Goal: Information Seeking & Learning: Learn about a topic

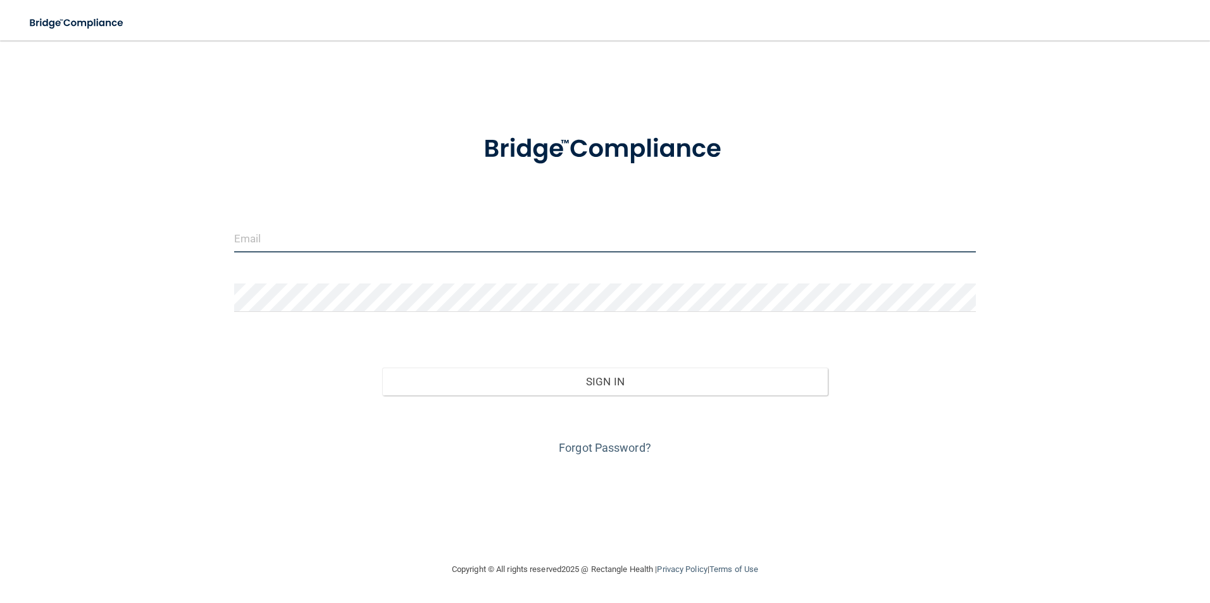
click at [289, 233] on input "email" at bounding box center [605, 238] width 742 height 28
click at [276, 229] on input "email" at bounding box center [605, 238] width 742 height 28
type input "[EMAIL_ADDRESS][DOMAIN_NAME]"
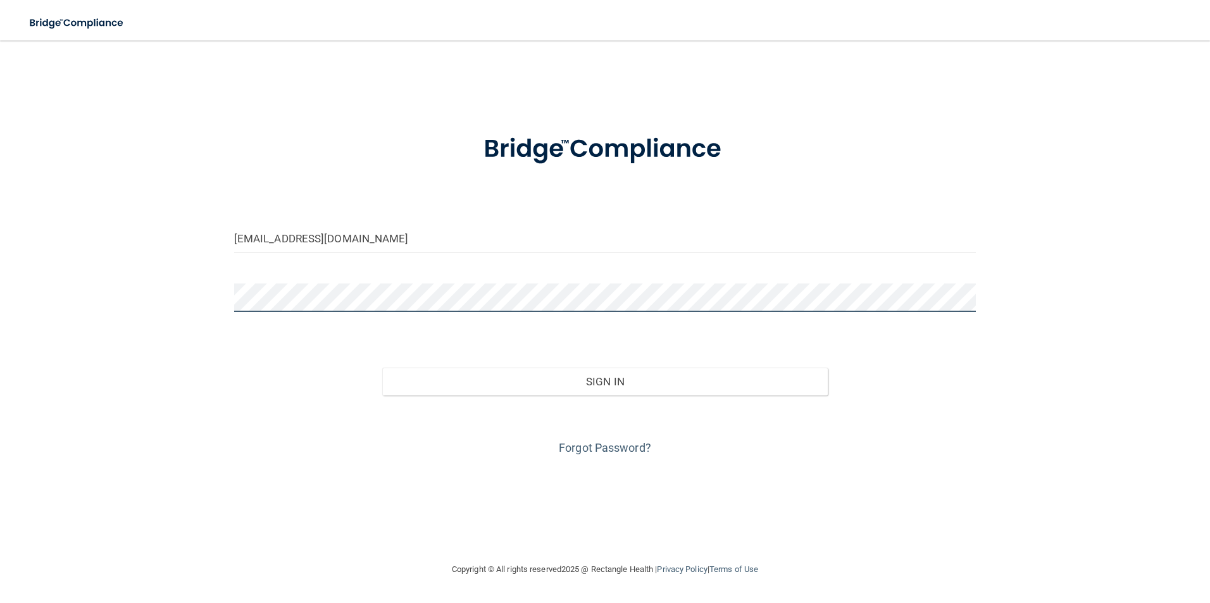
click at [382, 368] on button "Sign In" at bounding box center [604, 382] width 445 height 28
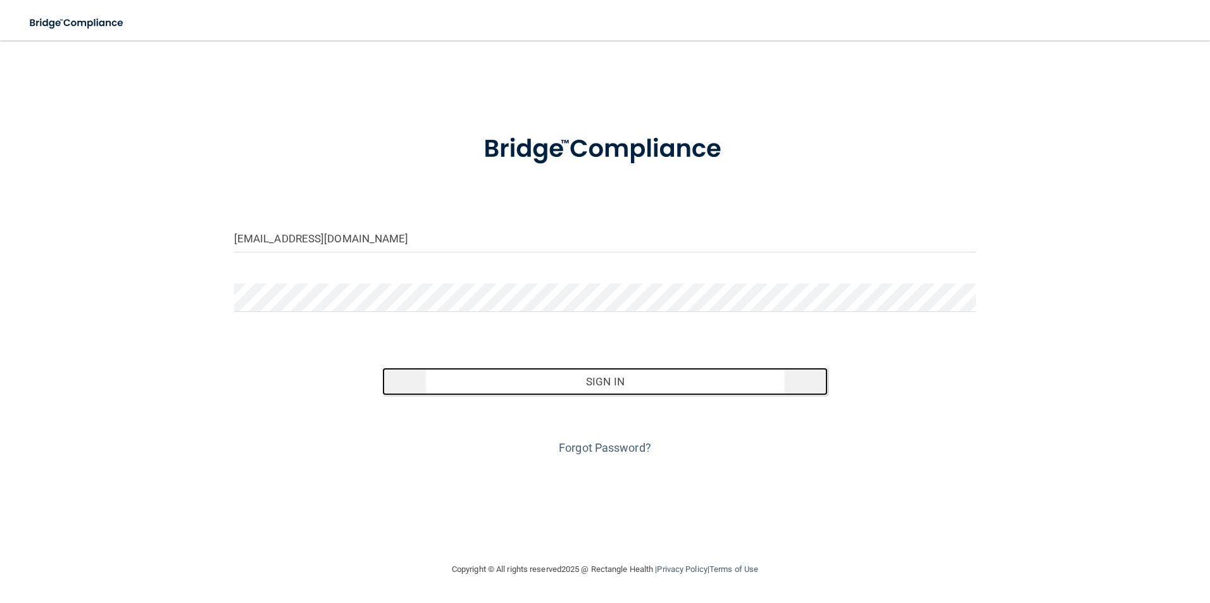
click at [611, 386] on button "Sign In" at bounding box center [604, 382] width 445 height 28
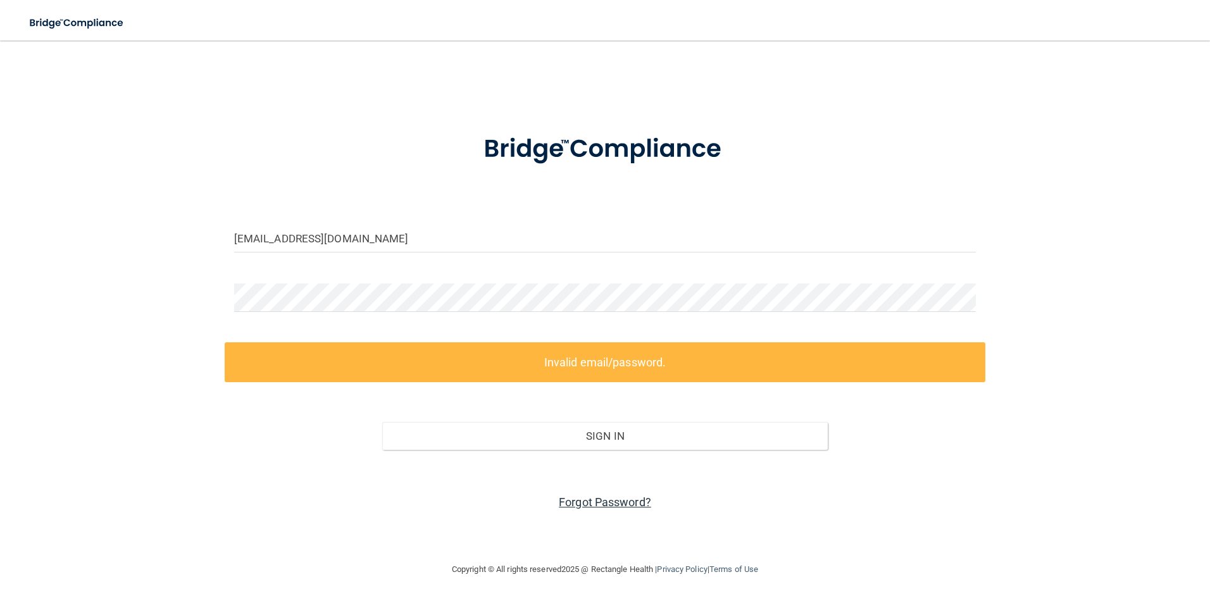
click at [595, 504] on link "Forgot Password?" at bounding box center [605, 501] width 92 height 13
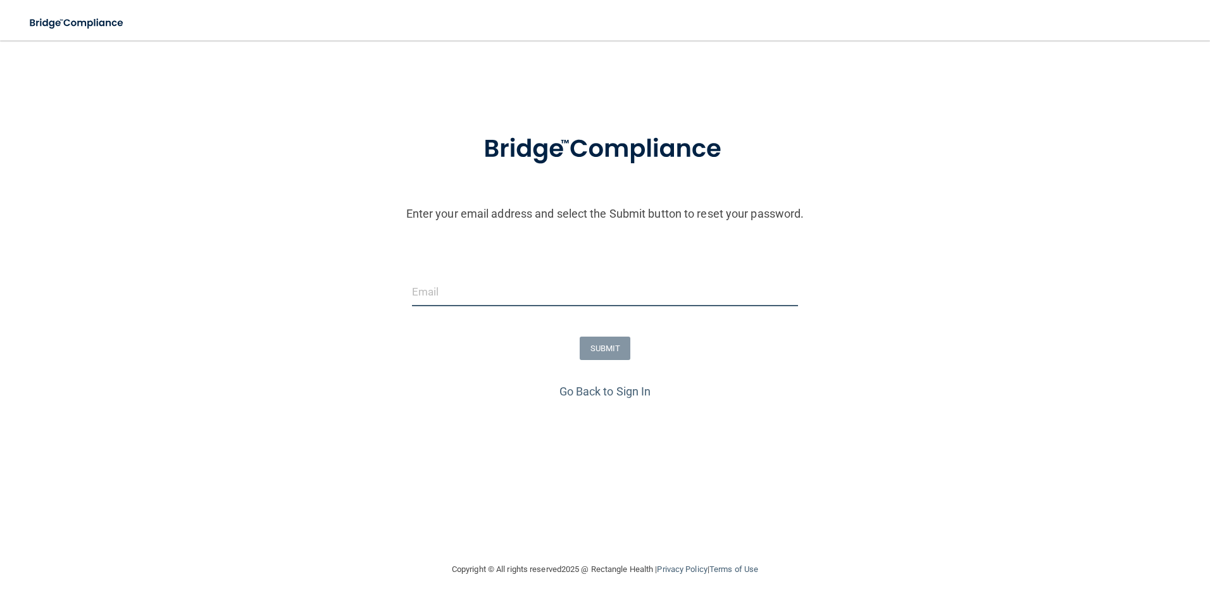
click at [437, 282] on input "email" at bounding box center [605, 292] width 387 height 28
type input "[EMAIL_ADDRESS][DOMAIN_NAME]"
click at [617, 349] on button "SUBMIT" at bounding box center [605, 348] width 51 height 23
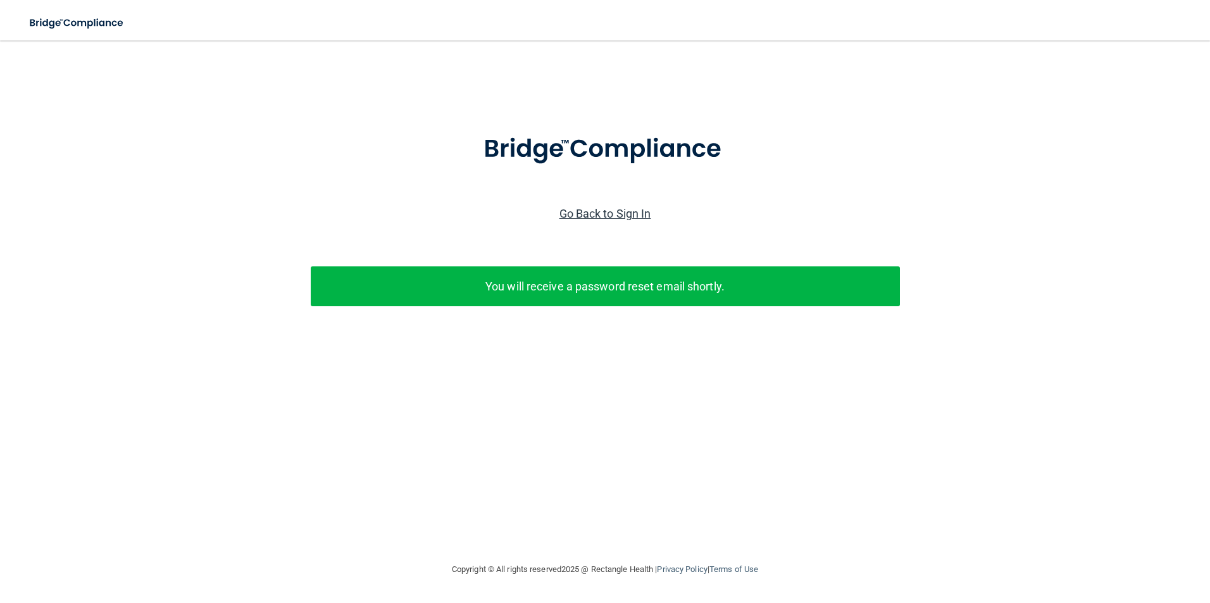
click at [621, 214] on link "Go Back to Sign In" at bounding box center [605, 213] width 92 height 13
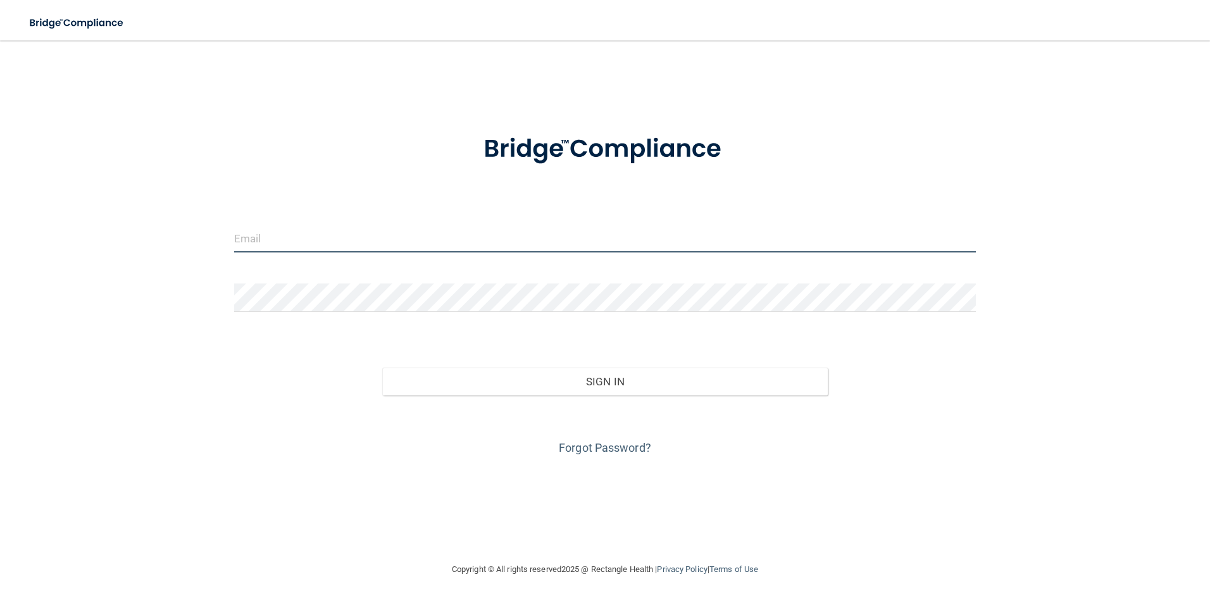
click at [285, 239] on input "email" at bounding box center [605, 238] width 742 height 28
type input "[EMAIL_ADDRESS][DOMAIN_NAME]"
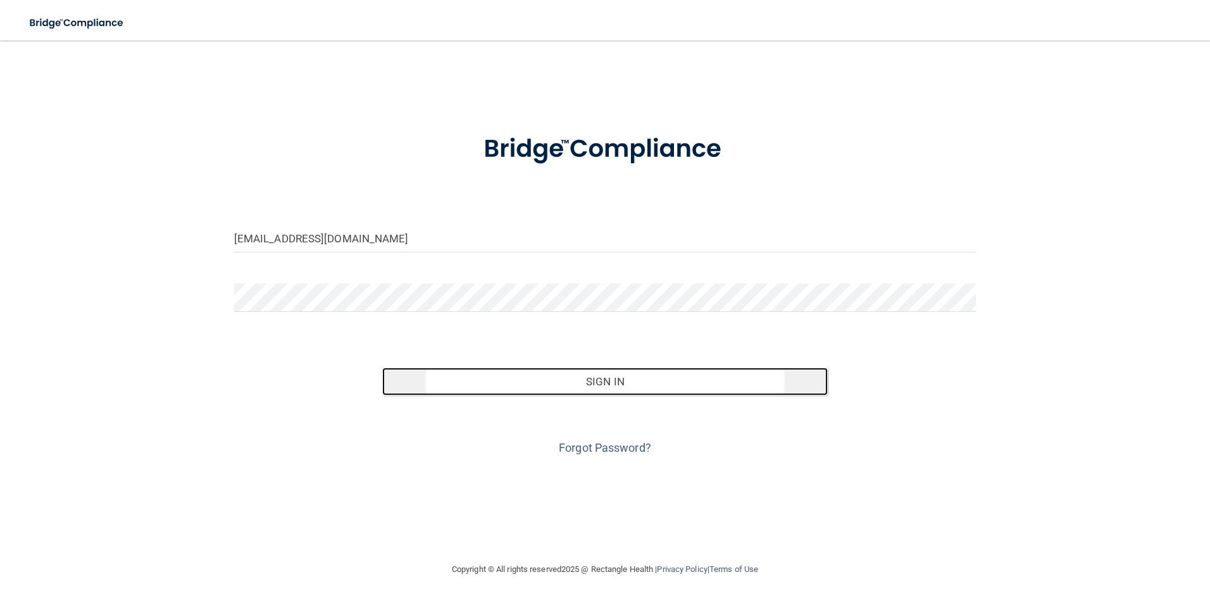
click at [593, 378] on button "Sign In" at bounding box center [604, 382] width 445 height 28
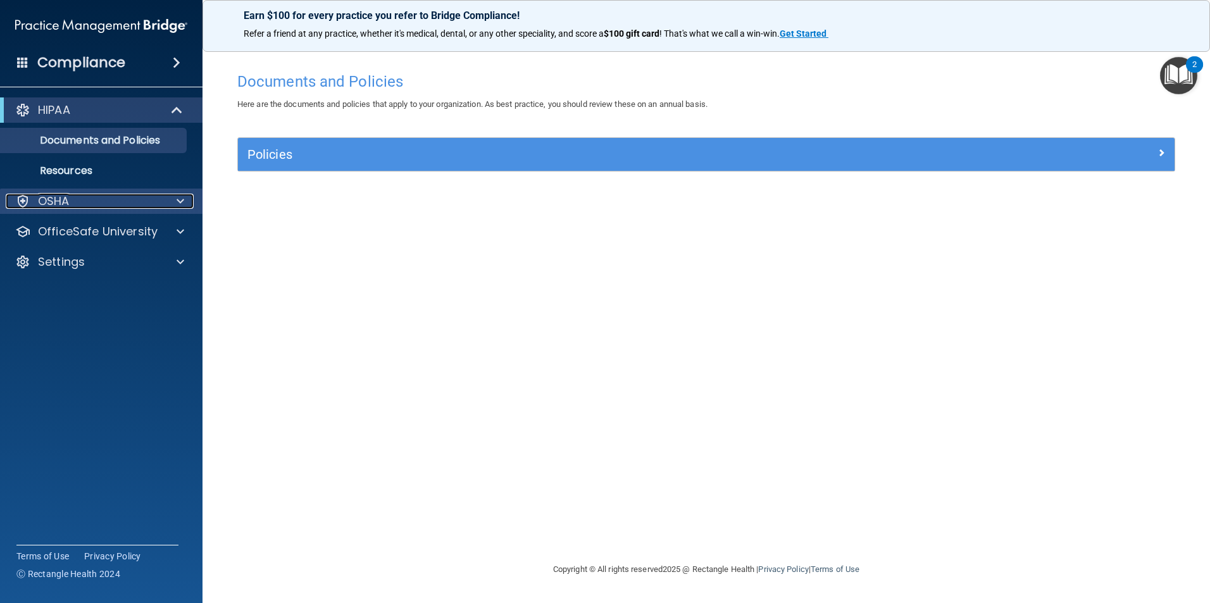
click at [164, 200] on div at bounding box center [179, 201] width 32 height 15
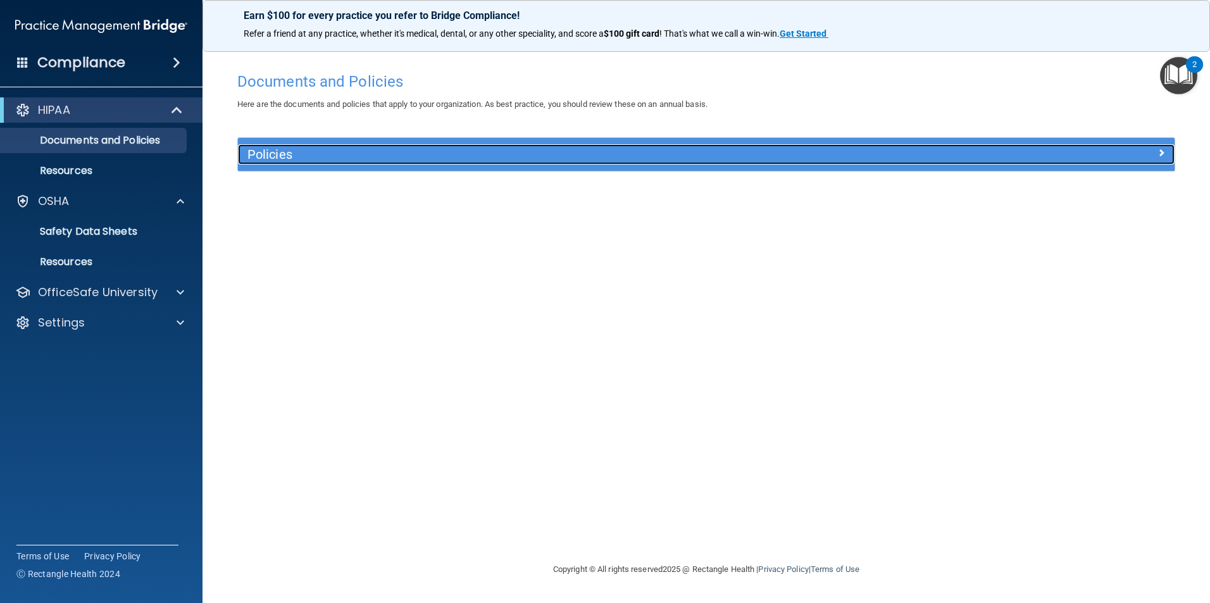
click at [287, 156] on h5 "Policies" at bounding box center [588, 154] width 683 height 14
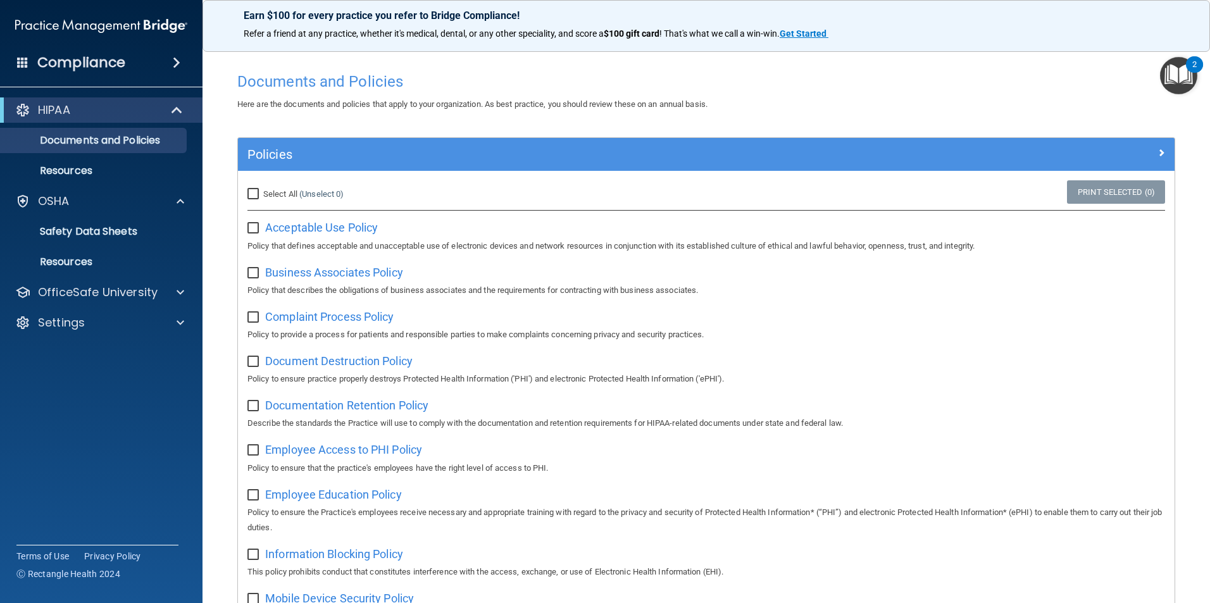
click at [131, 63] on div "Compliance" at bounding box center [101, 63] width 202 height 28
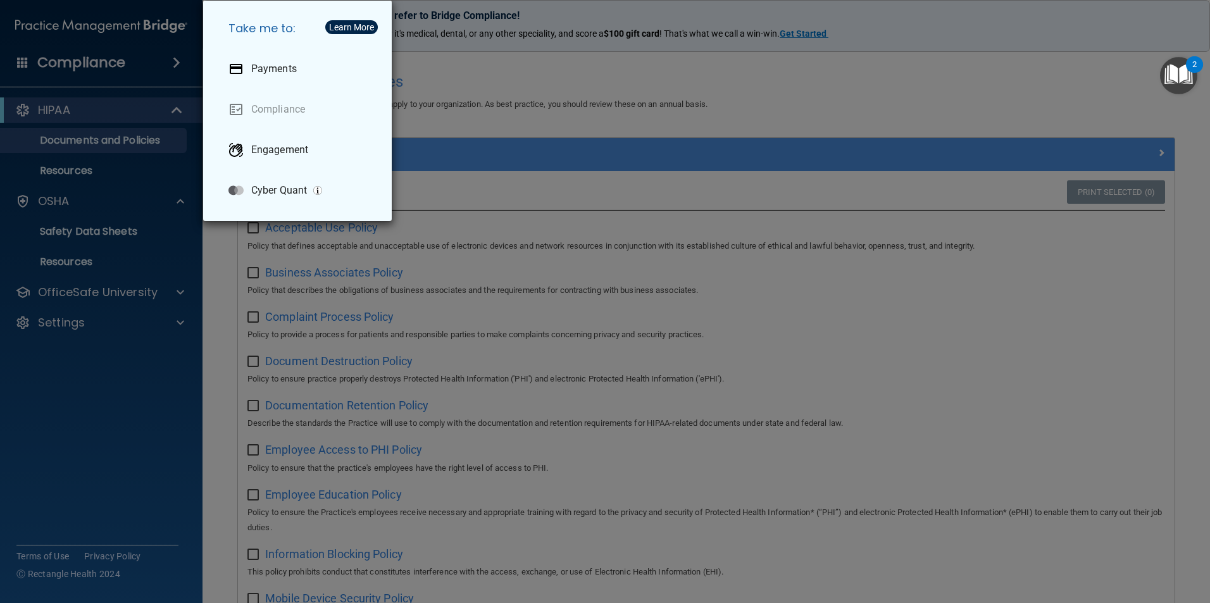
click at [126, 111] on div "Take me to: Payments Compliance Engagement Cyber Quant" at bounding box center [605, 301] width 1210 height 603
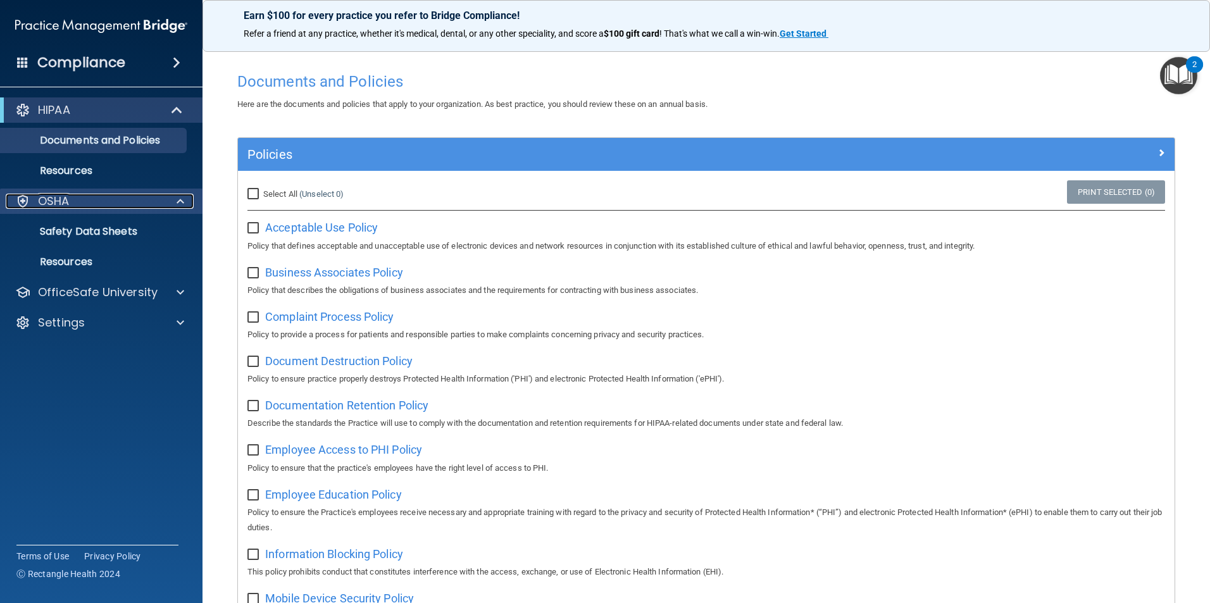
click at [100, 197] on div "OSHA" at bounding box center [84, 201] width 157 height 15
click at [93, 234] on p "Safety Data Sheets" at bounding box center [94, 231] width 173 height 13
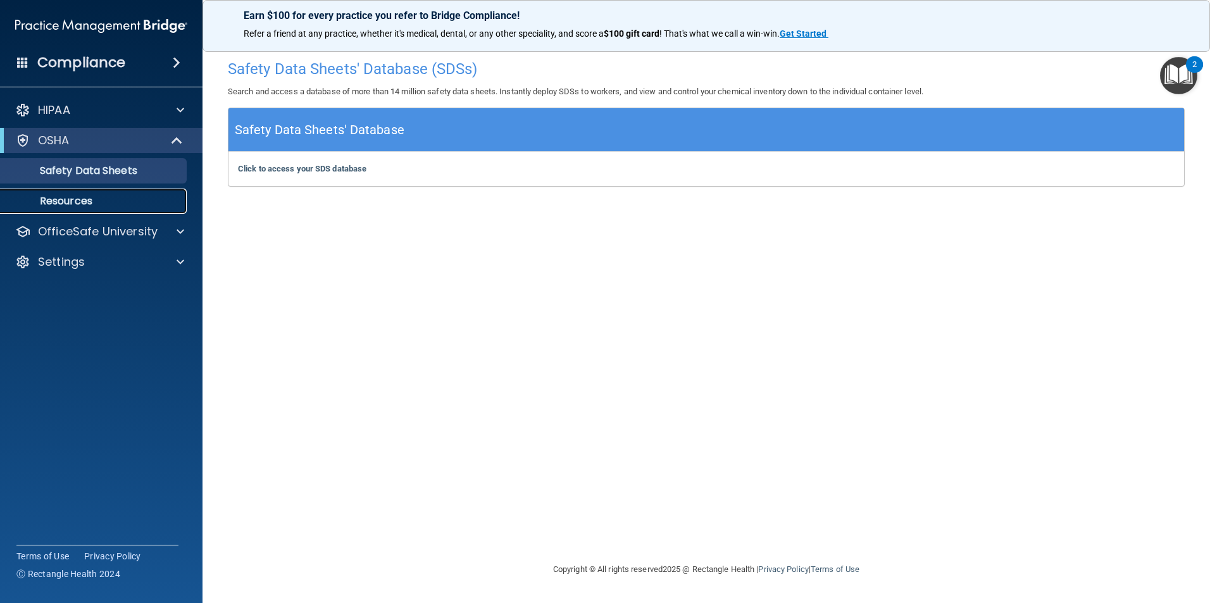
click at [80, 199] on p "Resources" at bounding box center [94, 201] width 173 height 13
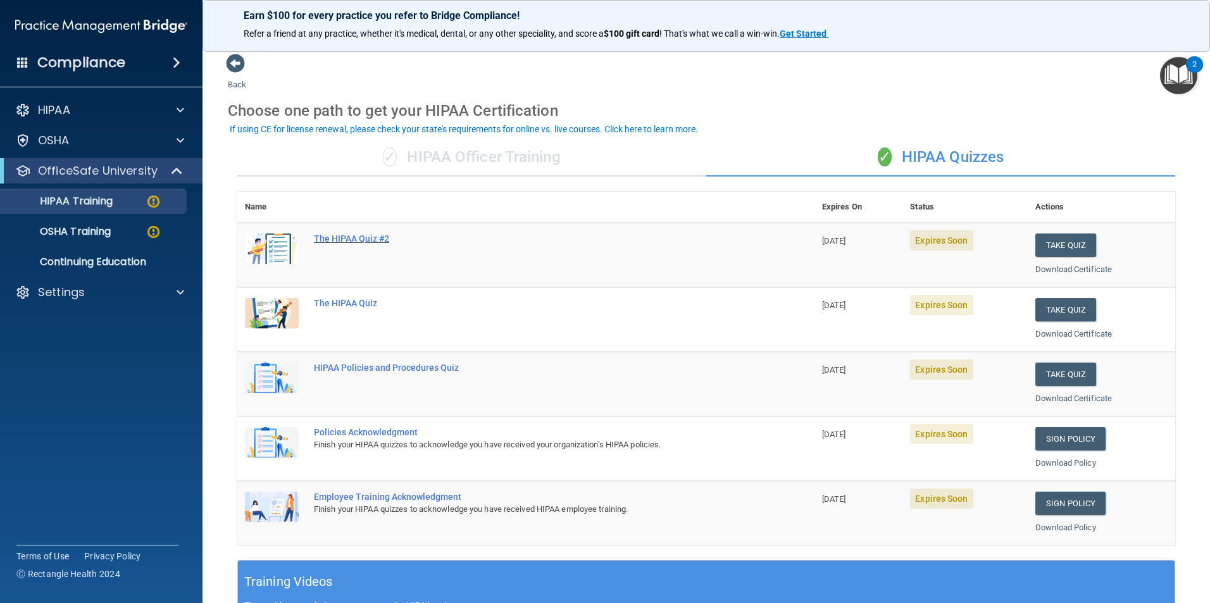
click at [340, 238] on div "The HIPAA Quiz #2" at bounding box center [532, 238] width 437 height 10
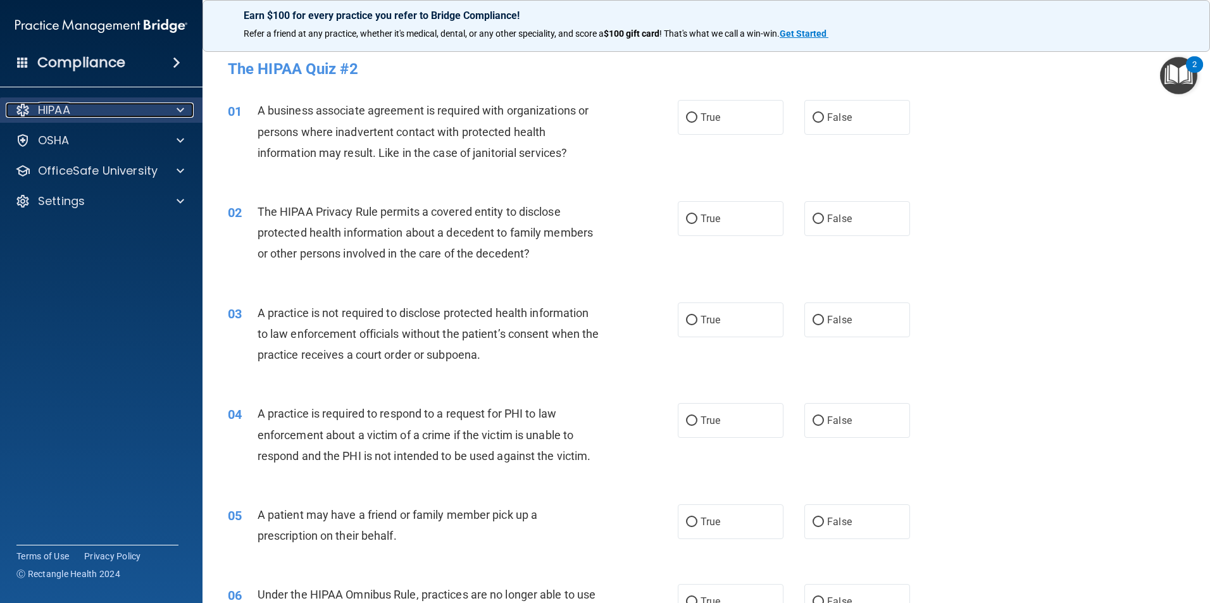
click at [180, 110] on span at bounding box center [181, 109] width 8 height 15
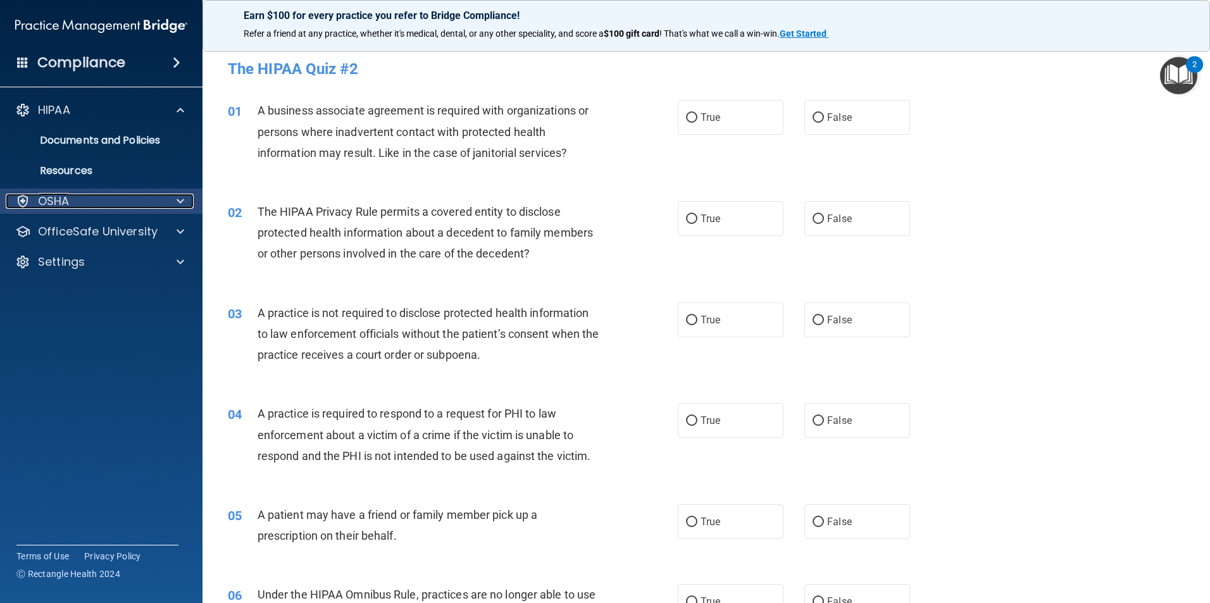
click at [73, 198] on div "OSHA" at bounding box center [84, 201] width 157 height 15
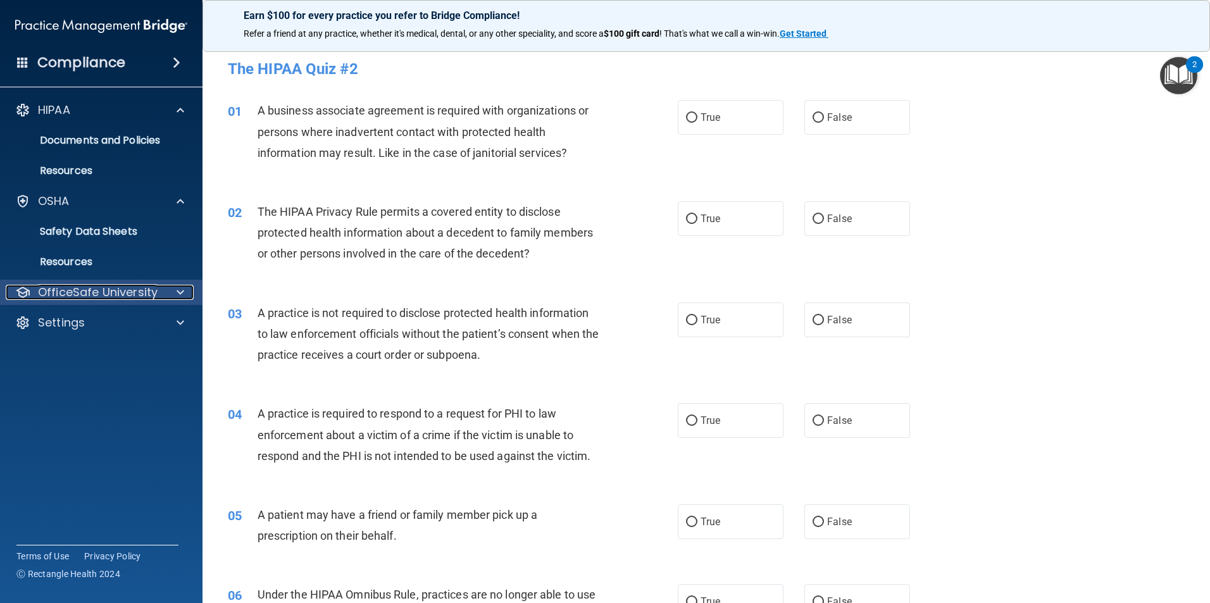
click at [85, 297] on p "OfficeSafe University" at bounding box center [98, 292] width 120 height 15
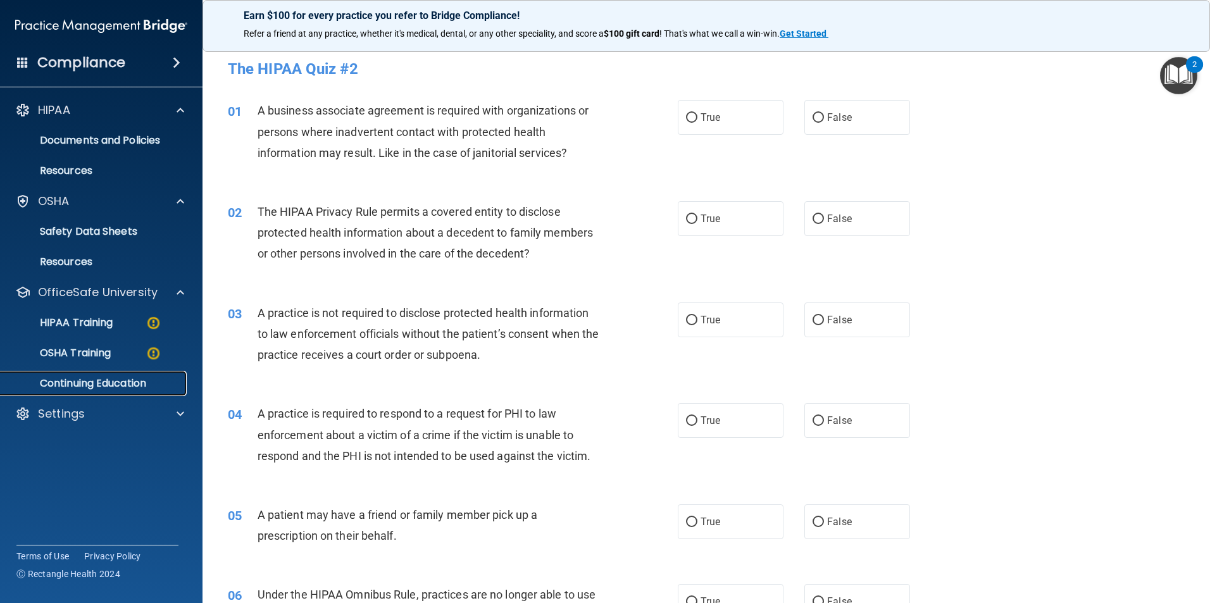
click at [99, 382] on p "Continuing Education" at bounding box center [94, 383] width 173 height 13
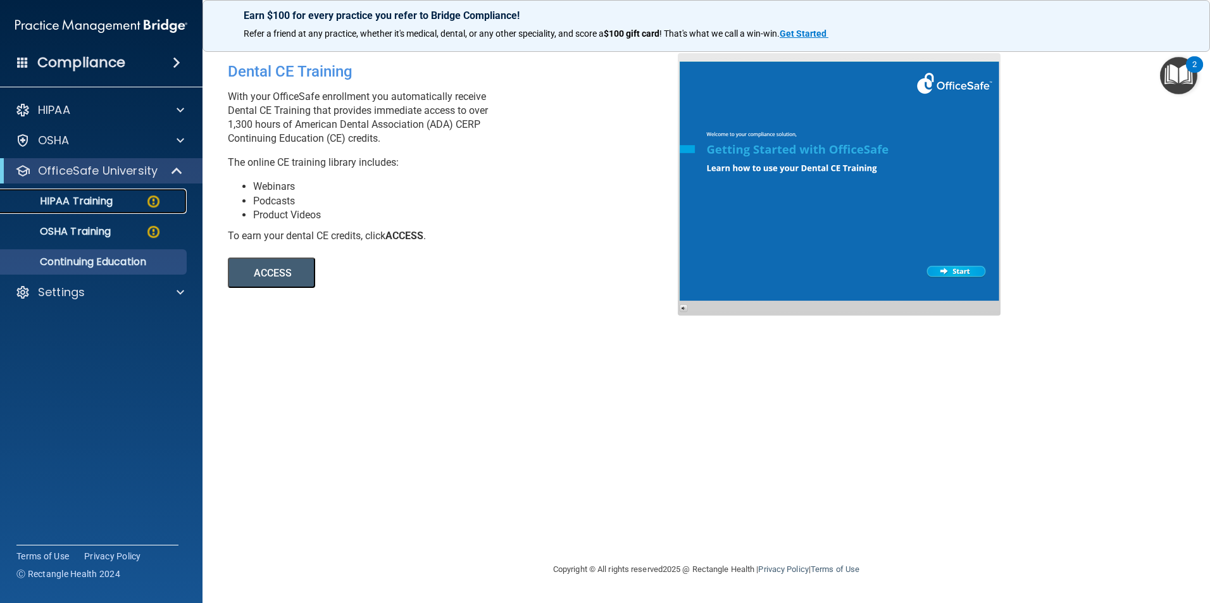
click at [73, 200] on p "HIPAA Training" at bounding box center [60, 201] width 104 height 13
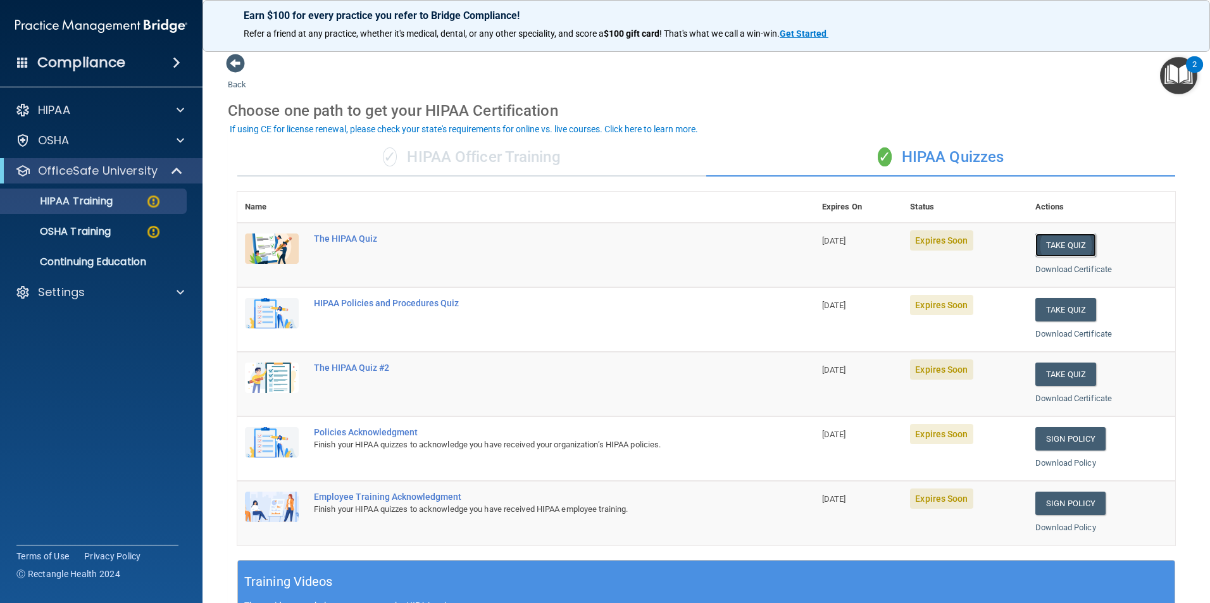
click at [1070, 243] on button "Take Quiz" at bounding box center [1065, 244] width 61 height 23
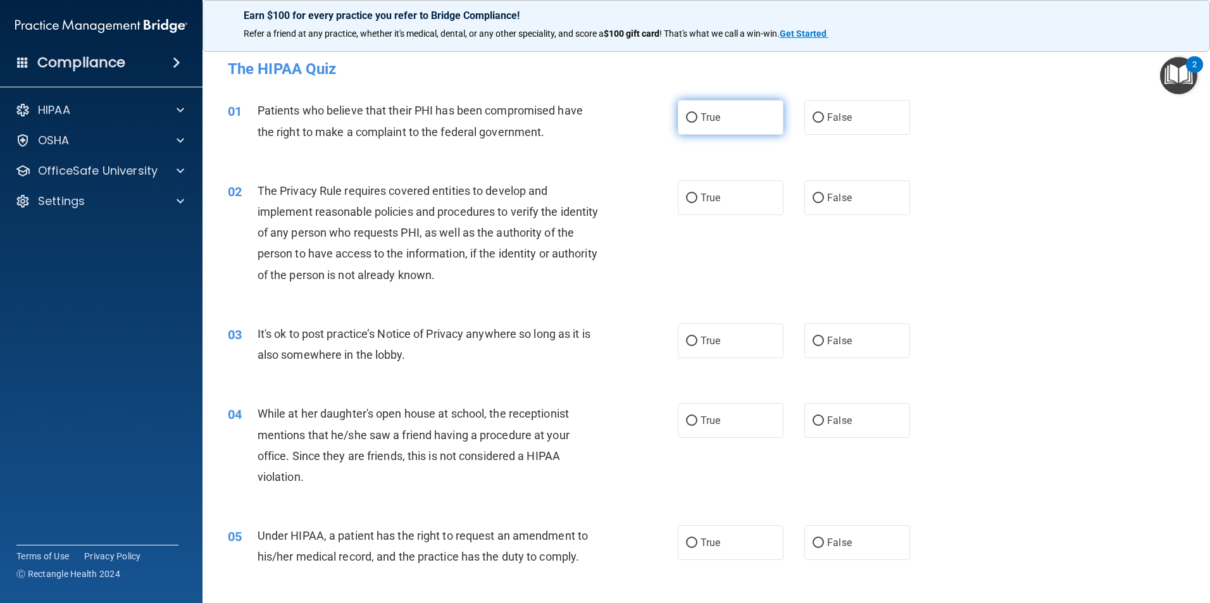
click at [689, 116] on input "True" at bounding box center [691, 117] width 11 height 9
radio input "true"
click at [688, 194] on input "True" at bounding box center [691, 198] width 11 height 9
radio input "true"
click at [686, 337] on input "True" at bounding box center [691, 341] width 11 height 9
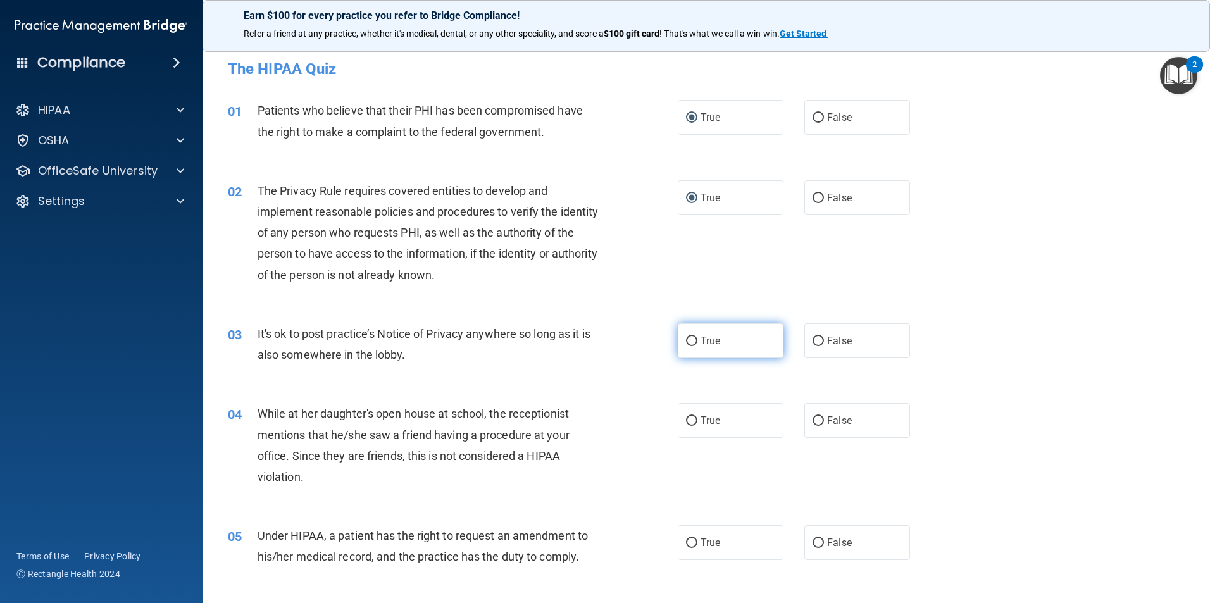
radio input "true"
click at [686, 424] on input "True" at bounding box center [691, 420] width 11 height 9
radio input "true"
click at [690, 543] on input "True" at bounding box center [691, 542] width 11 height 9
radio input "true"
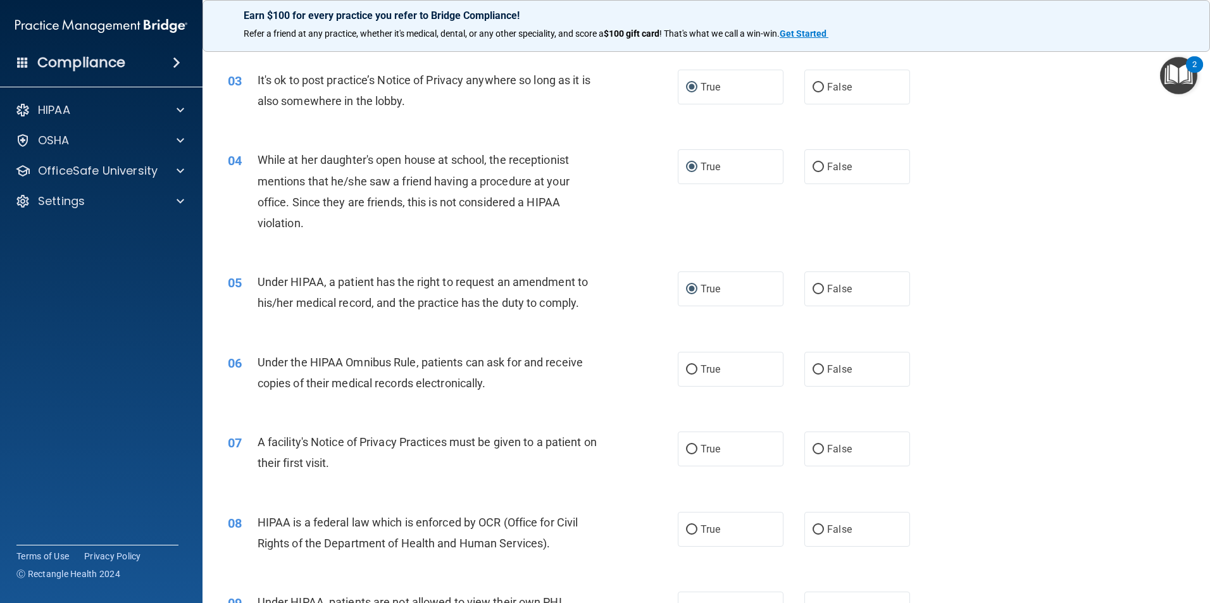
scroll to position [380, 0]
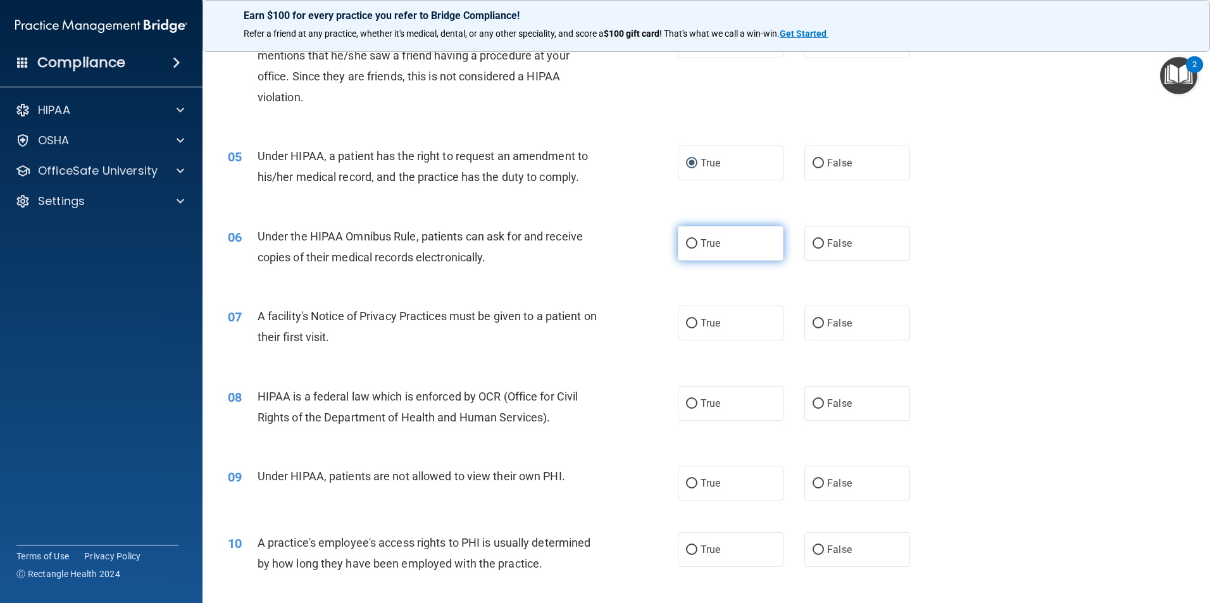
click at [686, 245] on input "True" at bounding box center [691, 243] width 11 height 9
radio input "true"
click at [693, 323] on label "True" at bounding box center [731, 323] width 106 height 35
click at [693, 323] on input "True" at bounding box center [691, 323] width 11 height 9
radio input "true"
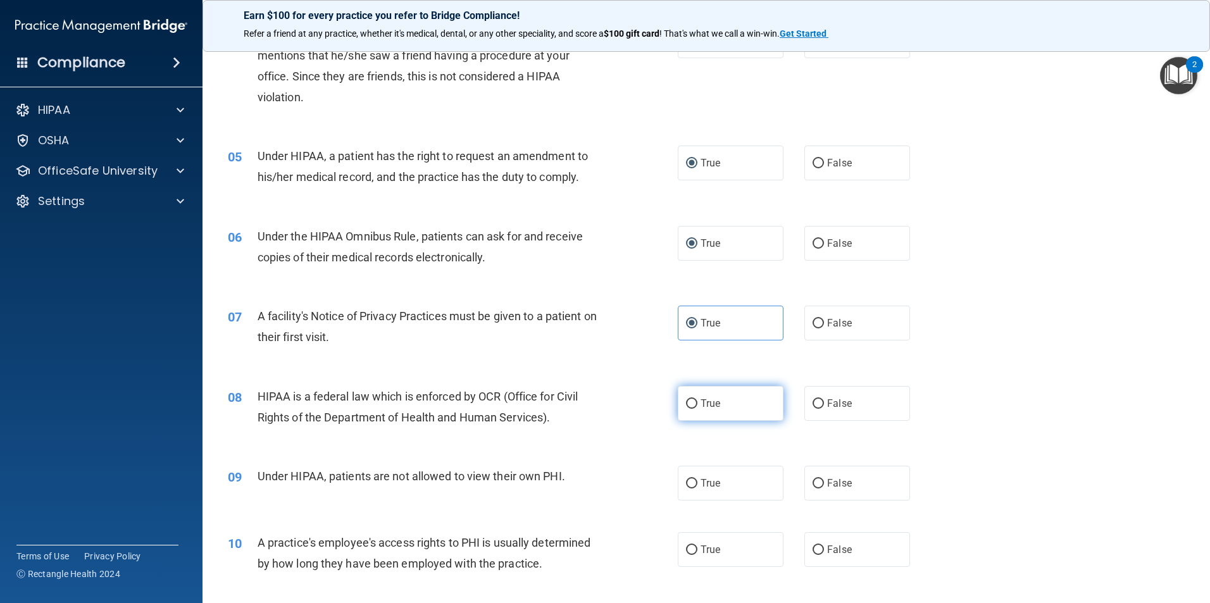
click at [688, 402] on input "True" at bounding box center [691, 403] width 11 height 9
radio input "true"
click at [691, 484] on input "True" at bounding box center [691, 483] width 11 height 9
radio input "true"
click at [686, 479] on input "True" at bounding box center [691, 483] width 11 height 9
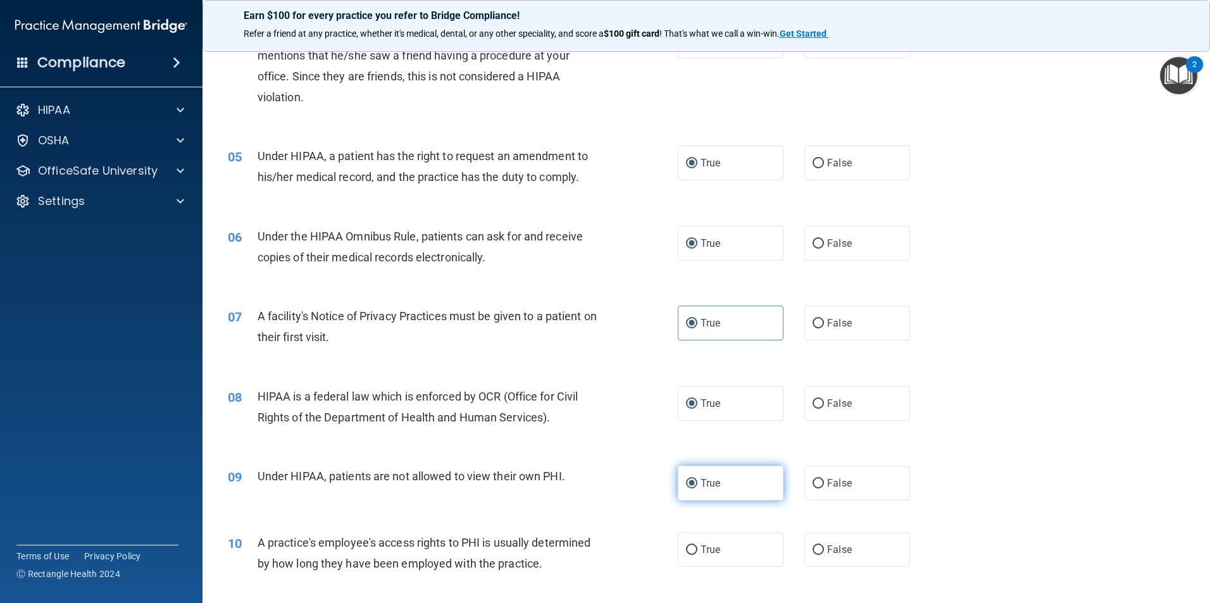
click at [686, 485] on input "True" at bounding box center [691, 483] width 11 height 9
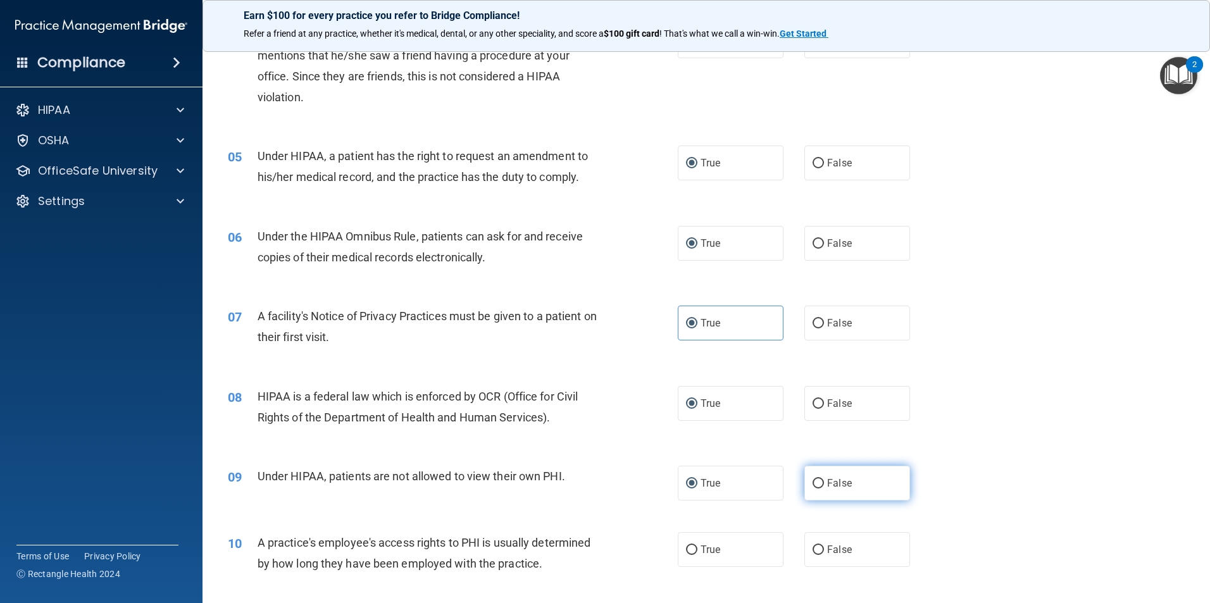
click at [812, 482] on input "False" at bounding box center [817, 483] width 11 height 9
radio input "true"
radio input "false"
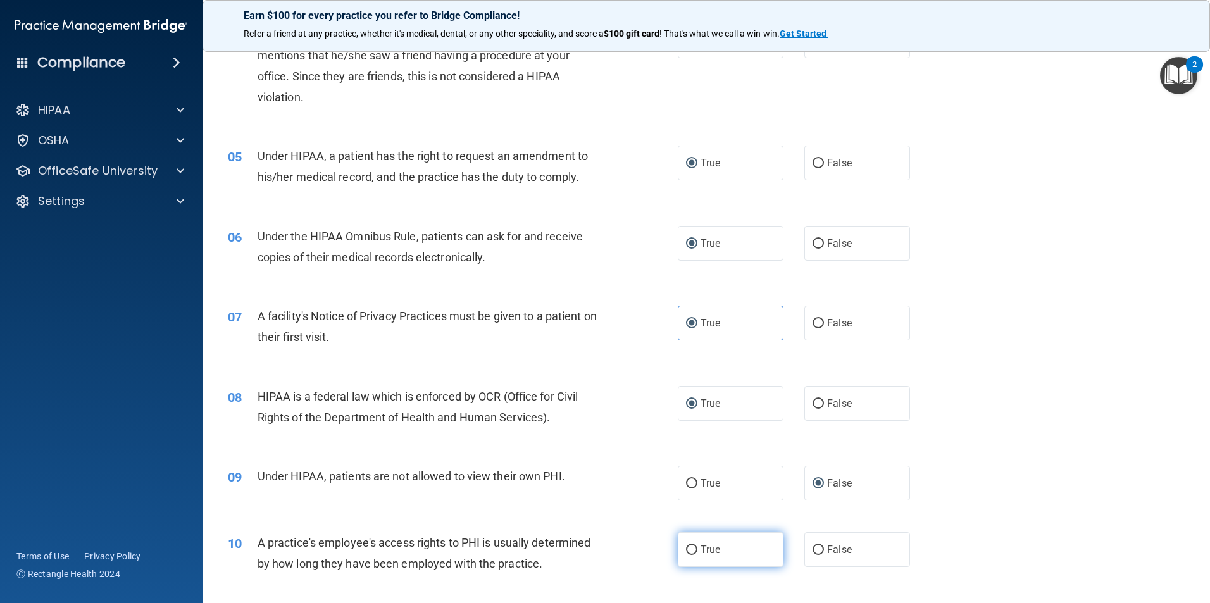
click at [690, 548] on input "True" at bounding box center [691, 549] width 11 height 9
radio input "true"
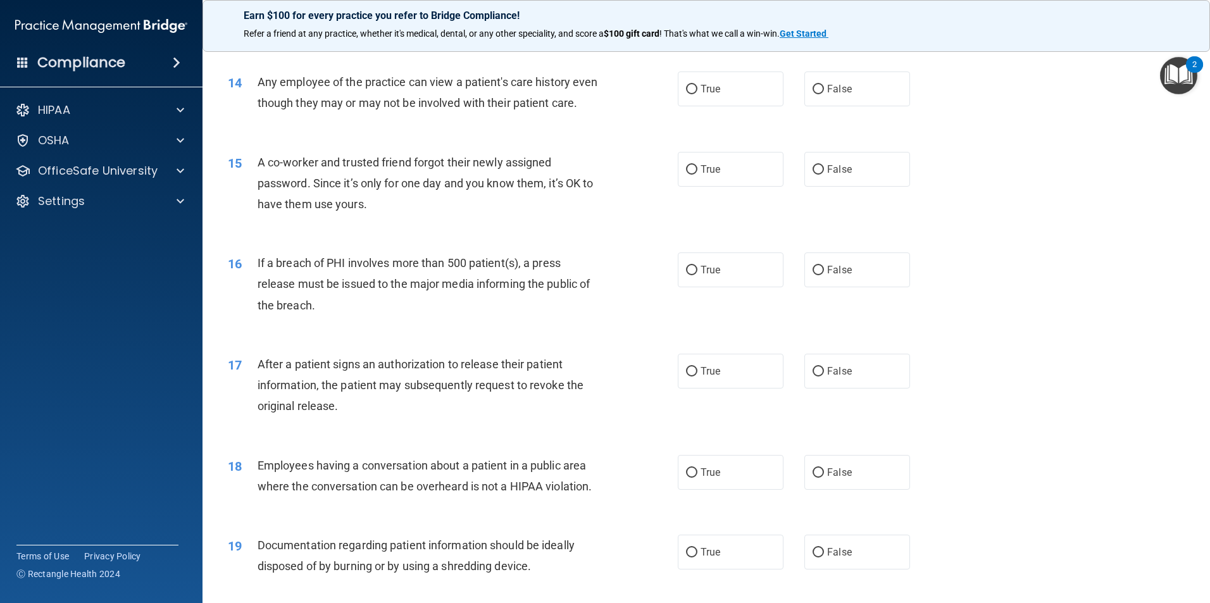
scroll to position [1518, 0]
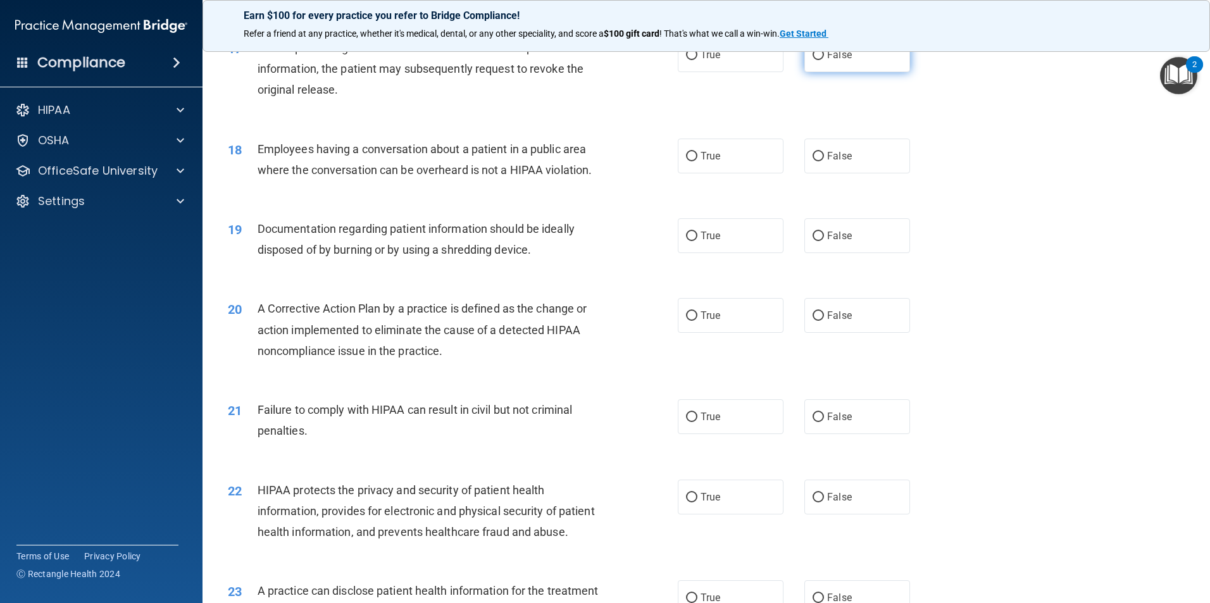
click at [812, 60] on input "False" at bounding box center [817, 55] width 11 height 9
radio input "true"
click at [686, 60] on input "True" at bounding box center [691, 55] width 11 height 9
radio input "true"
radio input "false"
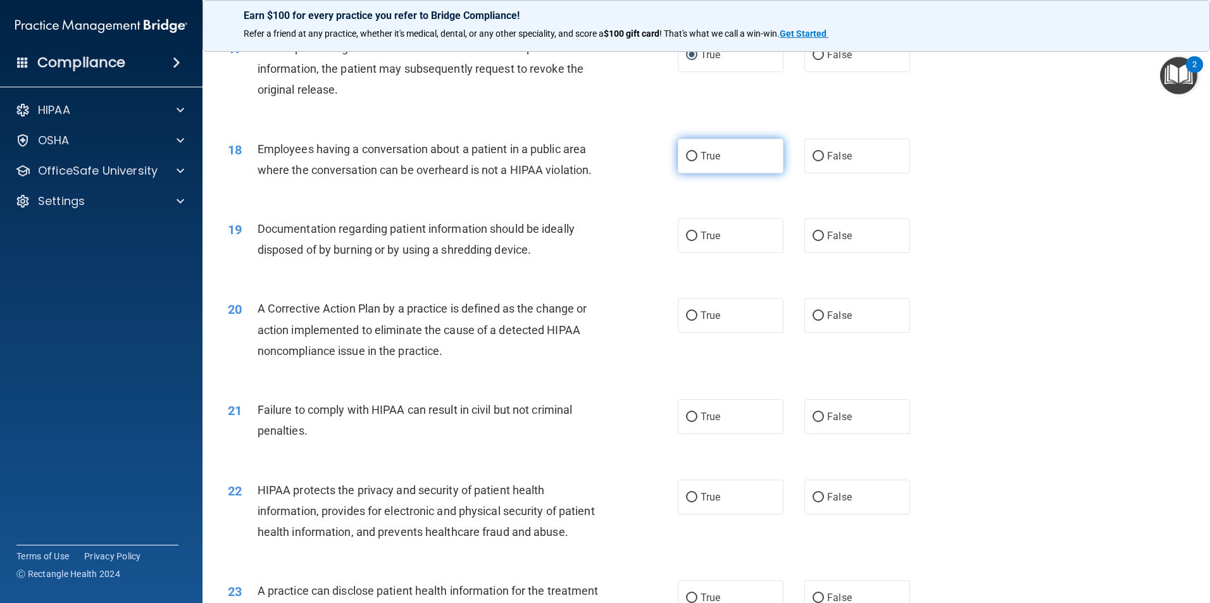
click at [689, 161] on input "True" at bounding box center [691, 156] width 11 height 9
radio input "true"
click at [689, 241] on input "True" at bounding box center [691, 236] width 11 height 9
radio input "true"
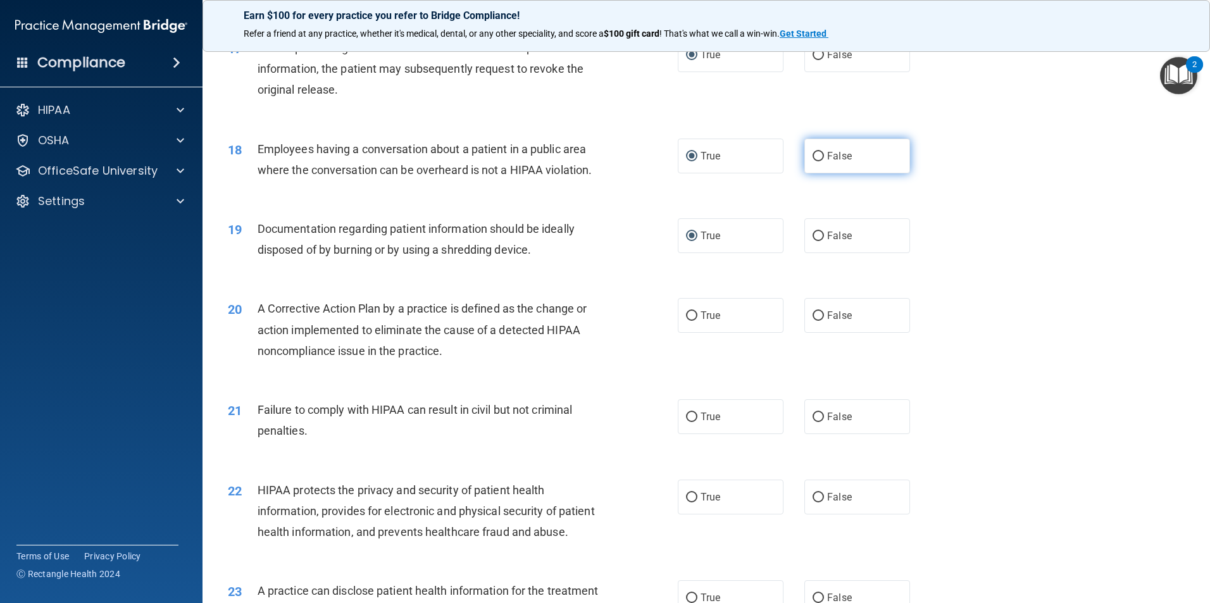
click at [812, 161] on input "False" at bounding box center [817, 156] width 11 height 9
radio input "true"
radio input "false"
click at [692, 321] on input "True" at bounding box center [691, 315] width 11 height 9
radio input "true"
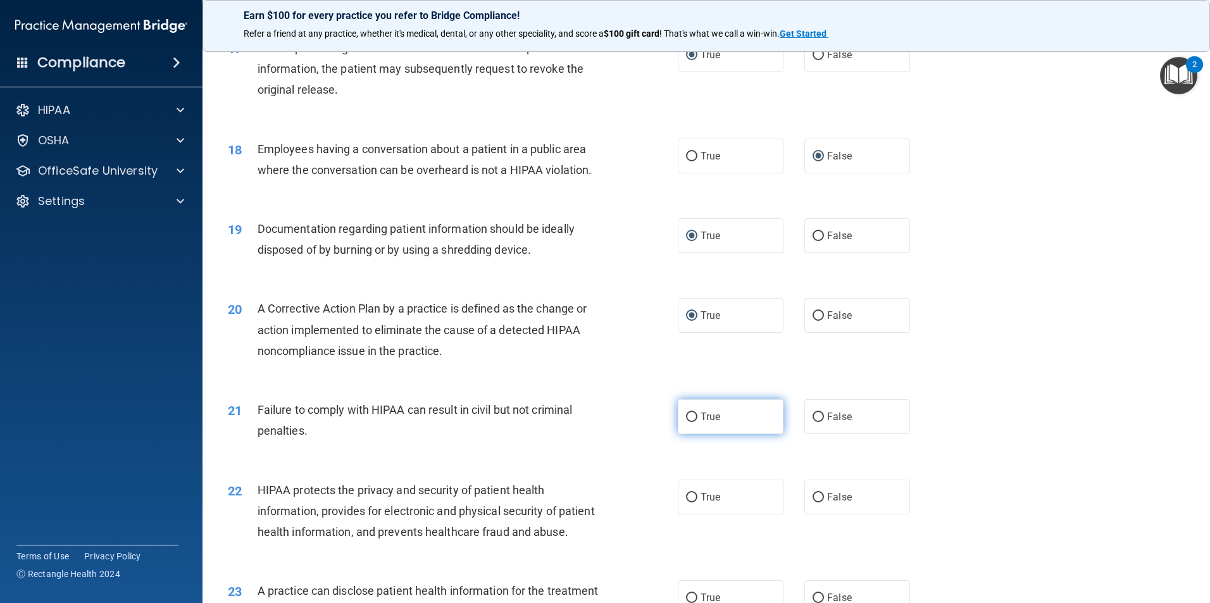
click at [686, 434] on label "True" at bounding box center [731, 416] width 106 height 35
click at [686, 422] on input "True" at bounding box center [691, 417] width 11 height 9
radio input "true"
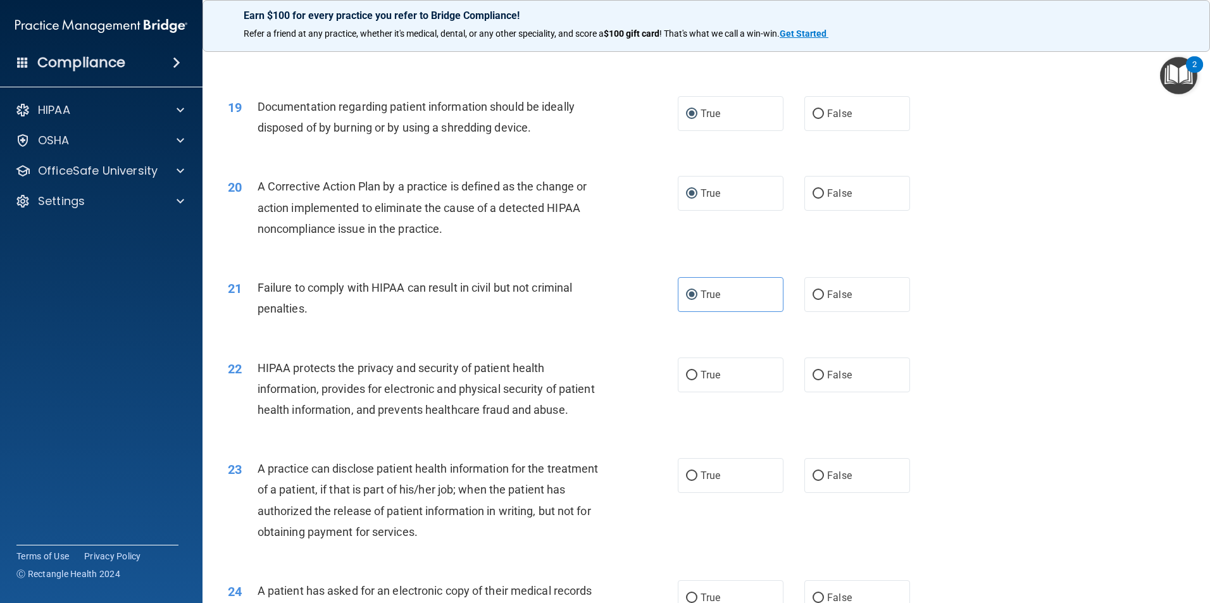
scroll to position [1645, 0]
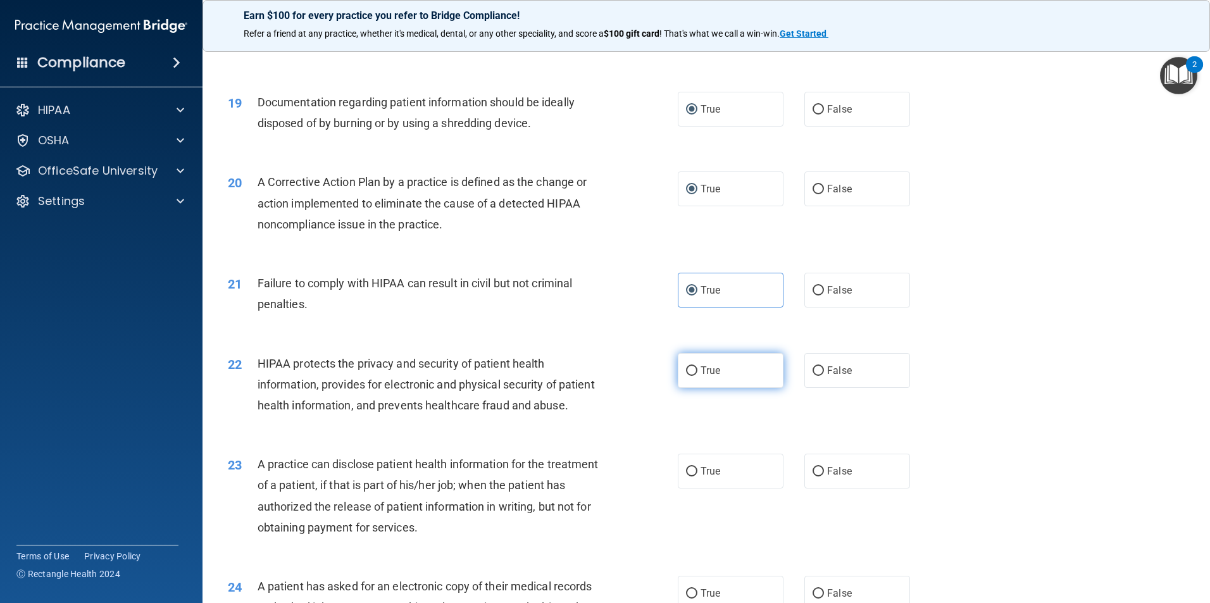
click at [688, 376] on input "True" at bounding box center [691, 370] width 11 height 9
radio input "true"
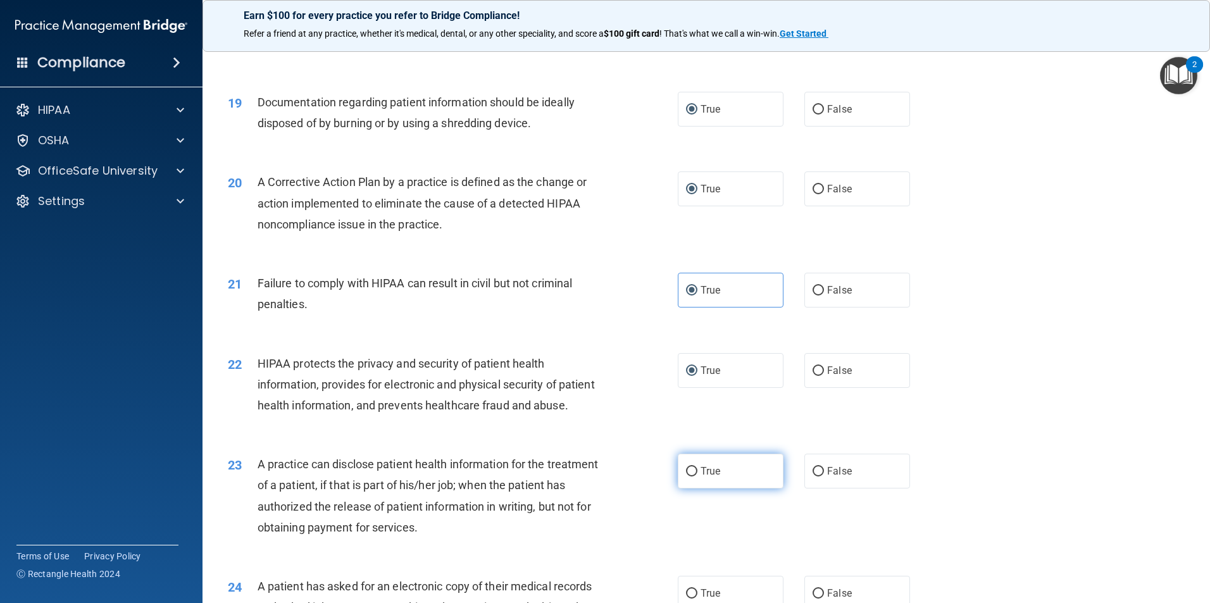
click at [686, 476] on input "True" at bounding box center [691, 471] width 11 height 9
radio input "true"
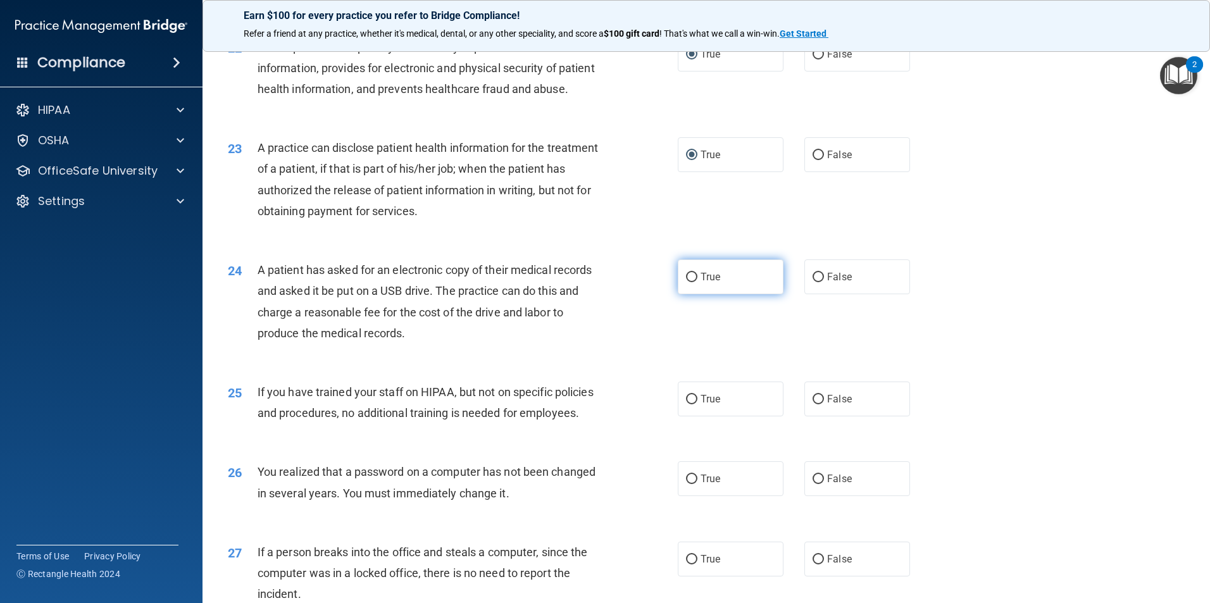
click at [687, 282] on input "True" at bounding box center [691, 277] width 11 height 9
radio input "true"
click at [686, 404] on input "True" at bounding box center [691, 399] width 11 height 9
radio input "true"
click at [689, 484] on input "True" at bounding box center [691, 479] width 11 height 9
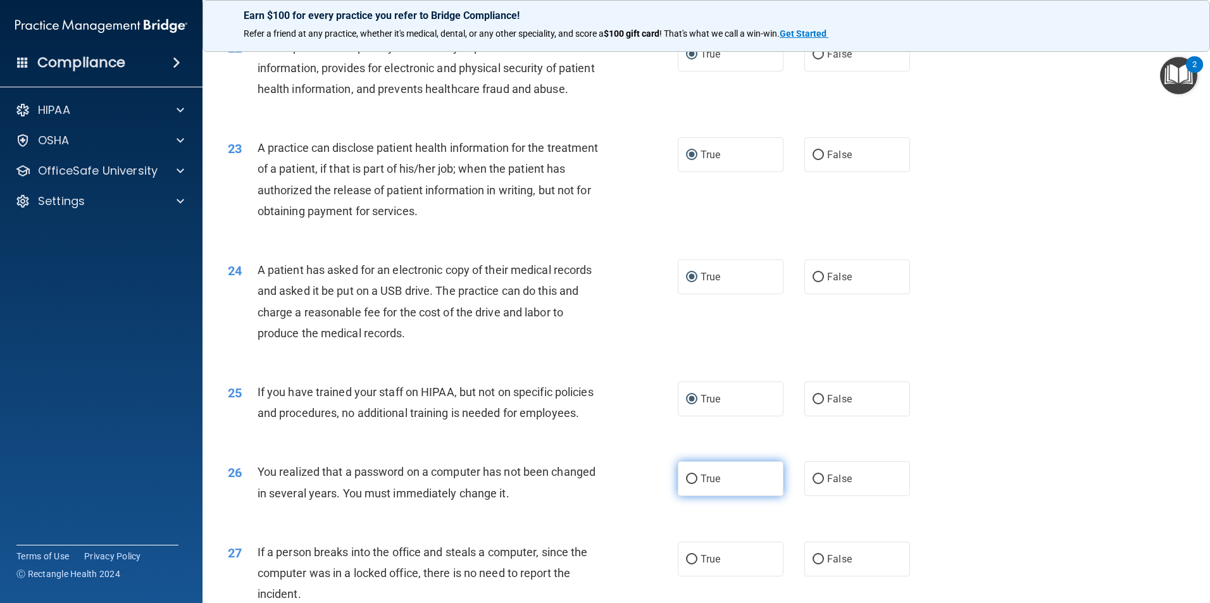
radio input "true"
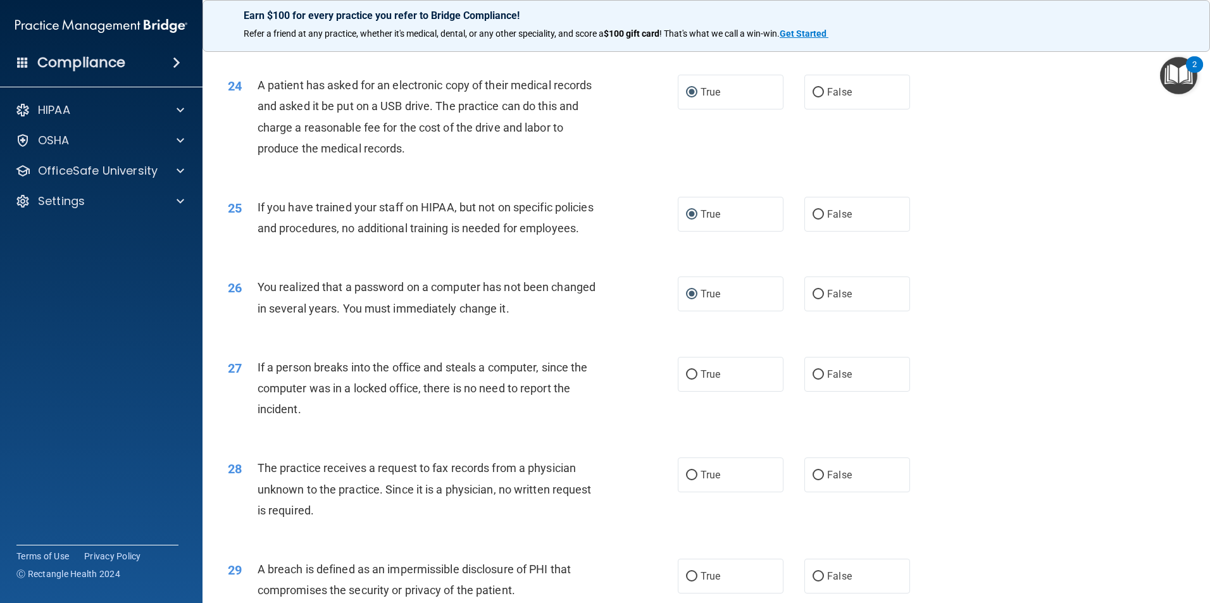
scroll to position [2278, 0]
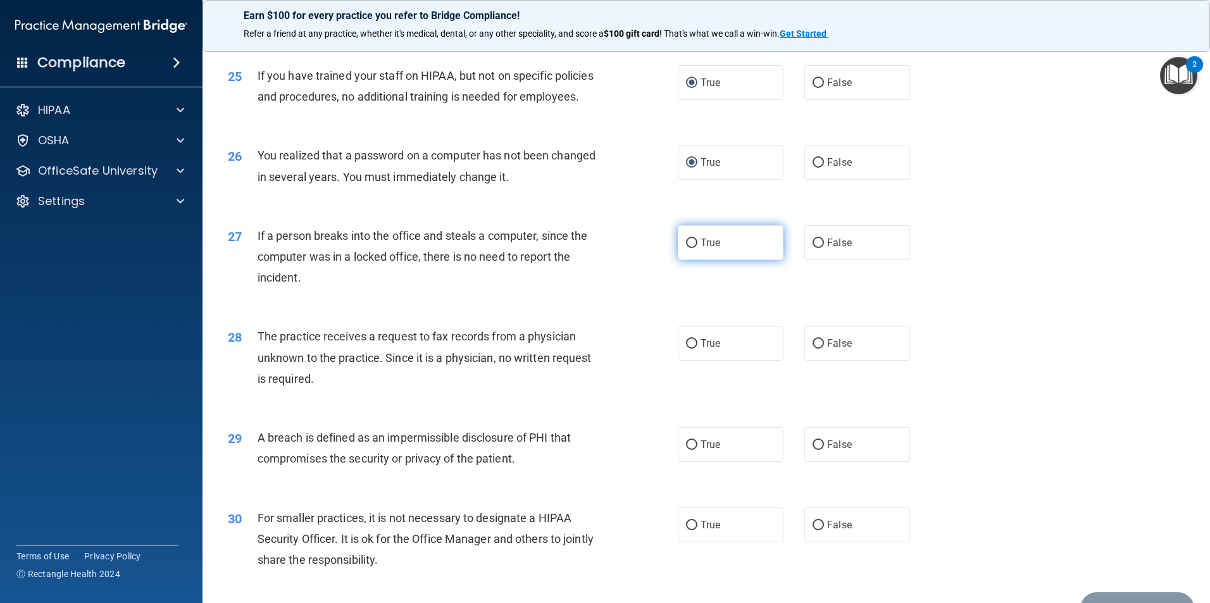
click at [680, 260] on label "True" at bounding box center [731, 242] width 106 height 35
click at [686, 248] on input "True" at bounding box center [691, 243] width 11 height 9
radio input "true"
click at [688, 349] on input "True" at bounding box center [691, 343] width 11 height 9
radio input "true"
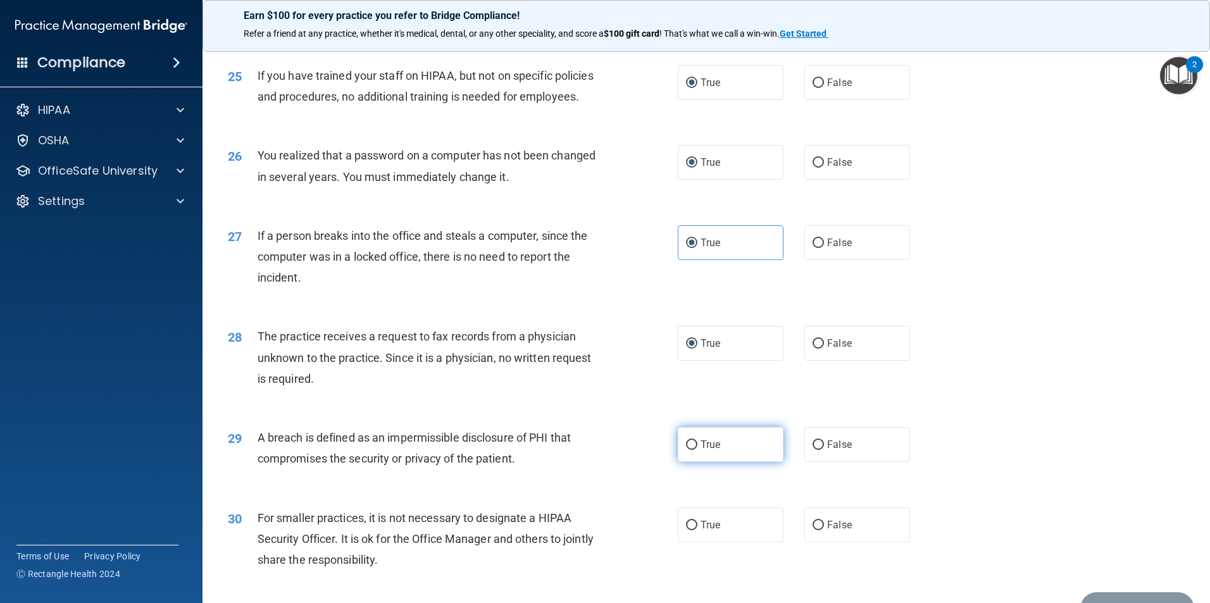
click at [686, 450] on input "True" at bounding box center [691, 444] width 11 height 9
radio input "true"
click at [686, 530] on input "True" at bounding box center [691, 525] width 11 height 9
radio input "true"
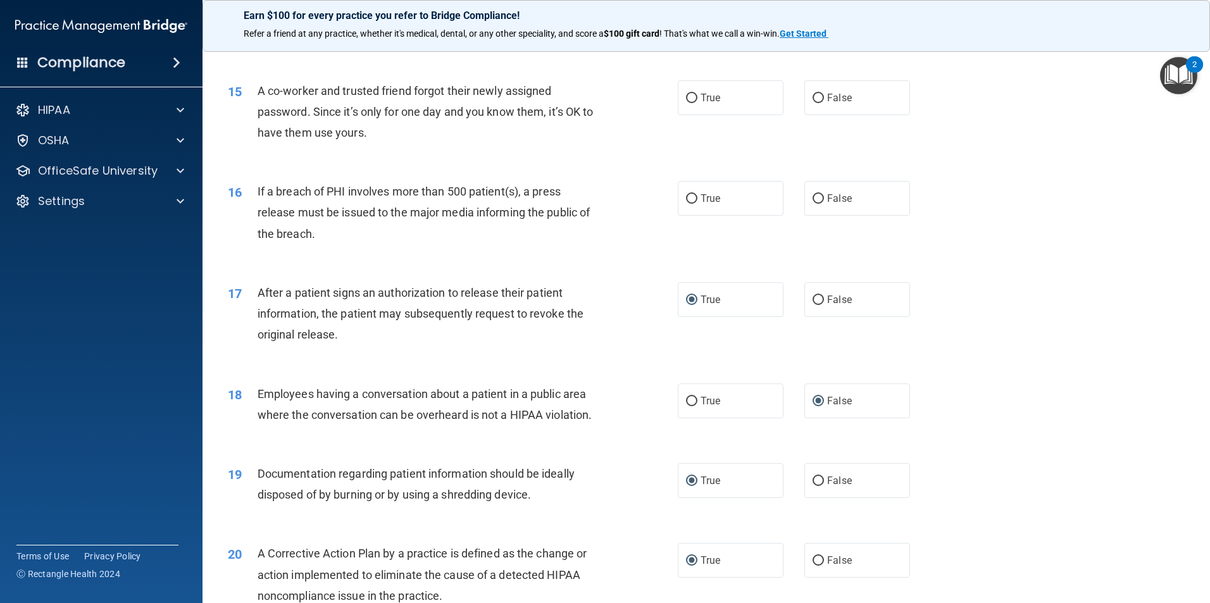
scroll to position [1210, 0]
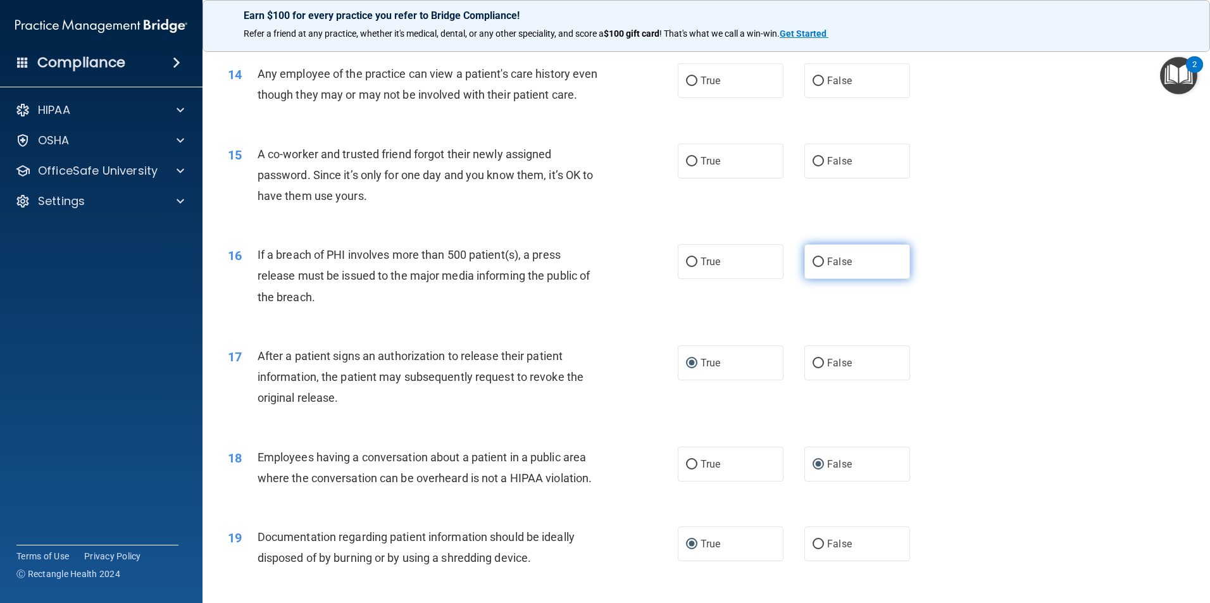
click at [814, 267] on input "False" at bounding box center [817, 262] width 11 height 9
radio input "true"
click at [686, 267] on input "True" at bounding box center [691, 262] width 11 height 9
radio input "true"
radio input "false"
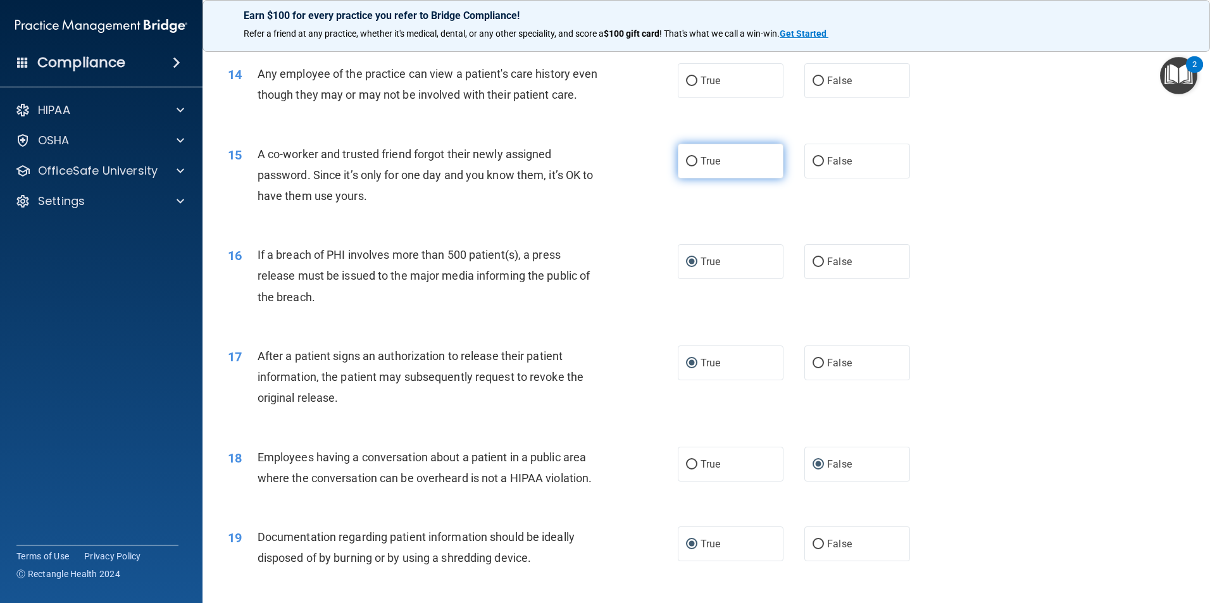
click at [688, 166] on input "True" at bounding box center [691, 161] width 11 height 9
radio input "true"
click at [690, 85] on input "True" at bounding box center [691, 81] width 11 height 9
radio input "true"
click at [688, 166] on input "True" at bounding box center [691, 161] width 11 height 9
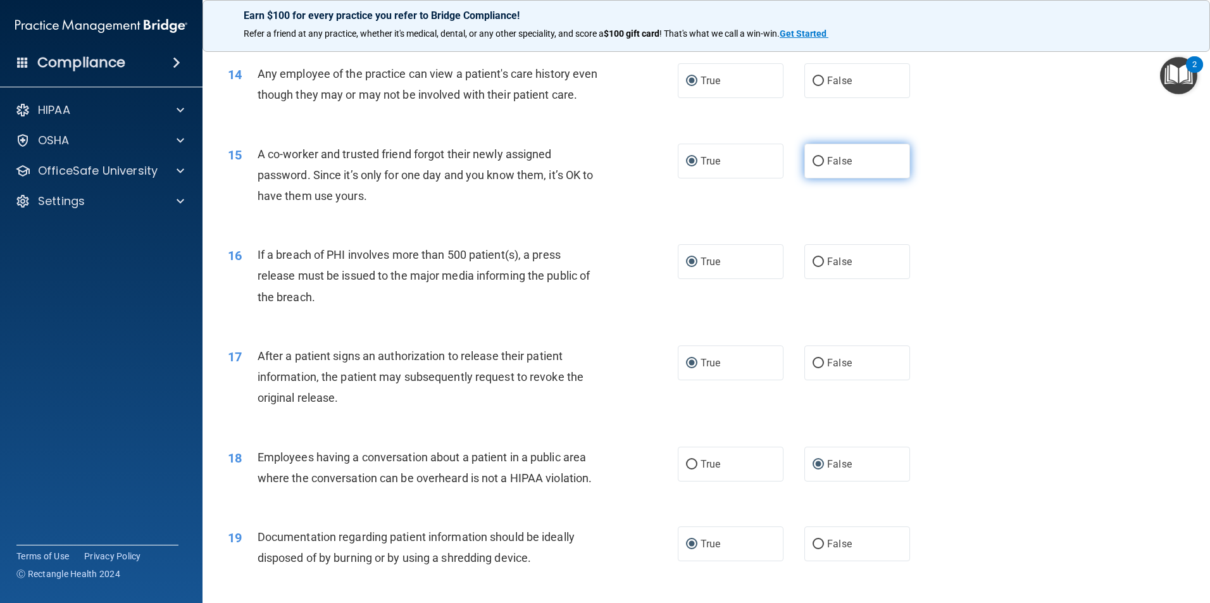
click at [814, 166] on input "False" at bounding box center [817, 161] width 11 height 9
radio input "true"
radio input "false"
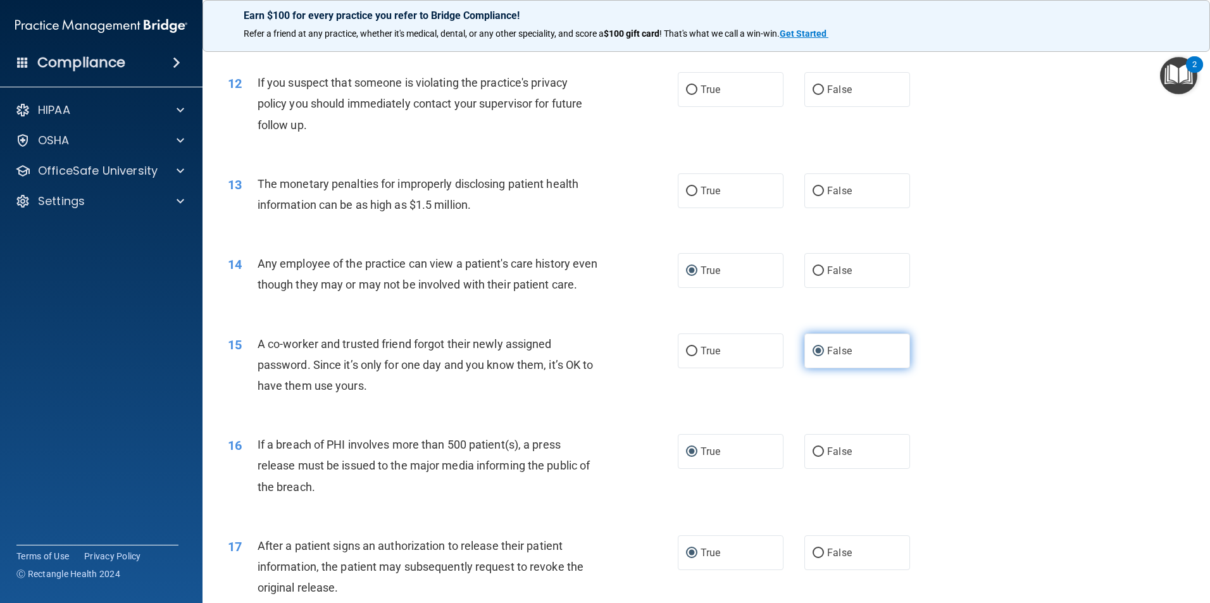
scroll to position [831, 0]
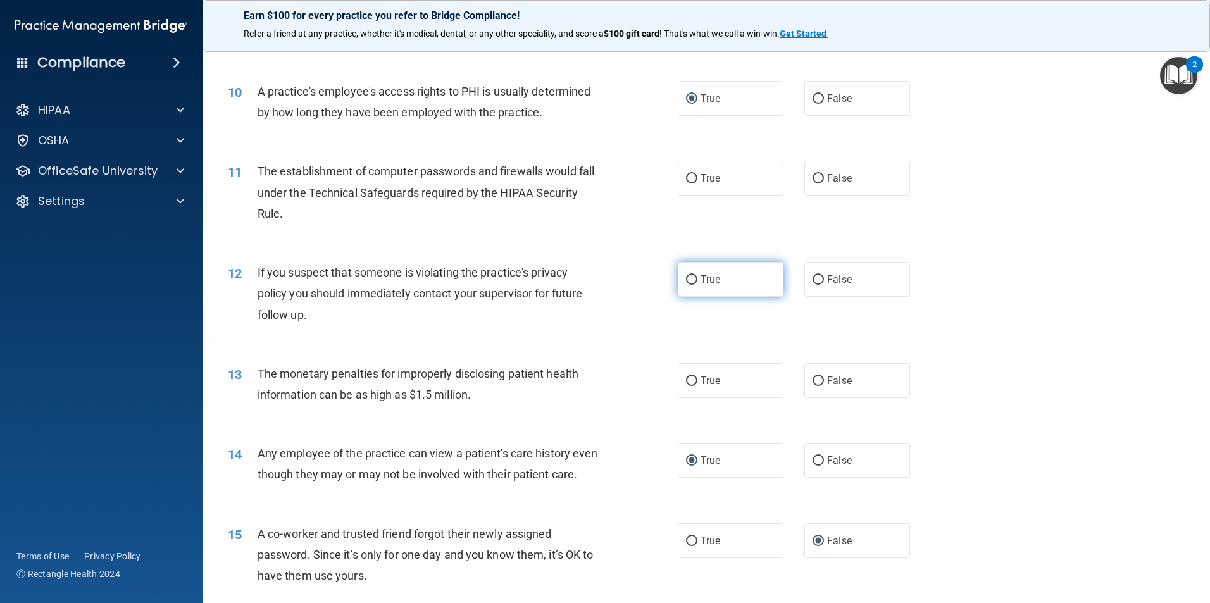
click at [686, 283] on input "True" at bounding box center [691, 279] width 11 height 9
radio input "true"
click at [688, 381] on input "True" at bounding box center [691, 380] width 11 height 9
radio input "true"
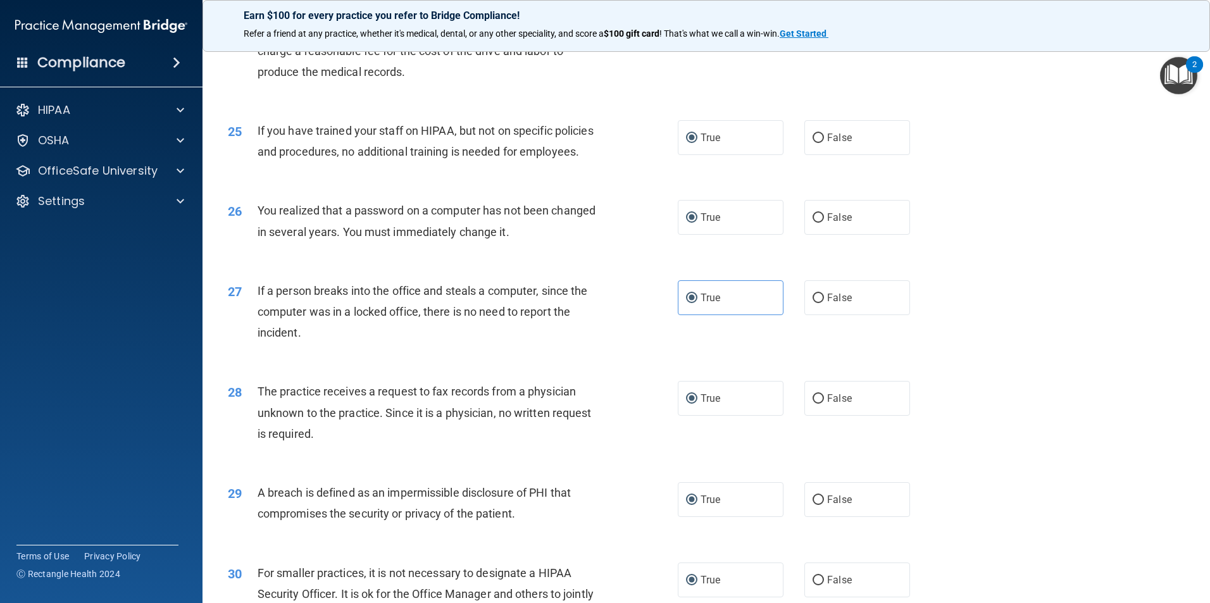
scroll to position [2412, 0]
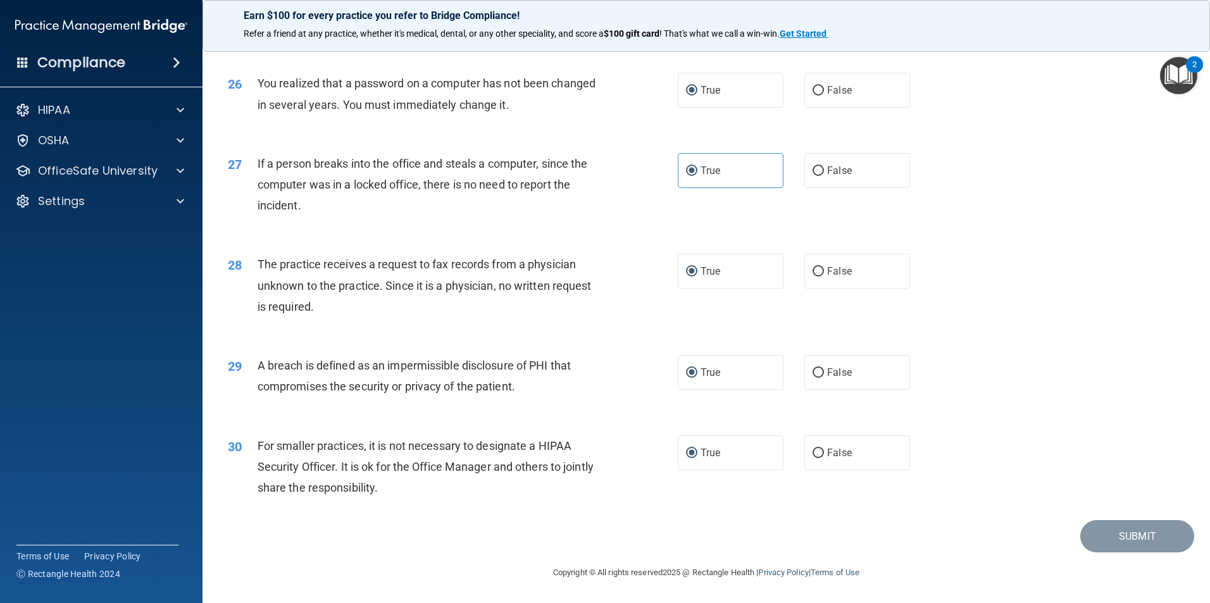
click at [1127, 554] on footer "Copyright © All rights reserved 2025 @ Rectangle Health | Privacy Policy | Term…" at bounding box center [706, 571] width 957 height 38
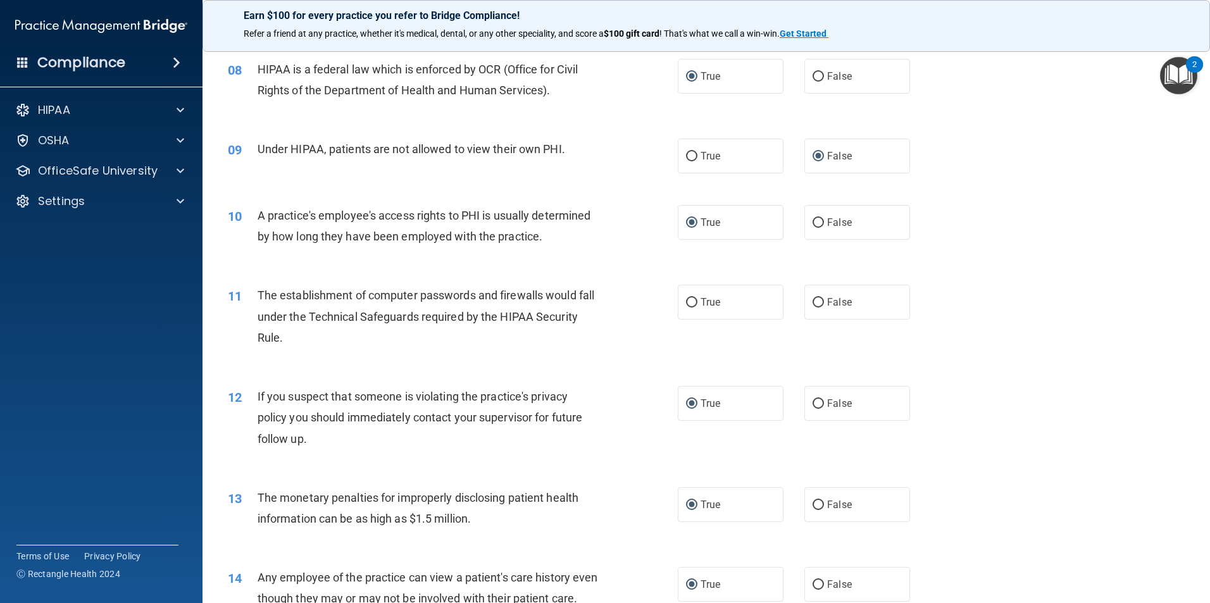
scroll to position [704, 0]
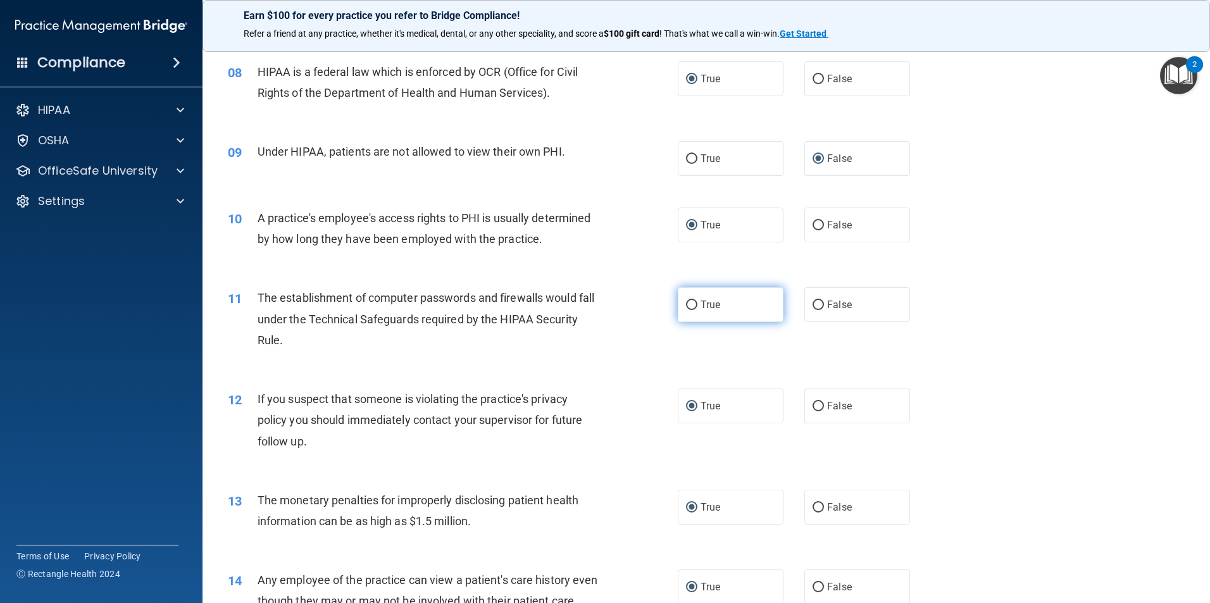
click at [691, 304] on input "True" at bounding box center [691, 305] width 11 height 9
radio input "true"
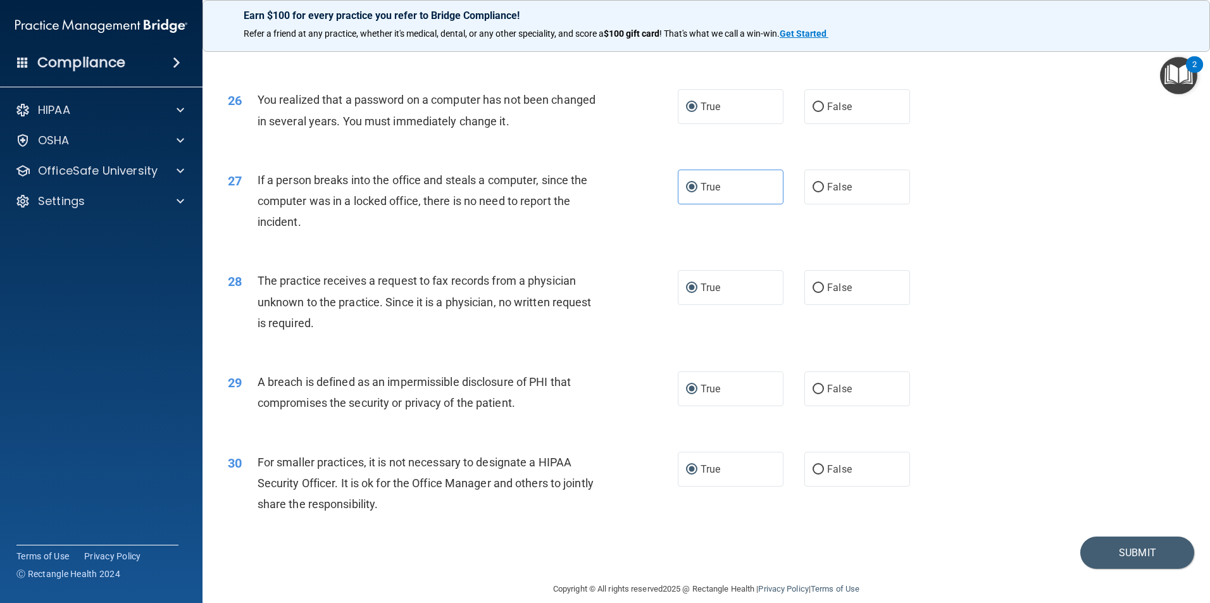
scroll to position [2412, 0]
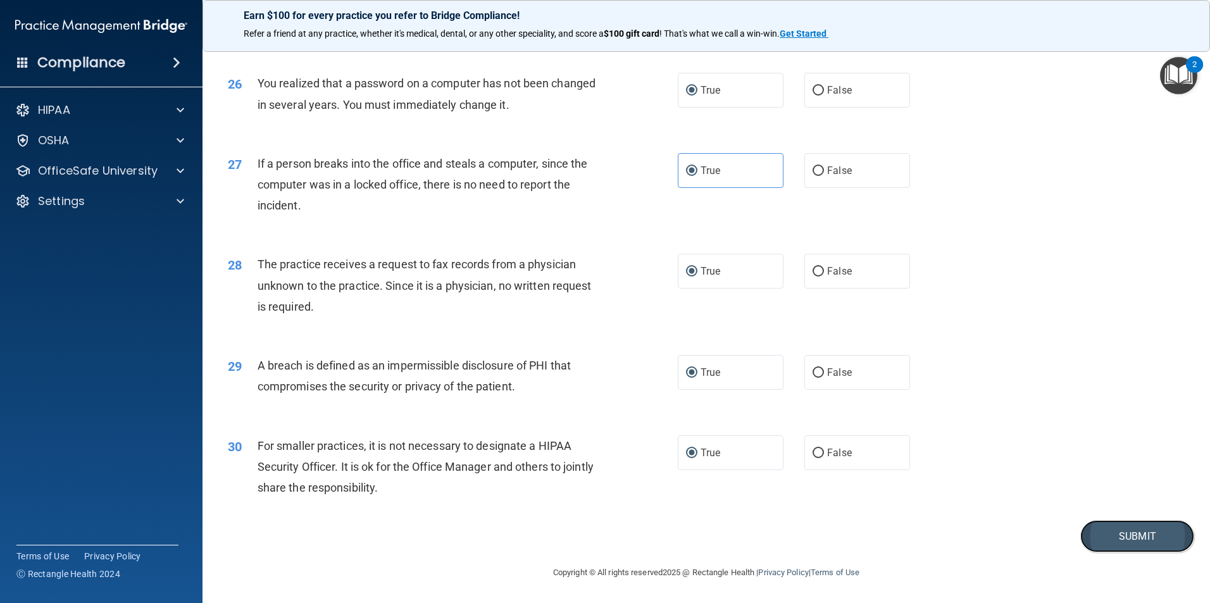
click at [1131, 537] on button "Submit" at bounding box center [1137, 536] width 114 height 32
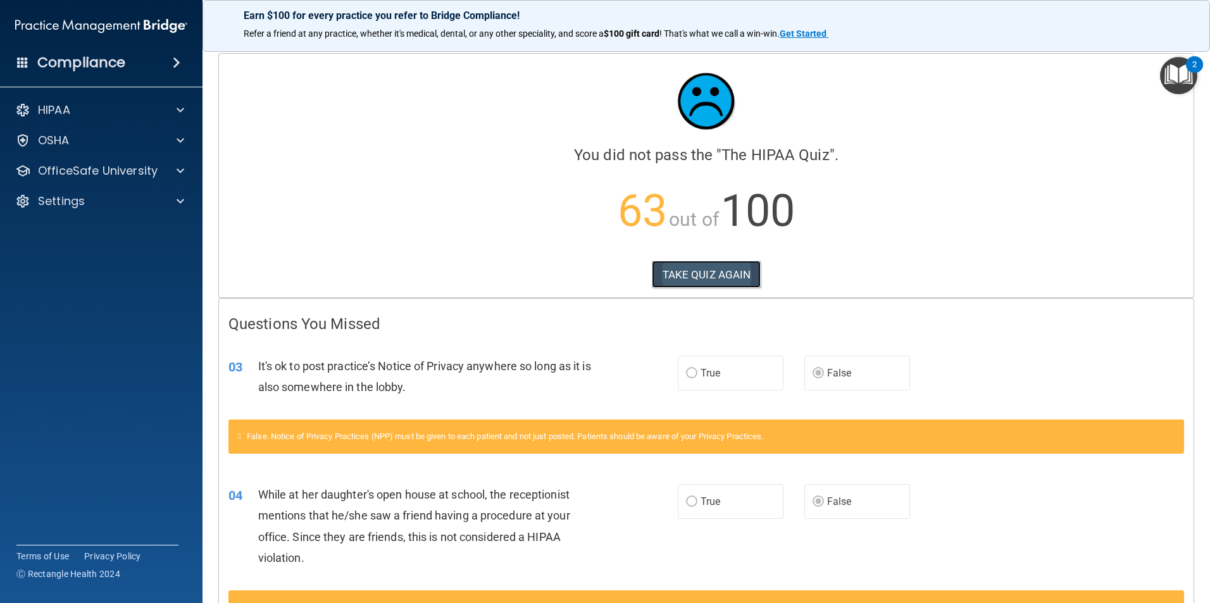
click at [721, 270] on button "TAKE QUIZ AGAIN" at bounding box center [706, 275] width 109 height 28
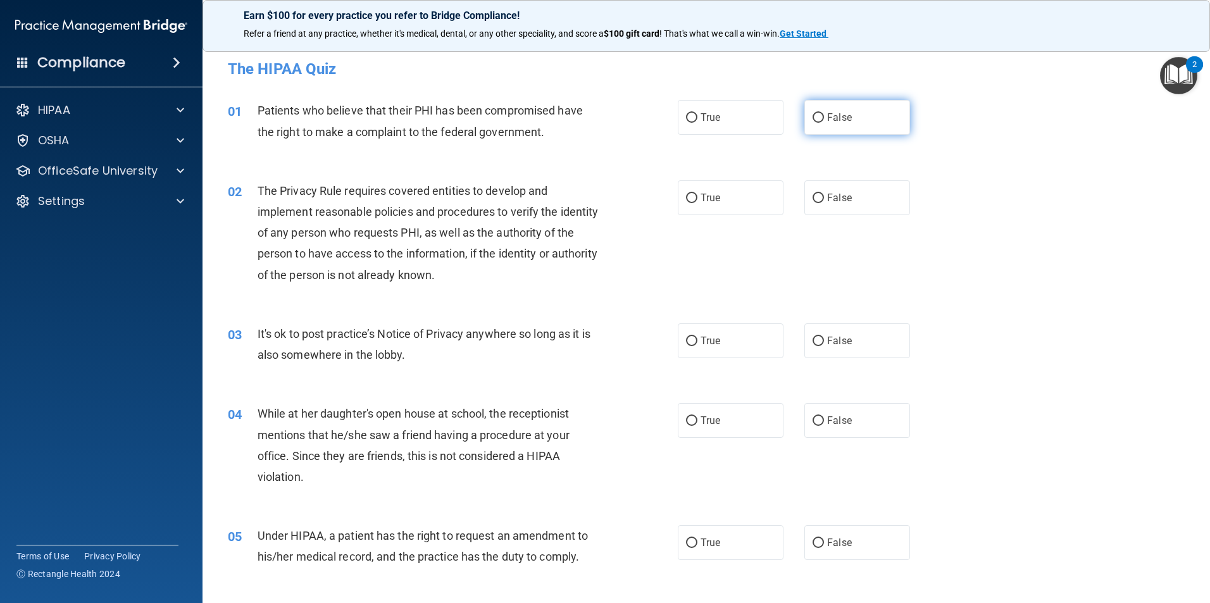
click at [813, 115] on input "False" at bounding box center [817, 117] width 11 height 9
radio input "true"
click at [690, 197] on input "True" at bounding box center [691, 198] width 11 height 9
radio input "true"
click at [812, 344] on input "False" at bounding box center [817, 341] width 11 height 9
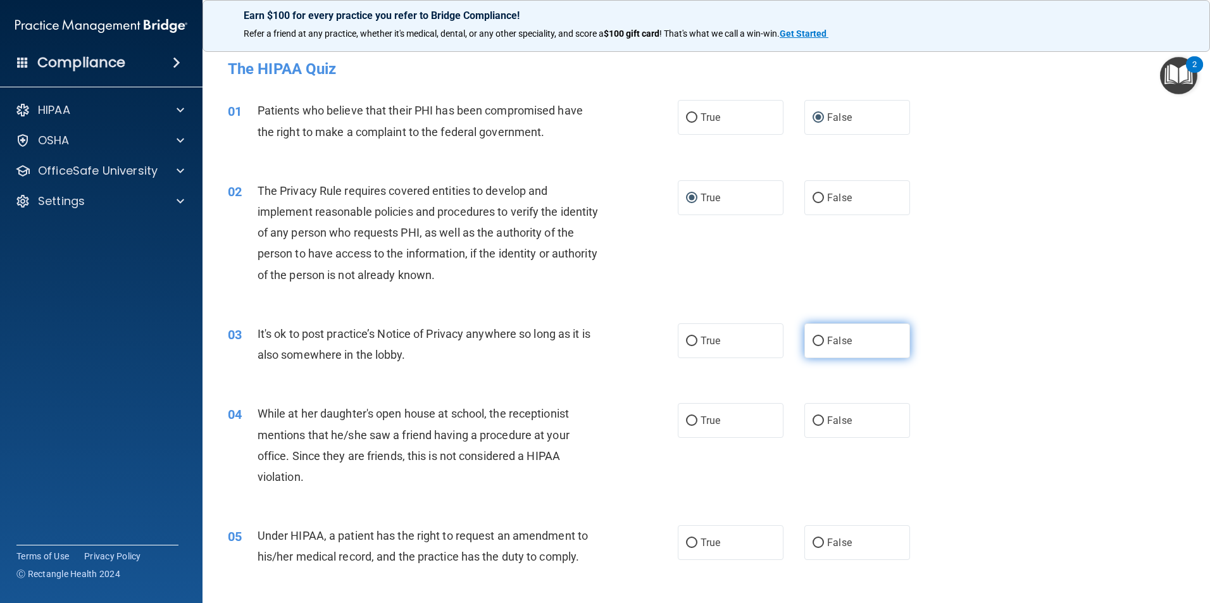
radio input "true"
click at [688, 419] on input "True" at bounding box center [691, 420] width 11 height 9
radio input "true"
click at [691, 537] on label "True" at bounding box center [731, 542] width 106 height 35
click at [691, 538] on input "True" at bounding box center [691, 542] width 11 height 9
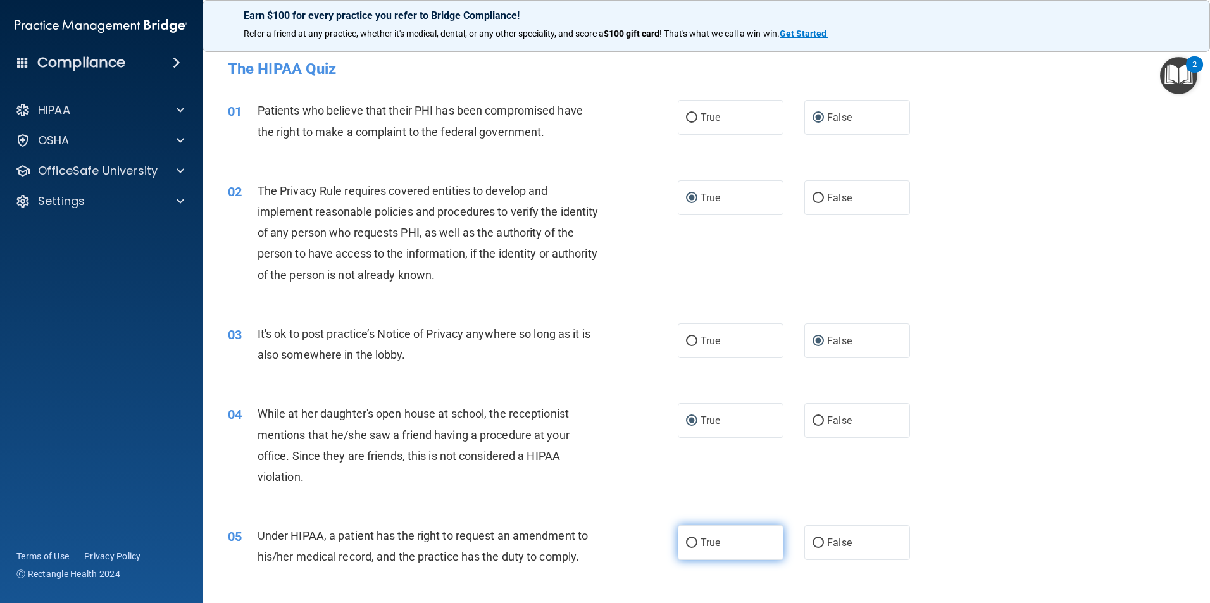
radio input "true"
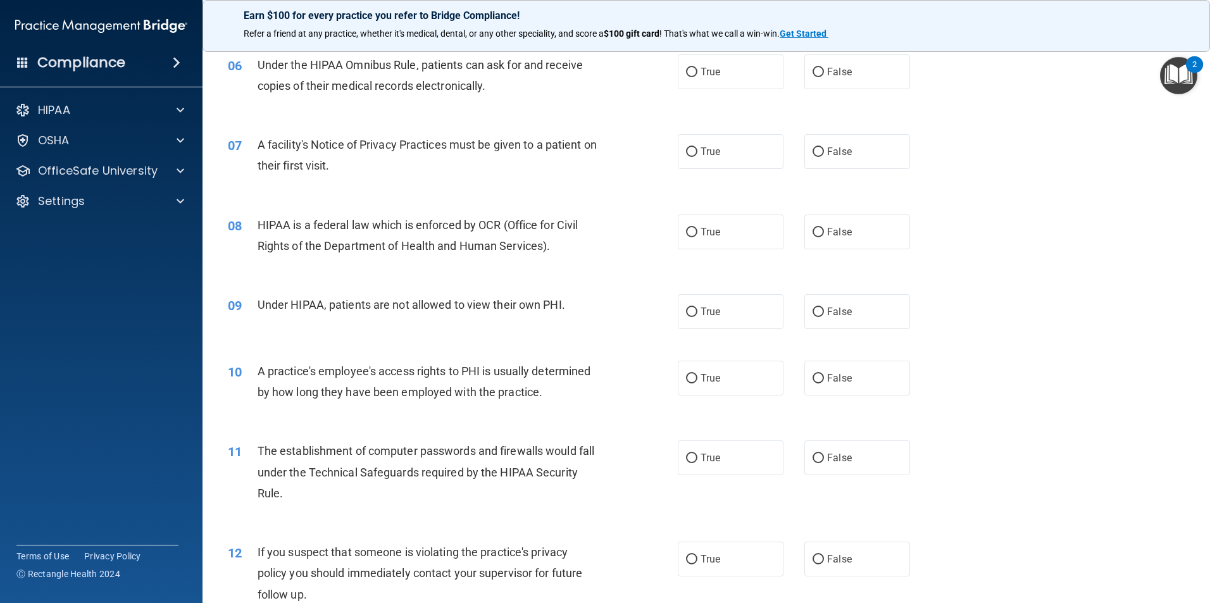
scroll to position [569, 0]
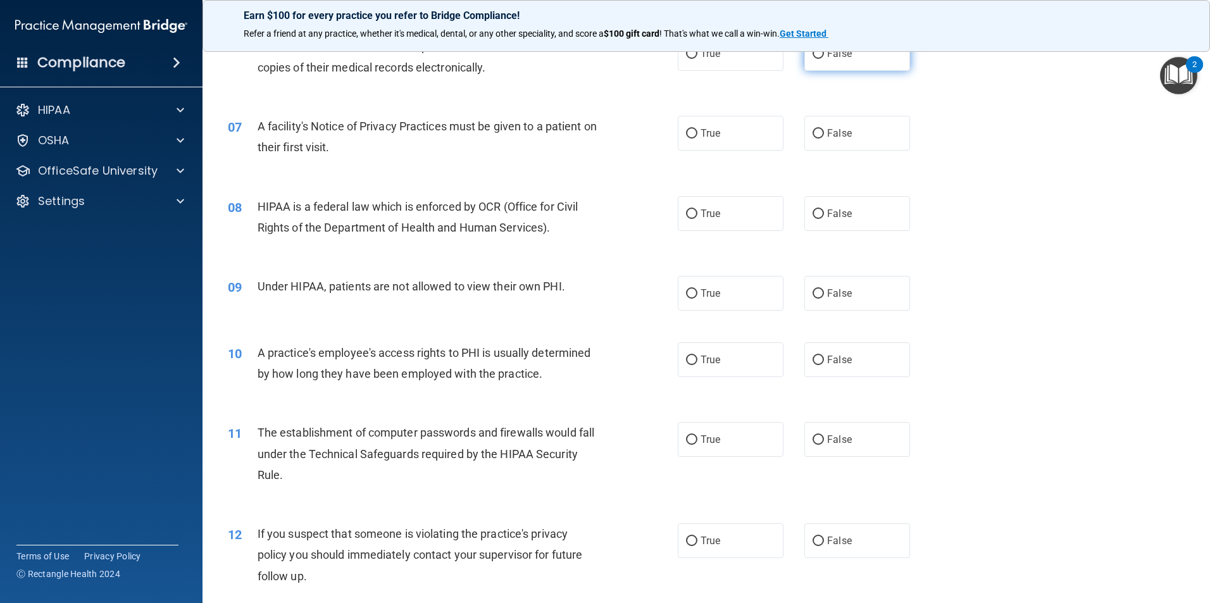
click at [827, 54] on span "False" at bounding box center [839, 53] width 25 height 12
click at [822, 54] on input "False" at bounding box center [817, 53] width 11 height 9
radio input "true"
click at [819, 132] on label "False" at bounding box center [857, 133] width 106 height 35
click at [819, 132] on input "False" at bounding box center [817, 133] width 11 height 9
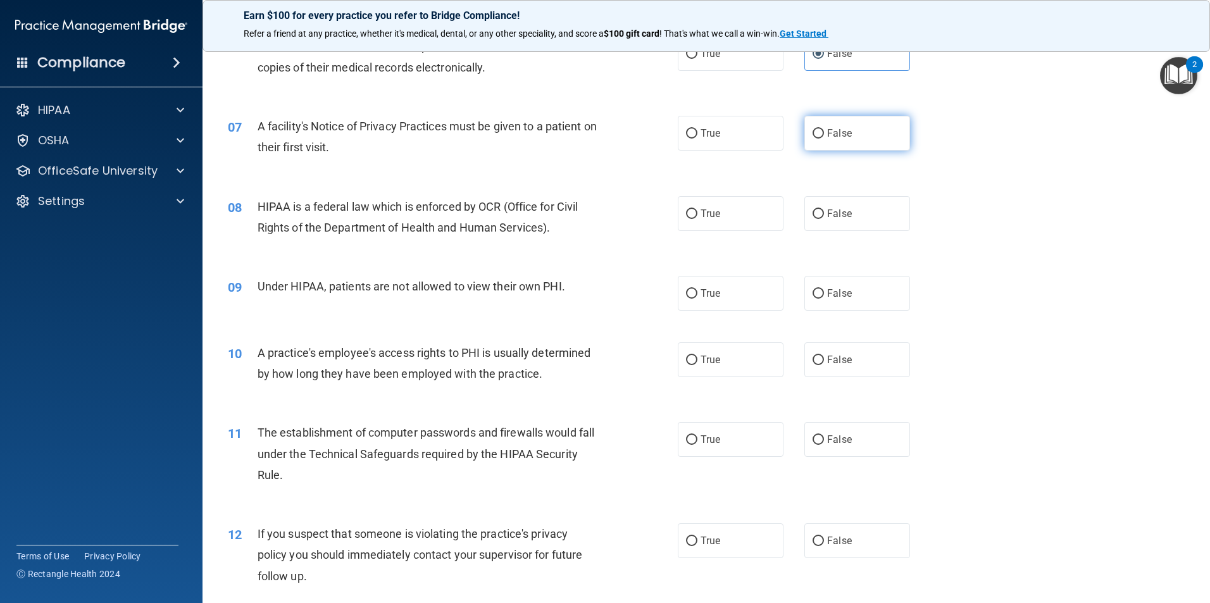
radio input "true"
click at [812, 215] on input "False" at bounding box center [817, 213] width 11 height 9
radio input "true"
click at [810, 301] on label "False" at bounding box center [857, 293] width 106 height 35
click at [812, 299] on input "False" at bounding box center [817, 293] width 11 height 9
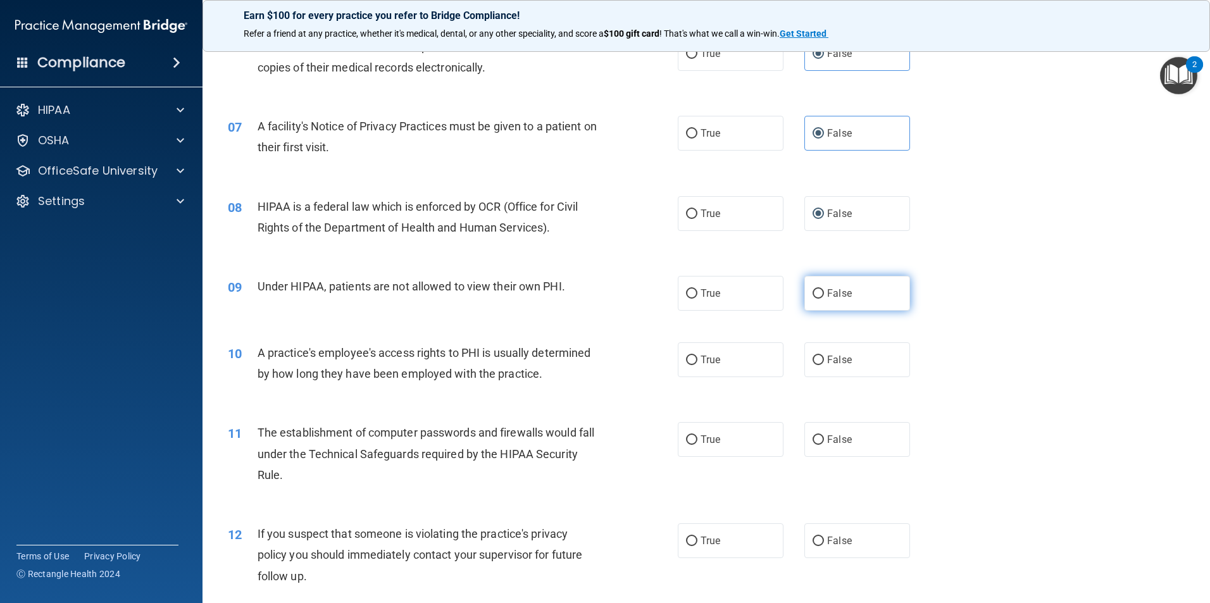
radio input "true"
click at [693, 359] on label "True" at bounding box center [731, 359] width 106 height 35
click at [693, 359] on input "True" at bounding box center [691, 360] width 11 height 9
radio input "true"
click at [687, 438] on input "True" at bounding box center [691, 439] width 11 height 9
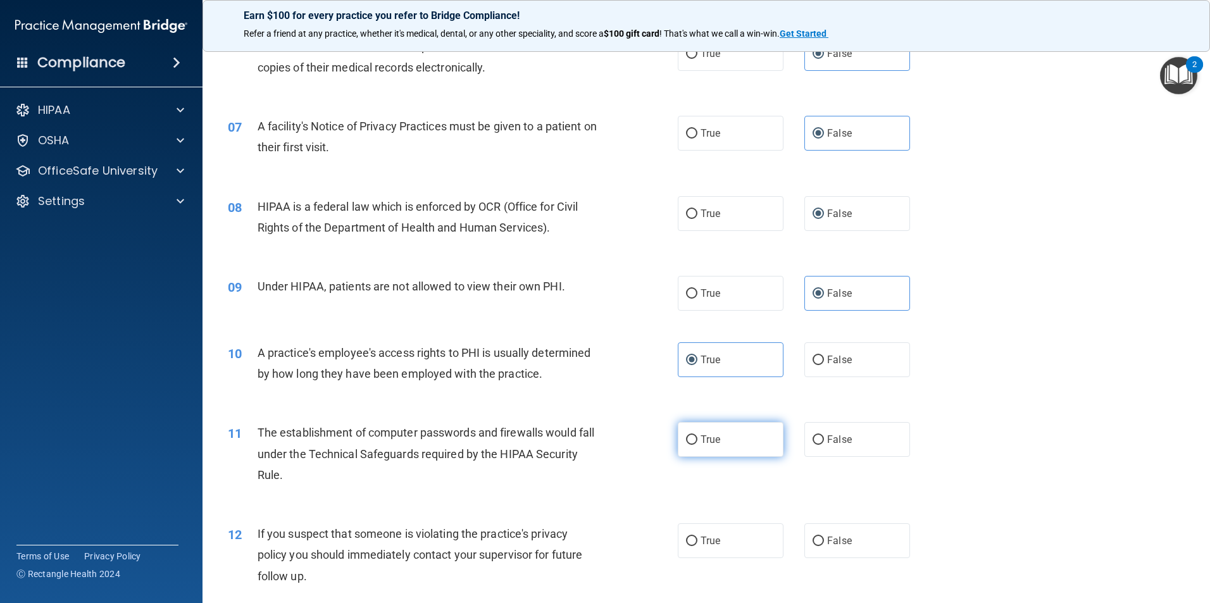
radio input "true"
click at [686, 539] on input "True" at bounding box center [691, 541] width 11 height 9
radio input "true"
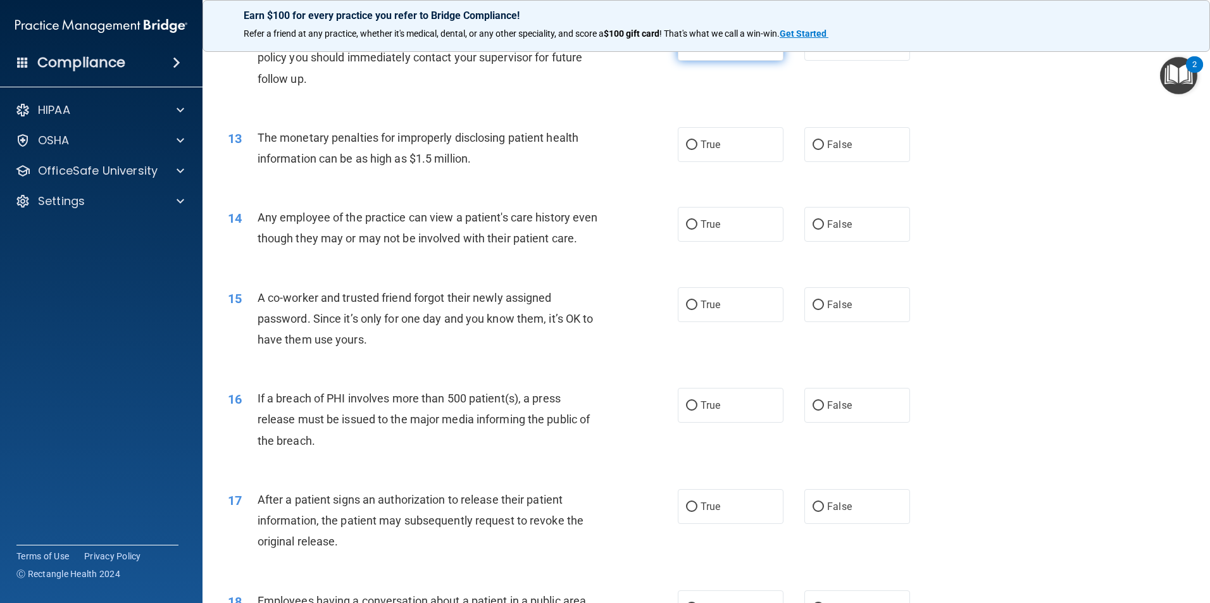
scroll to position [1076, 0]
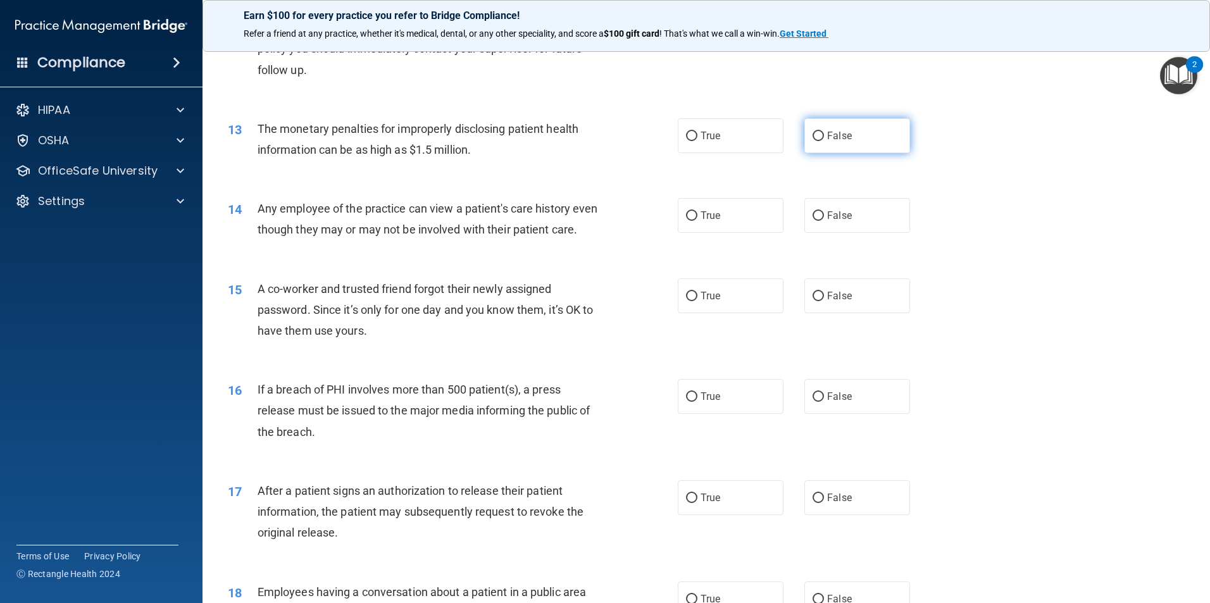
click at [812, 139] on input "False" at bounding box center [817, 136] width 11 height 9
radio input "true"
click at [810, 223] on label "False" at bounding box center [857, 215] width 106 height 35
click at [812, 221] on input "False" at bounding box center [817, 215] width 11 height 9
radio input "true"
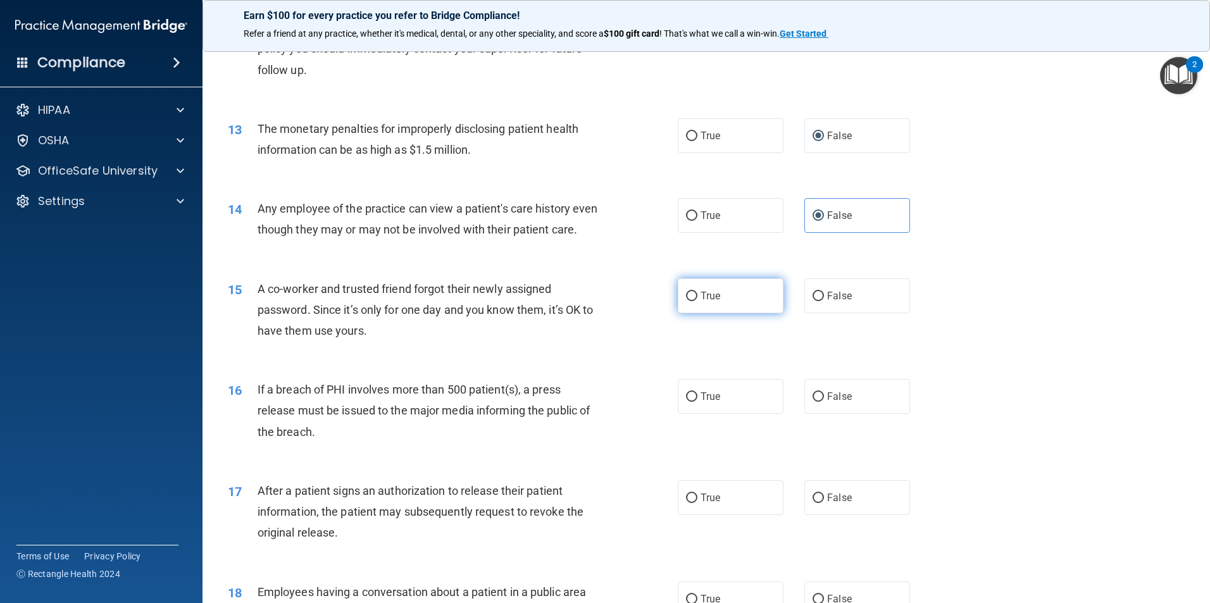
click at [693, 313] on label "True" at bounding box center [731, 295] width 106 height 35
click at [693, 301] on input "True" at bounding box center [691, 296] width 11 height 9
radio input "true"
click at [689, 402] on input "True" at bounding box center [691, 396] width 11 height 9
radio input "true"
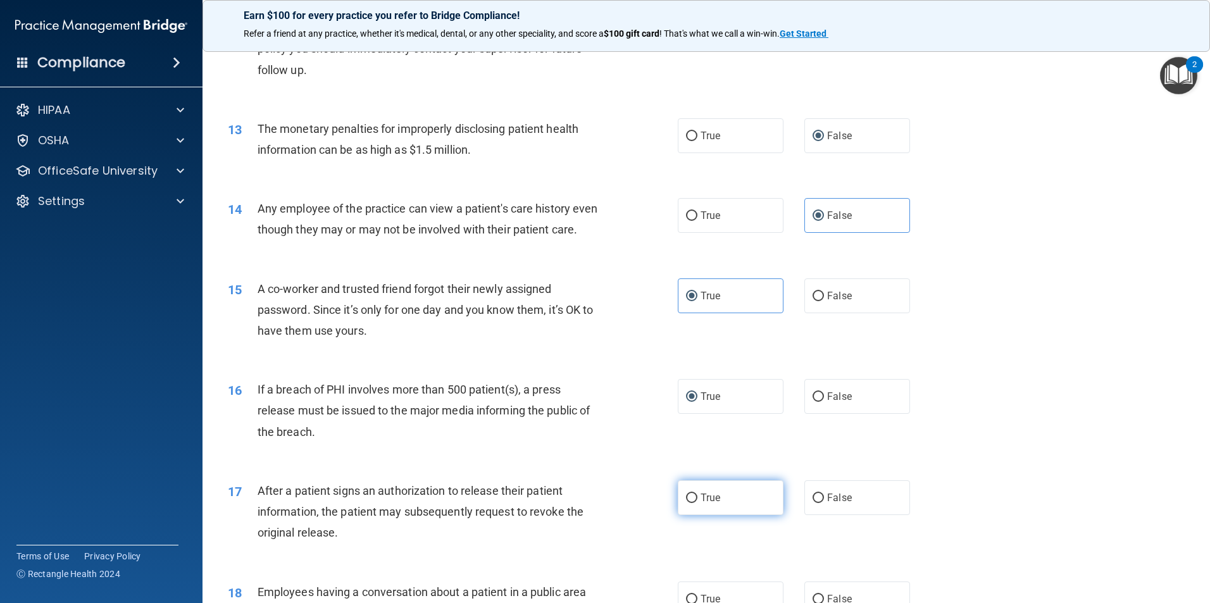
click at [691, 503] on input "True" at bounding box center [691, 497] width 11 height 9
radio input "true"
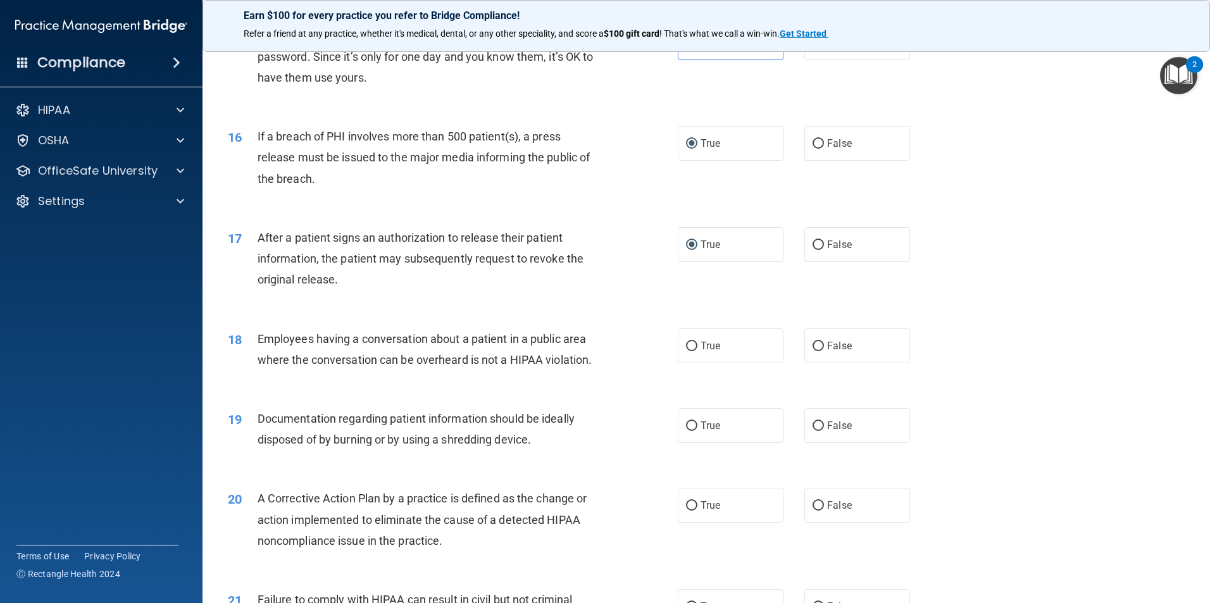
scroll to position [1392, 0]
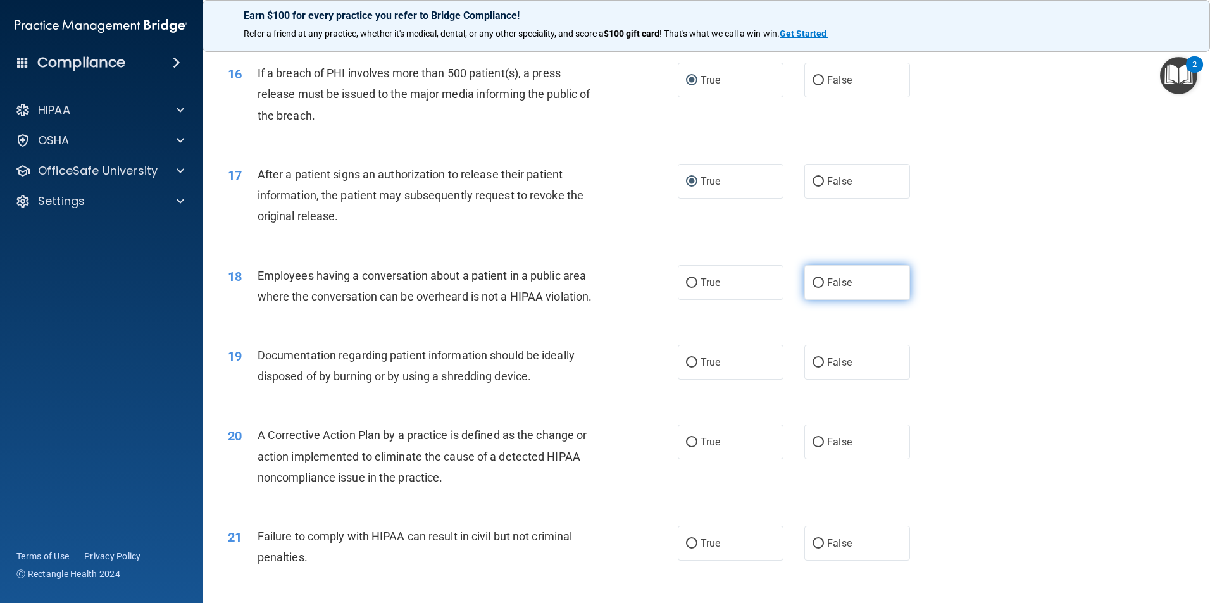
click at [812, 288] on input "False" at bounding box center [817, 282] width 11 height 9
radio input "true"
click at [812, 368] on input "False" at bounding box center [817, 362] width 11 height 9
radio input "true"
click at [812, 447] on input "False" at bounding box center [817, 442] width 11 height 9
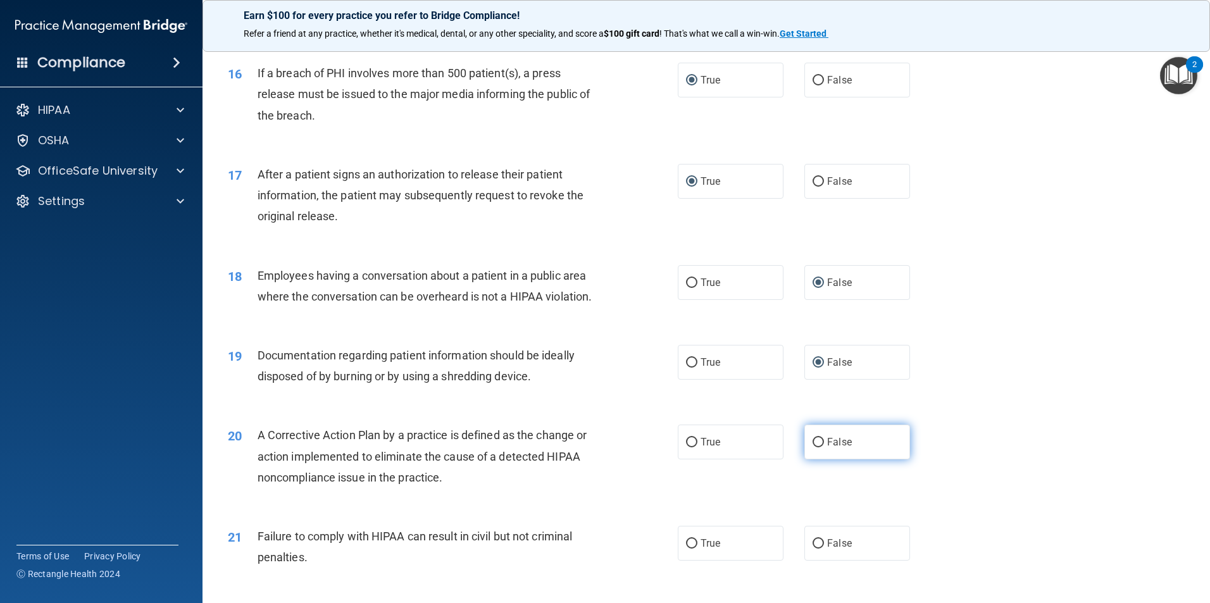
radio input "true"
click at [692, 549] on input "True" at bounding box center [691, 543] width 11 height 9
radio input "true"
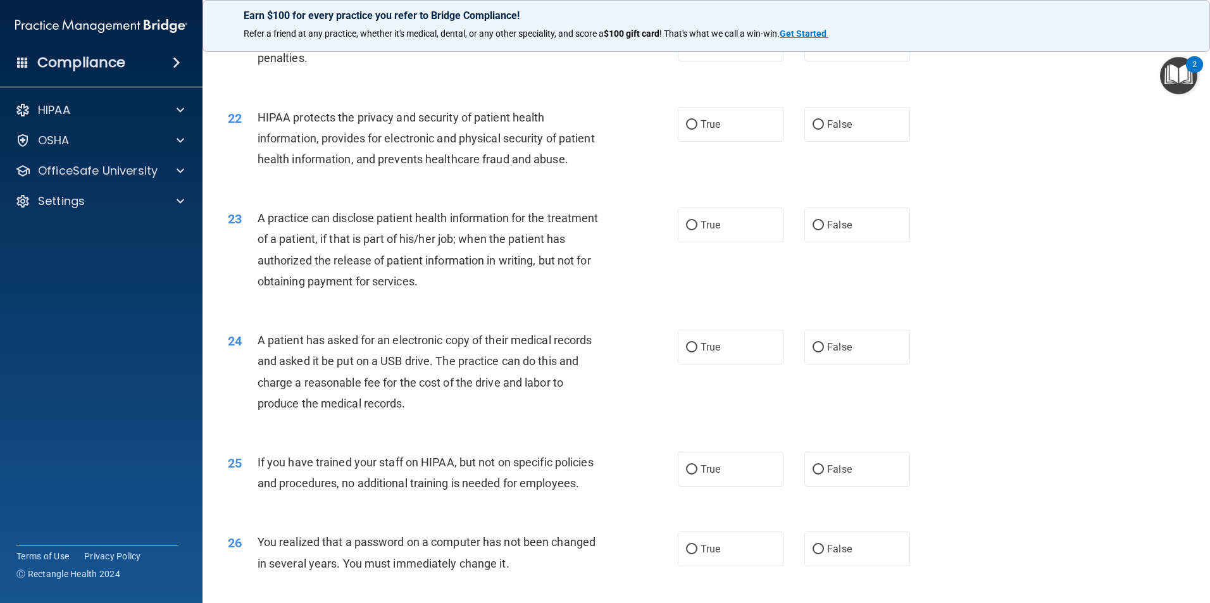
scroll to position [1898, 0]
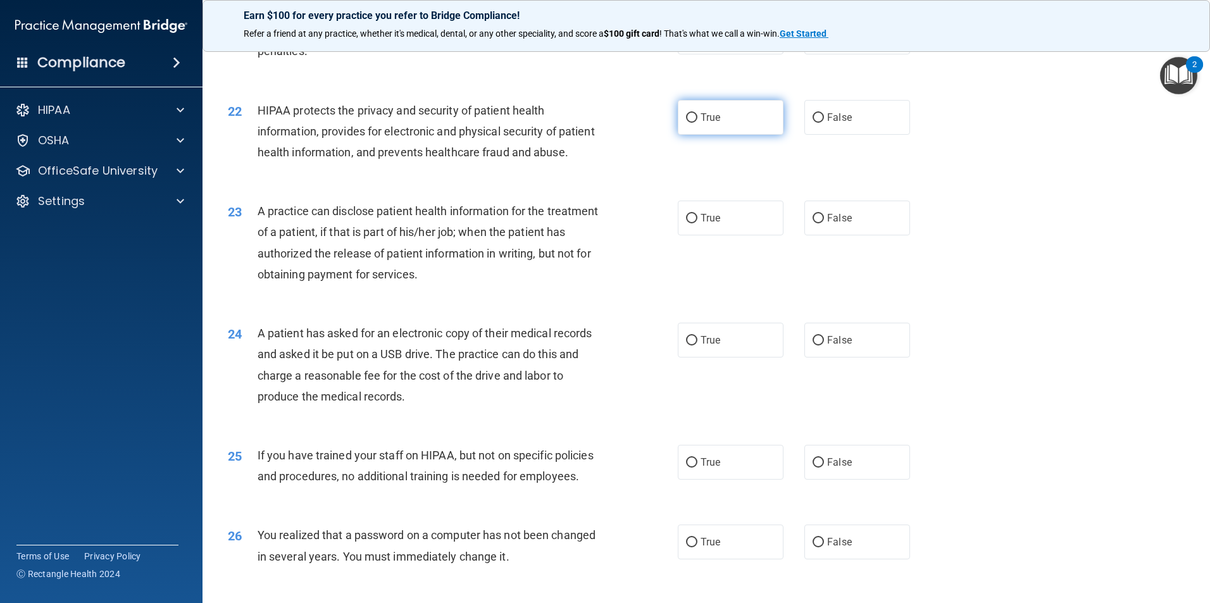
click at [688, 123] on input "True" at bounding box center [691, 117] width 11 height 9
radio input "true"
click at [812, 223] on input "False" at bounding box center [817, 218] width 11 height 9
radio input "true"
click at [813, 345] on input "False" at bounding box center [817, 340] width 11 height 9
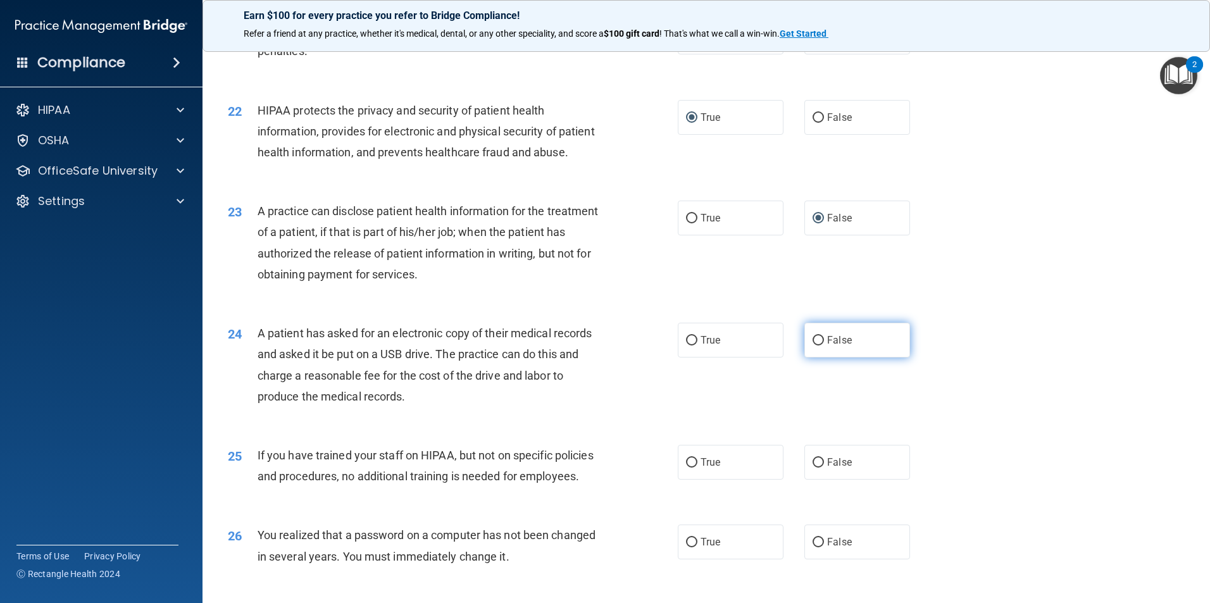
radio input "true"
click at [686, 468] on input "True" at bounding box center [691, 462] width 11 height 9
radio input "true"
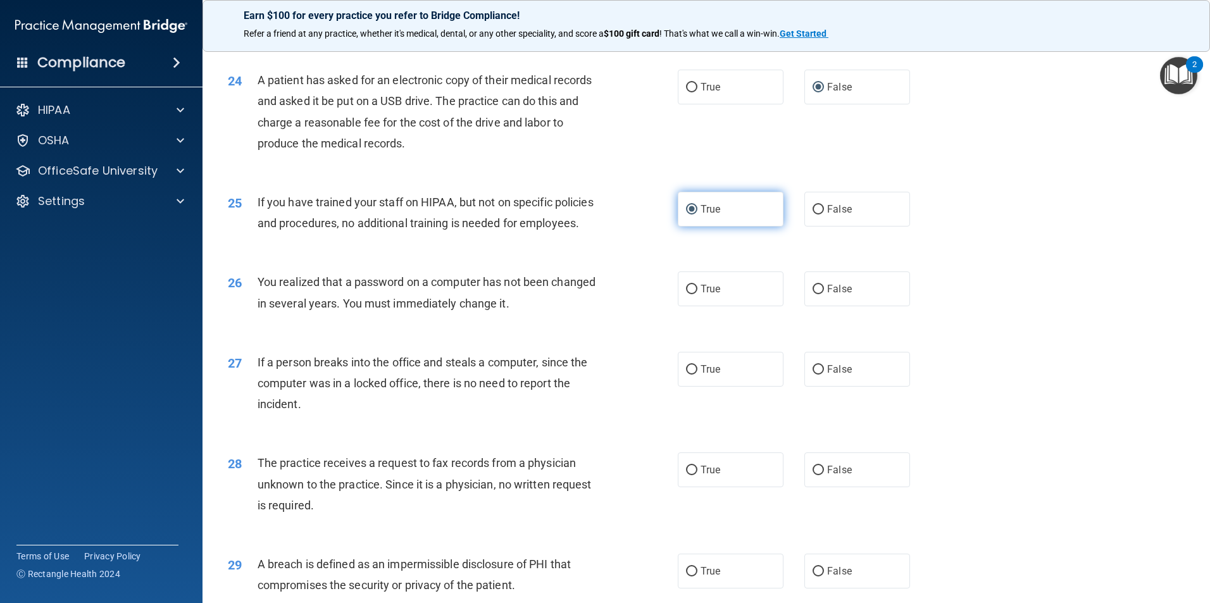
scroll to position [2341, 0]
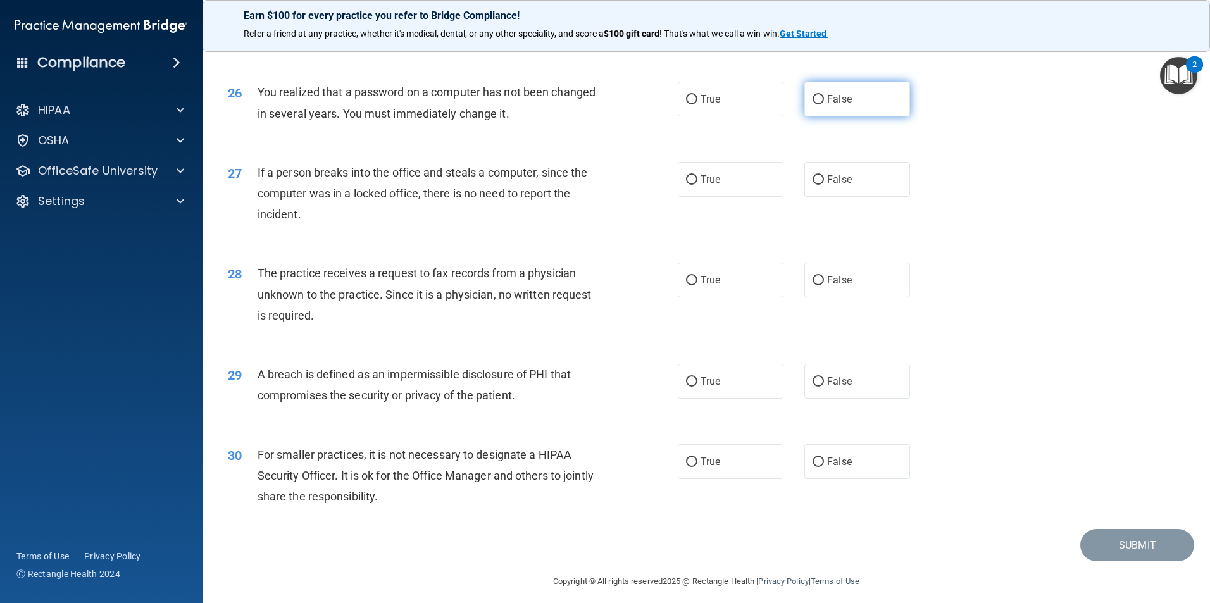
click at [812, 104] on input "False" at bounding box center [817, 99] width 11 height 9
radio input "true"
click at [812, 185] on input "False" at bounding box center [817, 179] width 11 height 9
radio input "true"
click at [686, 285] on input "True" at bounding box center [691, 280] width 11 height 9
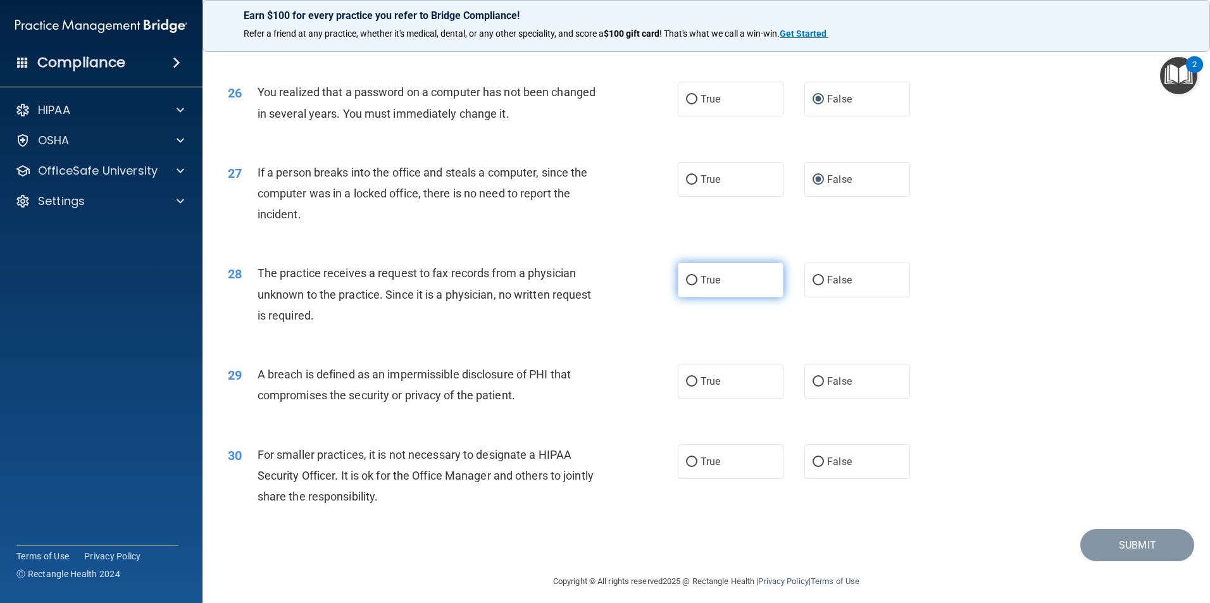
radio input "true"
click at [689, 387] on input "True" at bounding box center [691, 381] width 11 height 9
radio input "true"
click at [688, 467] on input "True" at bounding box center [691, 461] width 11 height 9
radio input "true"
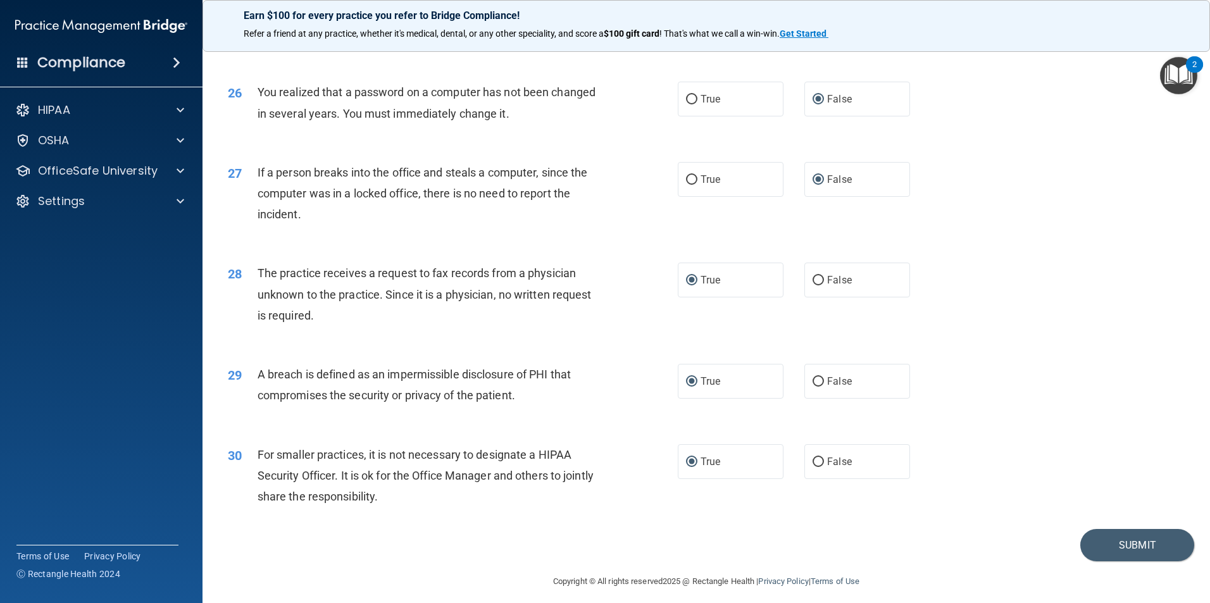
scroll to position [2412, 0]
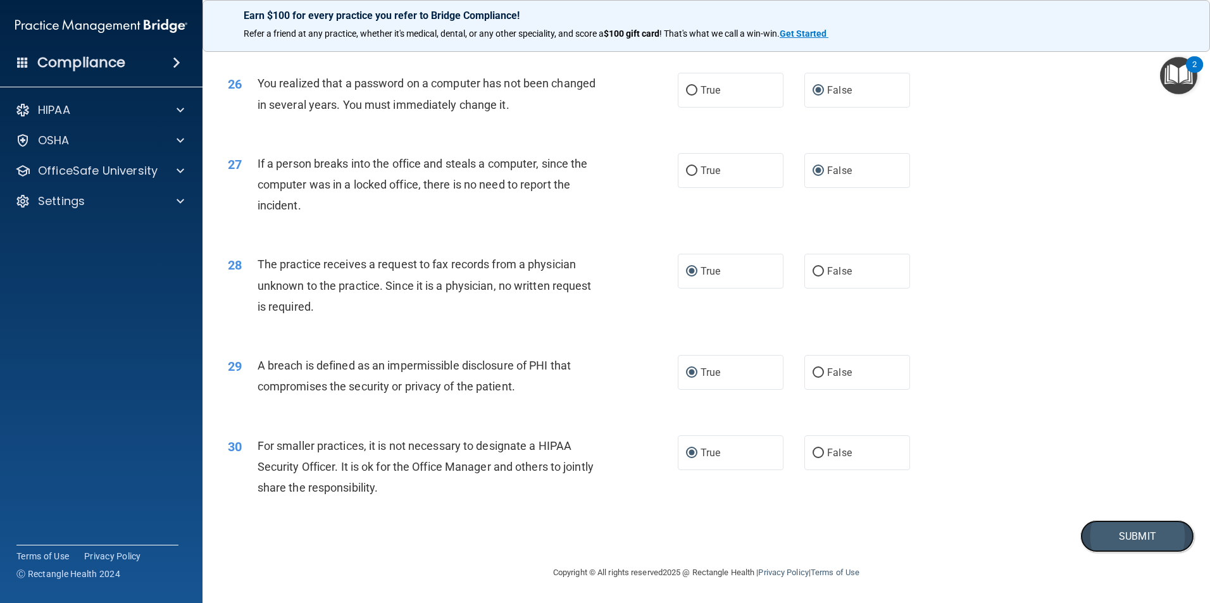
click at [1135, 540] on button "Submit" at bounding box center [1137, 536] width 114 height 32
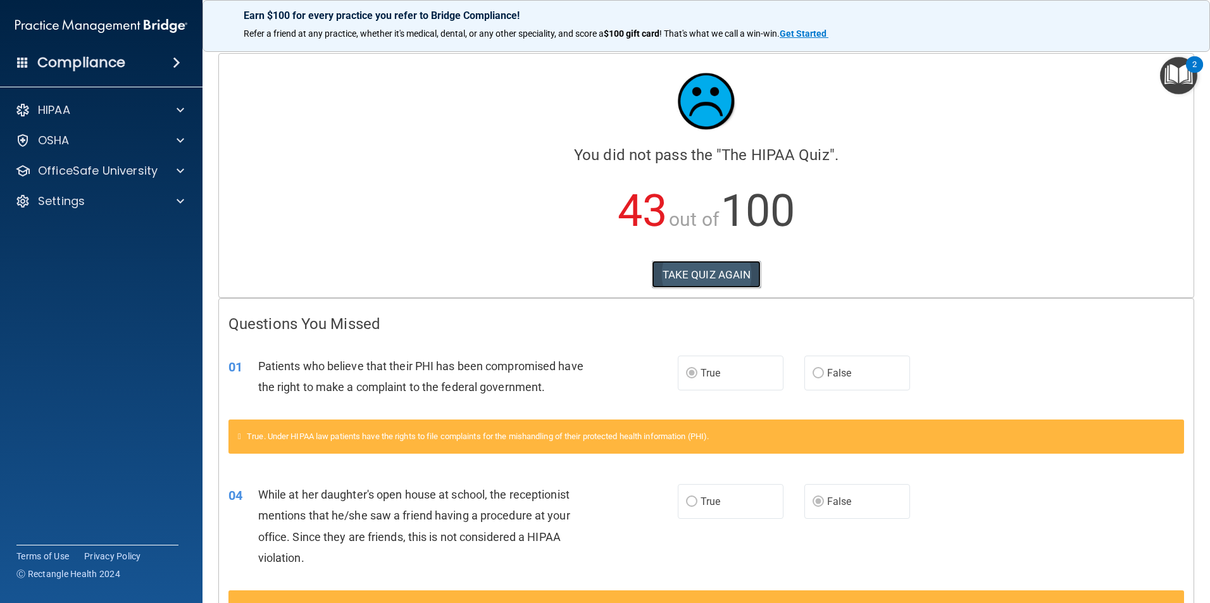
click at [689, 287] on button "TAKE QUIZ AGAIN" at bounding box center [706, 275] width 109 height 28
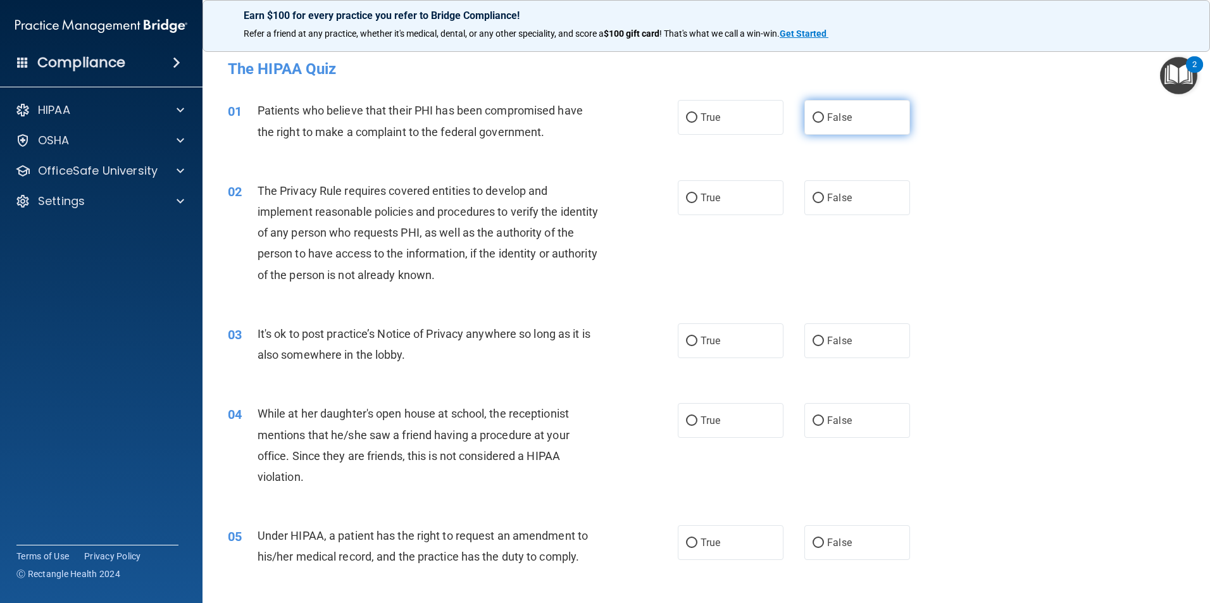
click at [813, 116] on input "False" at bounding box center [817, 117] width 11 height 9
radio input "true"
click at [686, 204] on label "True" at bounding box center [731, 197] width 106 height 35
click at [686, 203] on input "True" at bounding box center [691, 198] width 11 height 9
radio input "true"
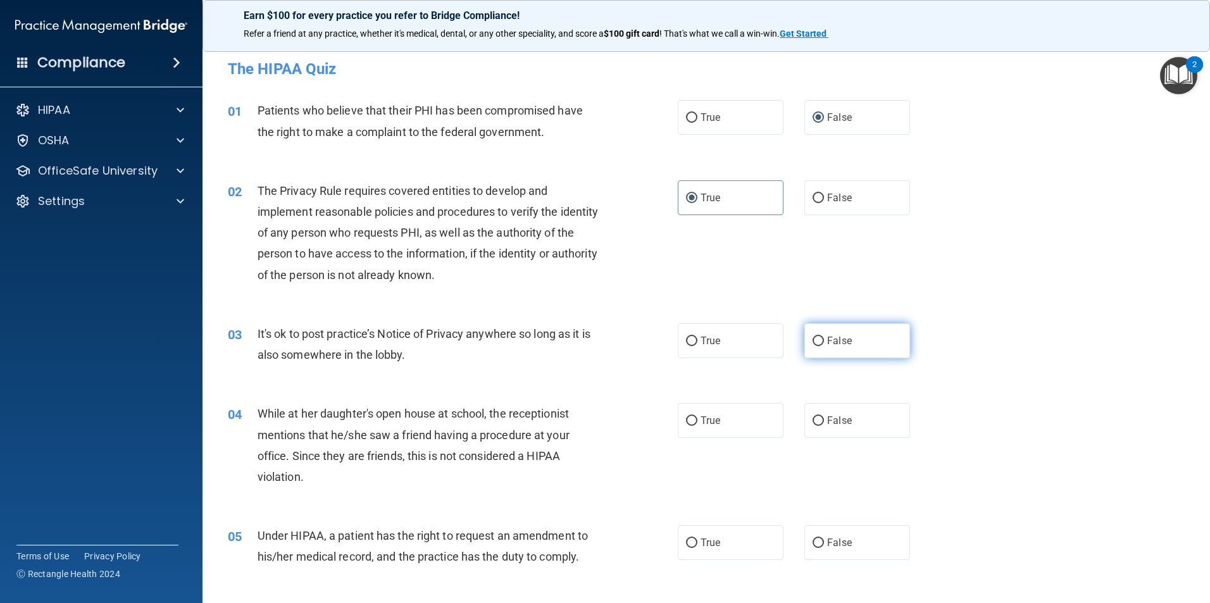
click at [819, 342] on label "False" at bounding box center [857, 340] width 106 height 35
click at [819, 342] on input "False" at bounding box center [817, 341] width 11 height 9
radio input "true"
click at [688, 423] on input "True" at bounding box center [691, 420] width 11 height 9
radio input "true"
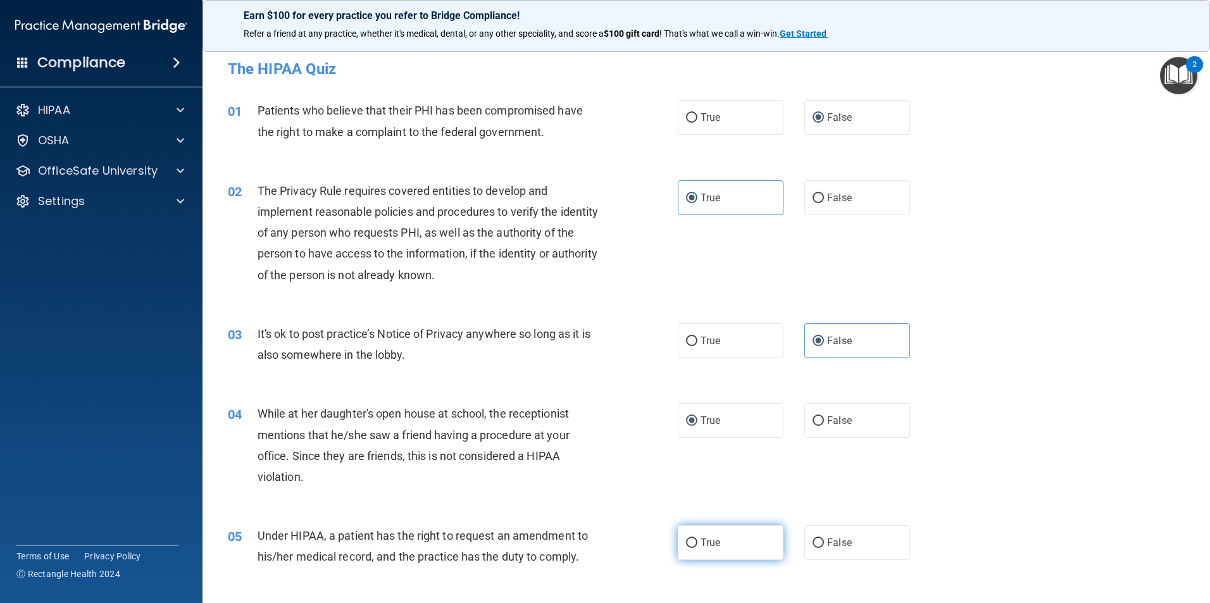
click at [691, 543] on input "True" at bounding box center [691, 542] width 11 height 9
radio input "true"
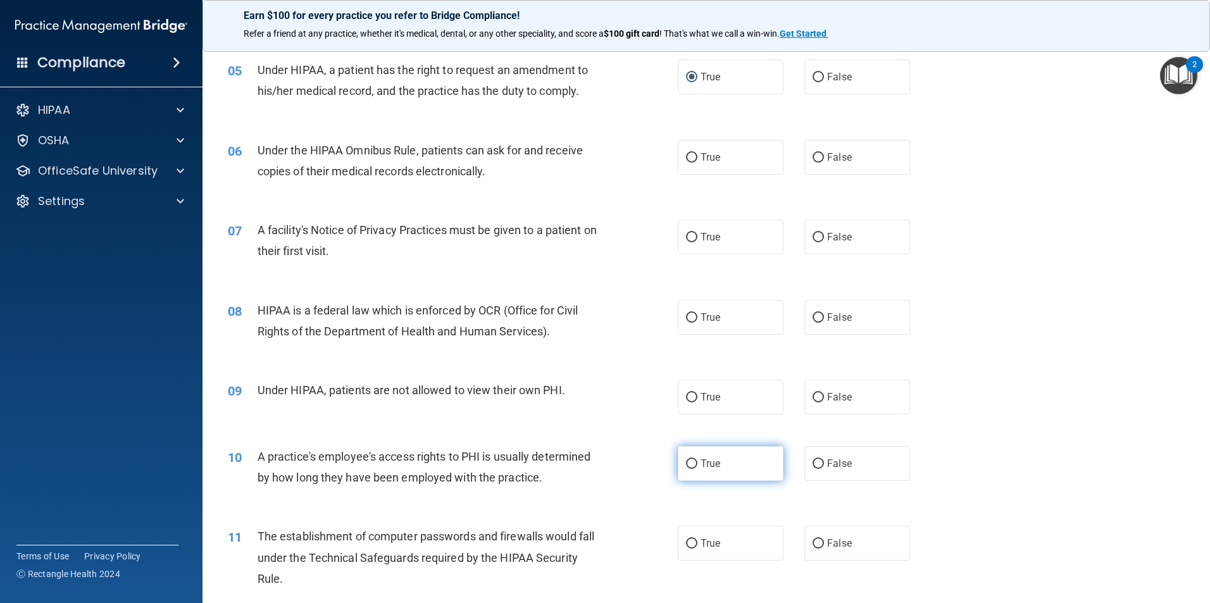
scroll to position [443, 0]
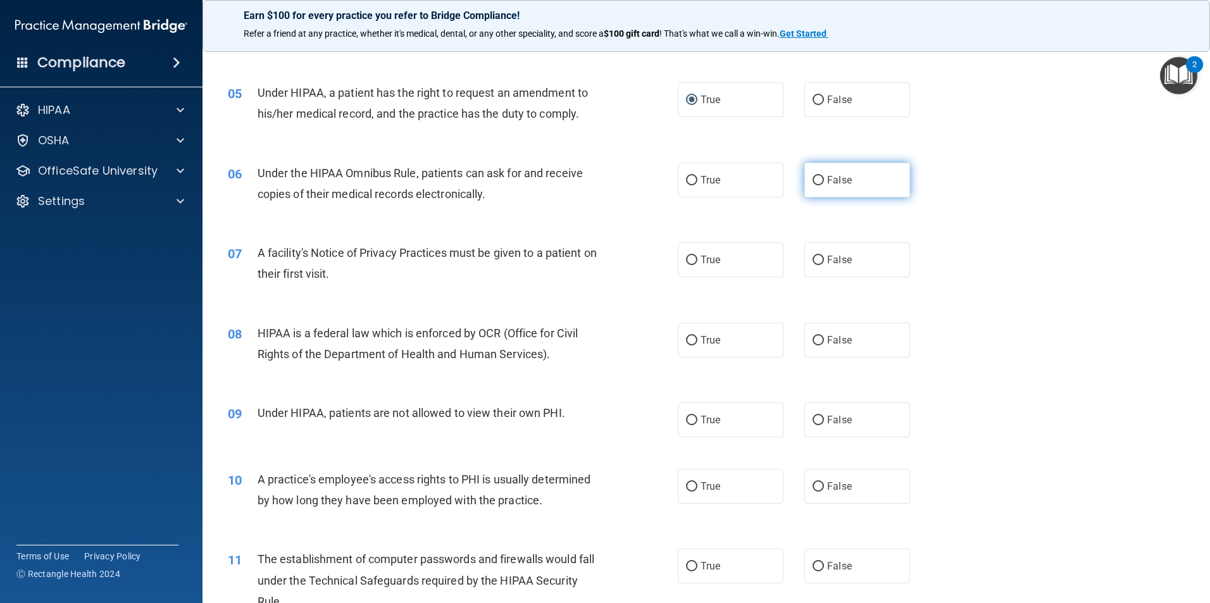
click at [814, 182] on input "False" at bounding box center [817, 180] width 11 height 9
radio input "true"
click at [691, 259] on input "True" at bounding box center [691, 260] width 11 height 9
radio input "true"
click at [814, 342] on input "False" at bounding box center [817, 340] width 11 height 9
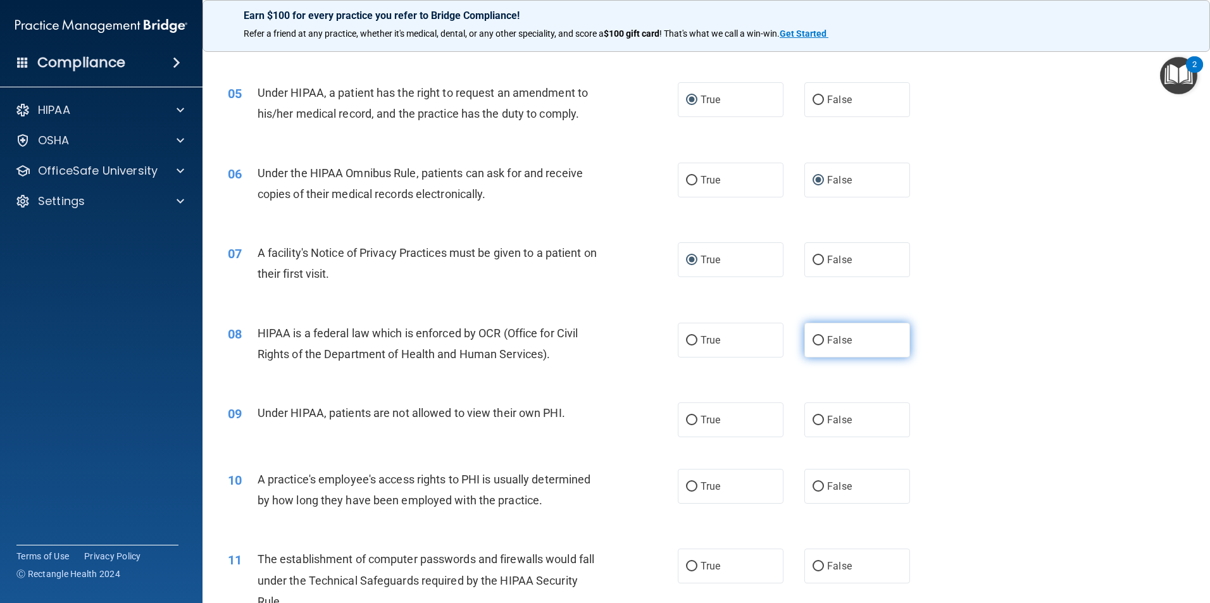
radio input "true"
click at [813, 416] on input "False" at bounding box center [817, 420] width 11 height 9
radio input "true"
click at [691, 485] on input "True" at bounding box center [691, 486] width 11 height 9
radio input "true"
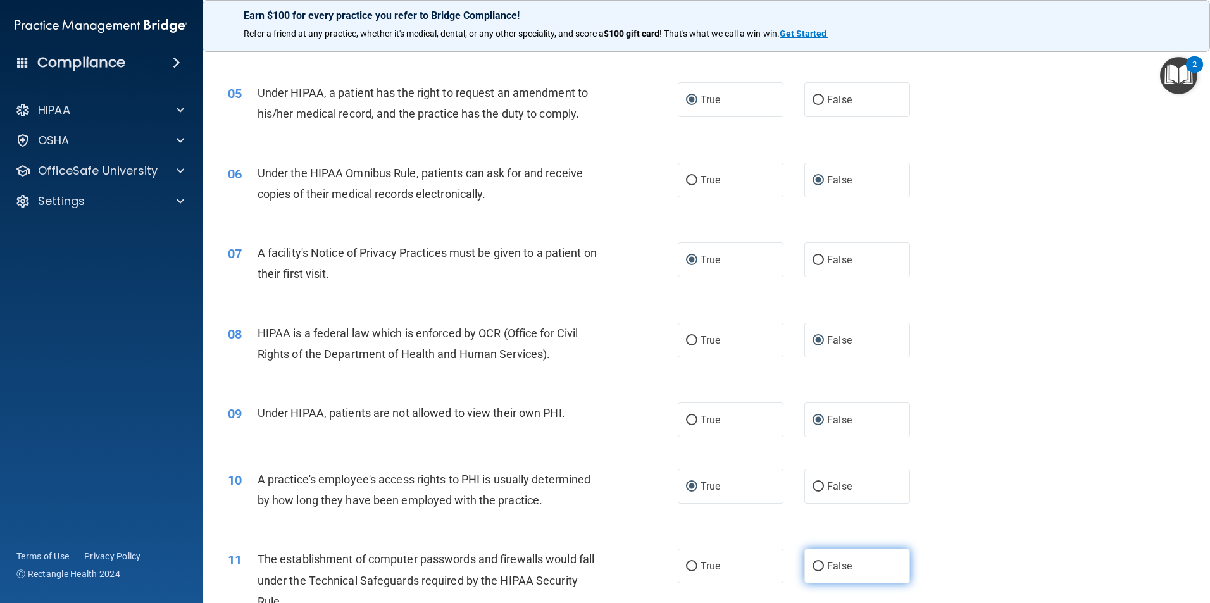
click at [805, 563] on label "False" at bounding box center [857, 566] width 106 height 35
click at [812, 563] on input "False" at bounding box center [817, 566] width 11 height 9
radio input "true"
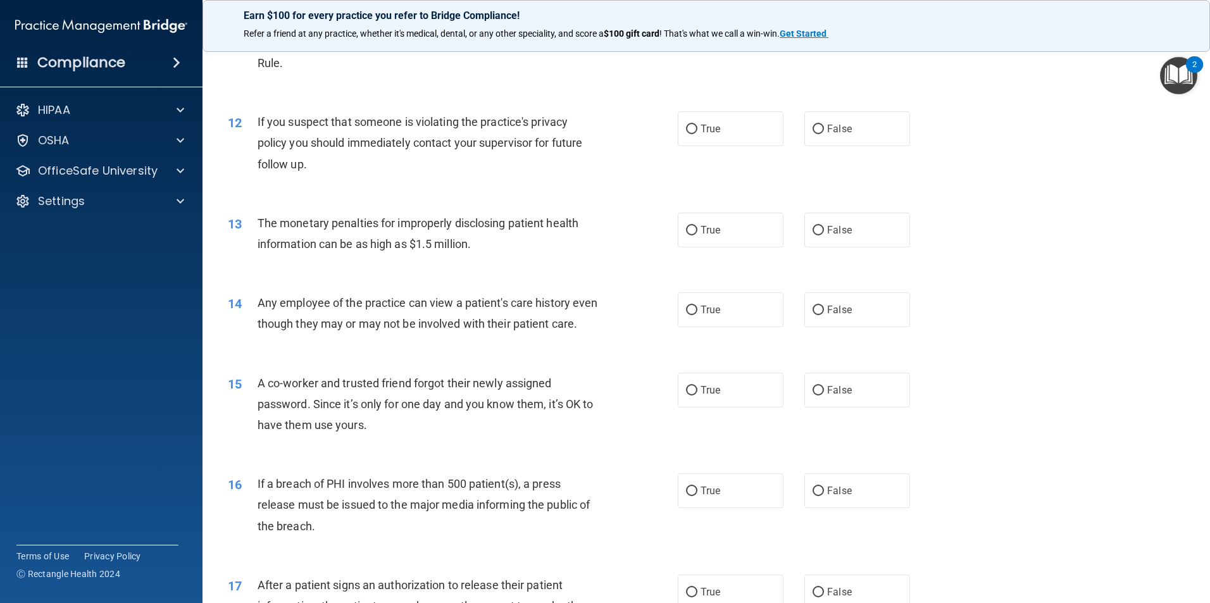
scroll to position [1012, 0]
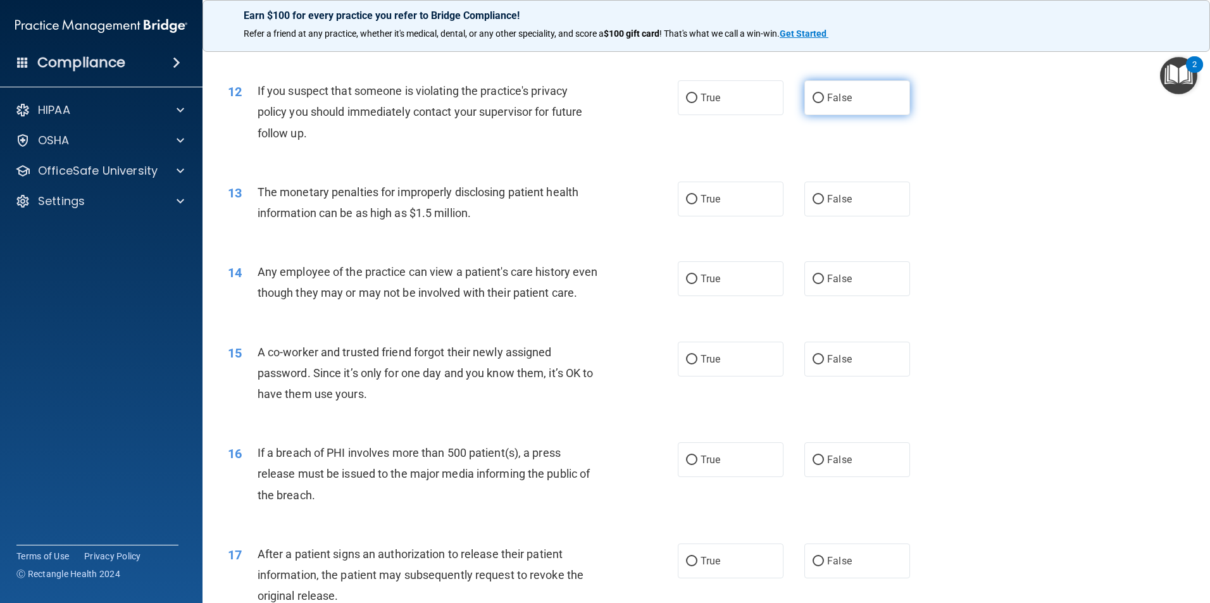
click at [816, 95] on input "False" at bounding box center [817, 98] width 11 height 9
radio input "true"
click at [686, 198] on input "True" at bounding box center [691, 199] width 11 height 9
radio input "true"
click at [817, 278] on input "False" at bounding box center [817, 279] width 11 height 9
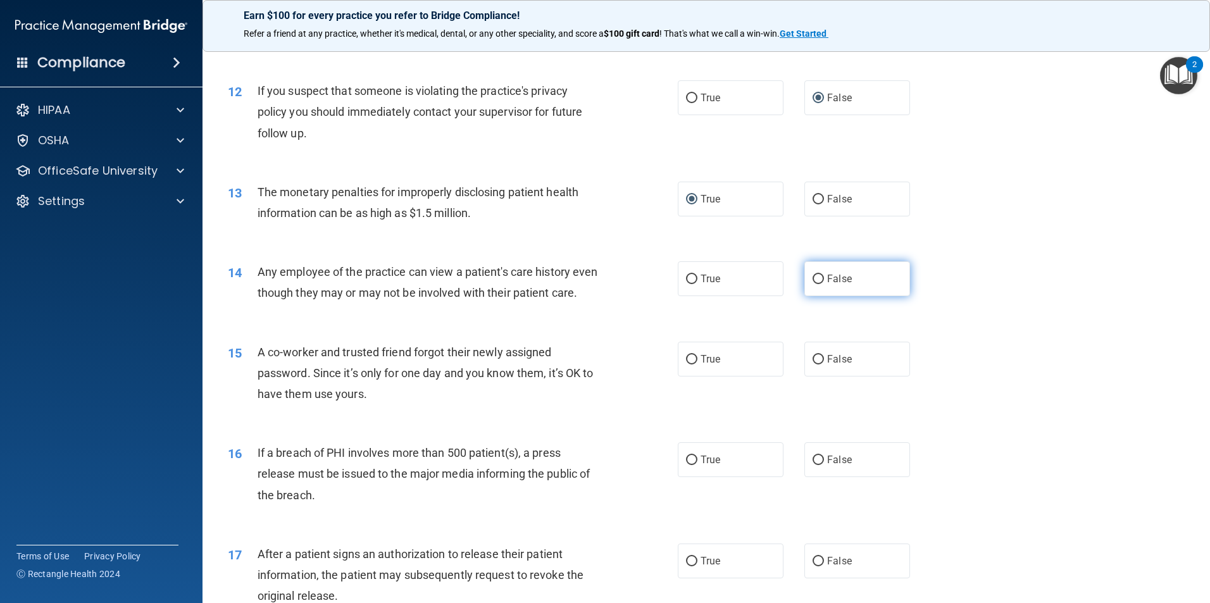
radio input "true"
click at [813, 364] on input "False" at bounding box center [817, 359] width 11 height 9
radio input "true"
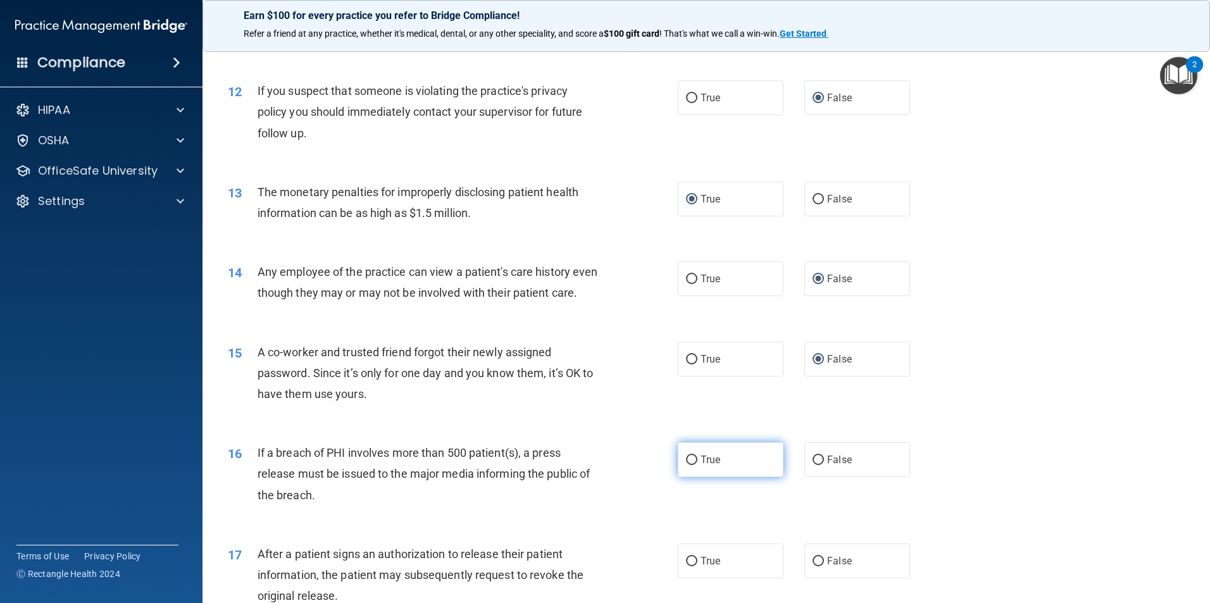
click at [700, 466] on span "True" at bounding box center [710, 460] width 20 height 12
click at [696, 465] on input "True" at bounding box center [691, 460] width 11 height 9
radio input "true"
click at [828, 567] on span "False" at bounding box center [839, 561] width 25 height 12
click at [824, 566] on input "False" at bounding box center [817, 561] width 11 height 9
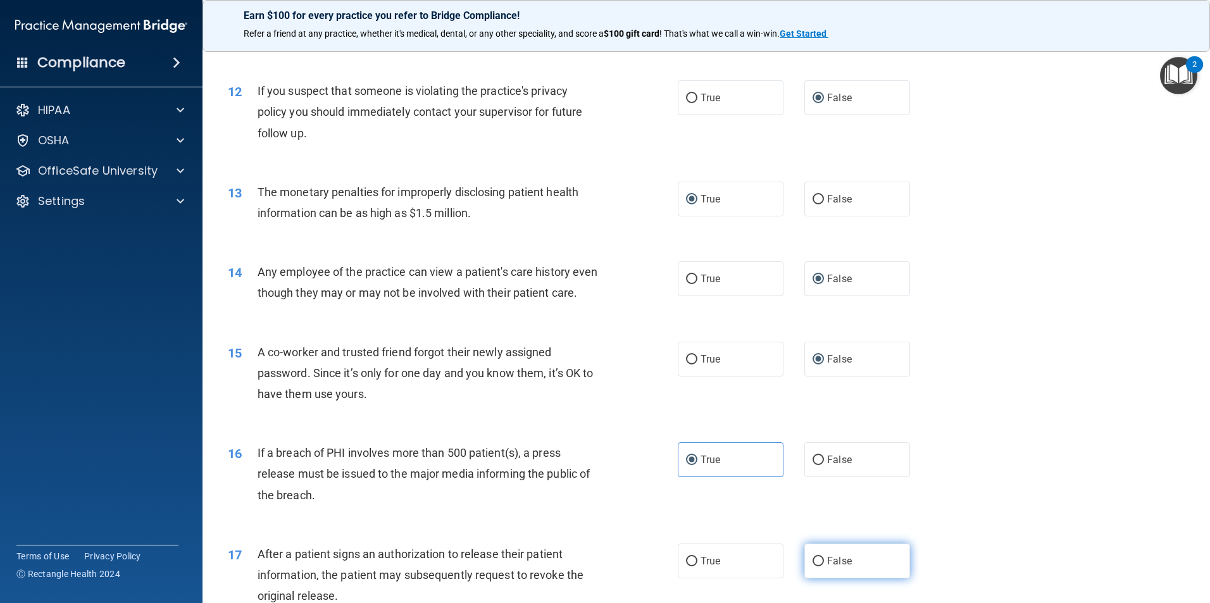
radio input "true"
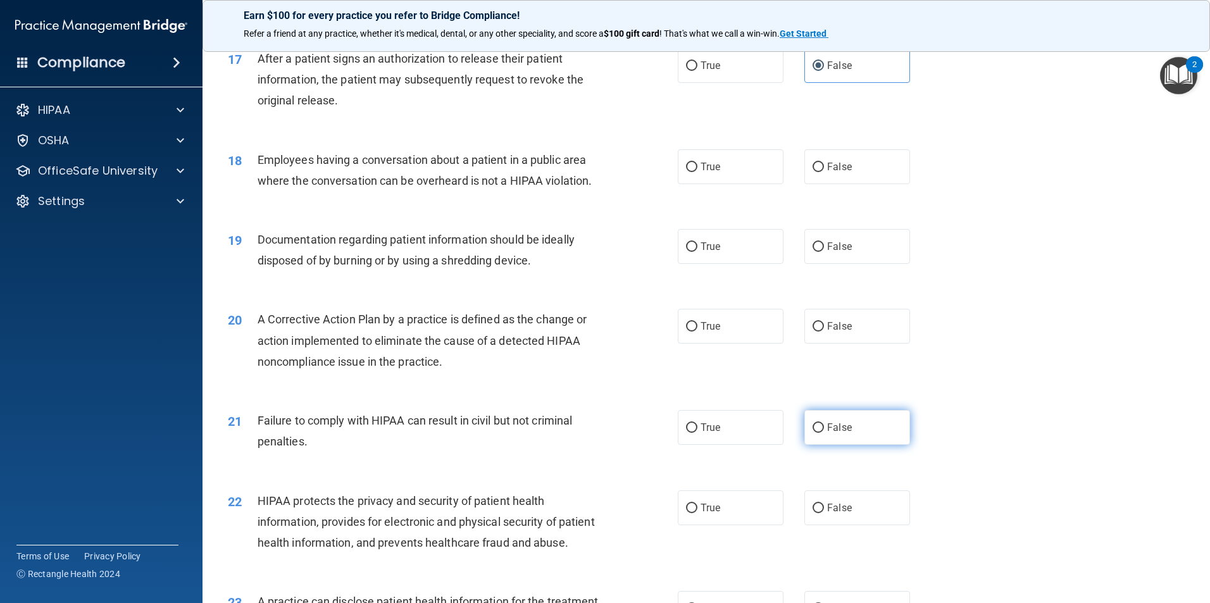
scroll to position [1518, 0]
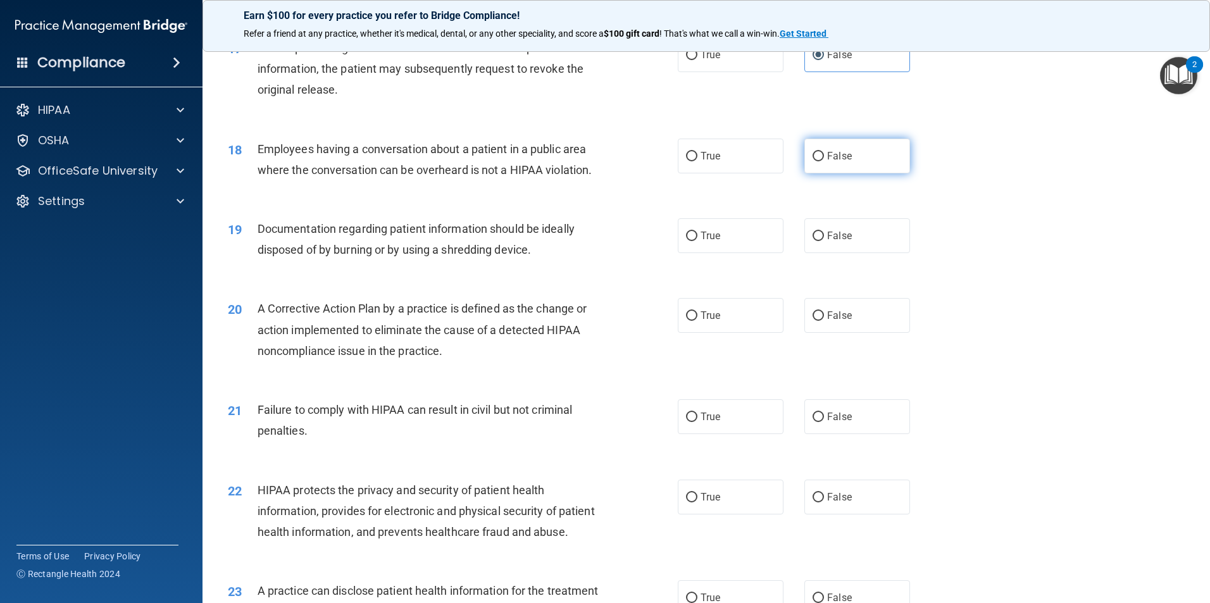
click at [812, 161] on input "False" at bounding box center [817, 156] width 11 height 9
radio input "true"
click at [686, 241] on input "True" at bounding box center [691, 236] width 11 height 9
radio input "true"
click at [812, 321] on input "False" at bounding box center [817, 315] width 11 height 9
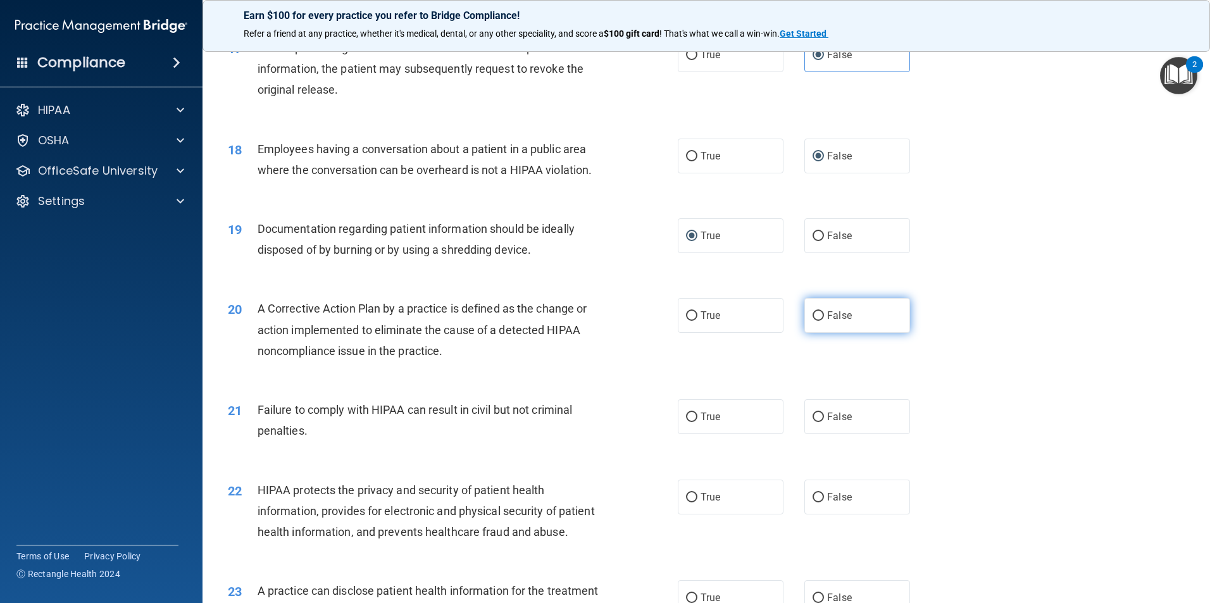
radio input "true"
click at [686, 422] on input "True" at bounding box center [691, 417] width 11 height 9
radio input "true"
click at [816, 502] on input "False" at bounding box center [817, 497] width 11 height 9
radio input "true"
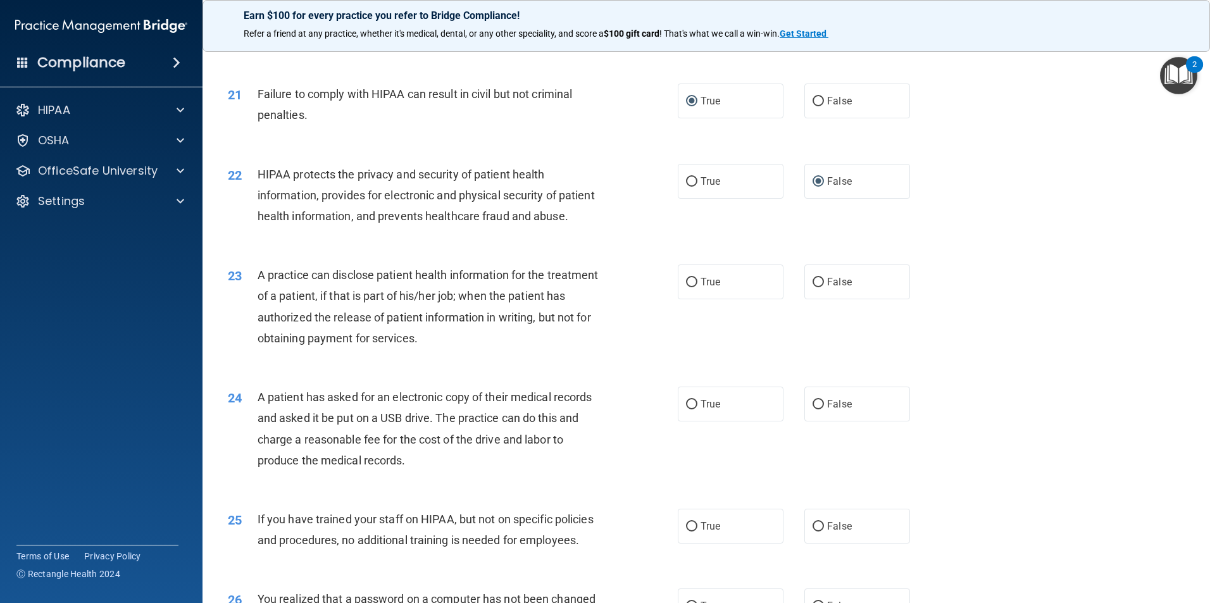
scroll to position [1961, 0]
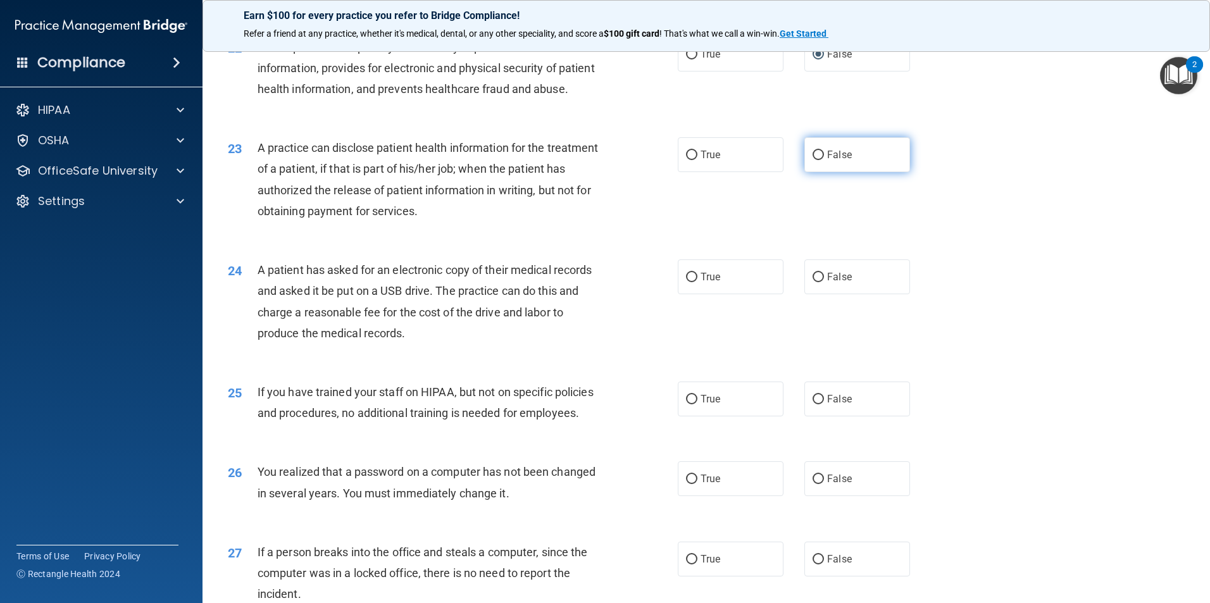
click at [828, 161] on span "False" at bounding box center [839, 155] width 25 height 12
click at [824, 160] on input "False" at bounding box center [817, 155] width 11 height 9
radio input "true"
click at [710, 294] on label "True" at bounding box center [731, 276] width 106 height 35
click at [697, 282] on input "True" at bounding box center [691, 277] width 11 height 9
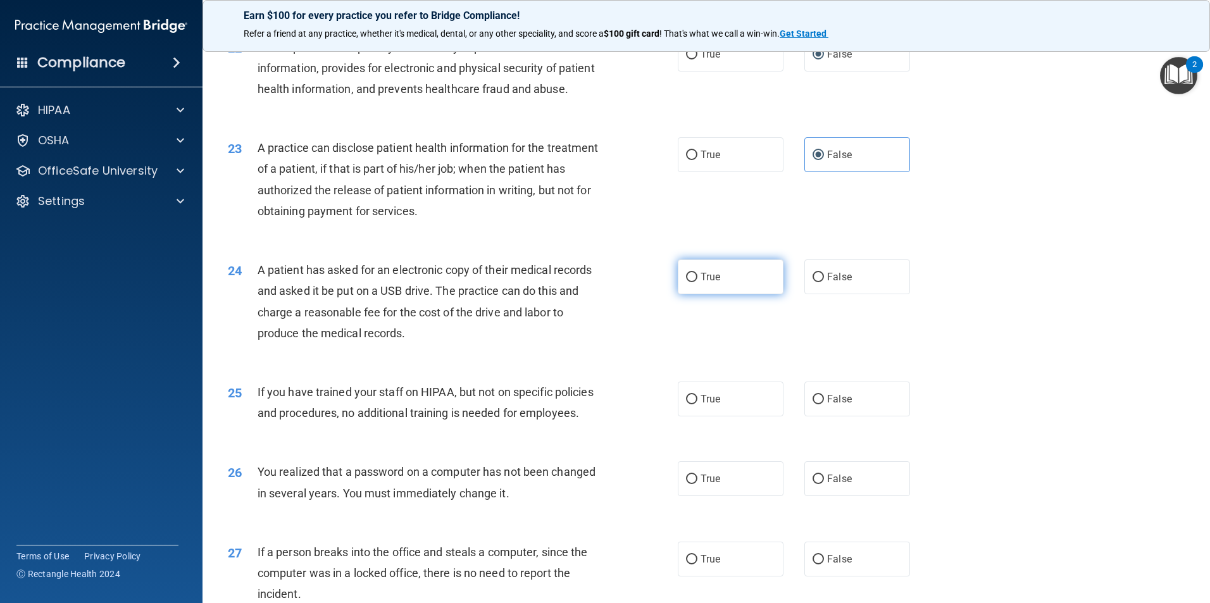
radio input "true"
click at [711, 405] on span "True" at bounding box center [710, 399] width 20 height 12
click at [697, 404] on input "True" at bounding box center [691, 399] width 11 height 9
radio input "true"
click at [711, 496] on label "True" at bounding box center [731, 478] width 106 height 35
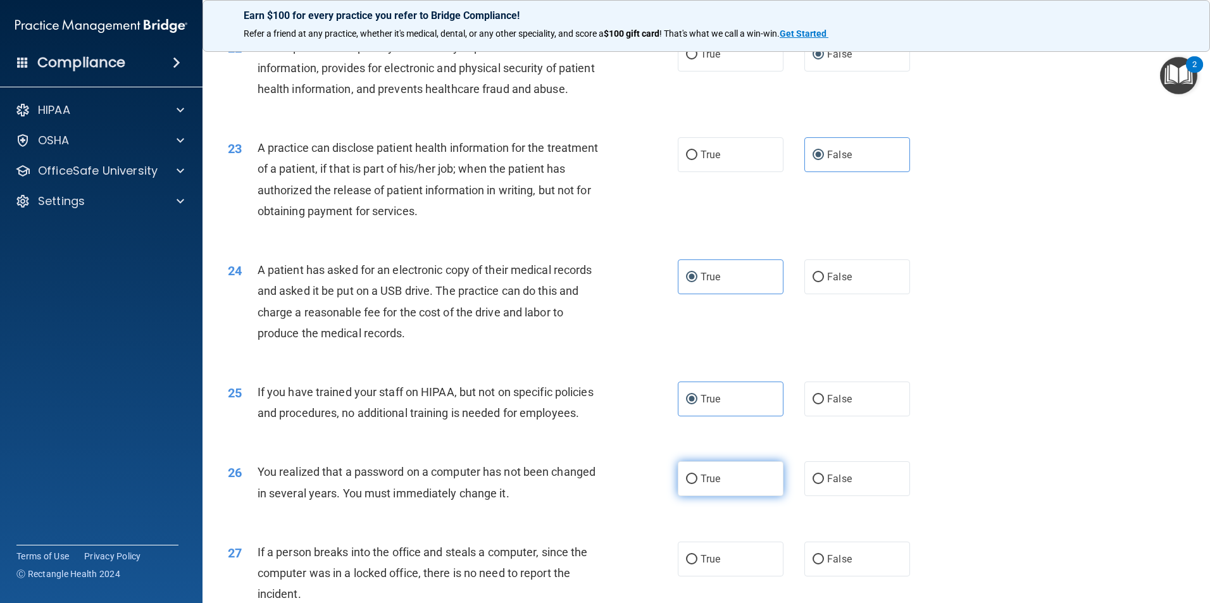
click at [697, 484] on input "True" at bounding box center [691, 479] width 11 height 9
radio input "true"
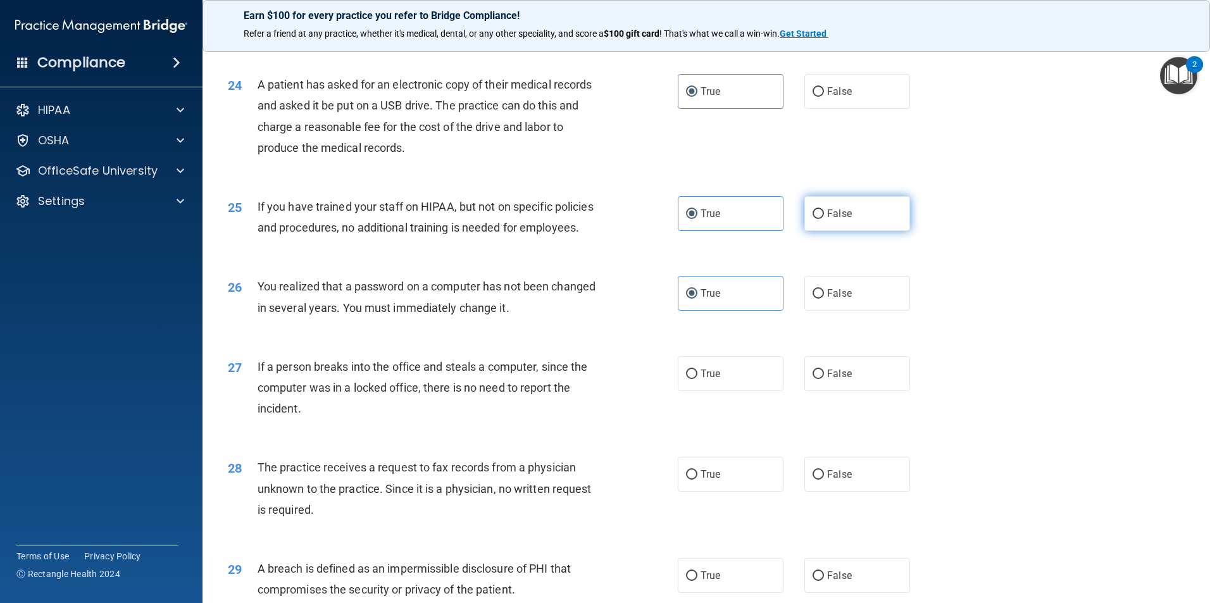
scroll to position [2151, 0]
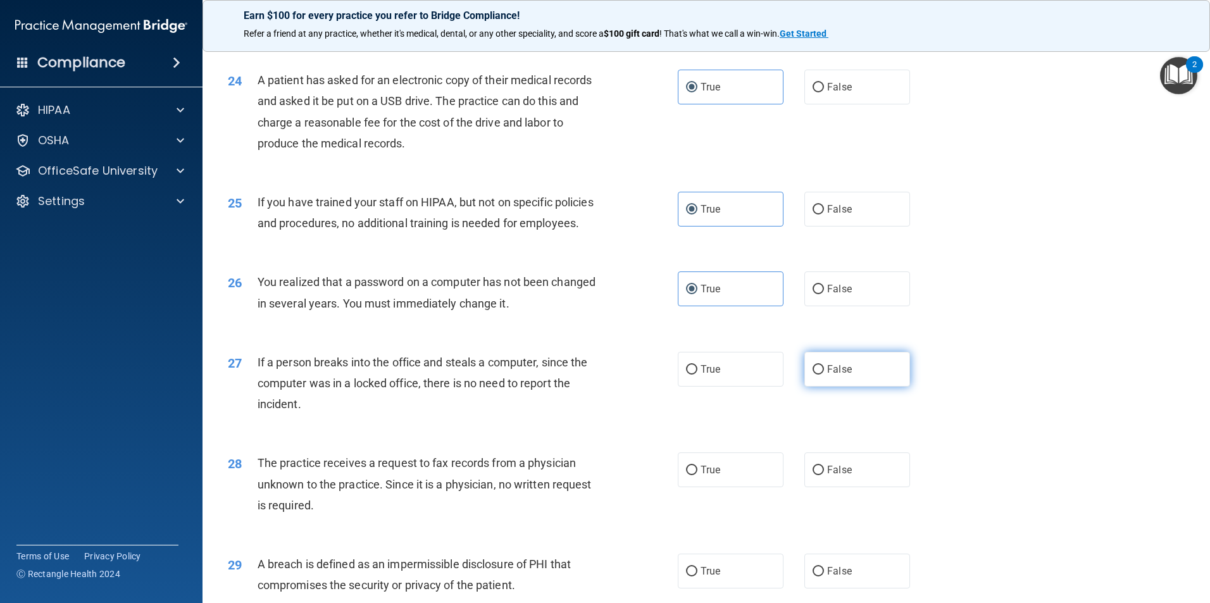
click at [838, 375] on span "False" at bounding box center [839, 369] width 25 height 12
click at [824, 375] on input "False" at bounding box center [817, 369] width 11 height 9
radio input "true"
click at [828, 487] on label "False" at bounding box center [857, 469] width 106 height 35
click at [824, 475] on input "False" at bounding box center [817, 470] width 11 height 9
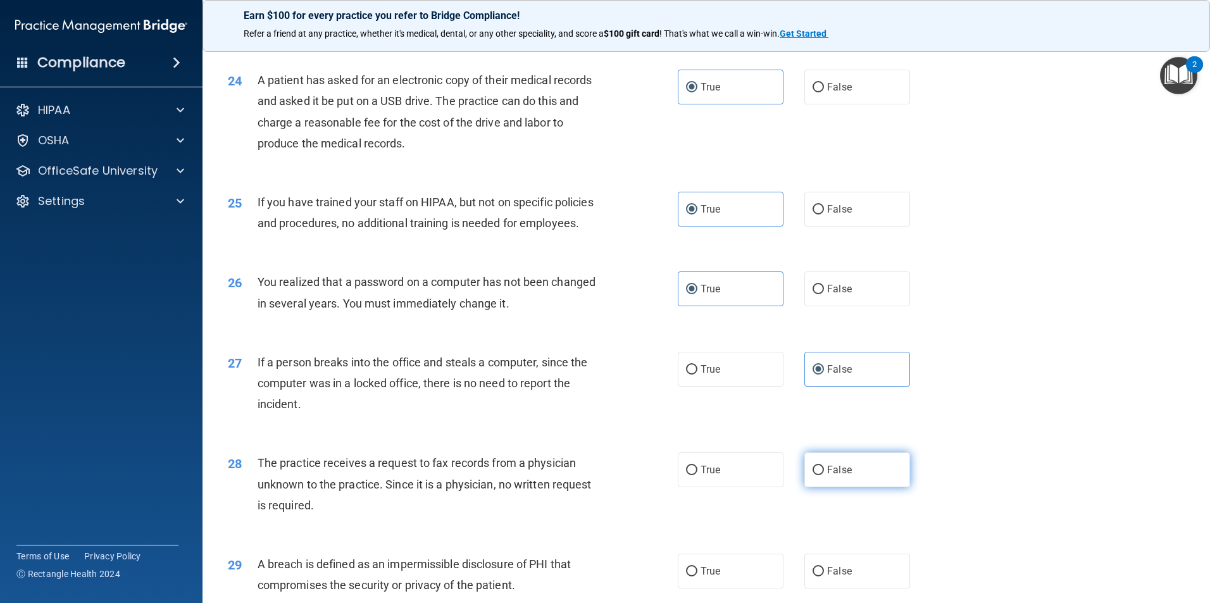
radio input "true"
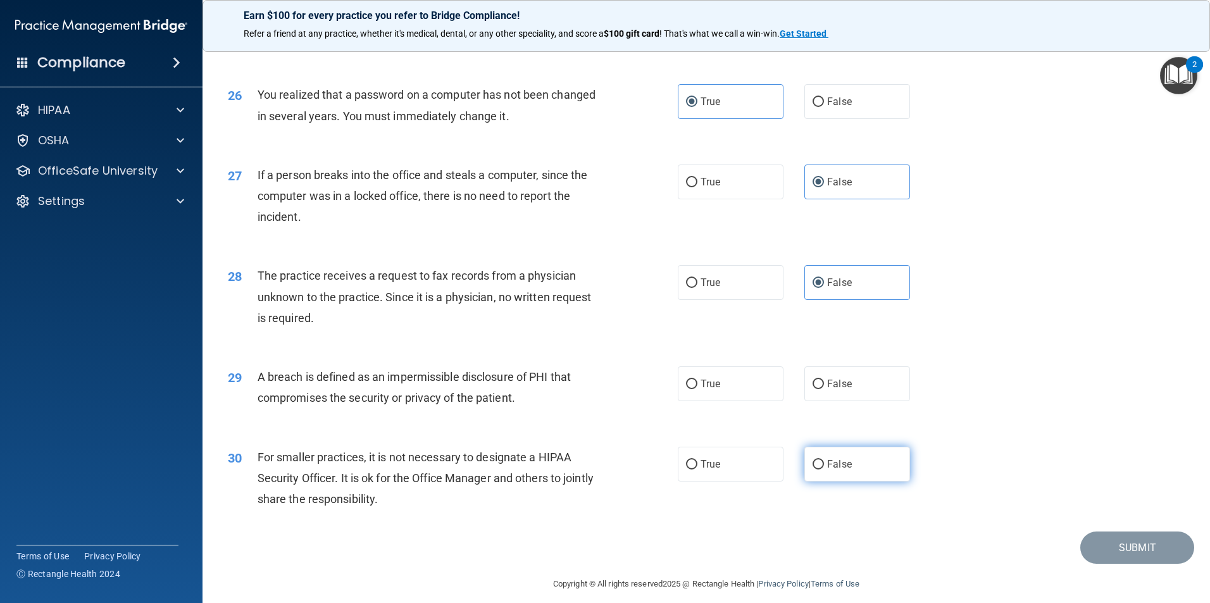
scroll to position [2341, 0]
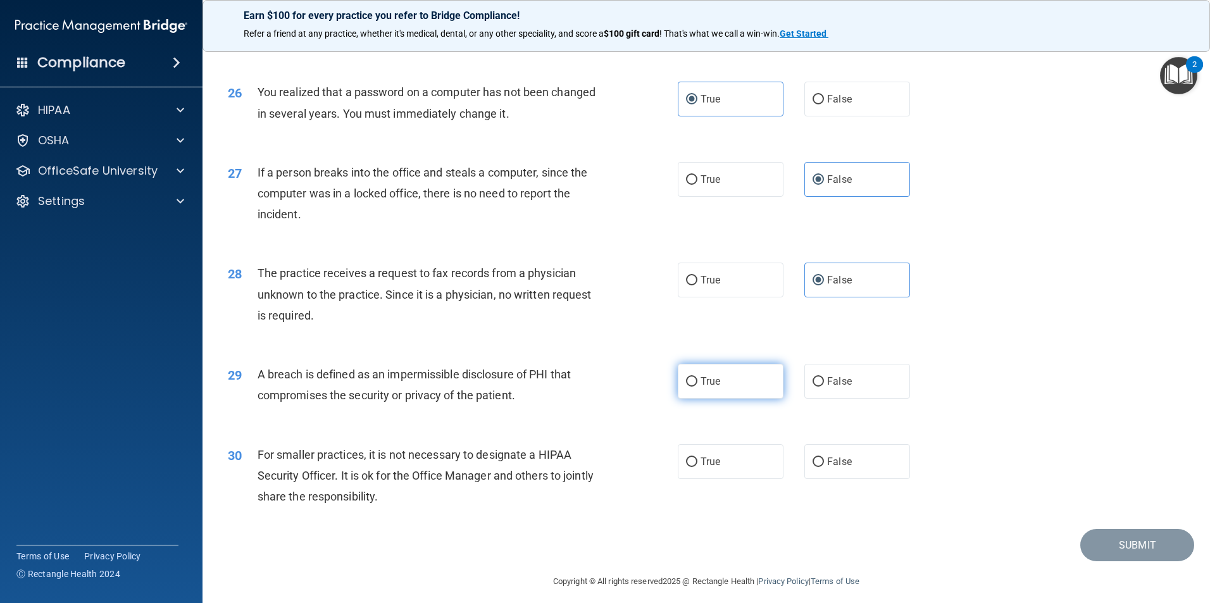
click at [707, 387] on span "True" at bounding box center [710, 381] width 20 height 12
click at [697, 387] on input "True" at bounding box center [691, 381] width 11 height 9
radio input "true"
click at [827, 468] on span "False" at bounding box center [839, 462] width 25 height 12
click at [822, 467] on input "False" at bounding box center [817, 461] width 11 height 9
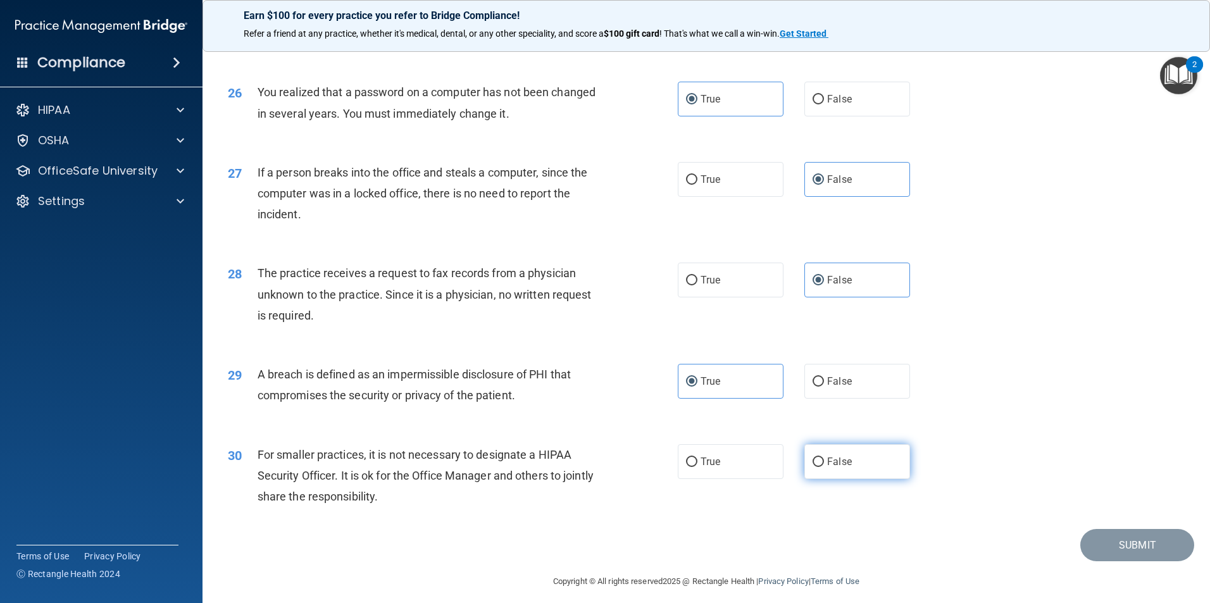
radio input "true"
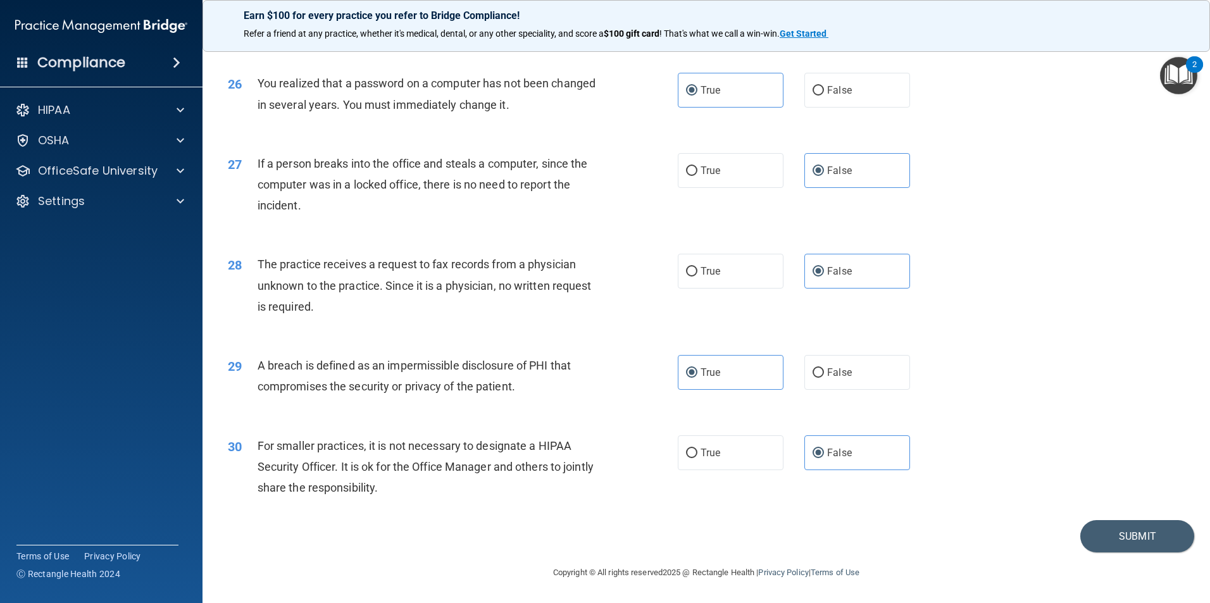
scroll to position [2412, 0]
click at [1120, 542] on button "Submit" at bounding box center [1137, 536] width 114 height 32
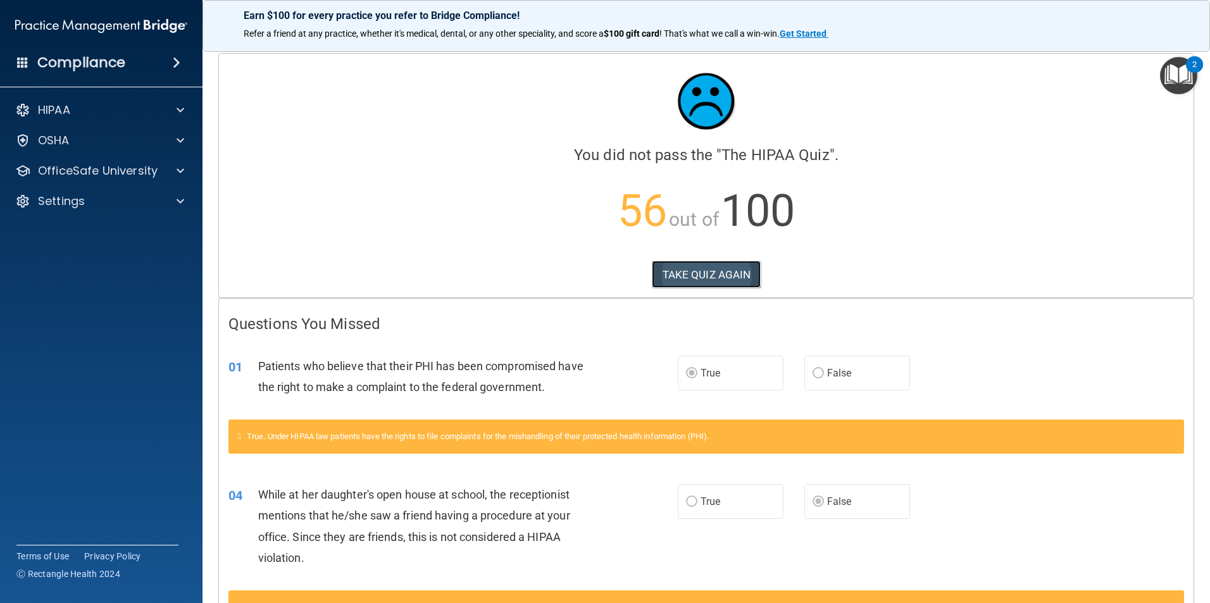
click at [725, 282] on button "TAKE QUIZ AGAIN" at bounding box center [706, 275] width 109 height 28
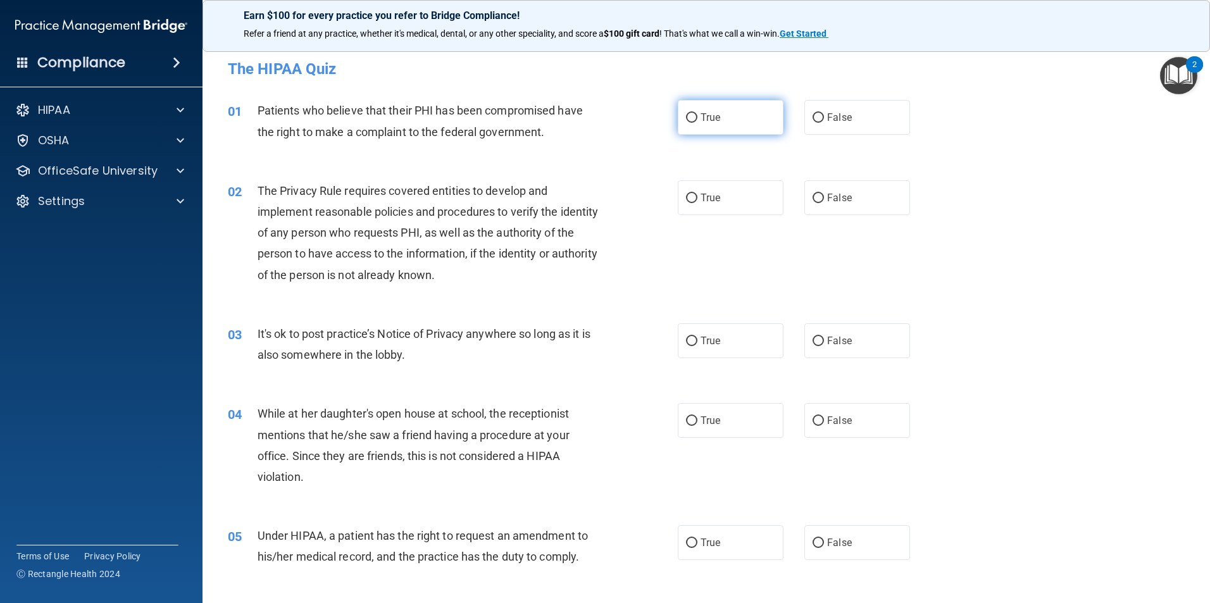
click at [686, 121] on input "True" at bounding box center [691, 117] width 11 height 9
radio input "true"
click at [686, 197] on input "True" at bounding box center [691, 198] width 11 height 9
radio input "true"
click at [830, 343] on span "False" at bounding box center [839, 341] width 25 height 12
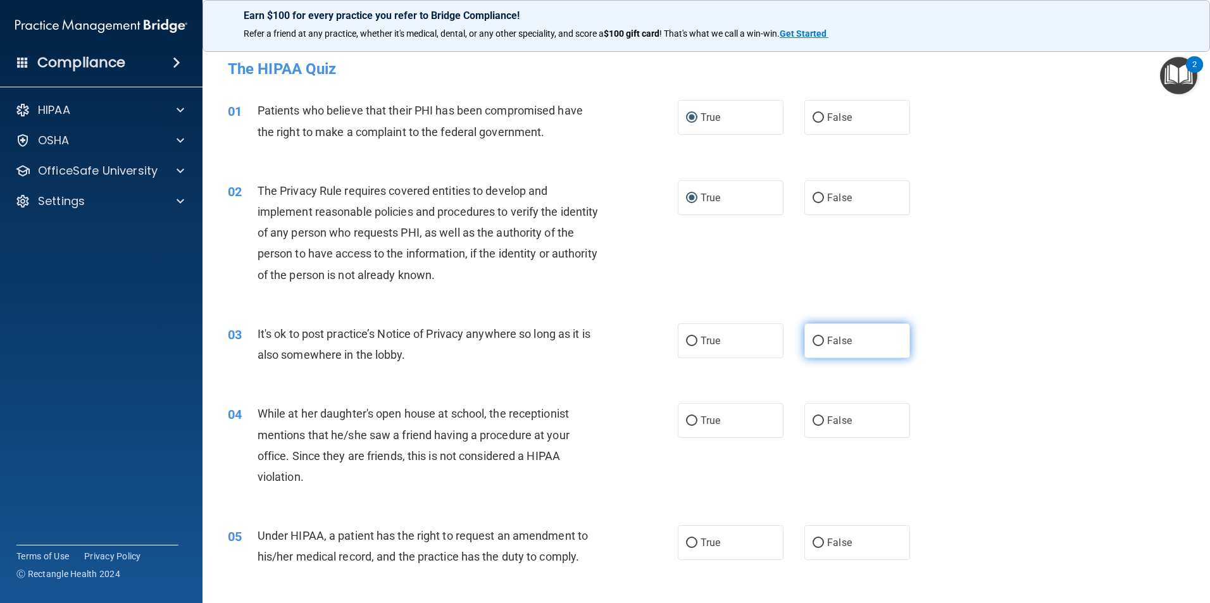
click at [824, 343] on input "False" at bounding box center [817, 341] width 11 height 9
radio input "true"
click at [841, 421] on span "False" at bounding box center [839, 420] width 25 height 12
click at [824, 421] on input "False" at bounding box center [817, 420] width 11 height 9
radio input "true"
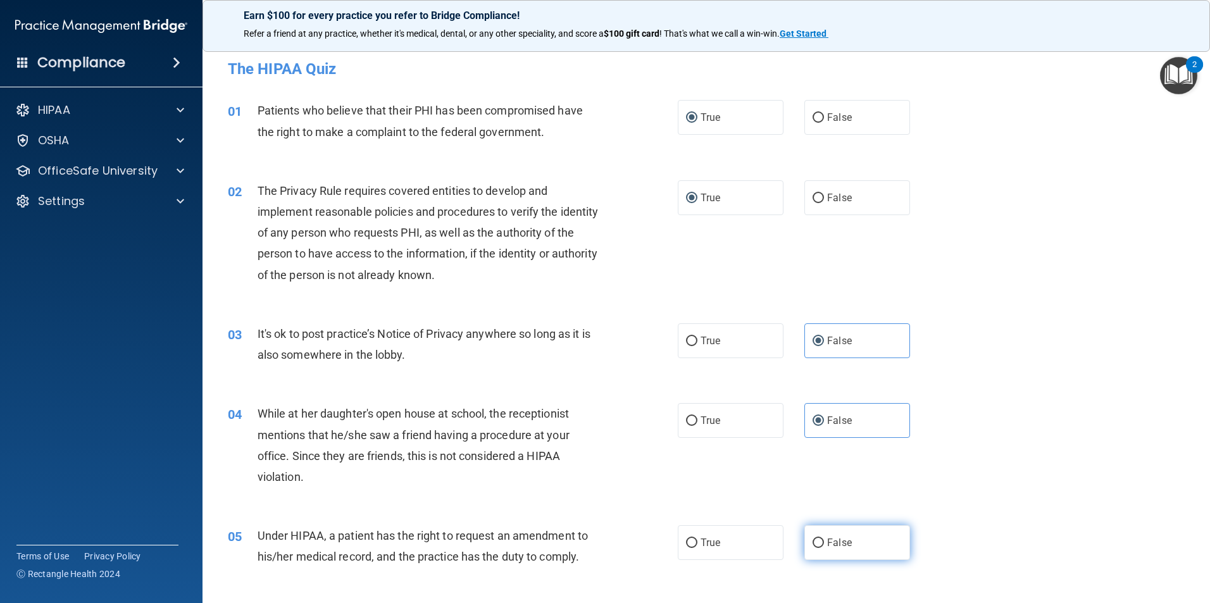
click at [841, 545] on span "False" at bounding box center [839, 543] width 25 height 12
click at [824, 545] on input "False" at bounding box center [817, 542] width 11 height 9
radio input "true"
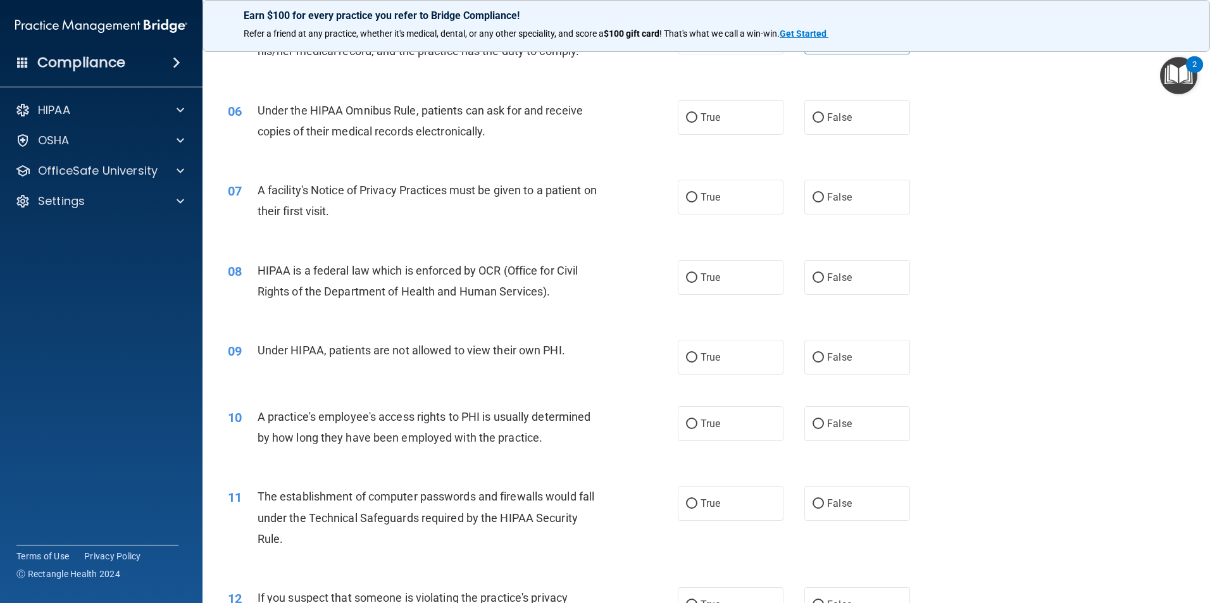
scroll to position [506, 0]
click at [726, 120] on label "True" at bounding box center [731, 116] width 106 height 35
click at [697, 120] on input "True" at bounding box center [691, 117] width 11 height 9
radio input "true"
click at [725, 203] on label "True" at bounding box center [731, 196] width 106 height 35
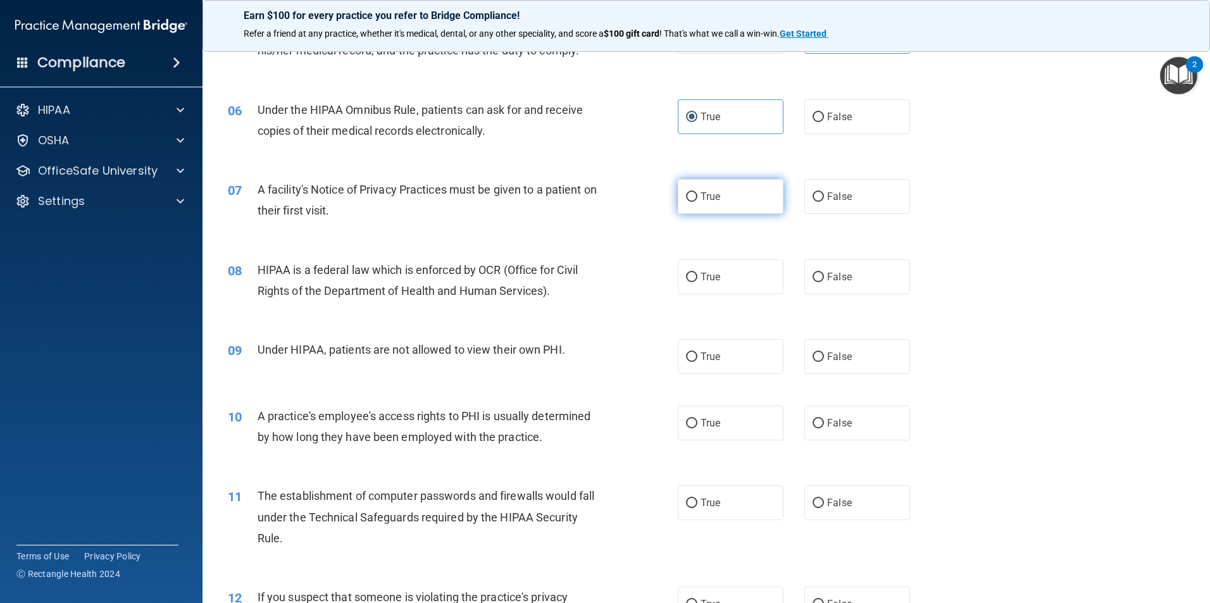
click at [697, 202] on input "True" at bounding box center [691, 196] width 11 height 9
radio input "true"
click at [726, 275] on label "True" at bounding box center [731, 276] width 106 height 35
click at [697, 275] on input "True" at bounding box center [691, 277] width 11 height 9
radio input "true"
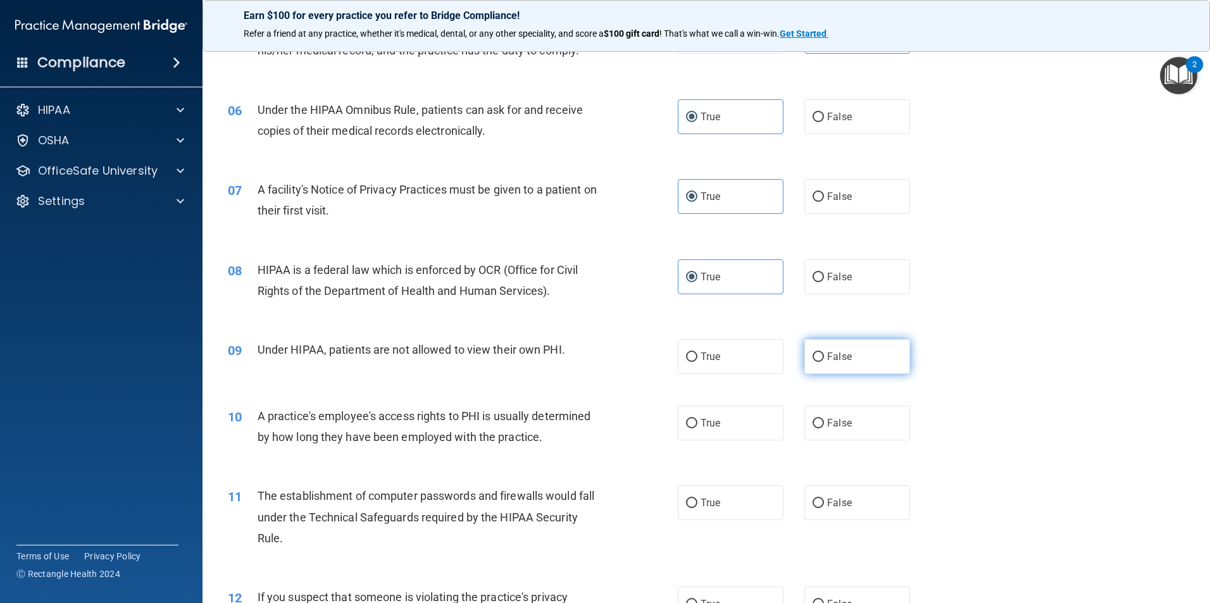
click at [846, 366] on label "False" at bounding box center [857, 356] width 106 height 35
click at [824, 362] on input "False" at bounding box center [817, 356] width 11 height 9
radio input "true"
click at [852, 428] on label "False" at bounding box center [857, 423] width 106 height 35
click at [824, 428] on input "False" at bounding box center [817, 423] width 11 height 9
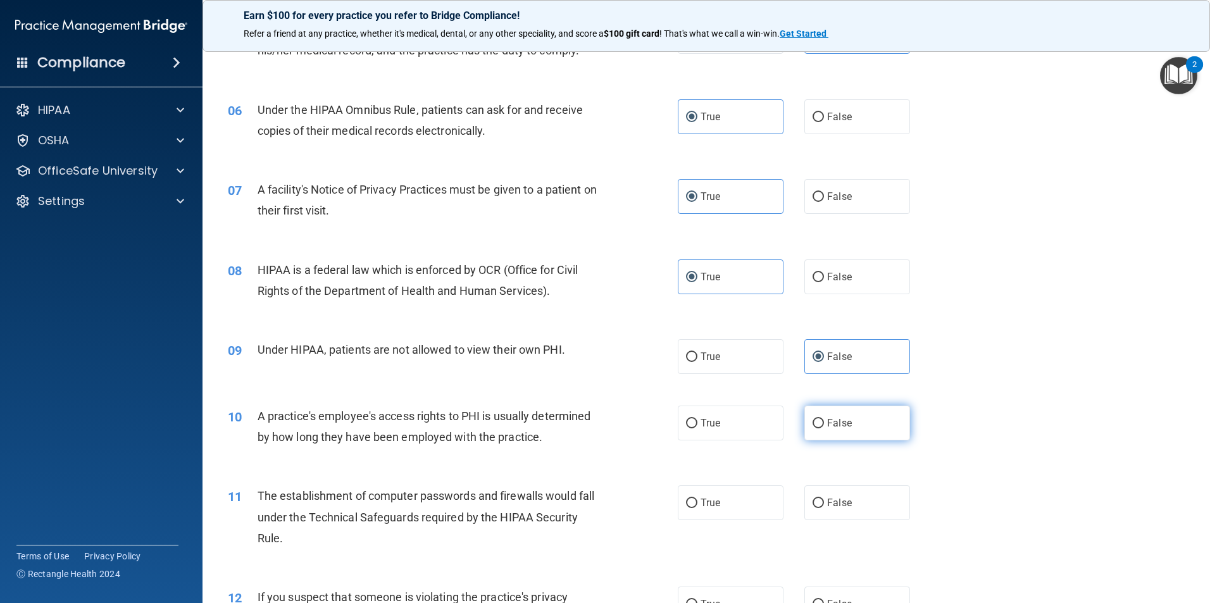
radio input "true"
click at [744, 500] on label "True" at bounding box center [731, 502] width 106 height 35
click at [697, 500] on input "True" at bounding box center [691, 503] width 11 height 9
radio input "true"
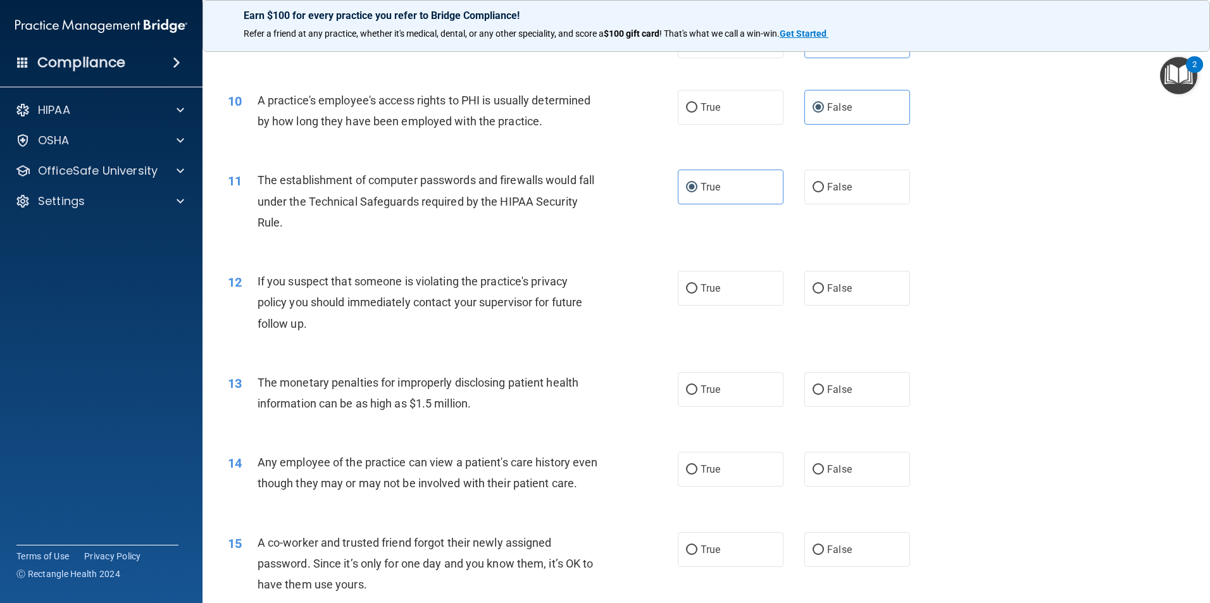
scroll to position [822, 0]
click at [742, 283] on label "True" at bounding box center [731, 287] width 106 height 35
click at [697, 283] on input "True" at bounding box center [691, 287] width 11 height 9
radio input "true"
click at [733, 384] on label "True" at bounding box center [731, 388] width 106 height 35
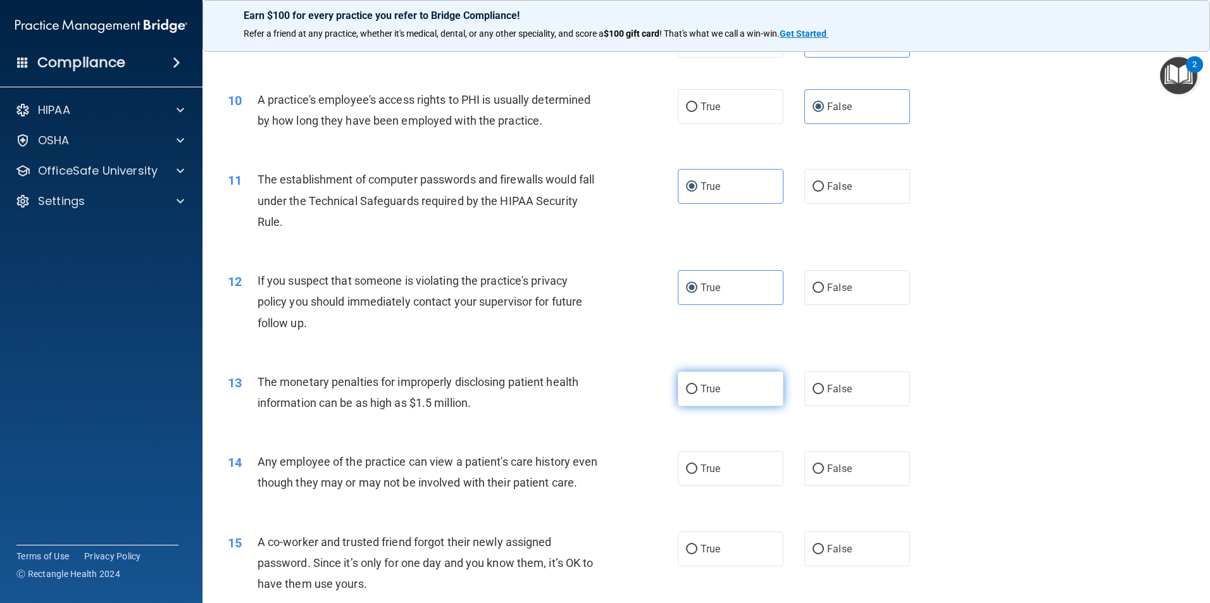
click at [697, 385] on input "True" at bounding box center [691, 389] width 11 height 9
radio input "true"
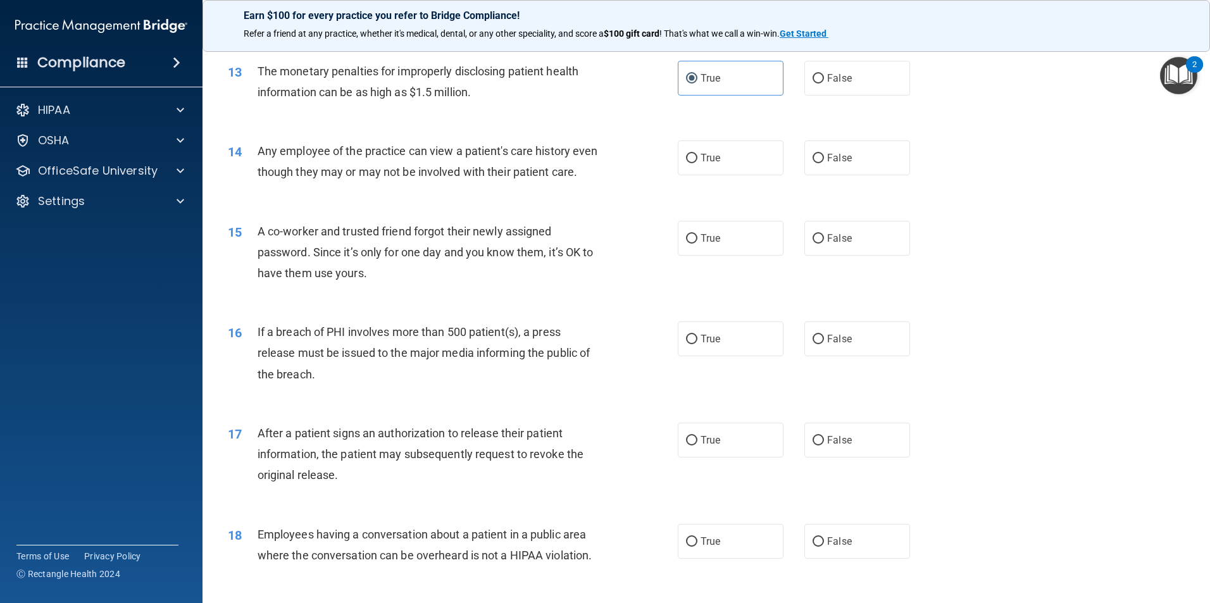
scroll to position [1139, 0]
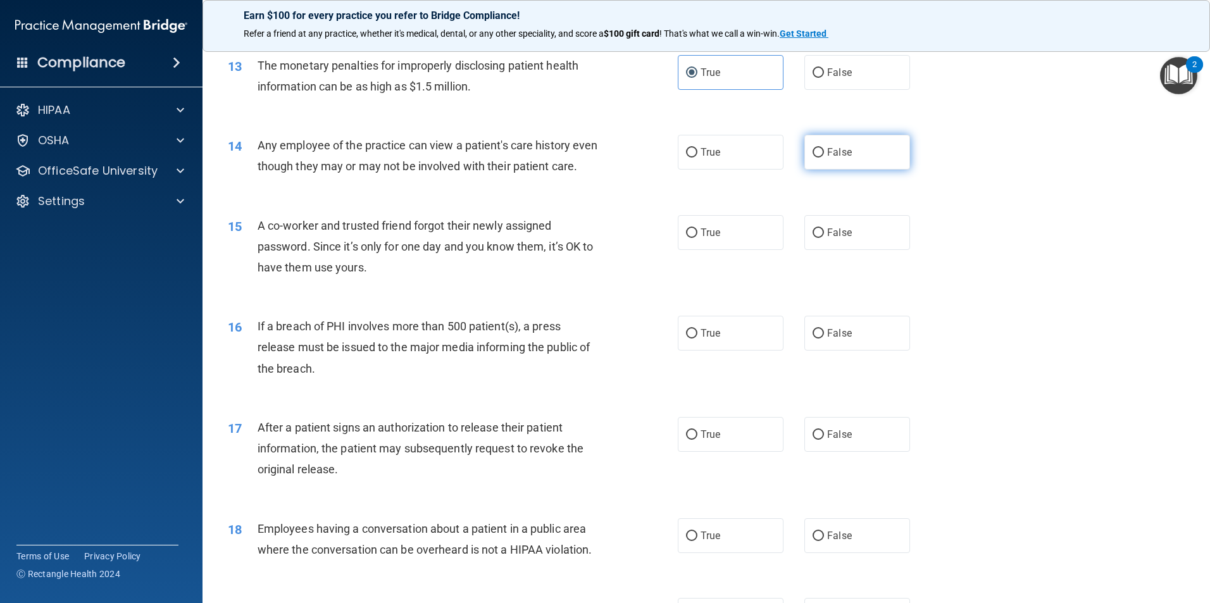
click at [815, 159] on label "False" at bounding box center [857, 152] width 106 height 35
click at [815, 158] on input "False" at bounding box center [817, 152] width 11 height 9
radio input "true"
click at [828, 239] on span "False" at bounding box center [839, 233] width 25 height 12
click at [824, 238] on input "False" at bounding box center [817, 232] width 11 height 9
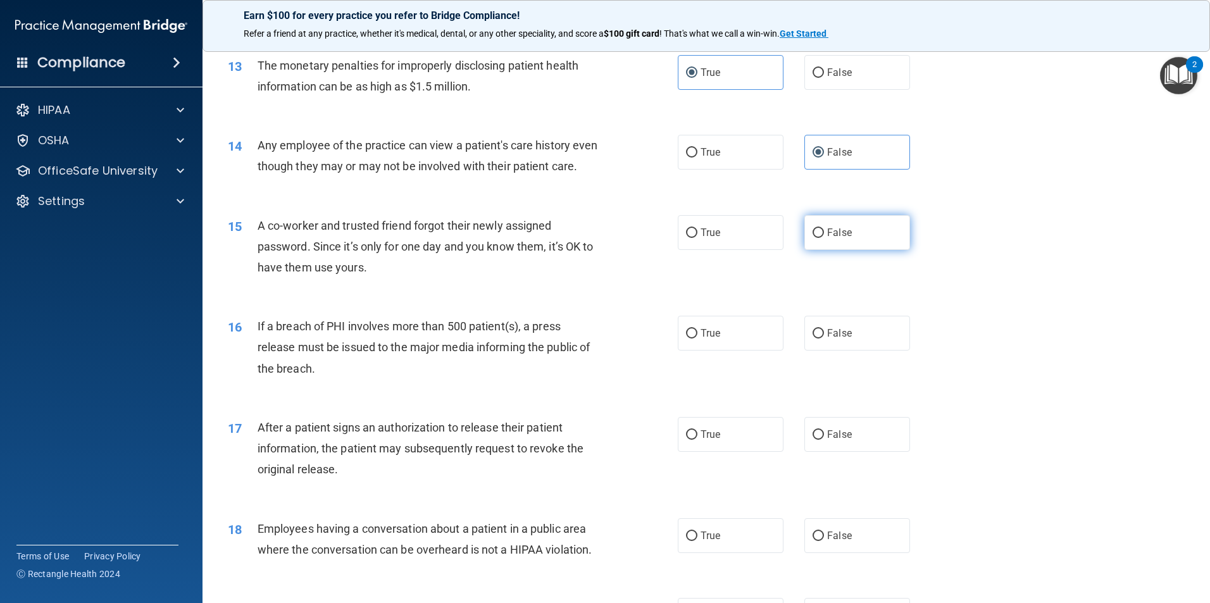
radio input "true"
click at [731, 351] on label "True" at bounding box center [731, 333] width 106 height 35
click at [697, 338] on input "True" at bounding box center [691, 333] width 11 height 9
radio input "true"
click at [735, 445] on label "True" at bounding box center [731, 434] width 106 height 35
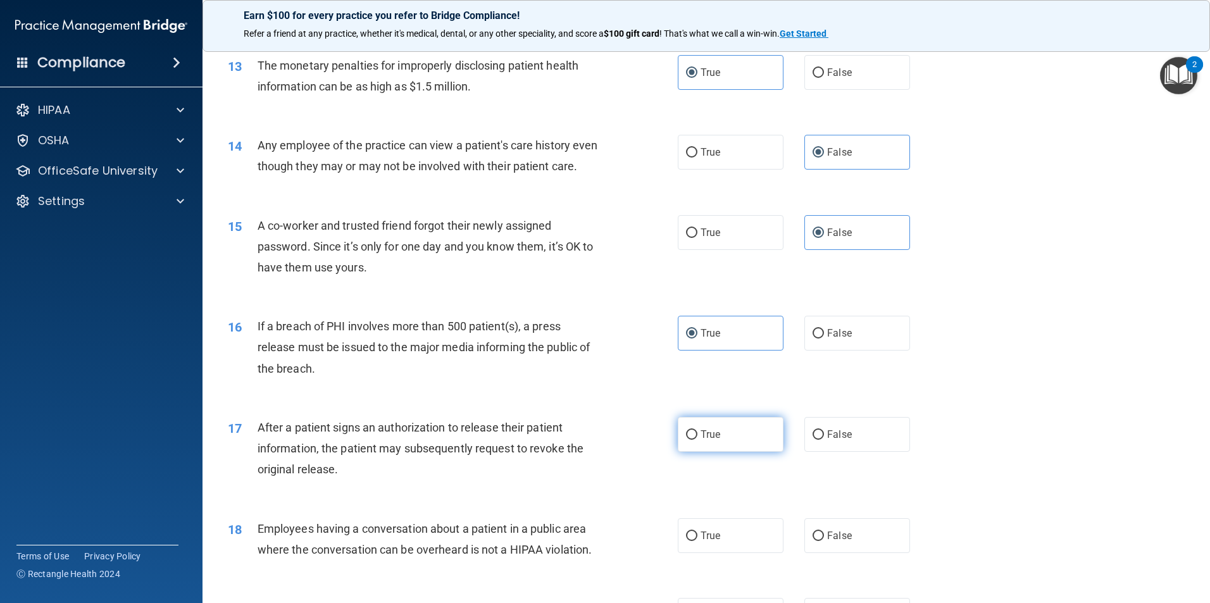
click at [697, 440] on input "True" at bounding box center [691, 434] width 11 height 9
radio input "true"
click at [860, 577] on div "18 Employees having a conversation about a patient in a public area where the c…" at bounding box center [706, 542] width 976 height 80
click at [879, 553] on label "False" at bounding box center [857, 535] width 106 height 35
click at [824, 541] on input "False" at bounding box center [817, 535] width 11 height 9
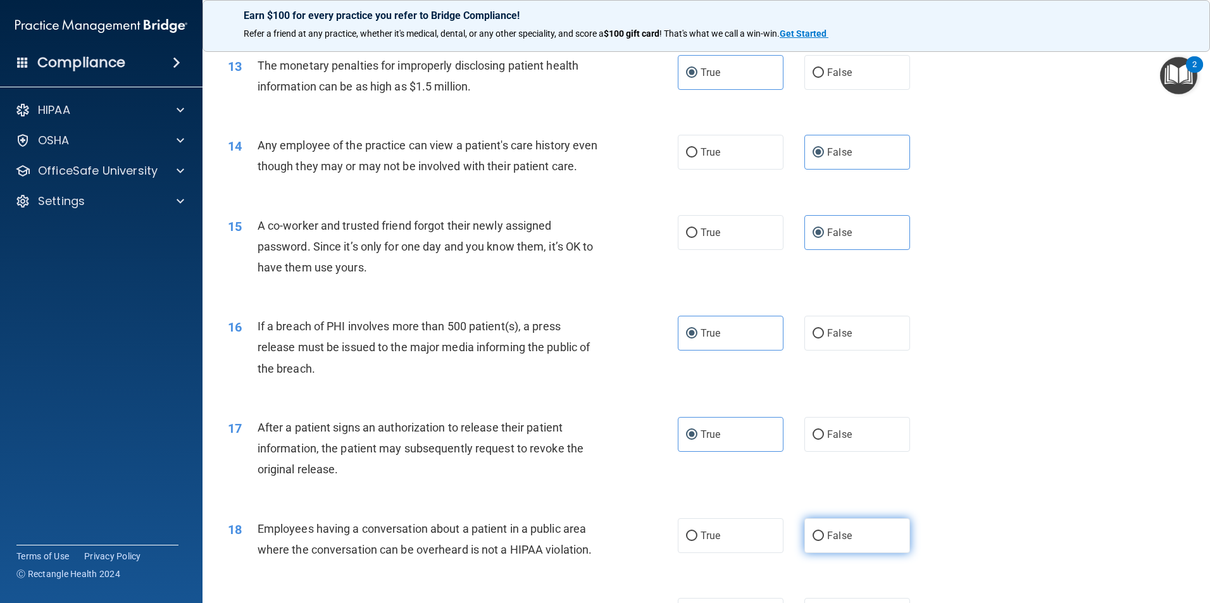
radio input "true"
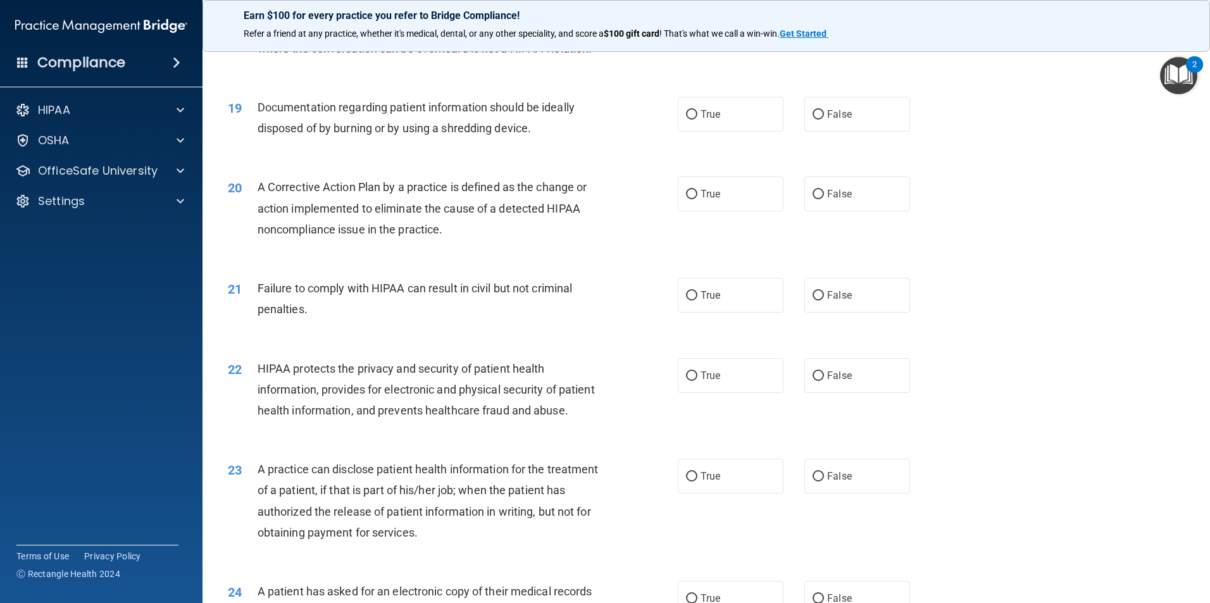
scroll to position [1645, 0]
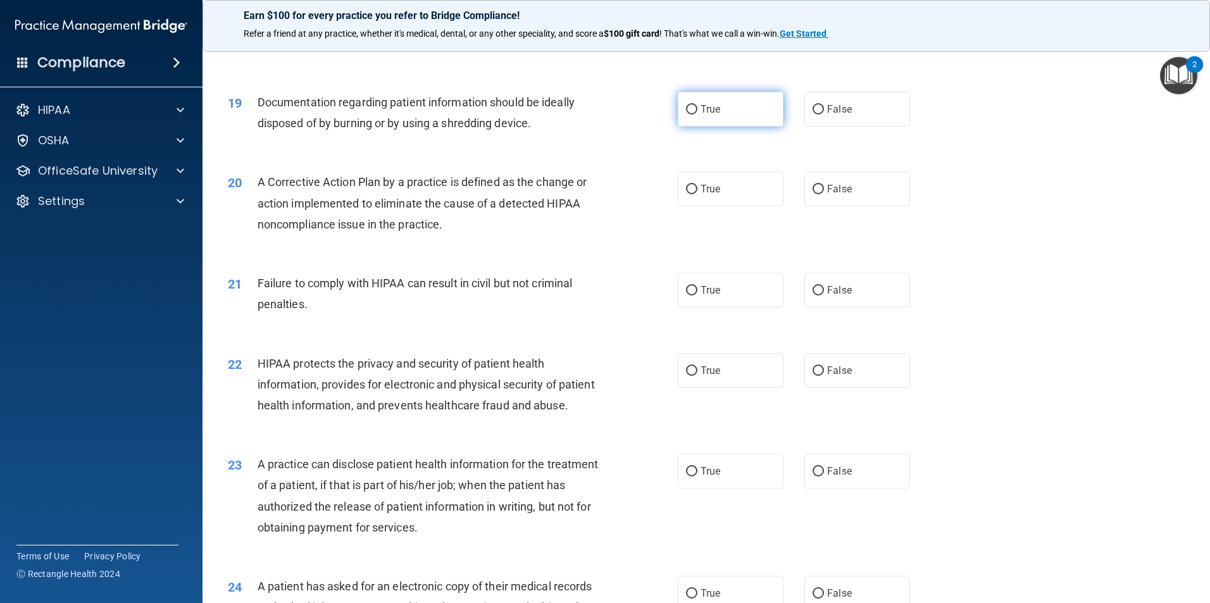
click at [745, 127] on label "True" at bounding box center [731, 109] width 106 height 35
click at [697, 115] on input "True" at bounding box center [691, 109] width 11 height 9
radio input "true"
click at [736, 206] on label "True" at bounding box center [731, 188] width 106 height 35
click at [697, 194] on input "True" at bounding box center [691, 189] width 11 height 9
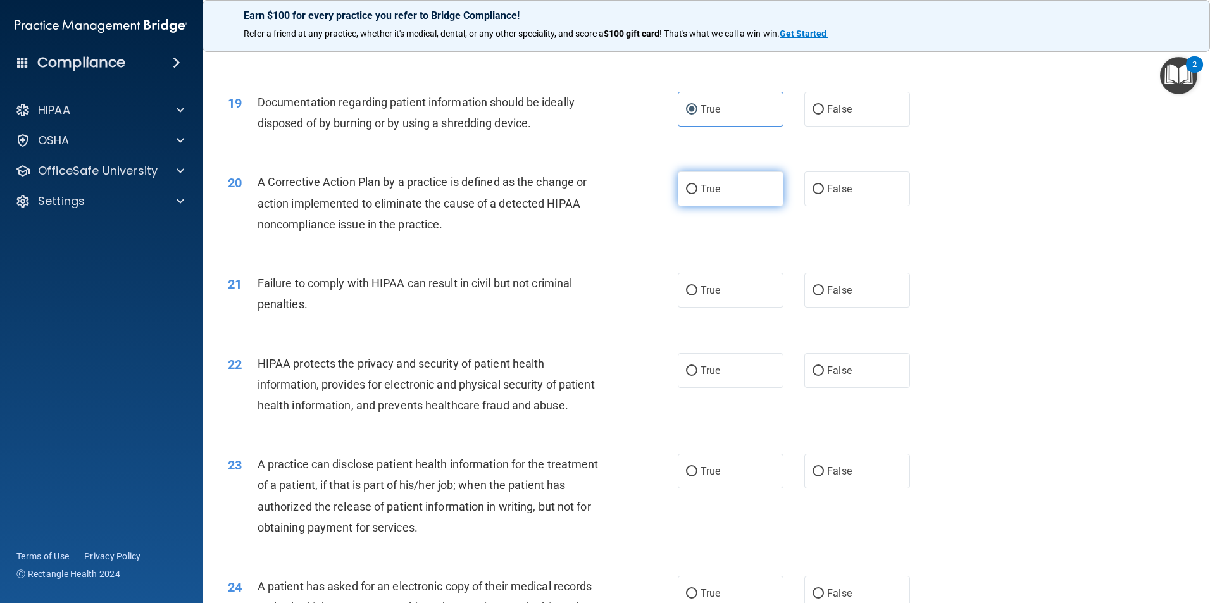
radio input "true"
click at [840, 301] on label "False" at bounding box center [857, 290] width 106 height 35
click at [824, 295] on input "False" at bounding box center [817, 290] width 11 height 9
radio input "true"
click at [731, 388] on label "True" at bounding box center [731, 370] width 106 height 35
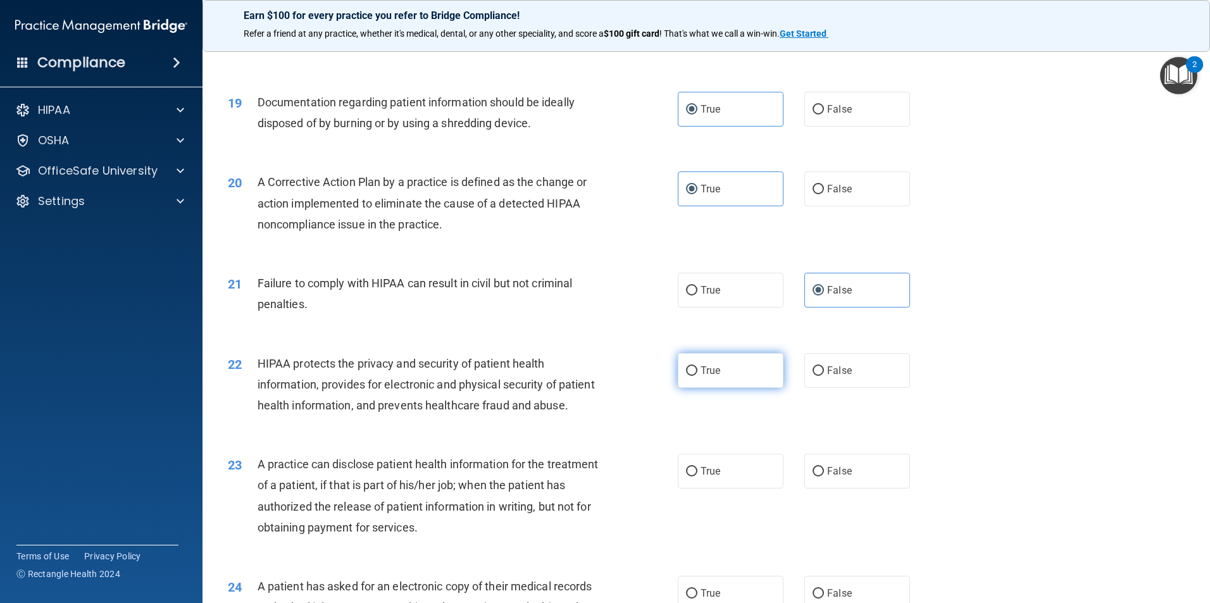
click at [697, 376] on input "True" at bounding box center [691, 370] width 11 height 9
radio input "true"
click at [842, 488] on label "False" at bounding box center [857, 471] width 106 height 35
click at [824, 476] on input "False" at bounding box center [817, 471] width 11 height 9
radio input "true"
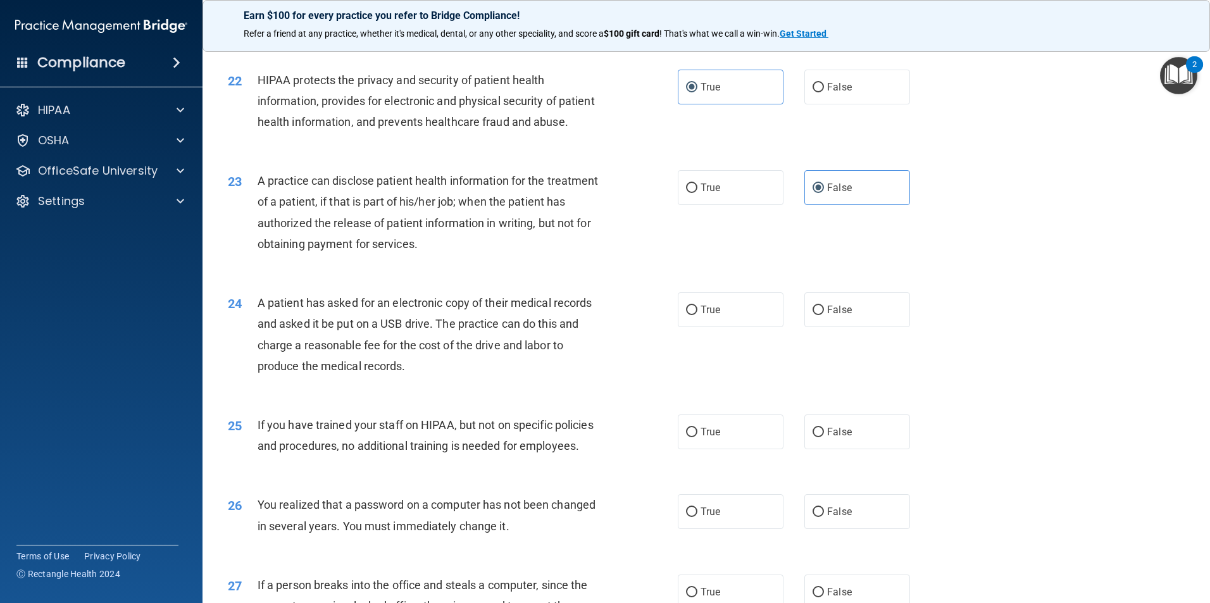
scroll to position [2025, 0]
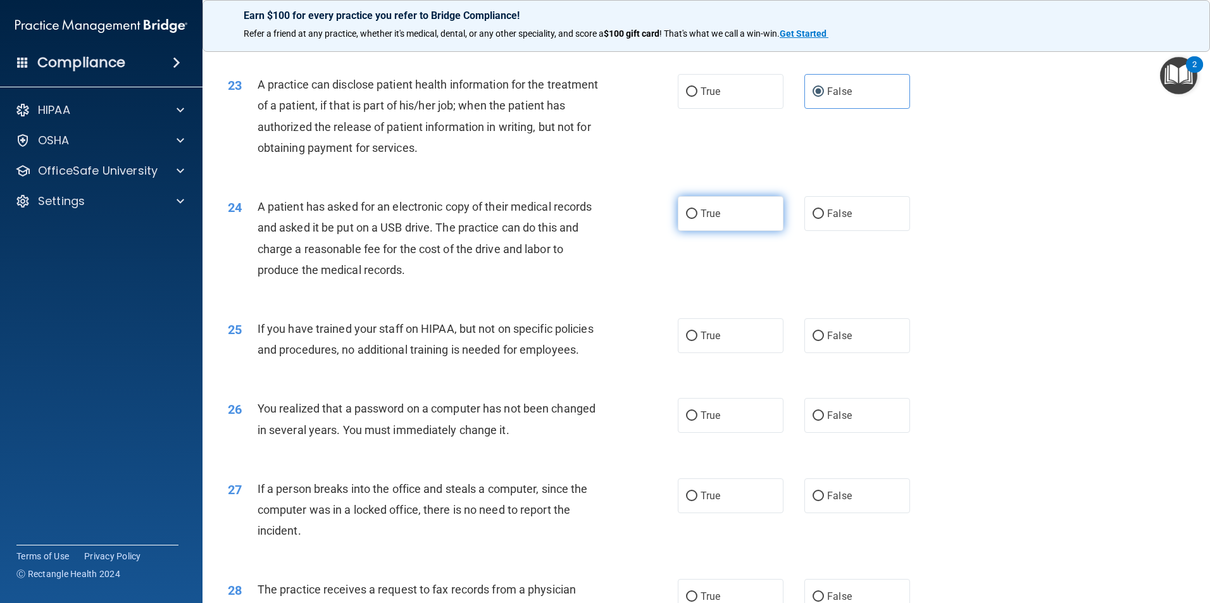
click at [748, 231] on label "True" at bounding box center [731, 213] width 106 height 35
click at [697, 219] on input "True" at bounding box center [691, 213] width 11 height 9
radio input "true"
click at [845, 342] on span "False" at bounding box center [839, 336] width 25 height 12
click at [824, 341] on input "False" at bounding box center [817, 336] width 11 height 9
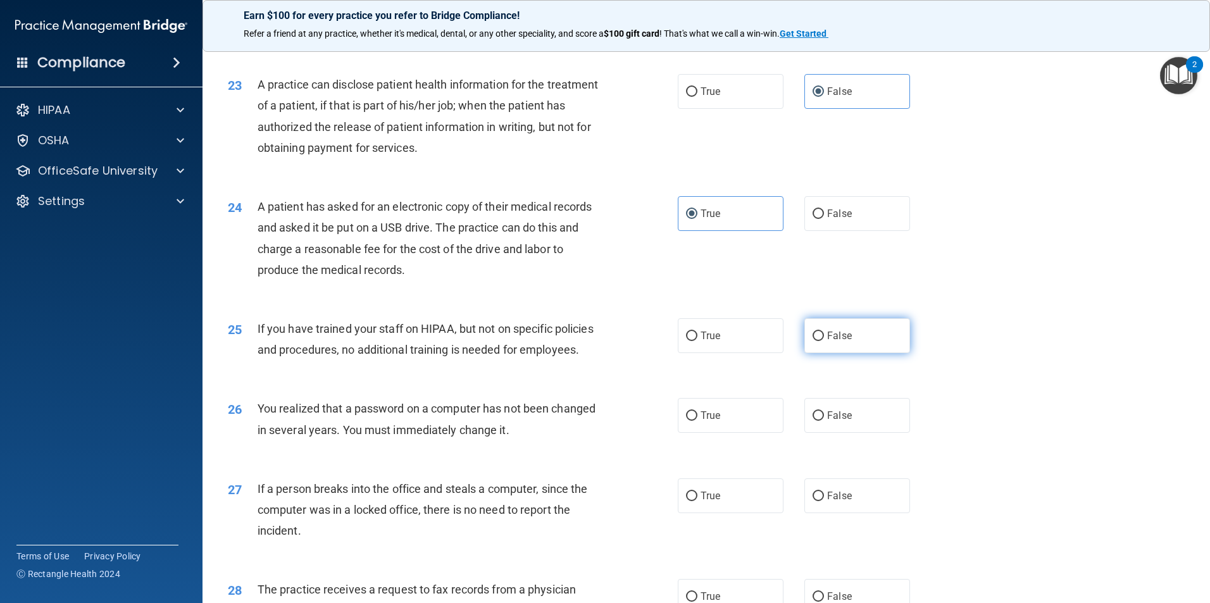
radio input "true"
click at [748, 433] on label "True" at bounding box center [731, 415] width 106 height 35
click at [697, 421] on input "True" at bounding box center [691, 415] width 11 height 9
radio input "true"
click at [873, 513] on label "False" at bounding box center [857, 495] width 106 height 35
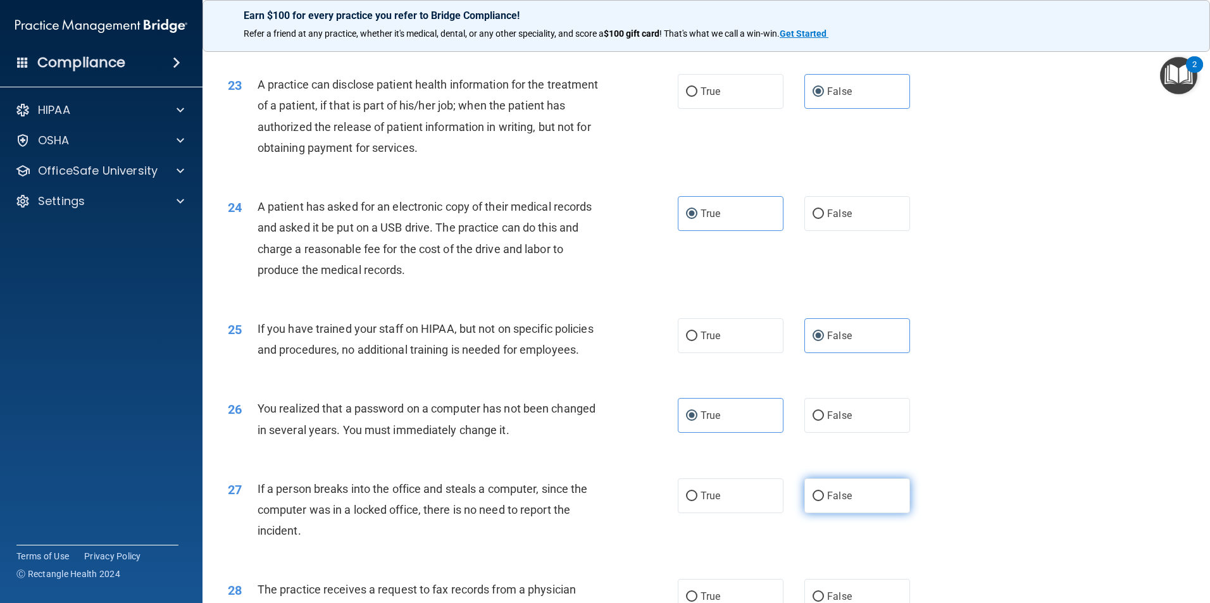
click at [824, 501] on input "False" at bounding box center [817, 496] width 11 height 9
radio input "true"
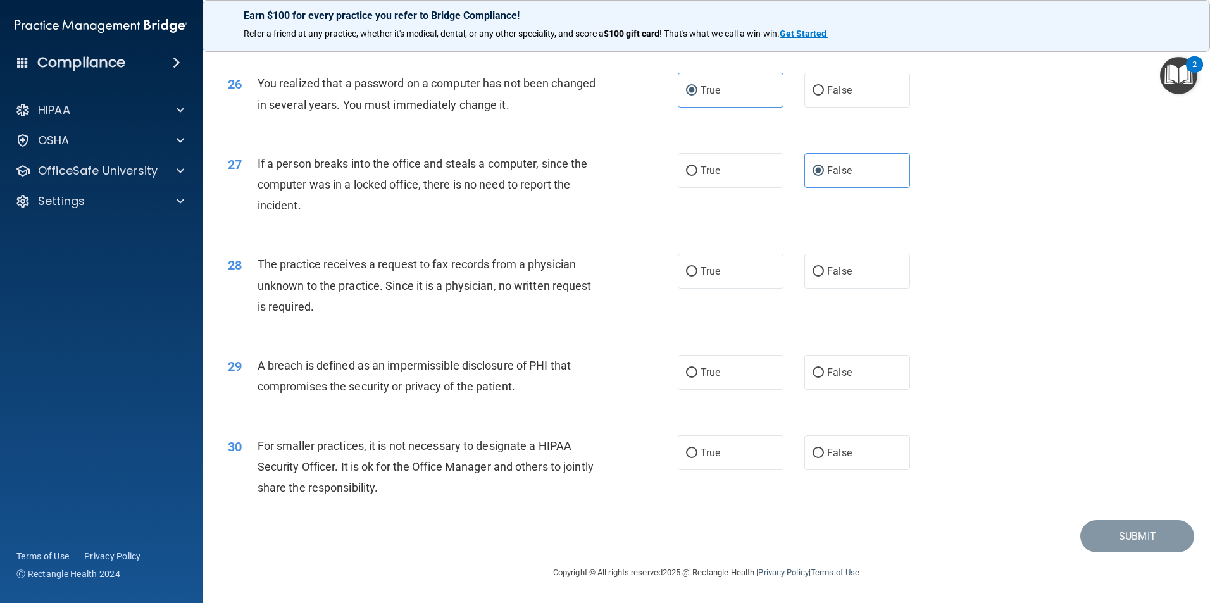
scroll to position [2412, 0]
click at [841, 269] on span "False" at bounding box center [839, 271] width 25 height 12
click at [824, 269] on input "False" at bounding box center [817, 271] width 11 height 9
radio input "true"
click at [721, 385] on label "True" at bounding box center [731, 372] width 106 height 35
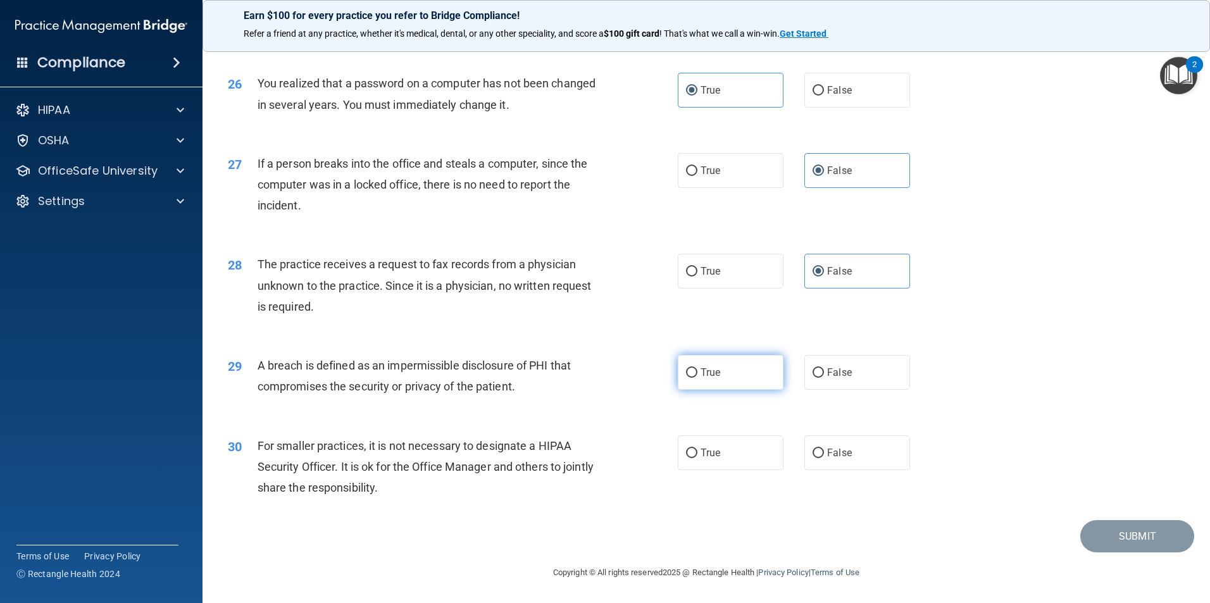
click at [697, 378] on input "True" at bounding box center [691, 372] width 11 height 9
radio input "true"
click at [859, 455] on label "False" at bounding box center [857, 452] width 106 height 35
click at [824, 455] on input "False" at bounding box center [817, 453] width 11 height 9
radio input "true"
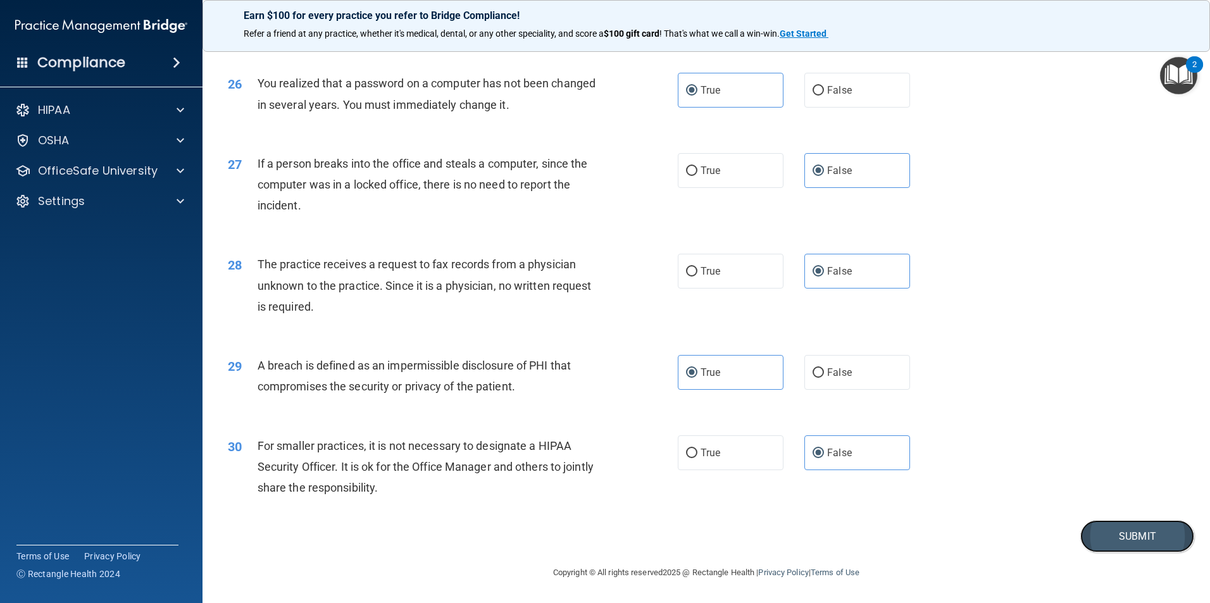
click at [1107, 529] on button "Submit" at bounding box center [1137, 536] width 114 height 32
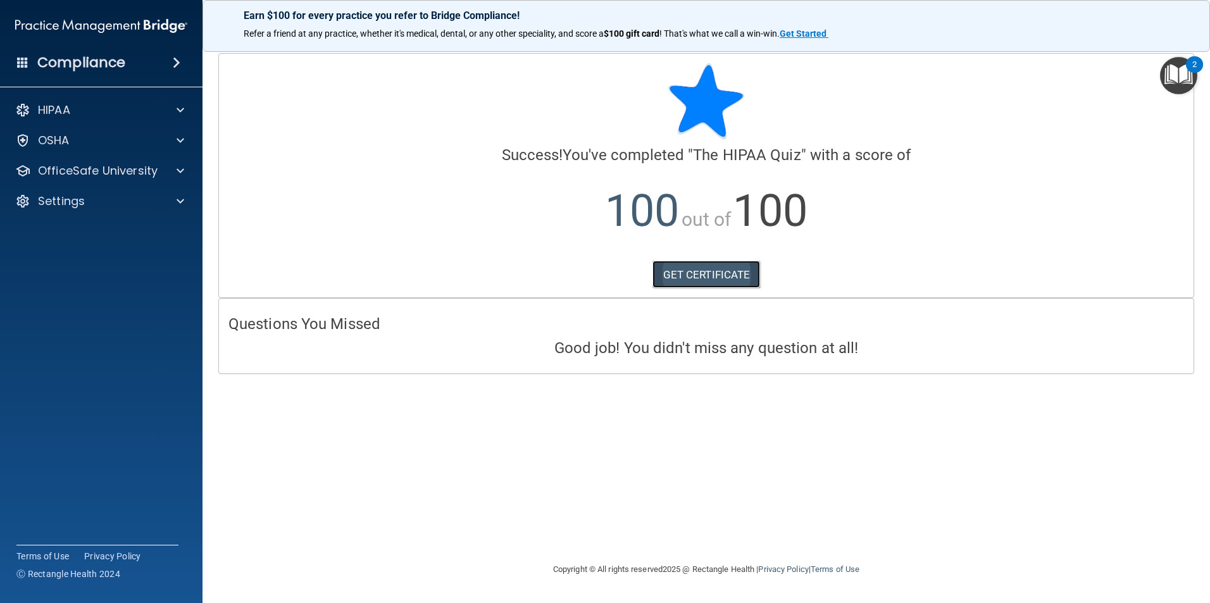
click at [716, 273] on link "GET CERTIFICATE" at bounding box center [706, 275] width 108 height 28
click at [132, 174] on p "OfficeSafe University" at bounding box center [98, 170] width 120 height 15
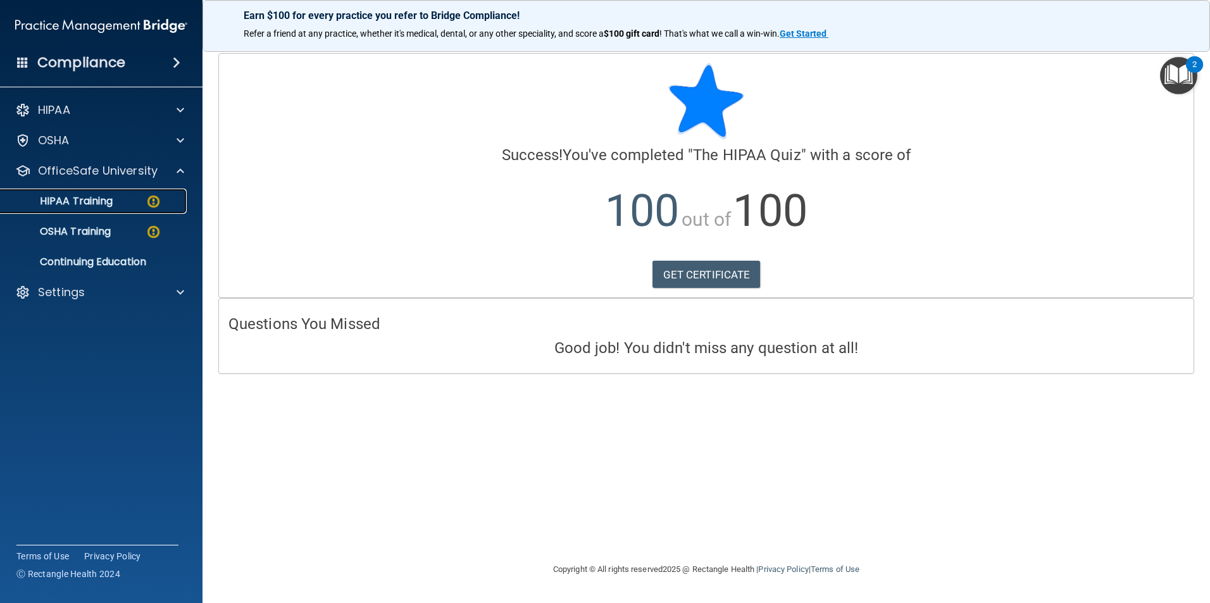
click at [123, 205] on div "HIPAA Training" at bounding box center [94, 201] width 173 height 13
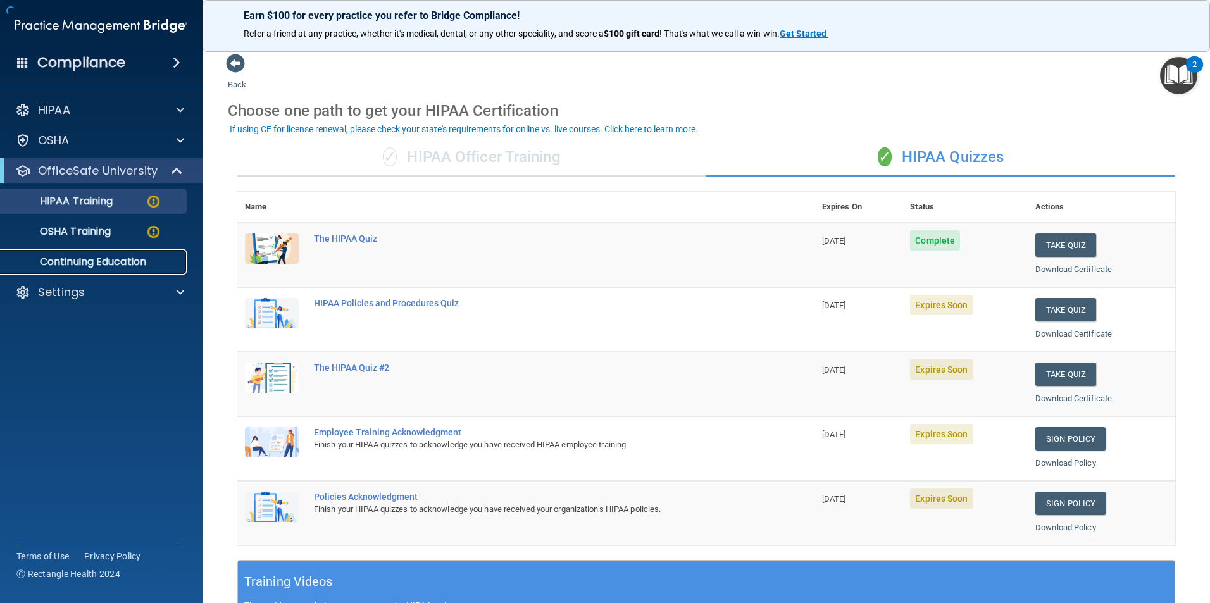
click at [118, 259] on p "Continuing Education" at bounding box center [94, 262] width 173 height 13
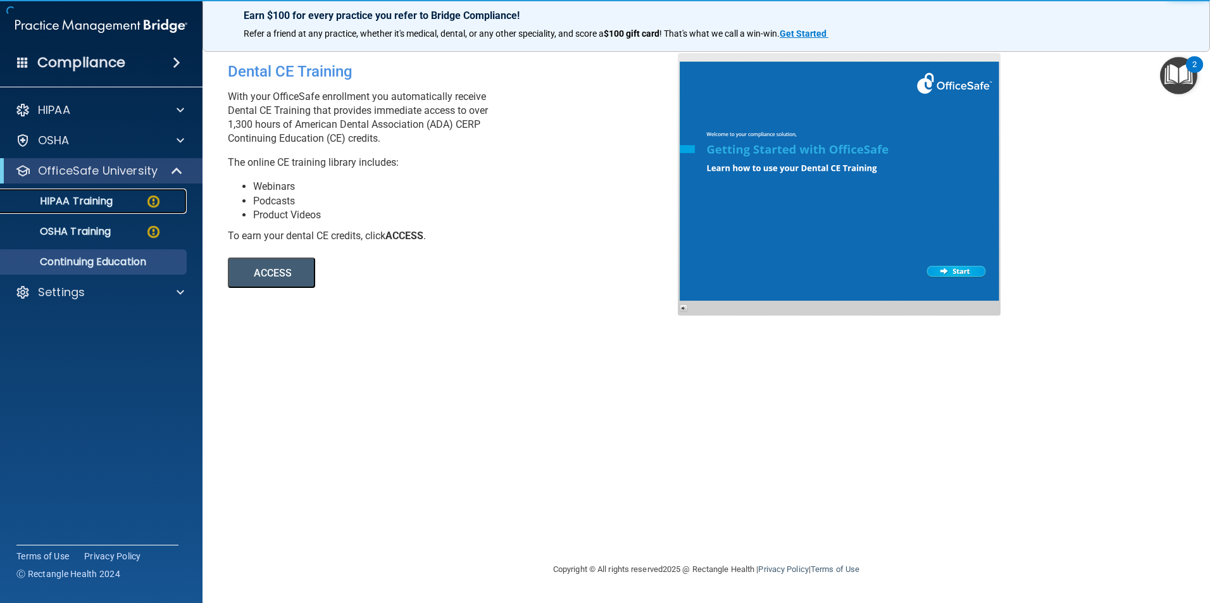
click at [132, 207] on div "HIPAA Training" at bounding box center [94, 201] width 173 height 13
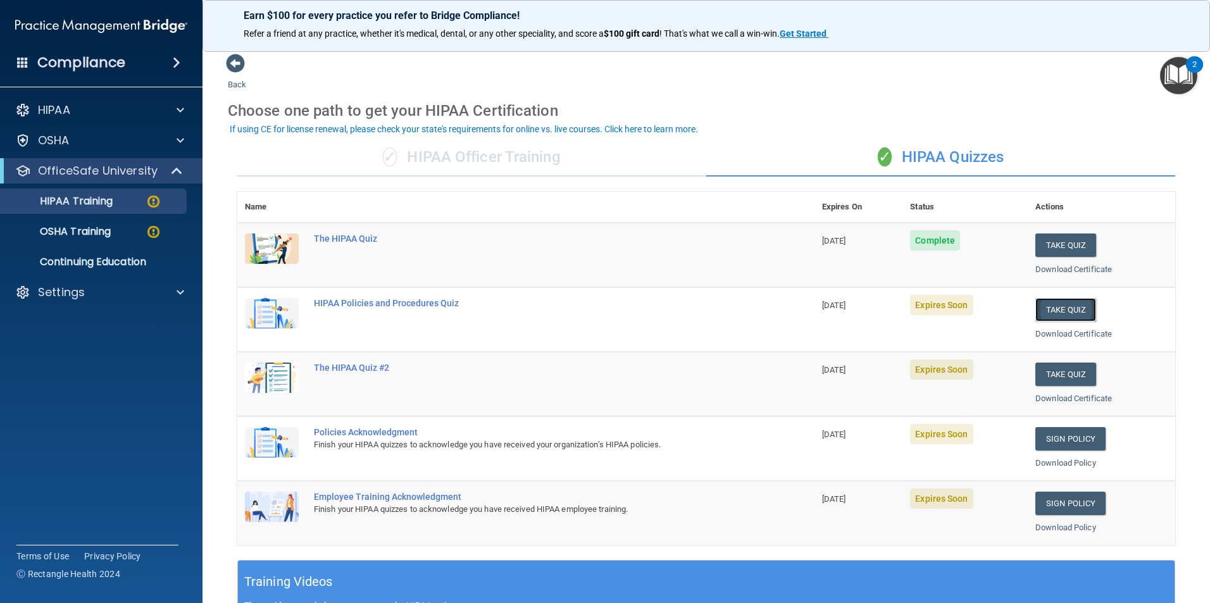
click at [1048, 307] on button "Take Quiz" at bounding box center [1065, 309] width 61 height 23
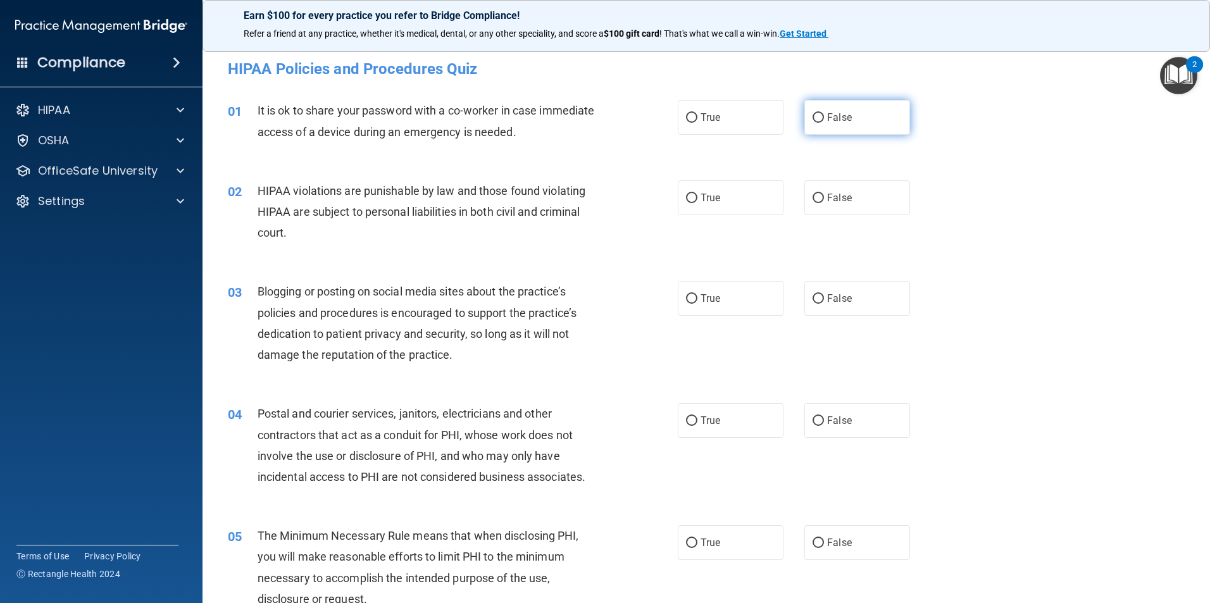
click at [829, 112] on span "False" at bounding box center [839, 117] width 25 height 12
click at [824, 113] on input "False" at bounding box center [817, 117] width 11 height 9
radio input "true"
click at [731, 188] on label "True" at bounding box center [731, 197] width 106 height 35
click at [697, 194] on input "True" at bounding box center [691, 198] width 11 height 9
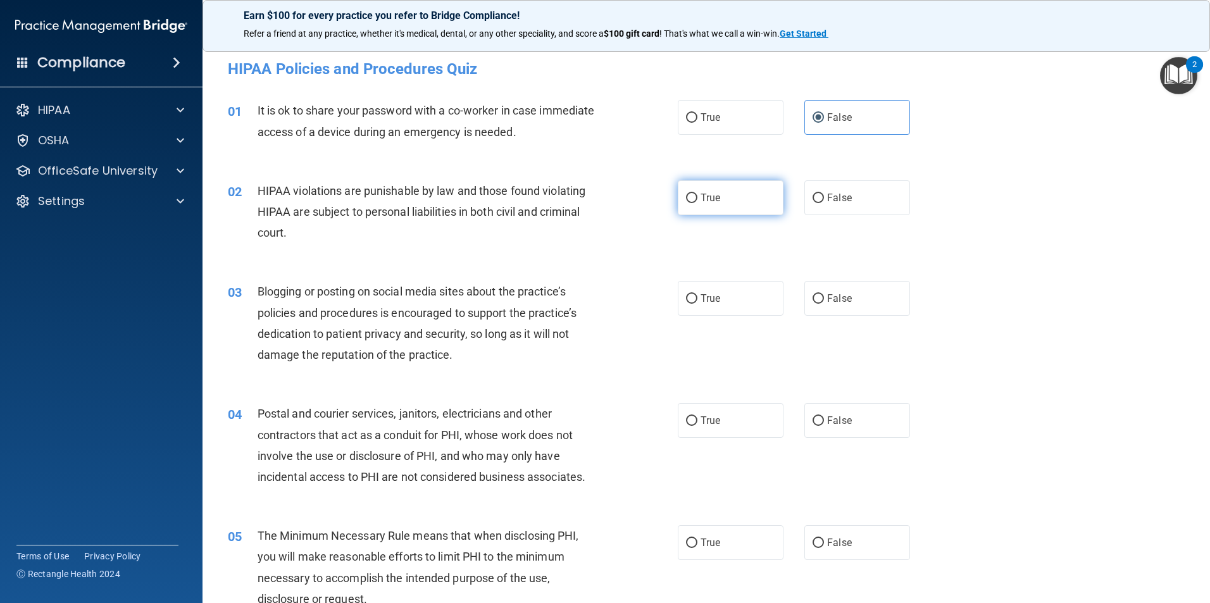
radio input "true"
click at [852, 301] on label "False" at bounding box center [857, 298] width 106 height 35
click at [824, 301] on input "False" at bounding box center [817, 298] width 11 height 9
radio input "true"
click at [707, 420] on span "True" at bounding box center [710, 420] width 20 height 12
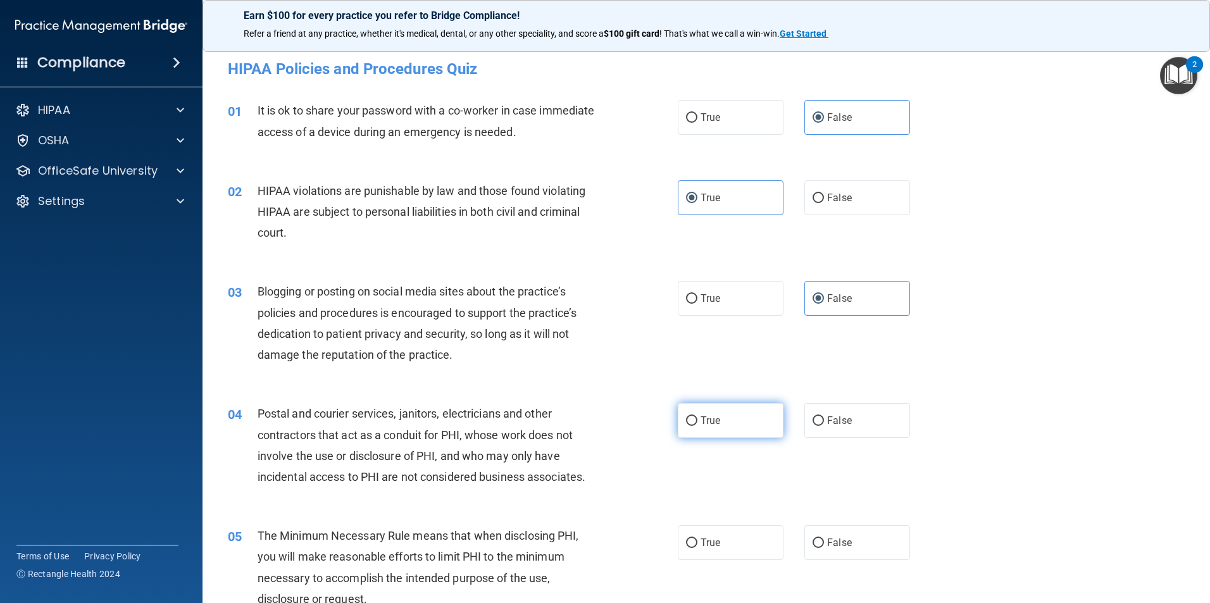
click at [697, 420] on input "True" at bounding box center [691, 420] width 11 height 9
radio input "true"
click at [721, 554] on label "True" at bounding box center [731, 542] width 106 height 35
click at [697, 548] on input "True" at bounding box center [691, 542] width 11 height 9
radio input "true"
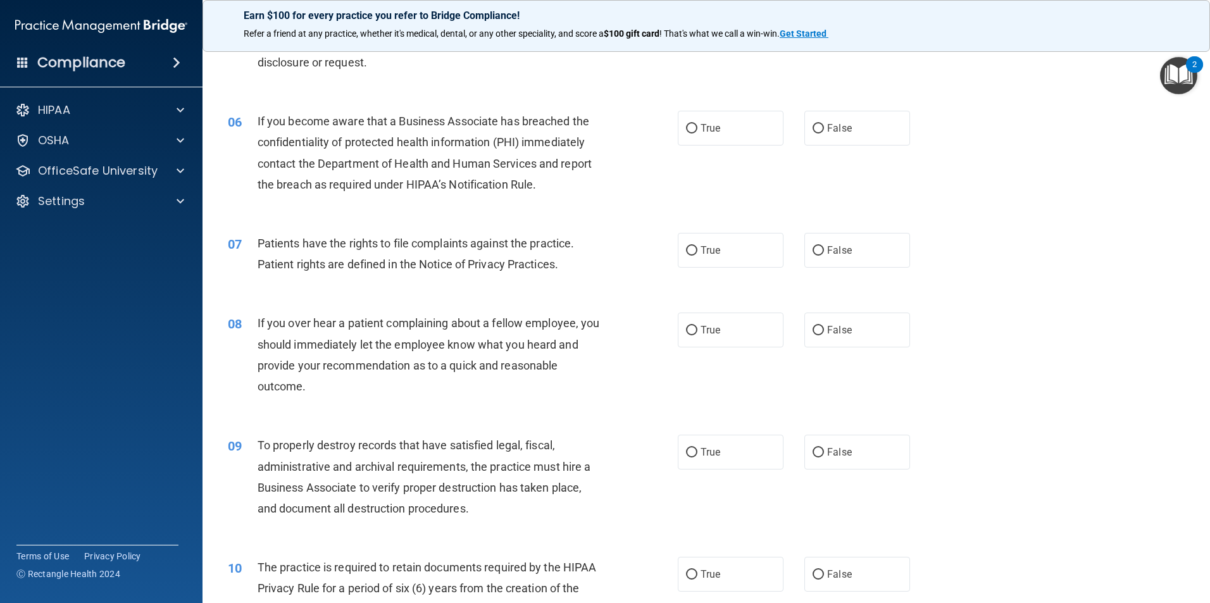
scroll to position [569, 0]
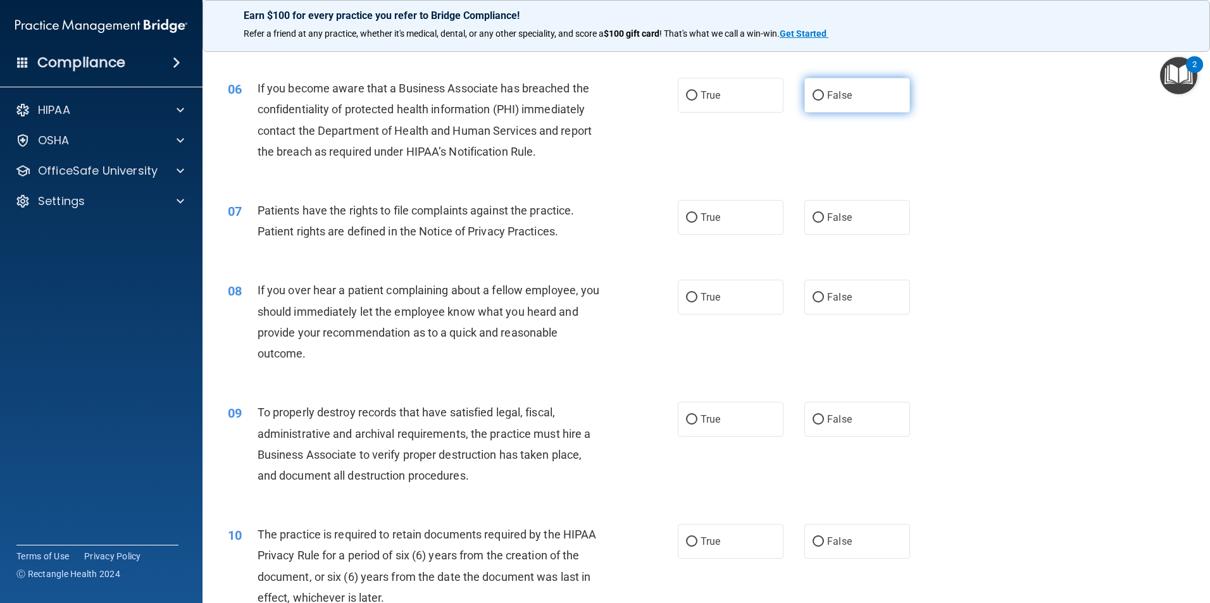
click at [827, 97] on span "False" at bounding box center [839, 95] width 25 height 12
click at [824, 97] on input "False" at bounding box center [817, 95] width 11 height 9
radio input "true"
click at [747, 209] on label "True" at bounding box center [731, 217] width 106 height 35
click at [697, 213] on input "True" at bounding box center [691, 217] width 11 height 9
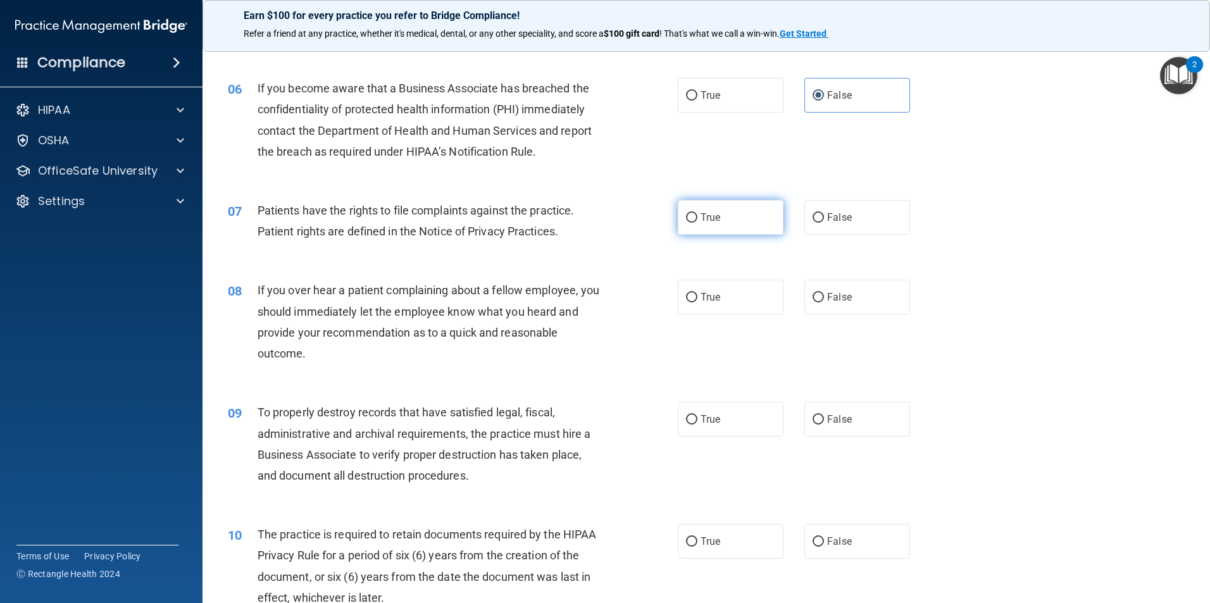
radio input "true"
click at [841, 301] on span "False" at bounding box center [839, 297] width 25 height 12
click at [824, 301] on input "False" at bounding box center [817, 297] width 11 height 9
radio input "true"
click at [843, 433] on label "False" at bounding box center [857, 419] width 106 height 35
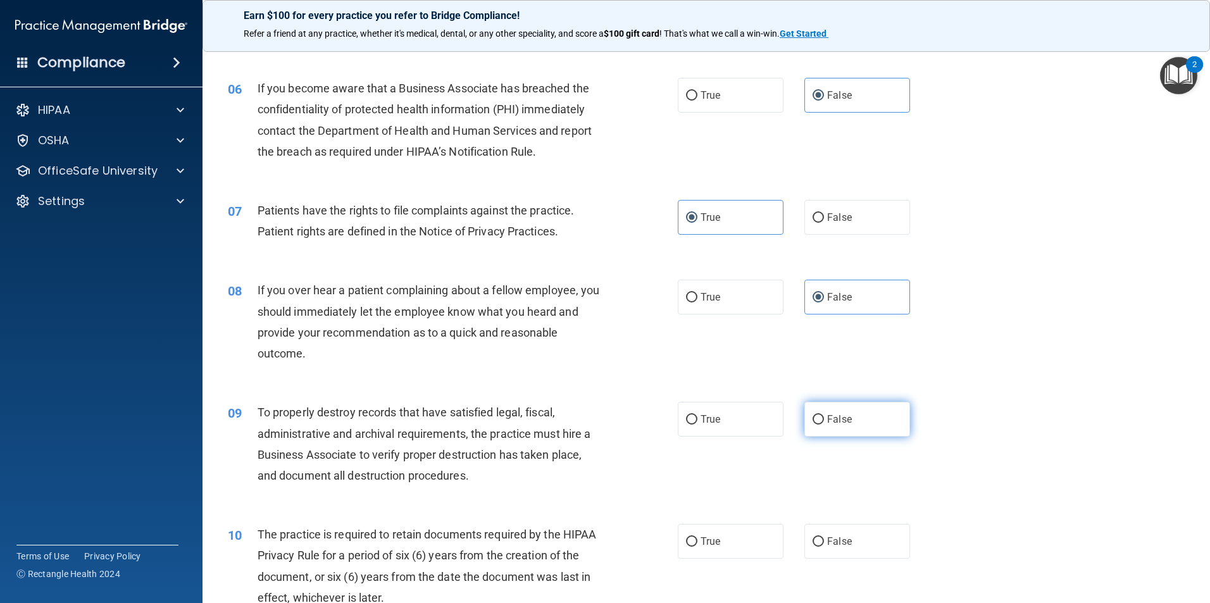
click at [824, 425] on input "False" at bounding box center [817, 419] width 11 height 9
radio input "true"
click at [733, 538] on label "True" at bounding box center [731, 541] width 106 height 35
click at [697, 538] on input "True" at bounding box center [691, 541] width 11 height 9
radio input "true"
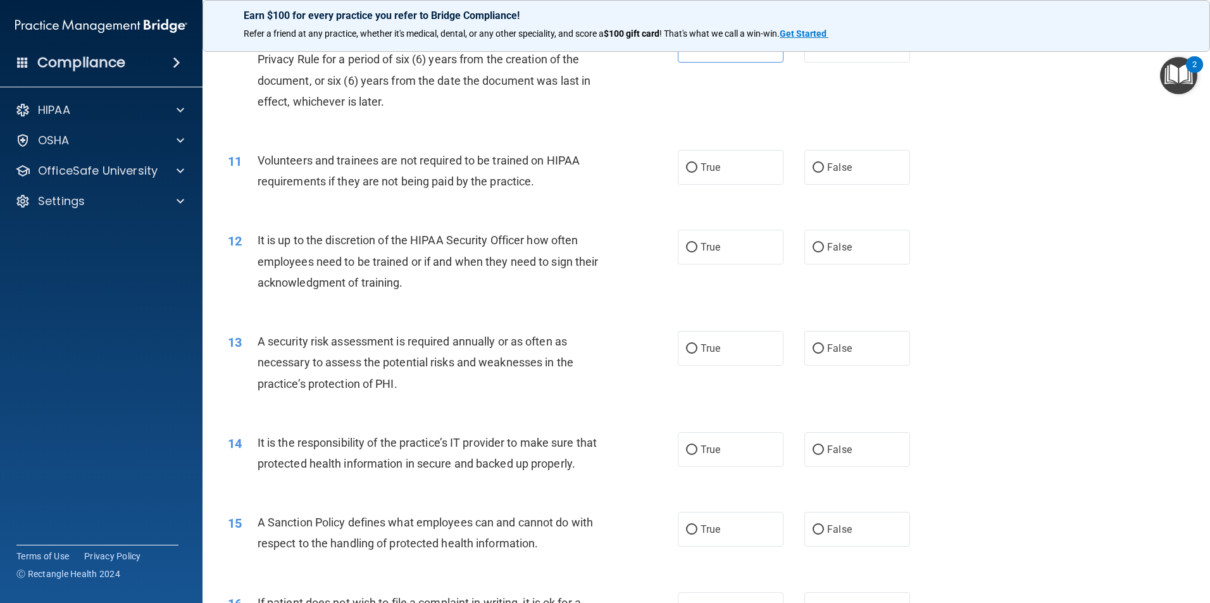
scroll to position [1139, 0]
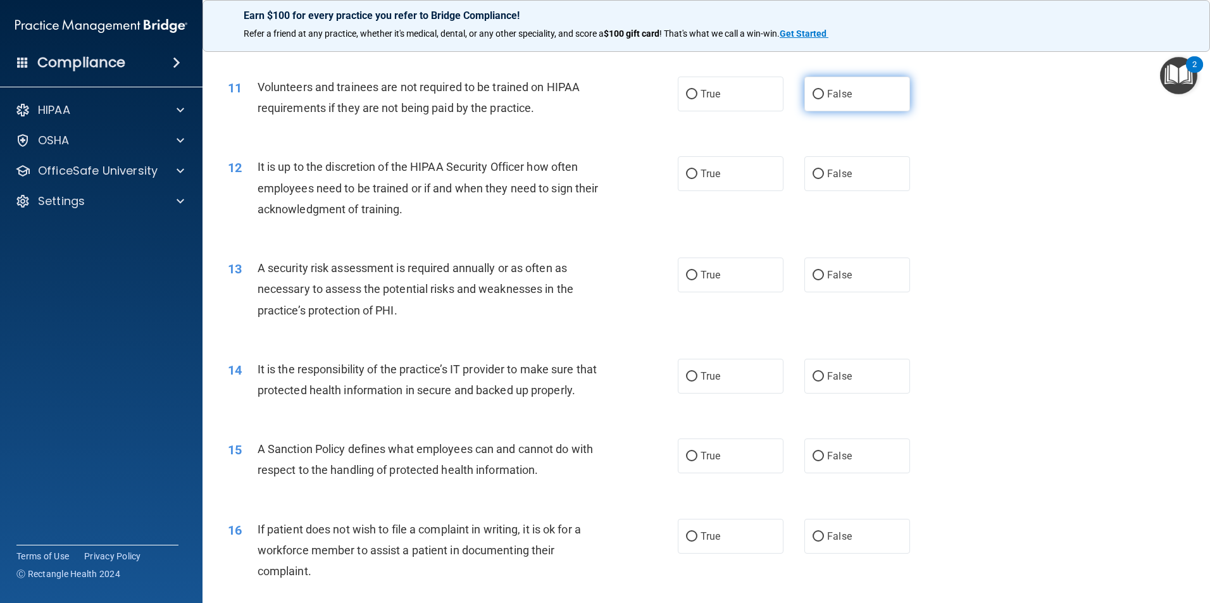
click at [812, 96] on input "False" at bounding box center [817, 94] width 11 height 9
radio input "true"
click at [844, 178] on span "False" at bounding box center [839, 174] width 25 height 12
click at [824, 178] on input "False" at bounding box center [817, 174] width 11 height 9
radio input "true"
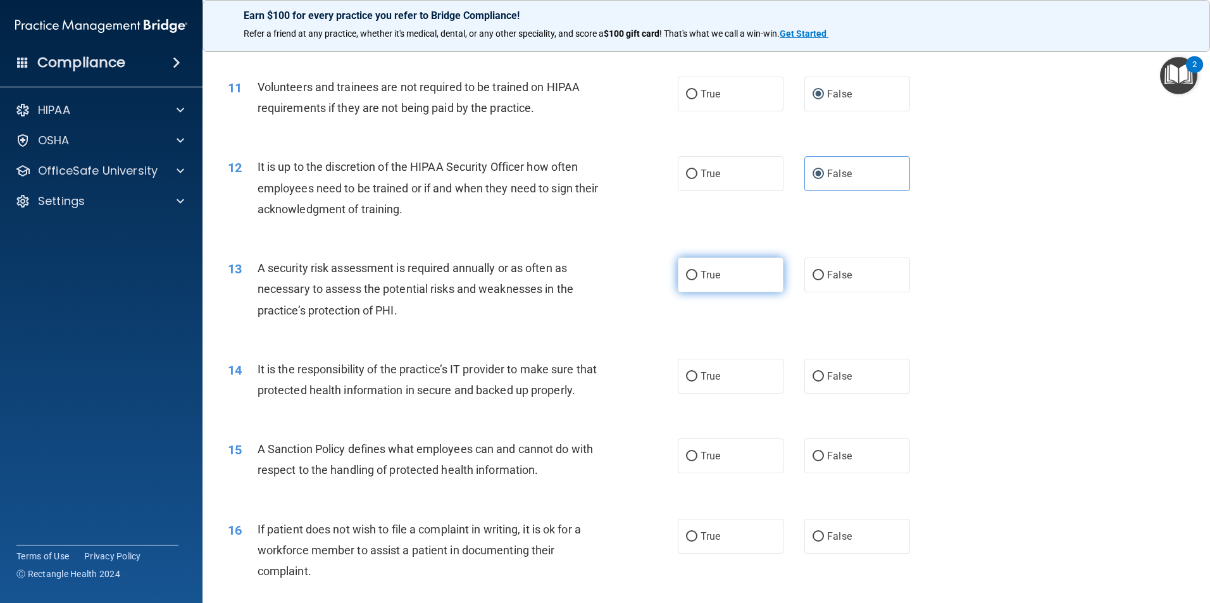
click at [762, 275] on label "True" at bounding box center [731, 275] width 106 height 35
click at [697, 275] on input "True" at bounding box center [691, 275] width 11 height 9
radio input "true"
click at [830, 383] on label "False" at bounding box center [857, 376] width 106 height 35
click at [824, 382] on input "False" at bounding box center [817, 376] width 11 height 9
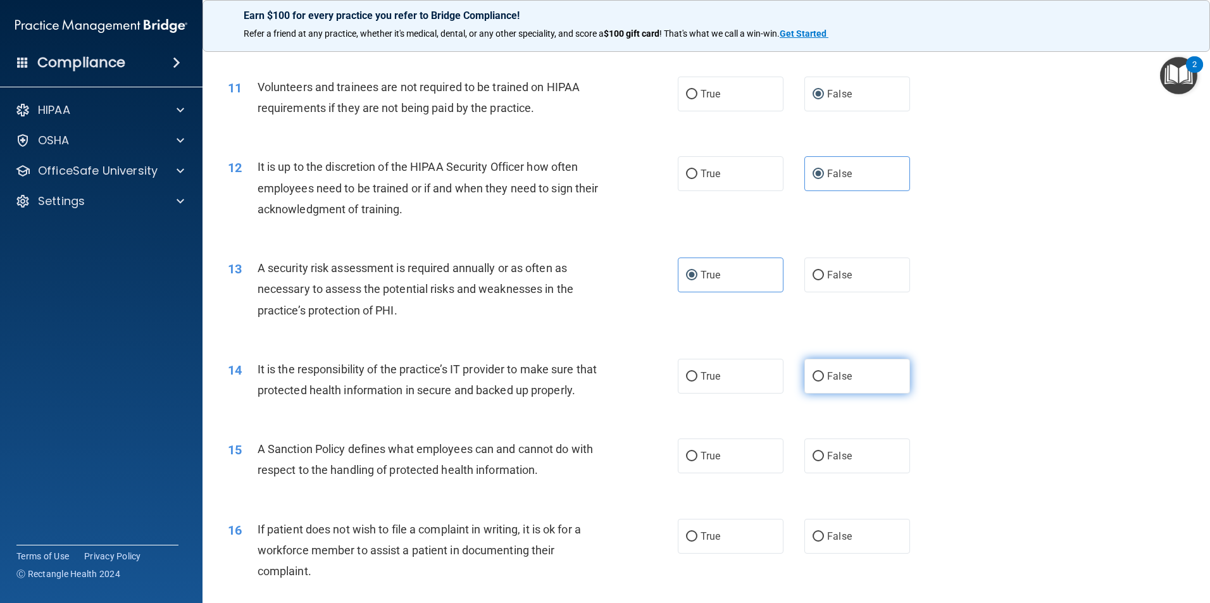
radio input "true"
click at [827, 462] on span "False" at bounding box center [839, 456] width 25 height 12
click at [824, 461] on input "False" at bounding box center [817, 456] width 11 height 9
radio input "true"
click at [740, 554] on label "True" at bounding box center [731, 536] width 106 height 35
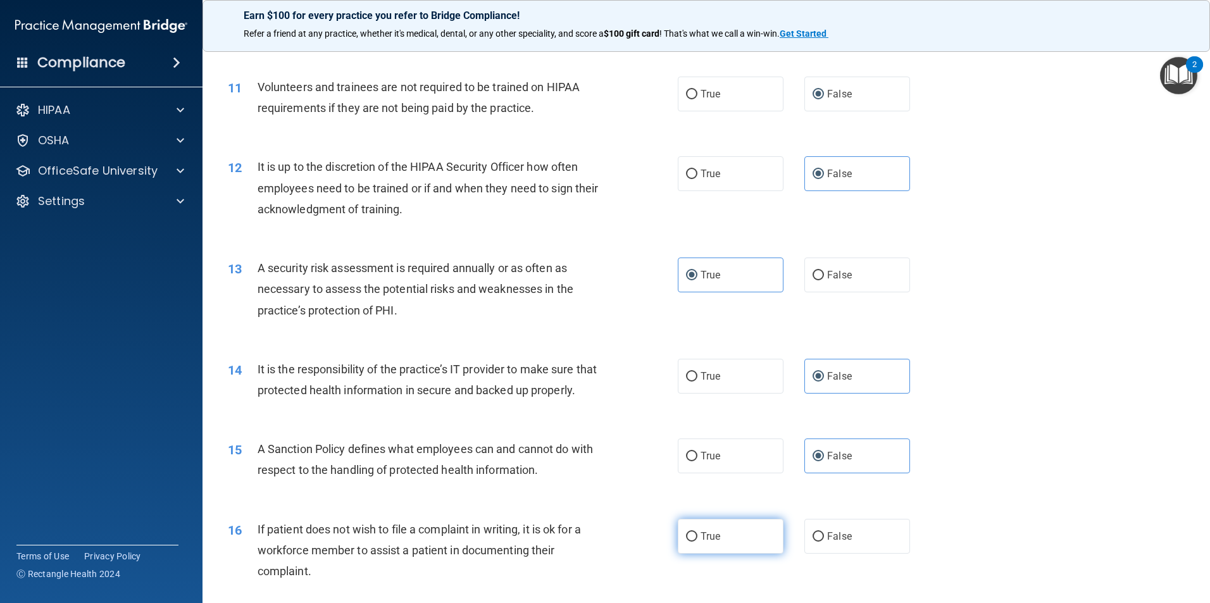
click at [697, 542] on input "True" at bounding box center [691, 536] width 11 height 9
radio input "true"
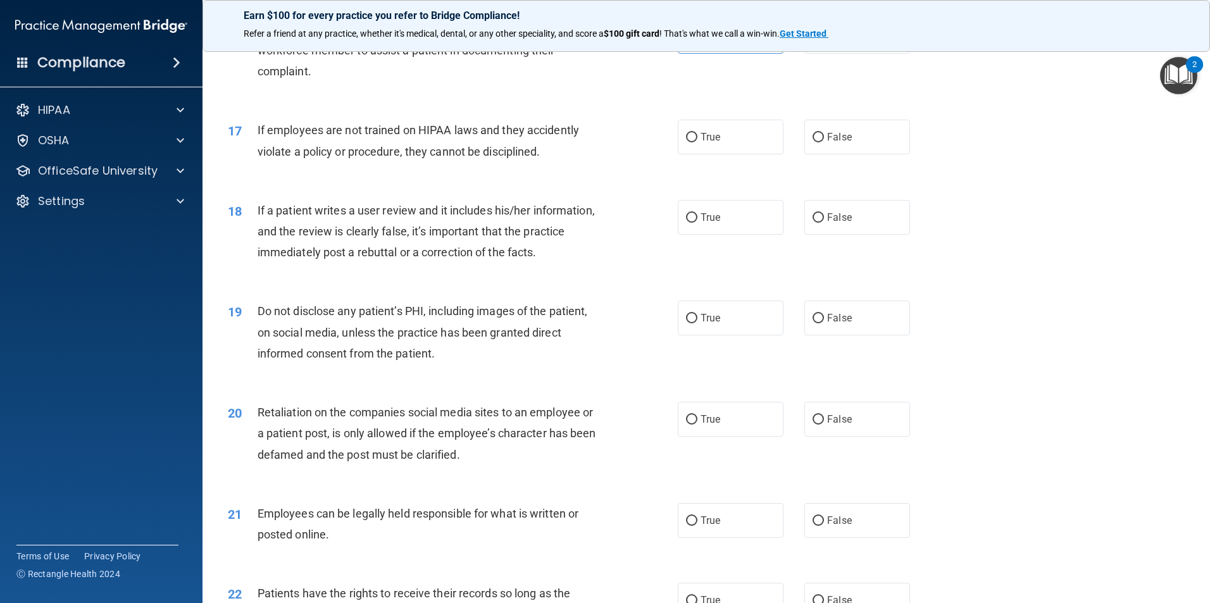
scroll to position [1645, 0]
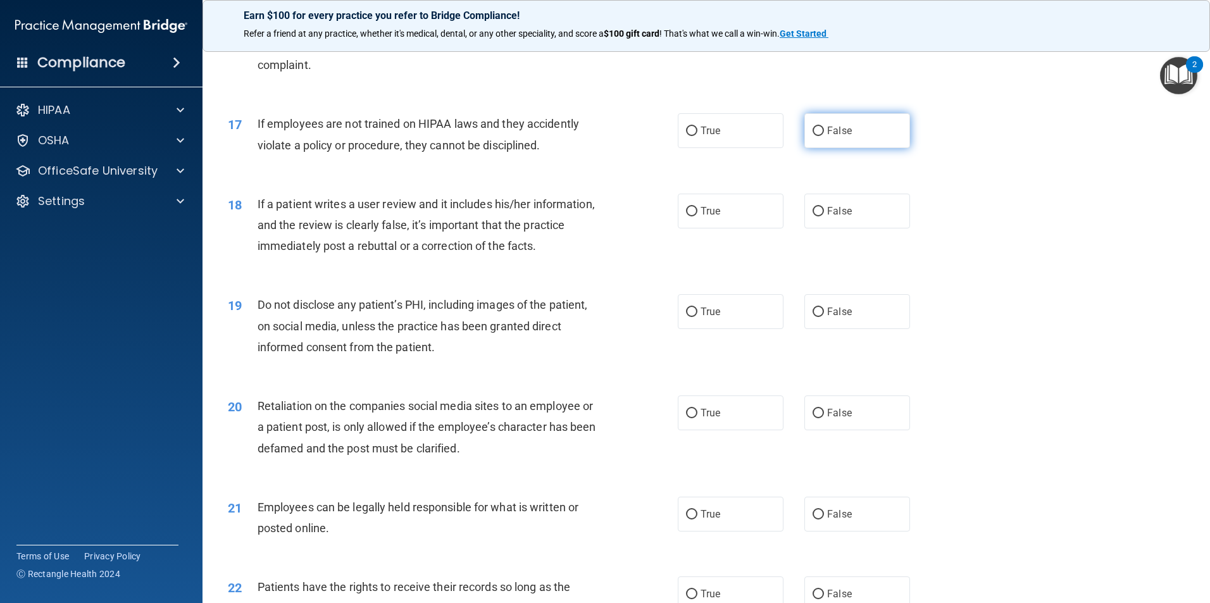
click at [831, 148] on label "False" at bounding box center [857, 130] width 106 height 35
click at [824, 136] on input "False" at bounding box center [817, 131] width 11 height 9
radio input "true"
click at [849, 228] on label "False" at bounding box center [857, 211] width 106 height 35
click at [824, 216] on input "False" at bounding box center [817, 211] width 11 height 9
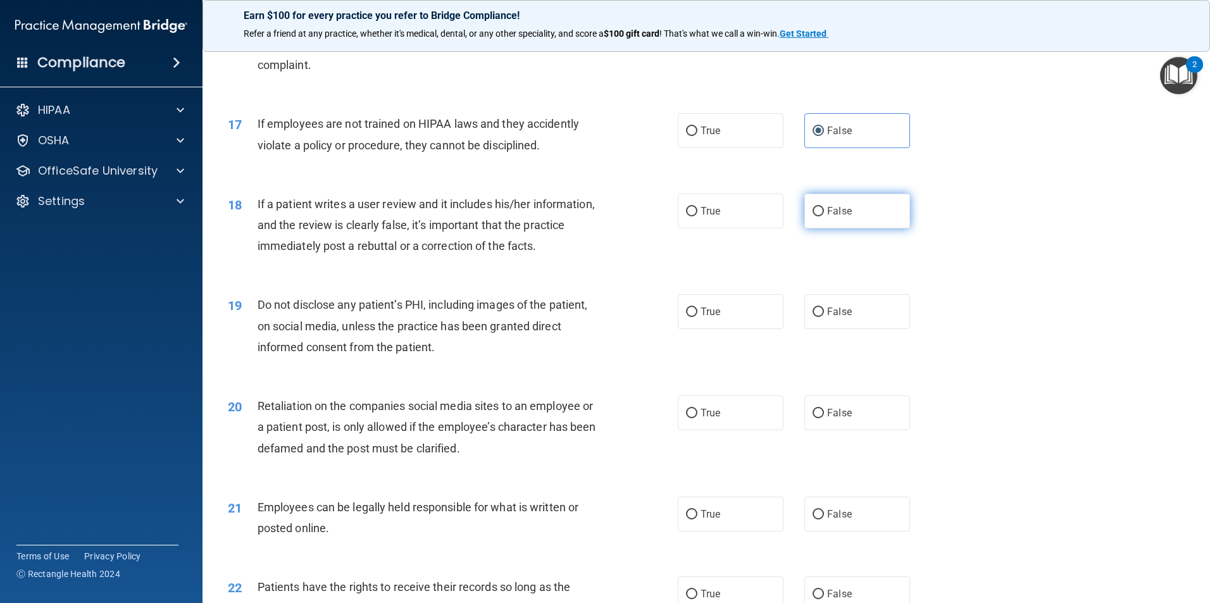
radio input "true"
click at [755, 329] on label "True" at bounding box center [731, 311] width 106 height 35
click at [697, 317] on input "True" at bounding box center [691, 311] width 11 height 9
radio input "true"
click at [841, 419] on span "False" at bounding box center [839, 413] width 25 height 12
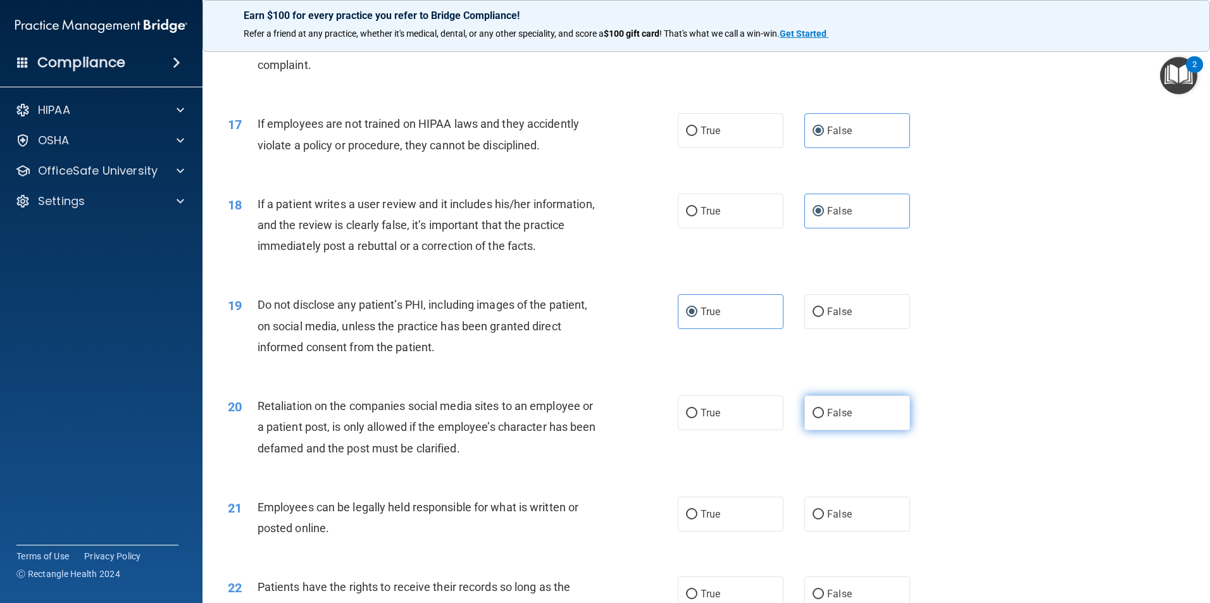
click at [824, 418] on input "False" at bounding box center [817, 413] width 11 height 9
radio input "true"
click at [747, 531] on label "True" at bounding box center [731, 514] width 106 height 35
click at [697, 519] on input "True" at bounding box center [691, 514] width 11 height 9
radio input "true"
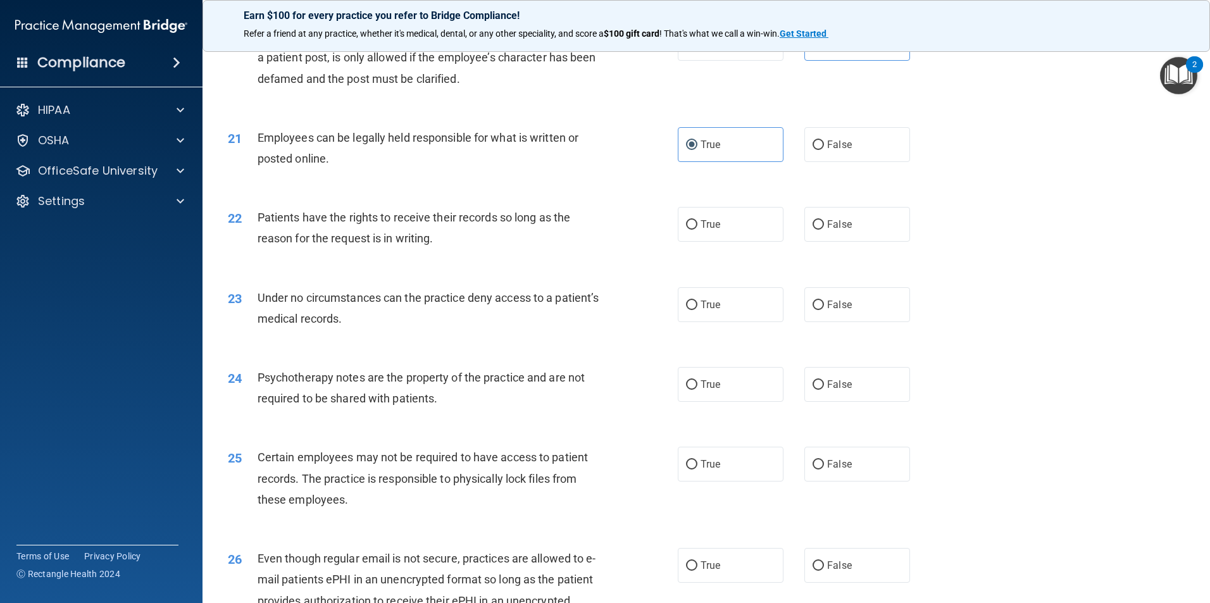
scroll to position [2025, 0]
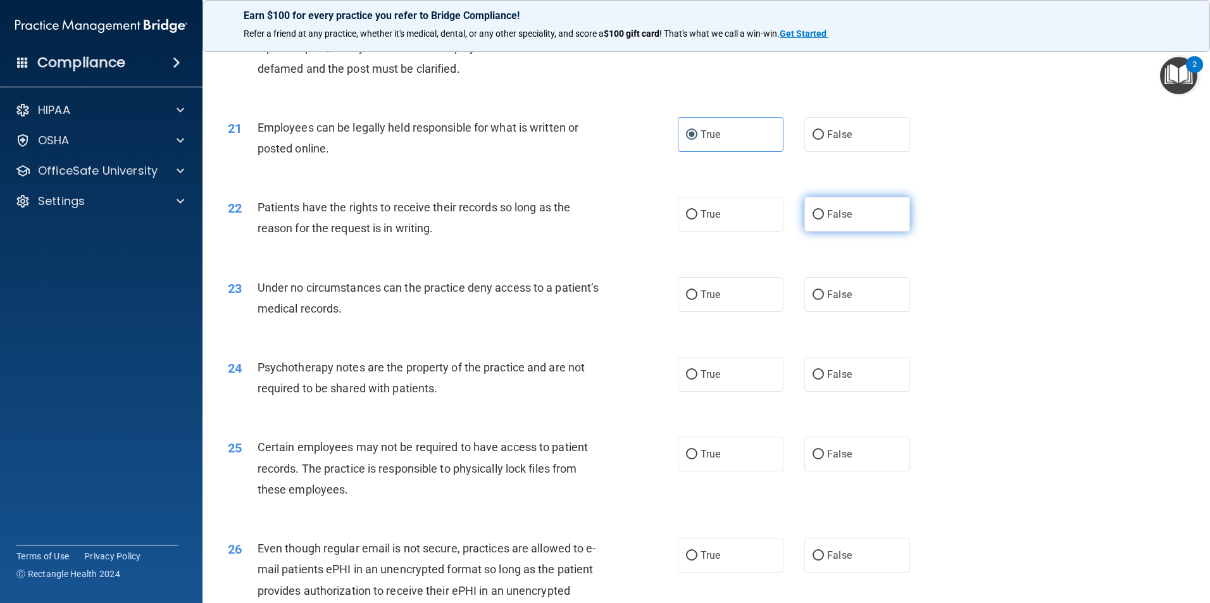
click at [866, 232] on label "False" at bounding box center [857, 214] width 106 height 35
click at [824, 220] on input "False" at bounding box center [817, 214] width 11 height 9
radio input "true"
click at [843, 301] on span "False" at bounding box center [839, 295] width 25 height 12
click at [824, 300] on input "False" at bounding box center [817, 294] width 11 height 9
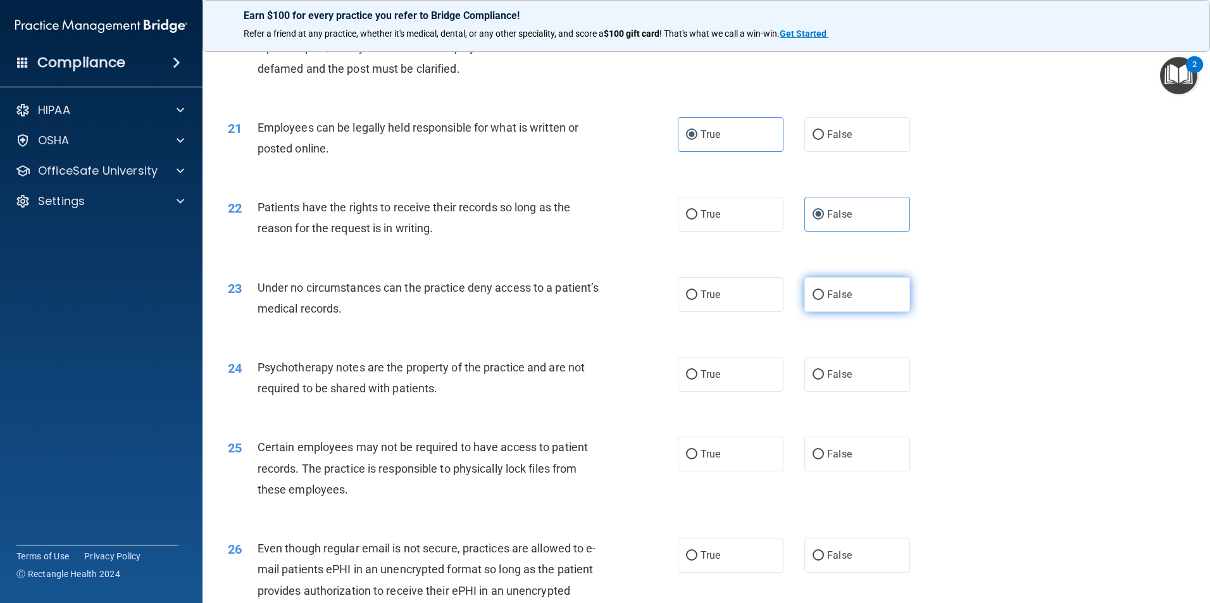
radio input "true"
click at [729, 392] on label "True" at bounding box center [731, 374] width 106 height 35
click at [697, 380] on input "True" at bounding box center [691, 374] width 11 height 9
radio input "true"
click at [721, 471] on label "True" at bounding box center [731, 454] width 106 height 35
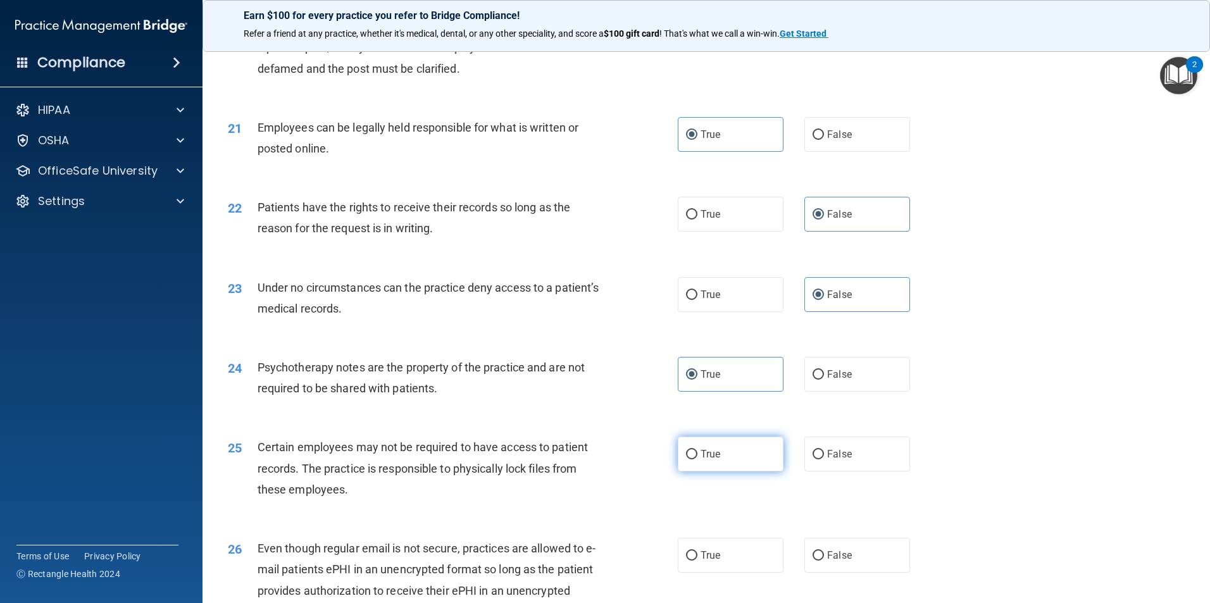
click at [697, 459] on input "True" at bounding box center [691, 454] width 11 height 9
radio input "true"
click at [723, 571] on label "True" at bounding box center [731, 555] width 106 height 35
click at [697, 561] on input "True" at bounding box center [691, 555] width 11 height 9
radio input "true"
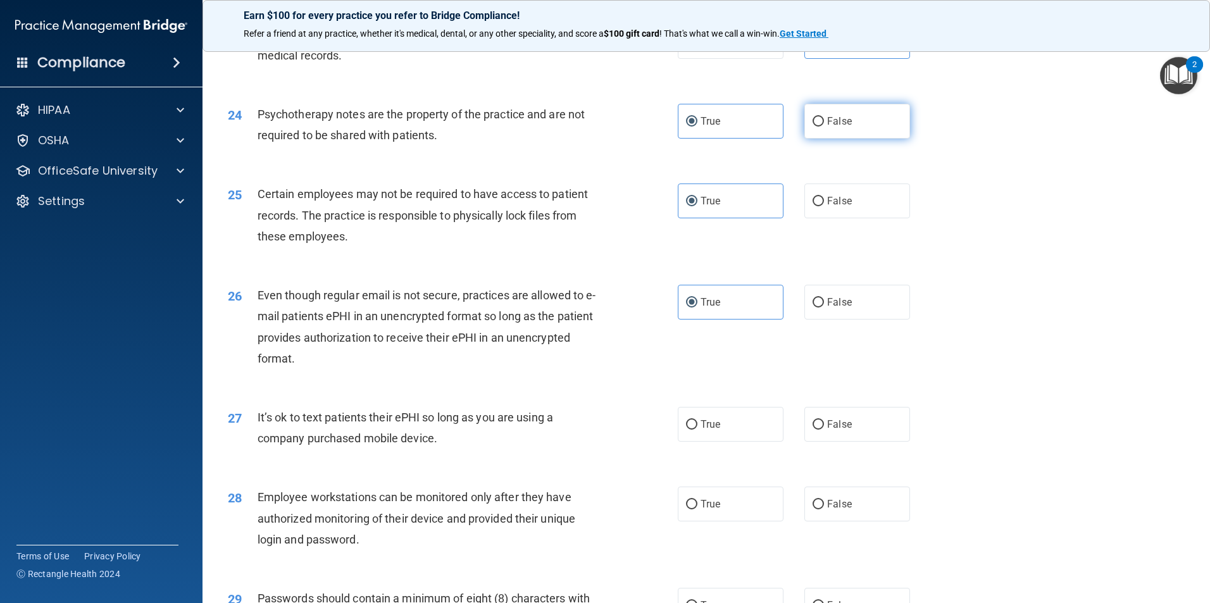
scroll to position [2467, 0]
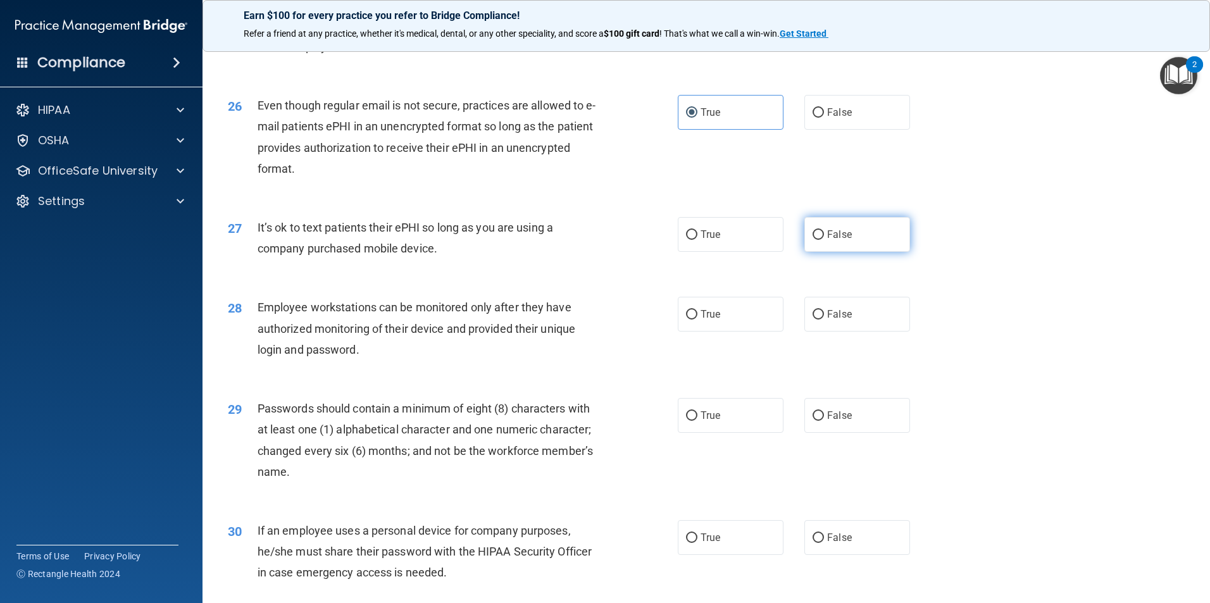
click at [853, 252] on label "False" at bounding box center [857, 234] width 106 height 35
click at [824, 240] on input "False" at bounding box center [817, 234] width 11 height 9
radio input "true"
click at [849, 328] on label "False" at bounding box center [857, 314] width 106 height 35
click at [824, 320] on input "False" at bounding box center [817, 314] width 11 height 9
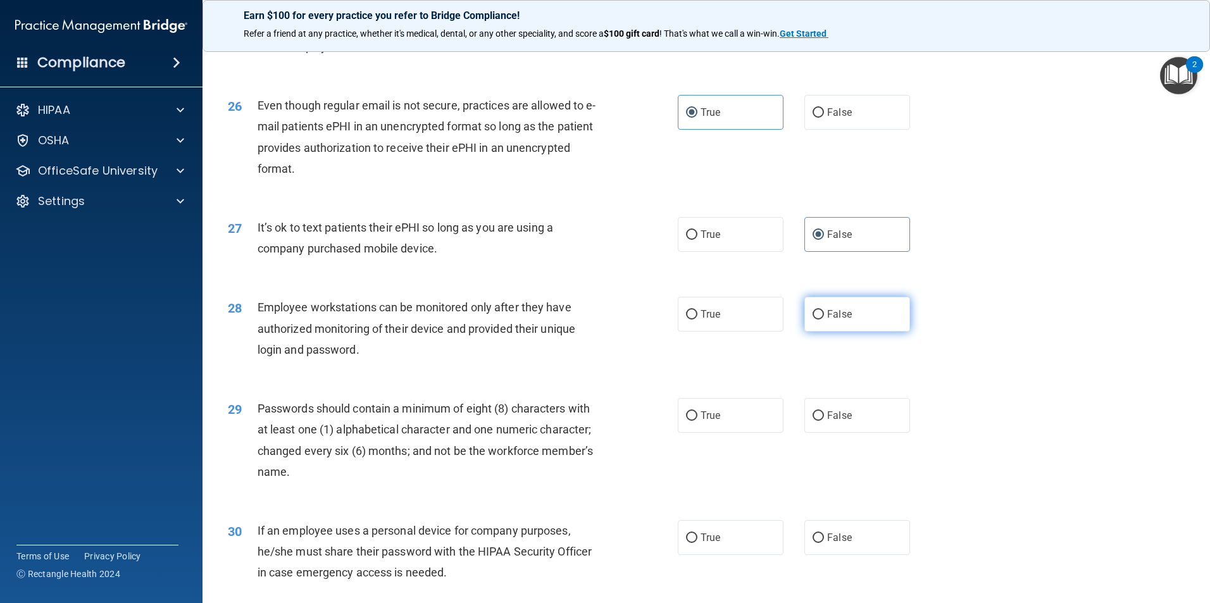
radio input "true"
click at [745, 433] on label "True" at bounding box center [731, 415] width 106 height 35
click at [697, 421] on input "True" at bounding box center [691, 415] width 11 height 9
radio input "true"
drag, startPoint x: 852, startPoint y: 559, endPoint x: 859, endPoint y: 545, distance: 15.6
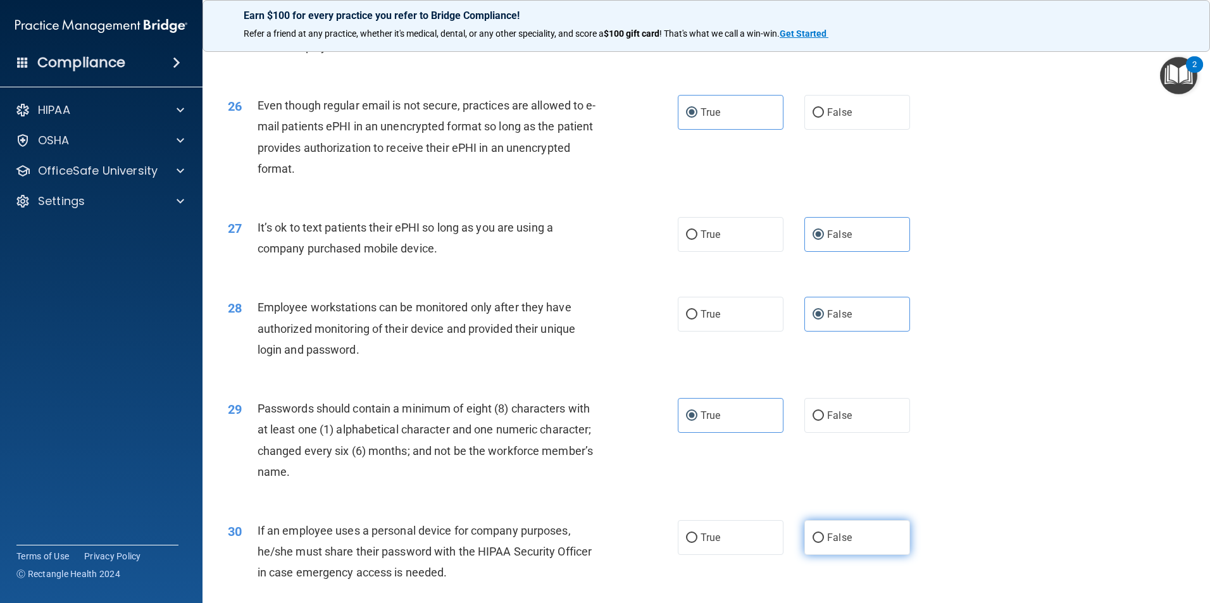
click at [853, 555] on label "False" at bounding box center [857, 537] width 106 height 35
click at [824, 543] on input "False" at bounding box center [817, 537] width 11 height 9
radio input "true"
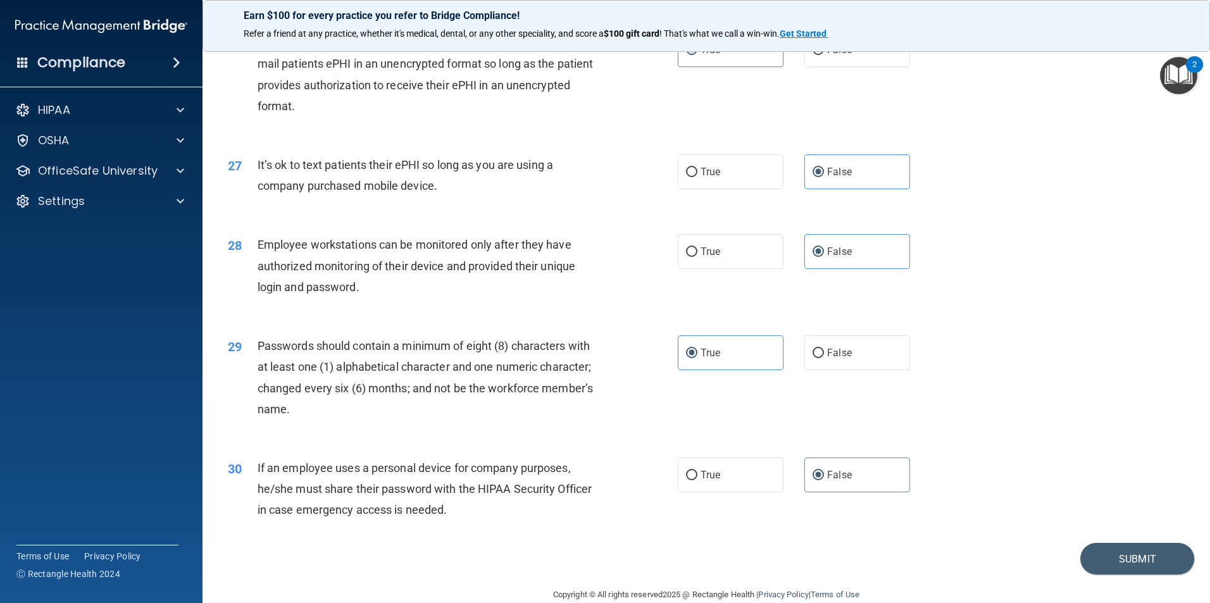
scroll to position [2573, 0]
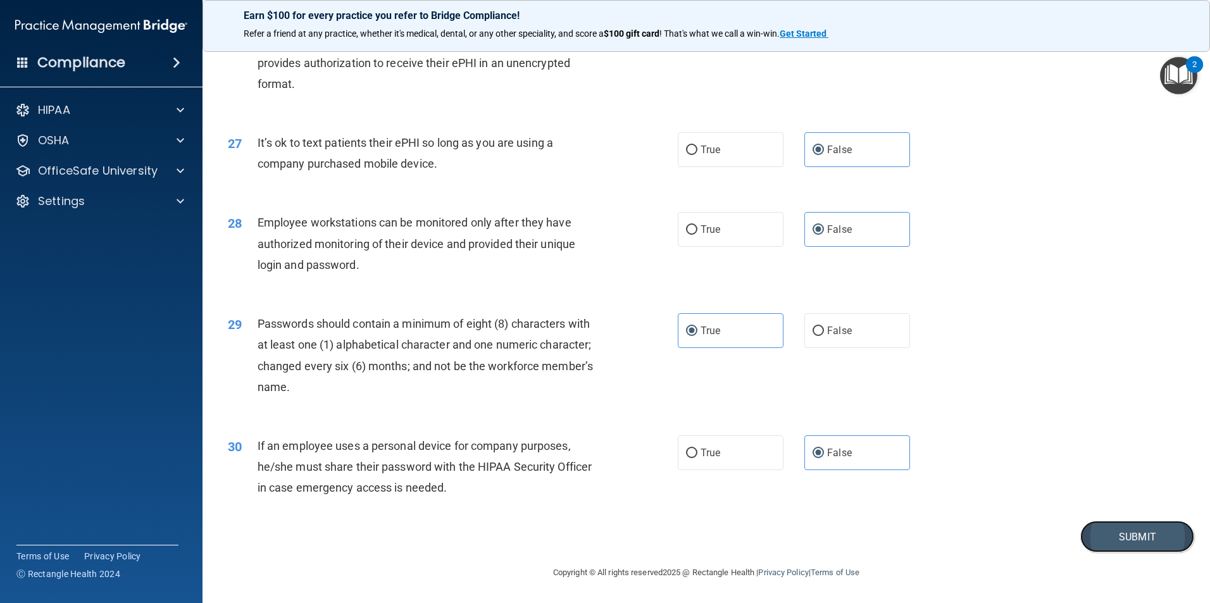
click at [1140, 542] on button "Submit" at bounding box center [1137, 537] width 114 height 32
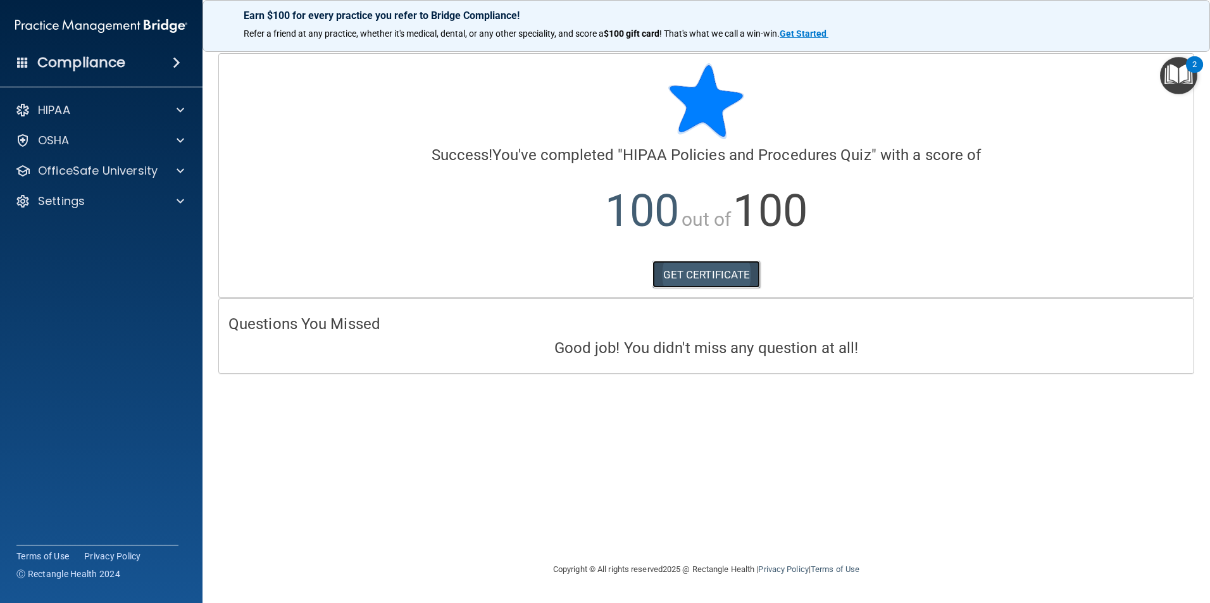
click at [717, 280] on link "GET CERTIFICATE" at bounding box center [706, 275] width 108 height 28
click at [118, 102] on div "HIPAA" at bounding box center [84, 109] width 157 height 15
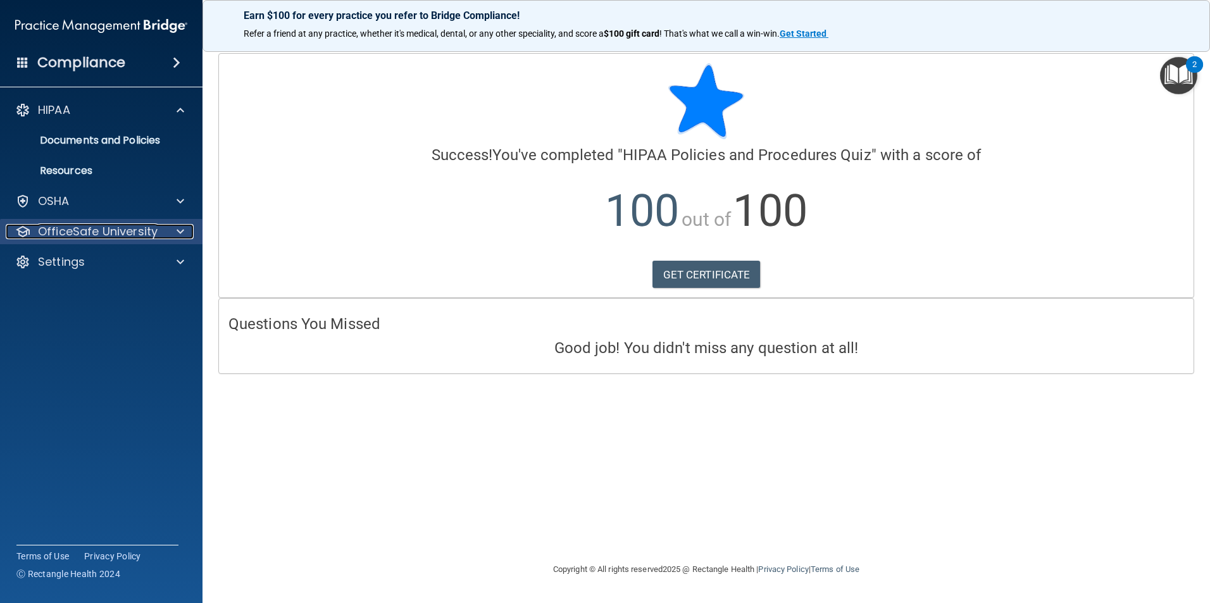
click at [108, 233] on p "OfficeSafe University" at bounding box center [98, 231] width 120 height 15
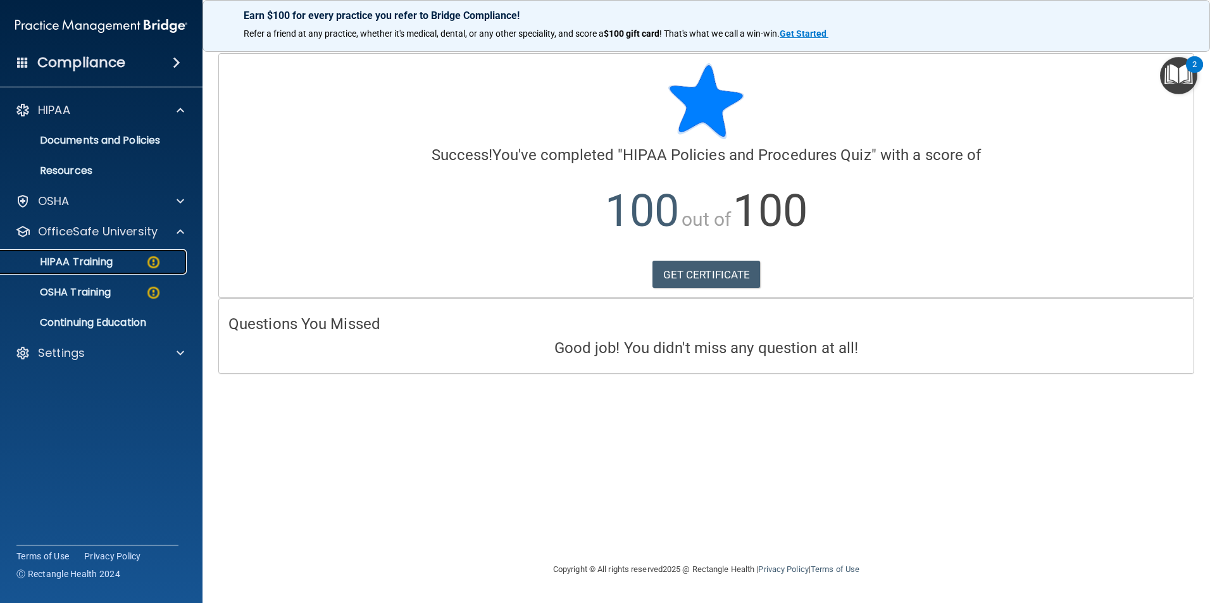
click at [109, 259] on p "HIPAA Training" at bounding box center [60, 262] width 104 height 13
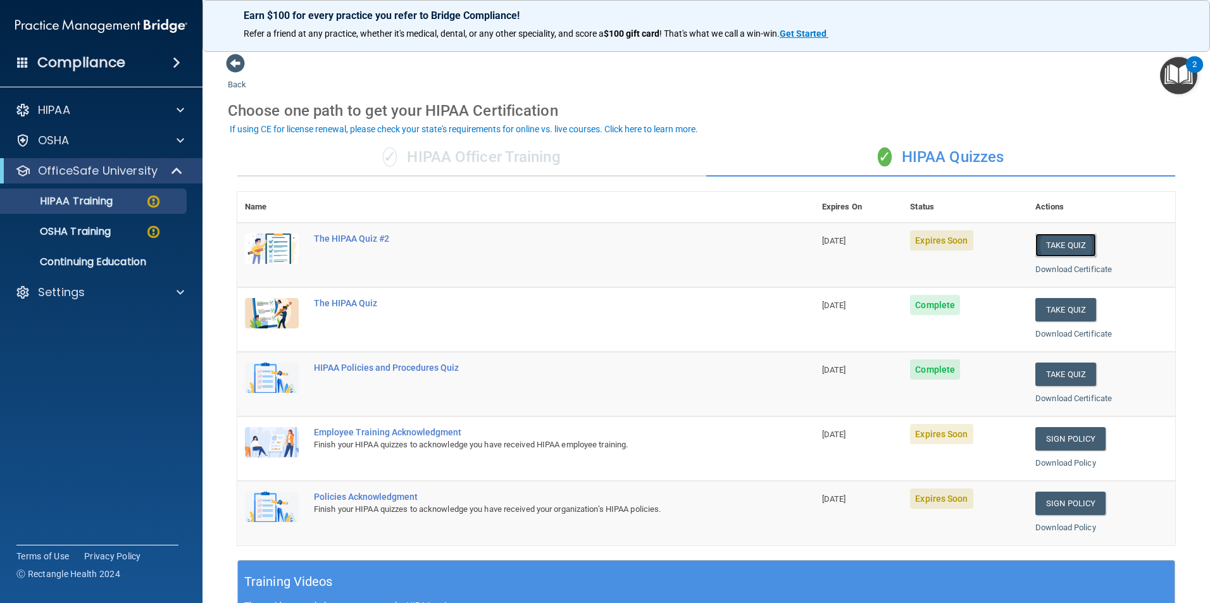
click at [1062, 244] on button "Take Quiz" at bounding box center [1065, 244] width 61 height 23
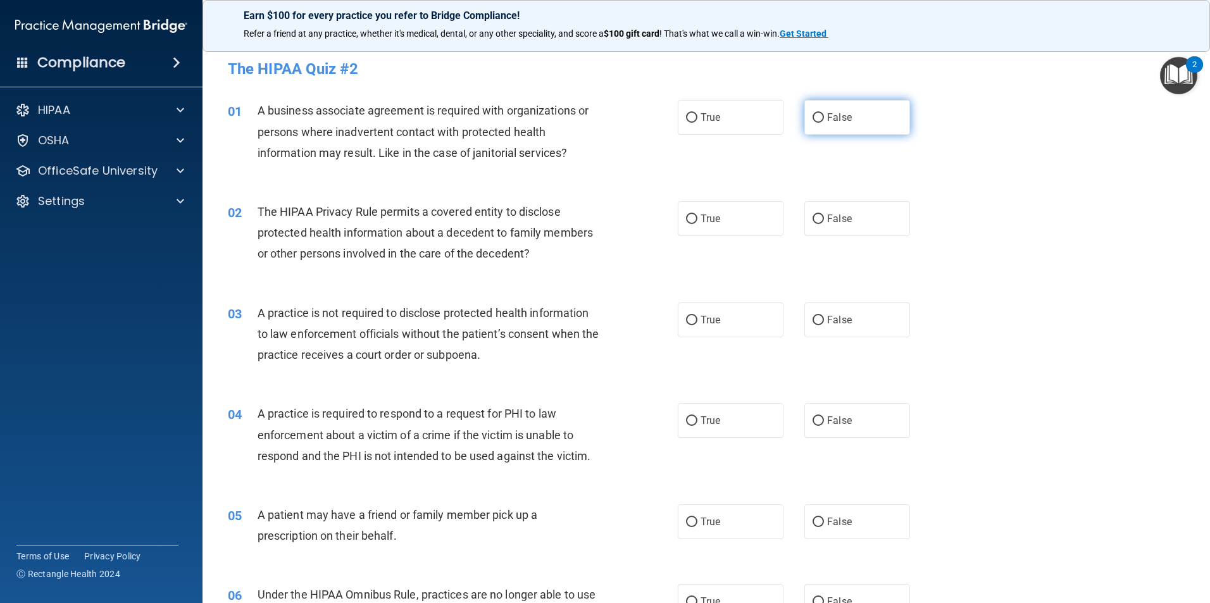
click at [845, 108] on label "False" at bounding box center [857, 117] width 106 height 35
click at [824, 113] on input "False" at bounding box center [817, 117] width 11 height 9
radio input "true"
click at [697, 247] on div "02 The HIPAA Privacy Rule permits a covered entity to disclose protected health…" at bounding box center [706, 235] width 976 height 101
click at [711, 199] on div "02 The HIPAA Privacy Rule permits a covered entity to disclose protected health…" at bounding box center [706, 235] width 976 height 101
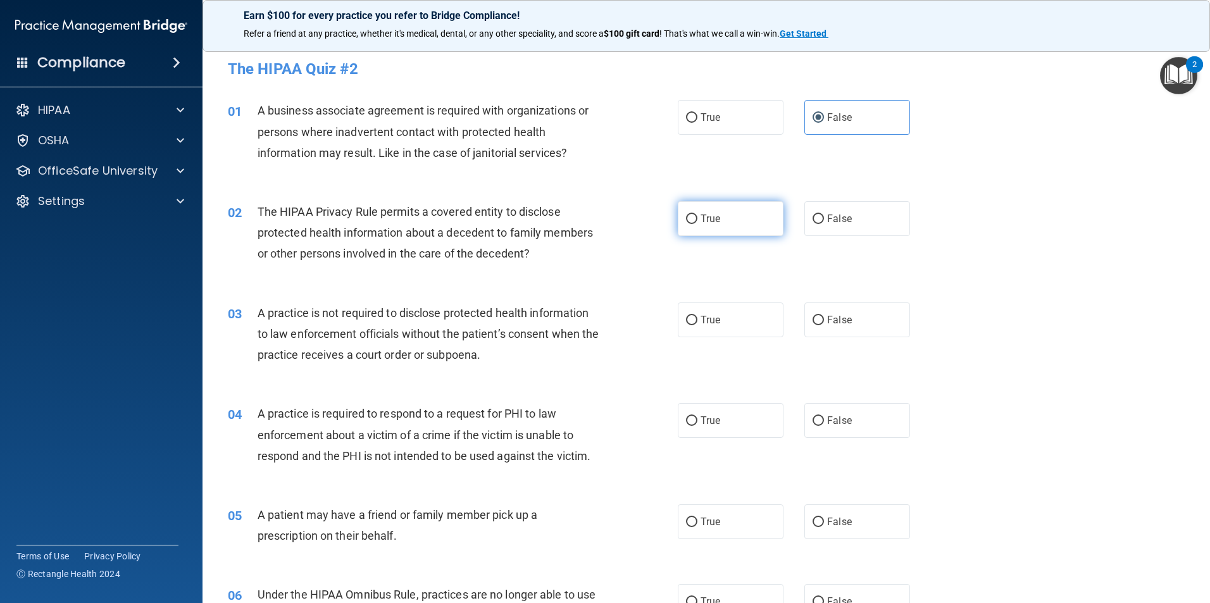
click at [711, 211] on label "True" at bounding box center [731, 218] width 106 height 35
click at [697, 214] on input "True" at bounding box center [691, 218] width 11 height 9
radio input "true"
click at [827, 318] on span "False" at bounding box center [839, 320] width 25 height 12
click at [821, 318] on input "False" at bounding box center [817, 320] width 11 height 9
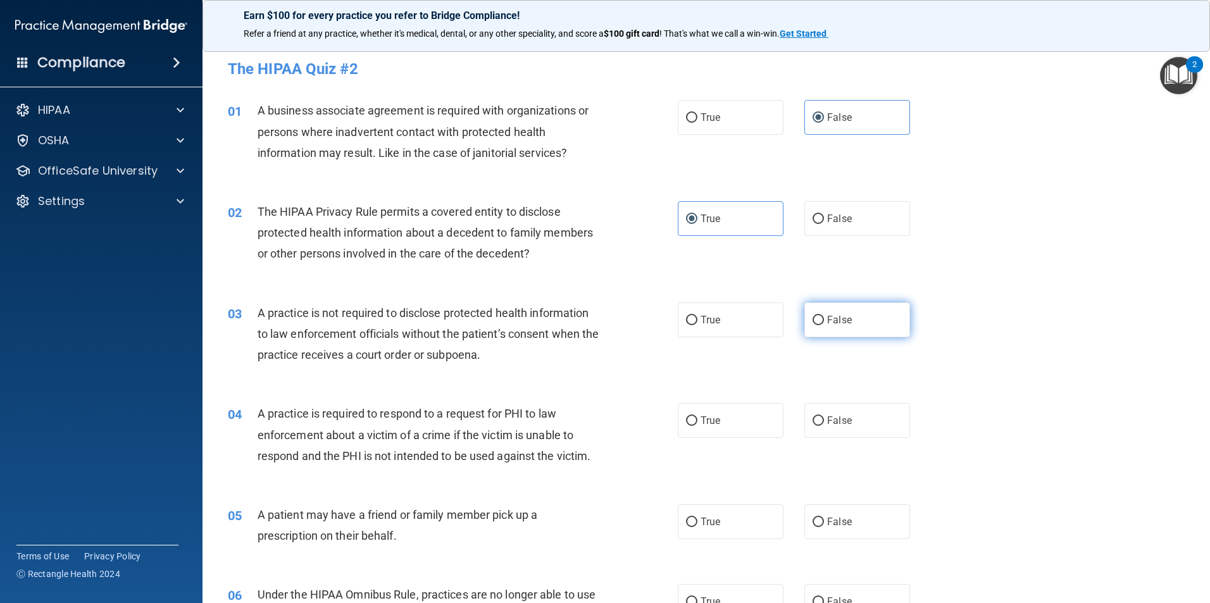
radio input "true"
click at [743, 424] on label "True" at bounding box center [731, 420] width 106 height 35
click at [697, 424] on input "True" at bounding box center [691, 420] width 11 height 9
radio input "true"
click at [726, 523] on label "True" at bounding box center [731, 521] width 106 height 35
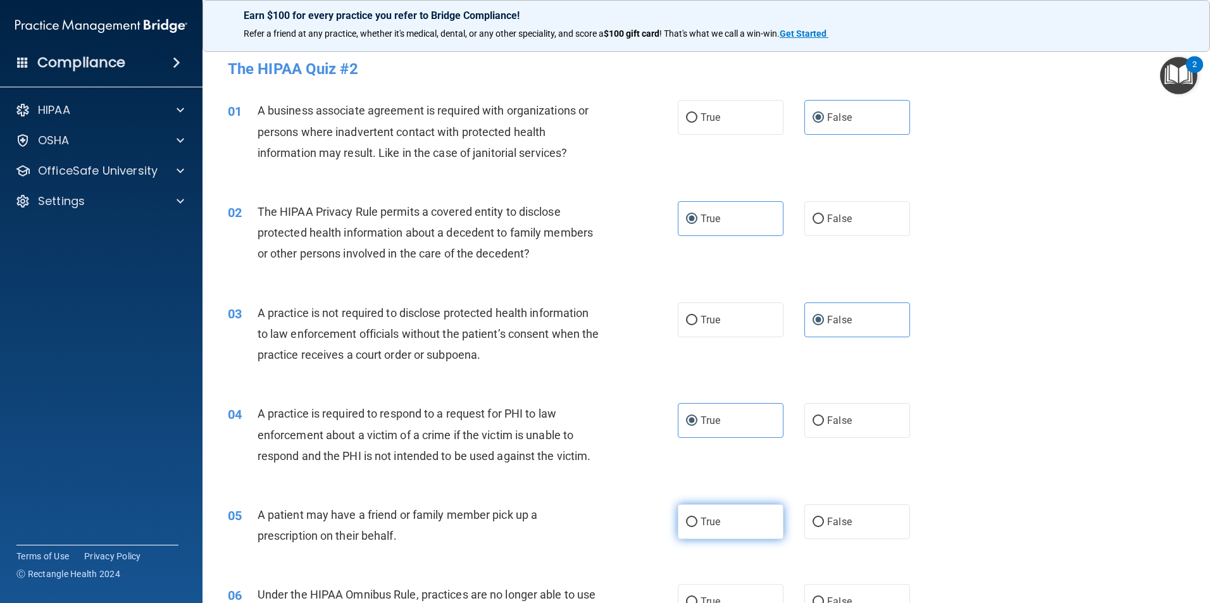
click at [697, 523] on input "True" at bounding box center [691, 522] width 11 height 9
radio input "true"
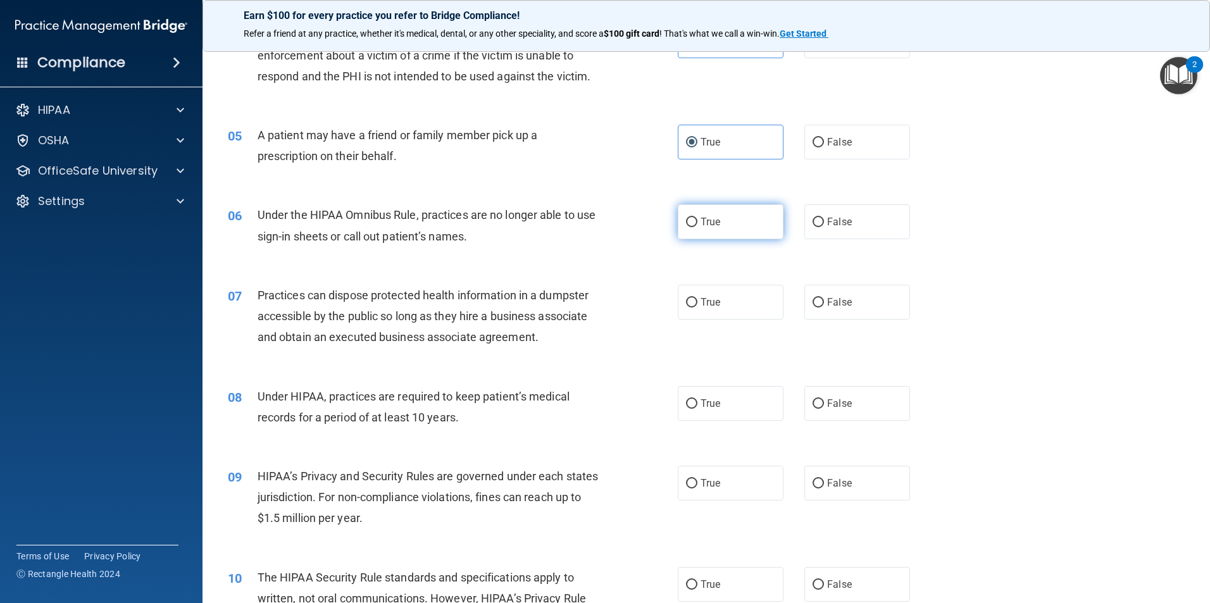
scroll to position [443, 0]
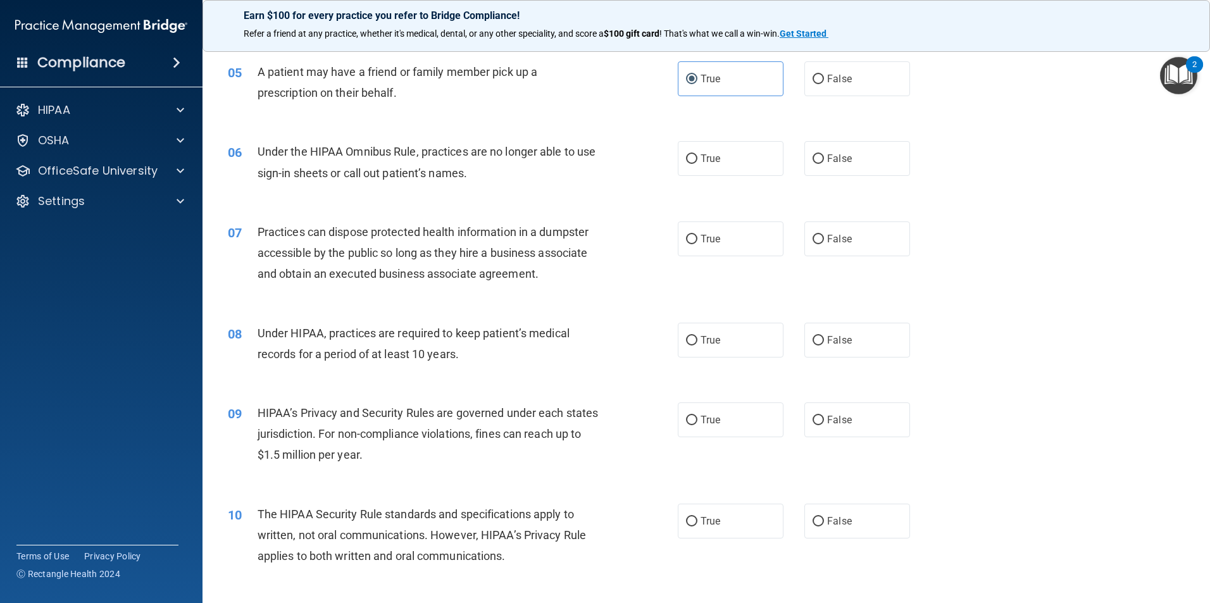
click at [795, 157] on div "True False" at bounding box center [805, 158] width 254 height 35
click at [829, 157] on span "False" at bounding box center [839, 158] width 25 height 12
click at [824, 157] on input "False" at bounding box center [817, 158] width 11 height 9
radio input "true"
click at [835, 243] on span "False" at bounding box center [839, 239] width 25 height 12
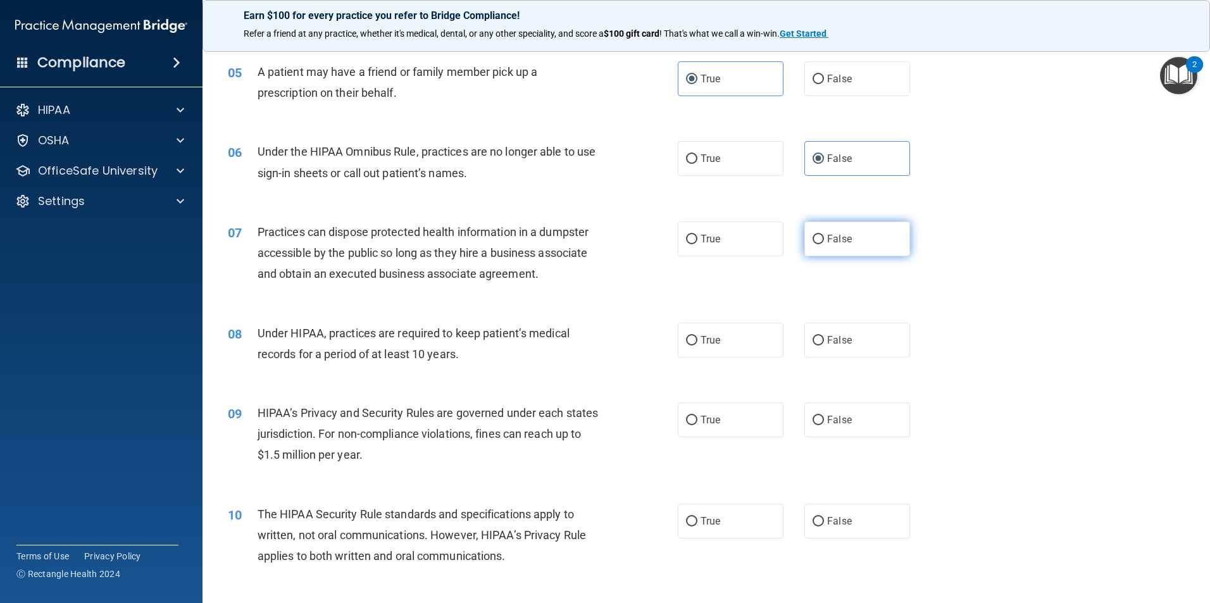
click at [824, 243] on input "False" at bounding box center [817, 239] width 11 height 9
radio input "true"
click at [860, 344] on label "False" at bounding box center [857, 340] width 106 height 35
click at [824, 344] on input "False" at bounding box center [817, 340] width 11 height 9
radio input "true"
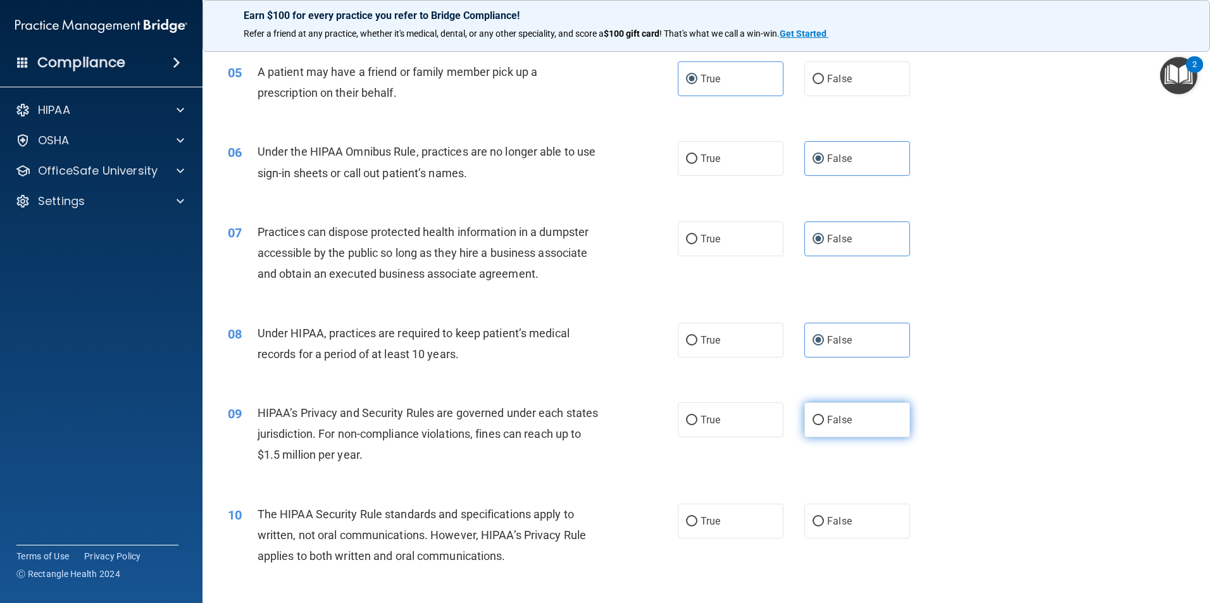
click at [852, 430] on label "False" at bounding box center [857, 419] width 106 height 35
click at [824, 425] on input "False" at bounding box center [817, 420] width 11 height 9
radio input "true"
click at [731, 523] on label "True" at bounding box center [731, 521] width 106 height 35
click at [697, 523] on input "True" at bounding box center [691, 521] width 11 height 9
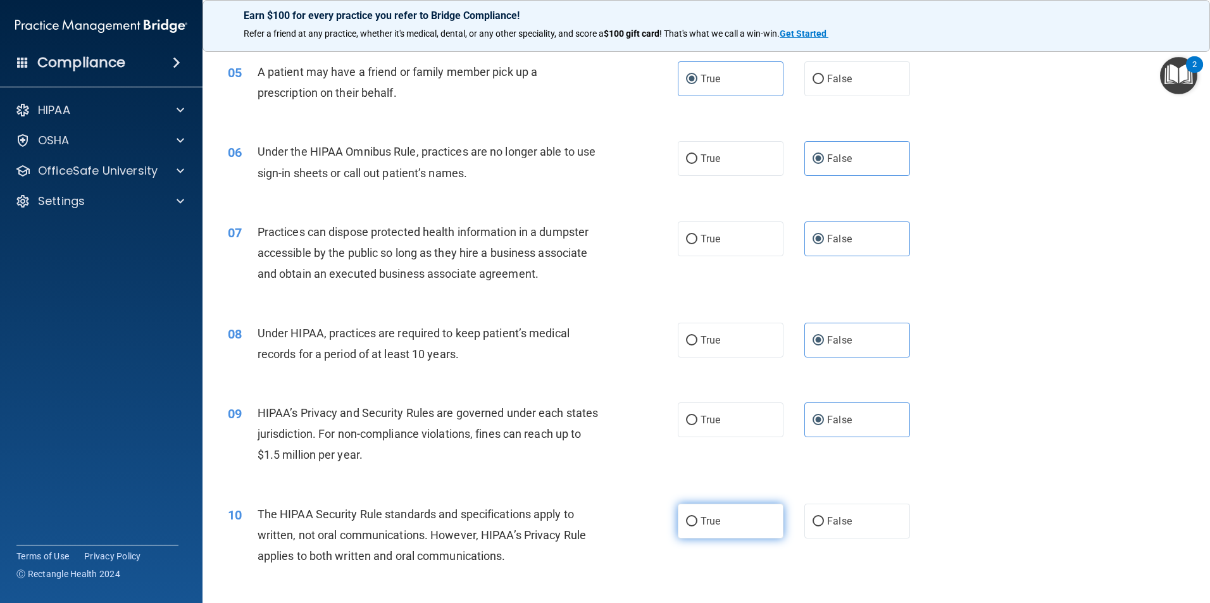
radio input "true"
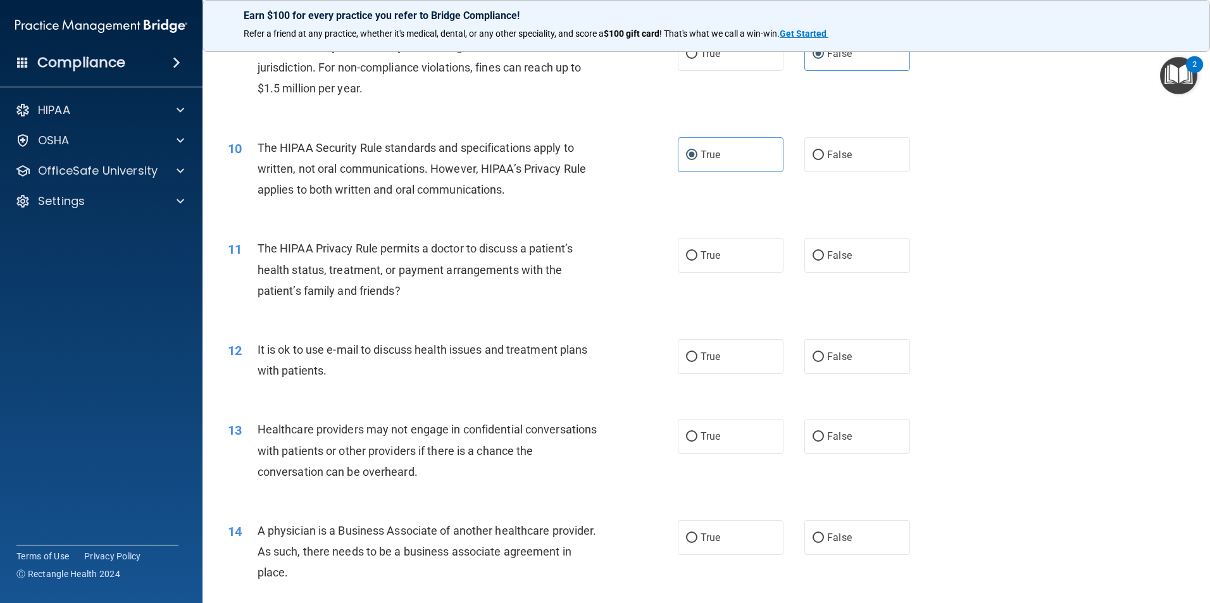
scroll to position [822, 0]
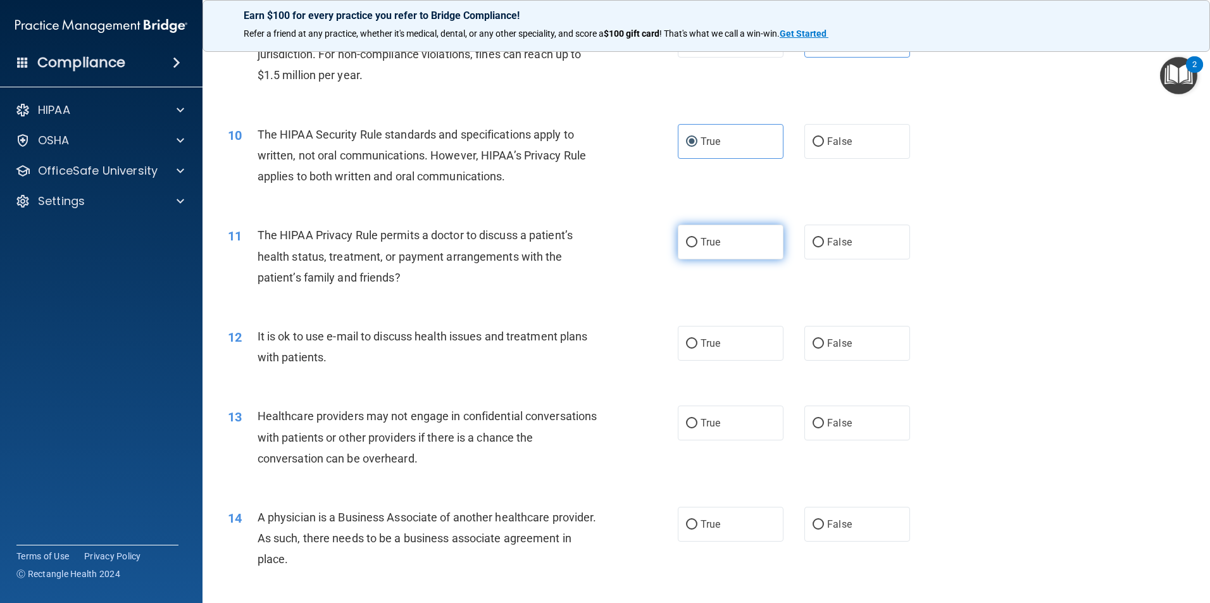
click at [733, 236] on label "True" at bounding box center [731, 242] width 106 height 35
click at [697, 238] on input "True" at bounding box center [691, 242] width 11 height 9
radio input "true"
click at [739, 342] on label "True" at bounding box center [731, 343] width 106 height 35
click at [697, 342] on input "True" at bounding box center [691, 343] width 11 height 9
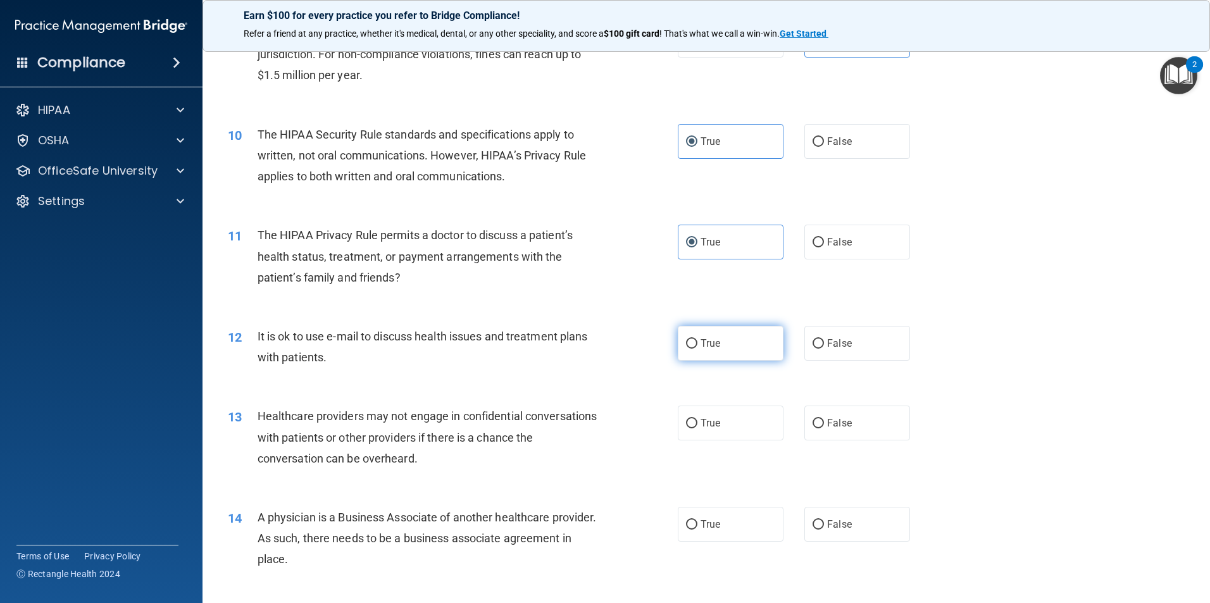
radio input "true"
click at [845, 426] on label "False" at bounding box center [857, 423] width 106 height 35
click at [824, 426] on input "False" at bounding box center [817, 423] width 11 height 9
radio input "true"
click at [860, 535] on label "False" at bounding box center [857, 524] width 106 height 35
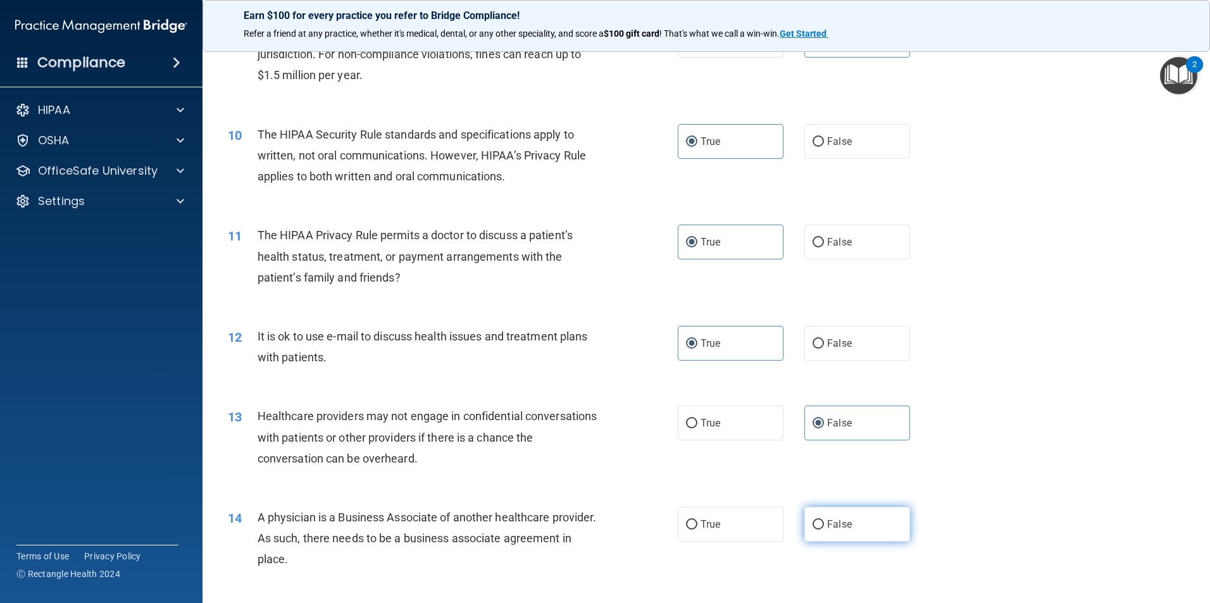
click at [824, 530] on input "False" at bounding box center [817, 524] width 11 height 9
radio input "true"
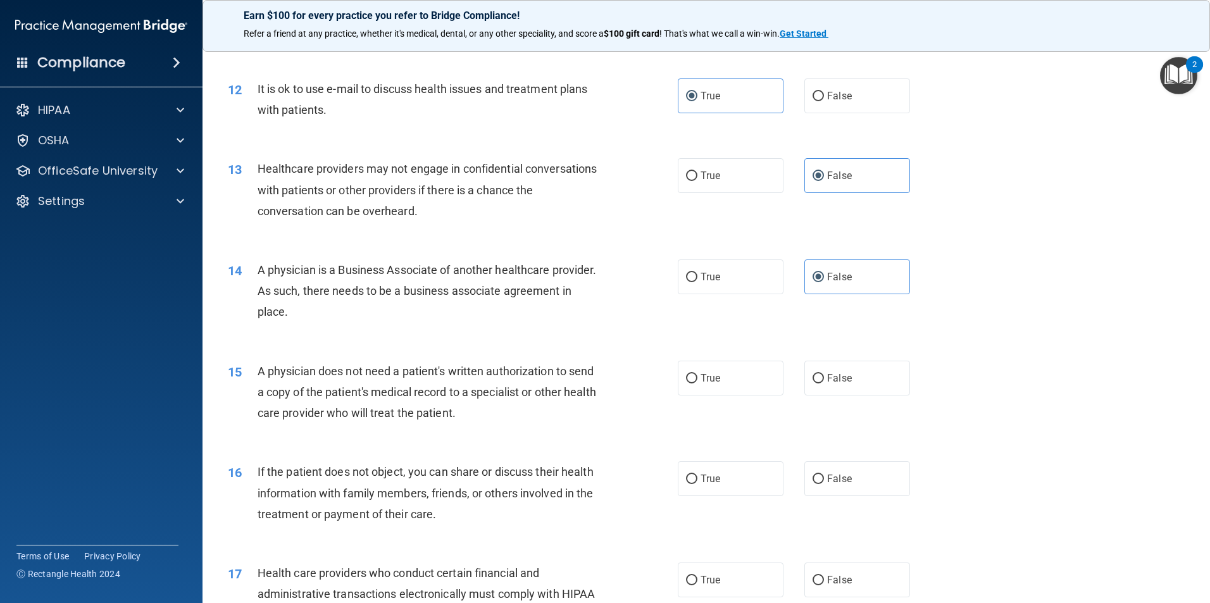
scroll to position [1076, 0]
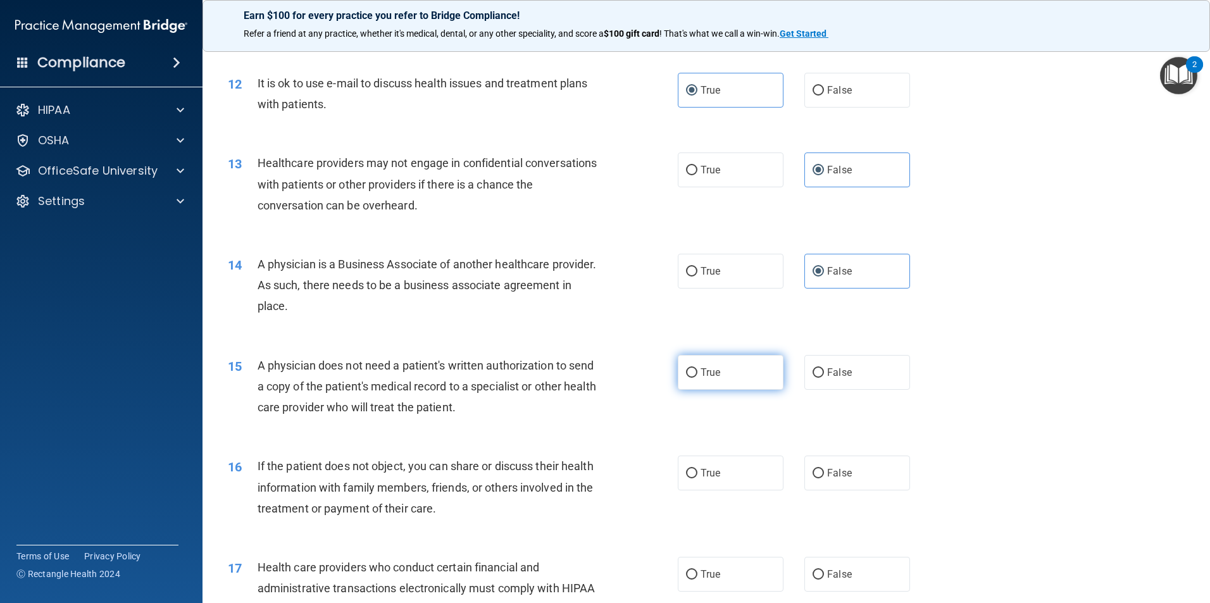
click at [730, 380] on label "True" at bounding box center [731, 372] width 106 height 35
click at [697, 378] on input "True" at bounding box center [691, 372] width 11 height 9
radio input "true"
click at [729, 477] on label "True" at bounding box center [731, 473] width 106 height 35
click at [697, 477] on input "True" at bounding box center [691, 473] width 11 height 9
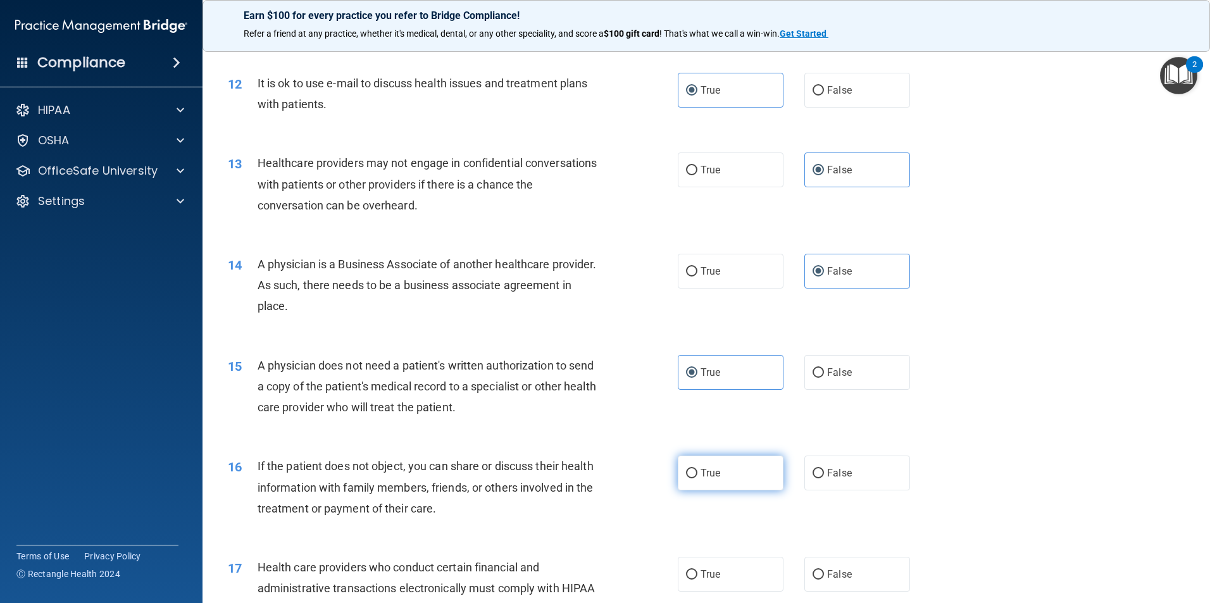
radio input "true"
click at [729, 577] on label "True" at bounding box center [731, 574] width 106 height 35
click at [697, 577] on input "True" at bounding box center [691, 574] width 11 height 9
radio input "true"
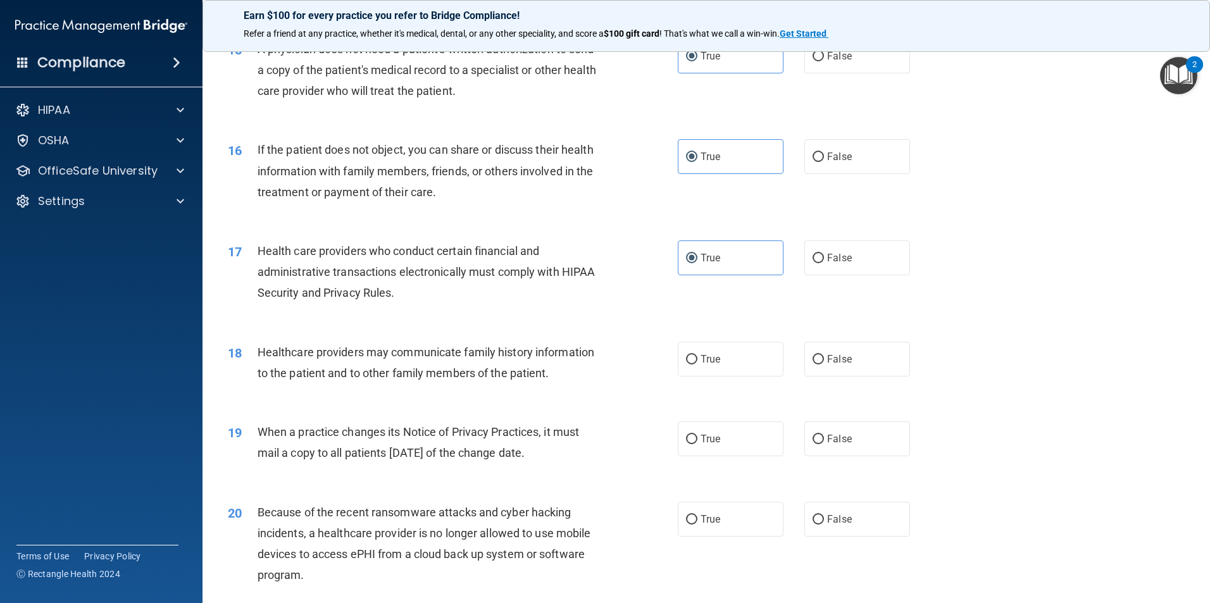
scroll to position [1455, 0]
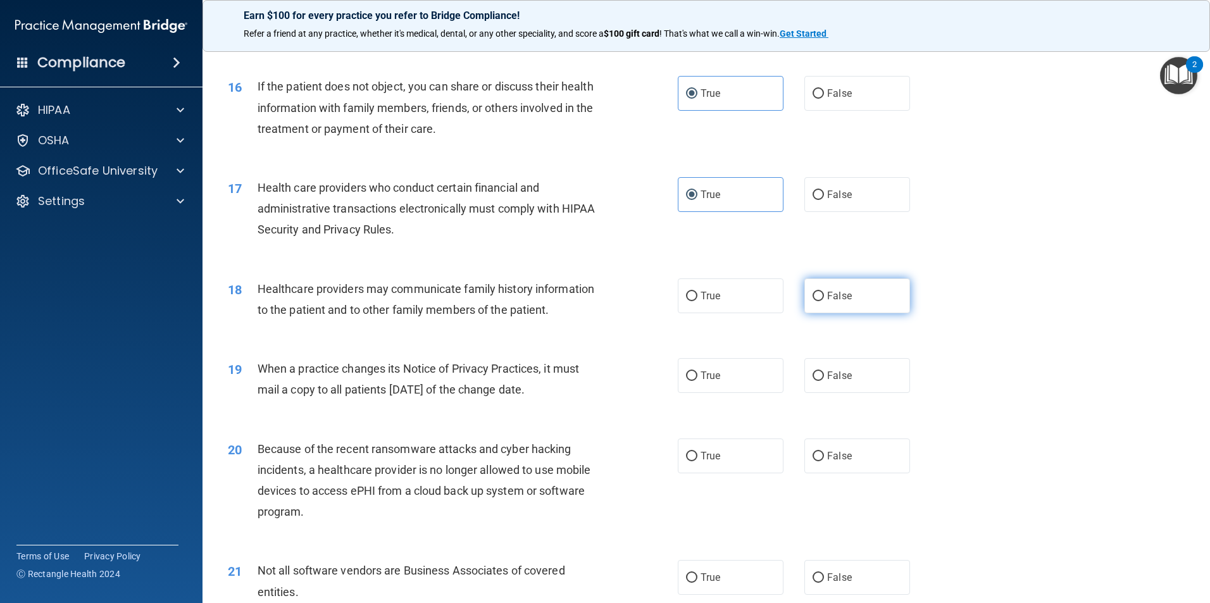
click at [827, 294] on span "False" at bounding box center [839, 296] width 25 height 12
click at [824, 294] on input "False" at bounding box center [817, 296] width 11 height 9
radio input "true"
click at [833, 376] on span "False" at bounding box center [839, 375] width 25 height 12
click at [824, 376] on input "False" at bounding box center [817, 375] width 11 height 9
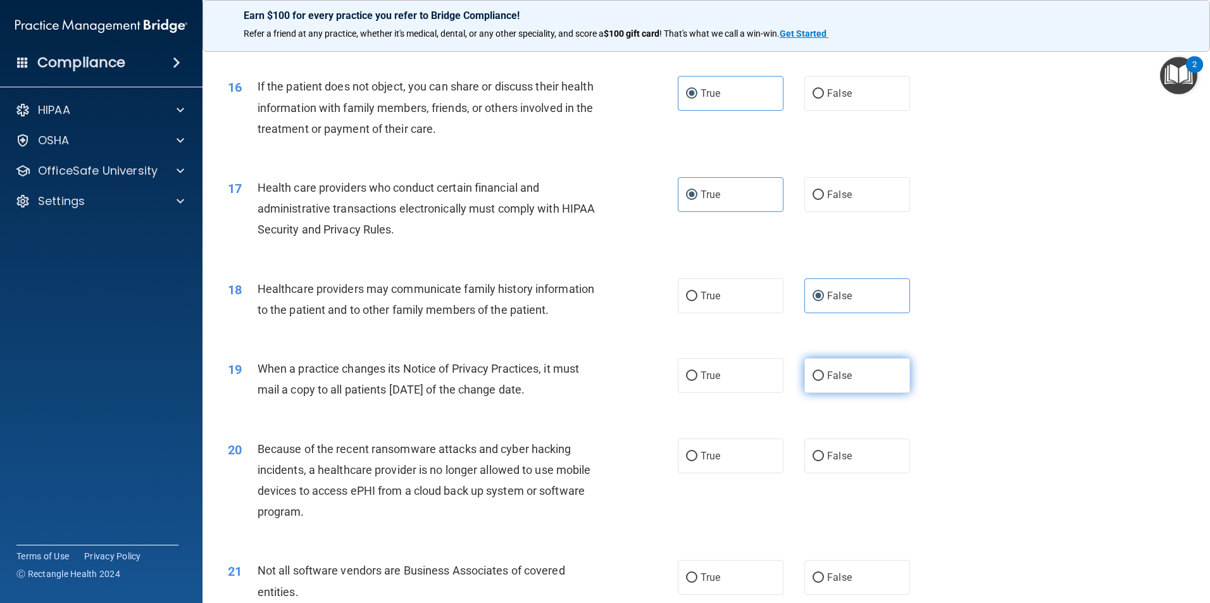
radio input "true"
click at [859, 463] on label "False" at bounding box center [857, 455] width 106 height 35
click at [824, 461] on input "False" at bounding box center [817, 456] width 11 height 9
radio input "true"
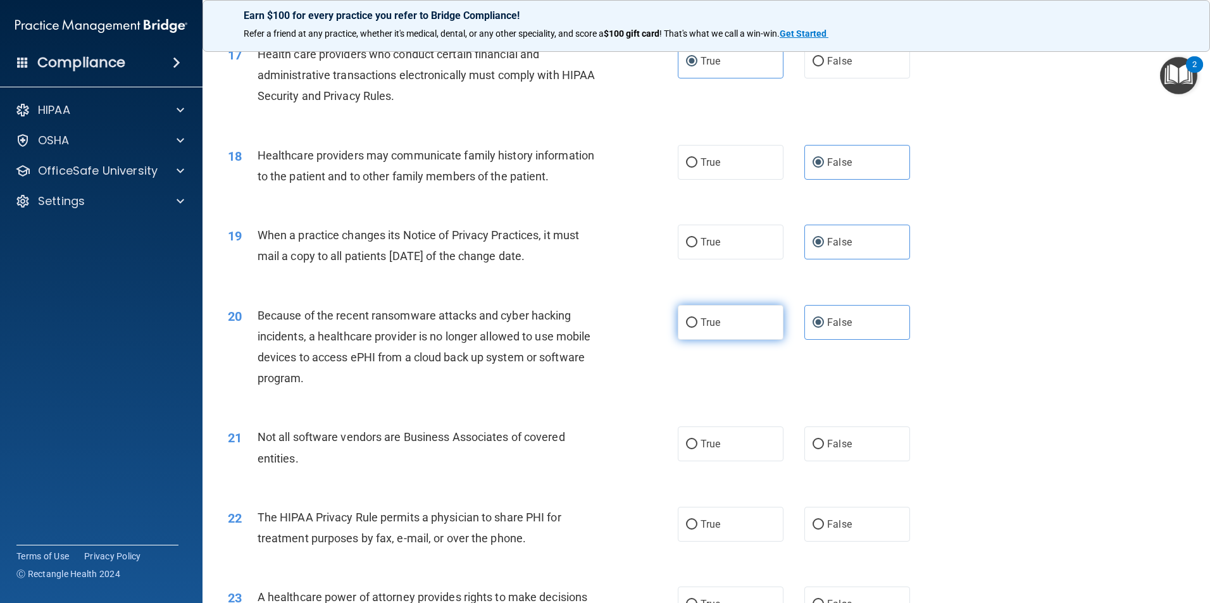
scroll to position [1708, 0]
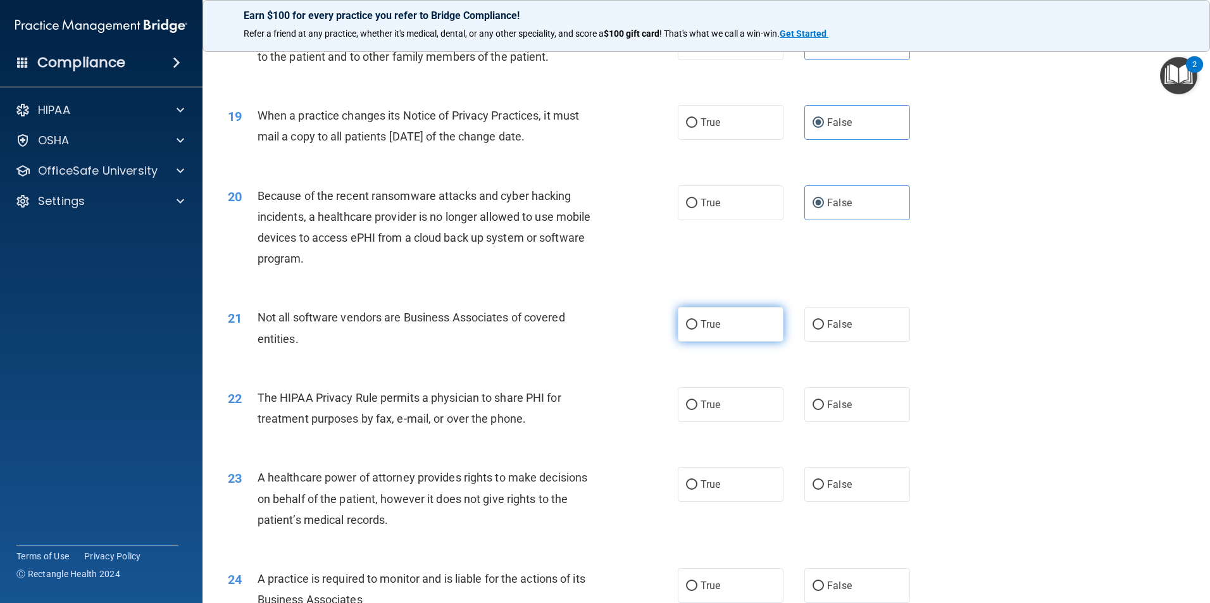
click at [754, 330] on label "True" at bounding box center [731, 324] width 106 height 35
click at [697, 330] on input "True" at bounding box center [691, 324] width 11 height 9
radio input "true"
click at [738, 411] on label "True" at bounding box center [731, 404] width 106 height 35
click at [697, 410] on input "True" at bounding box center [691, 404] width 11 height 9
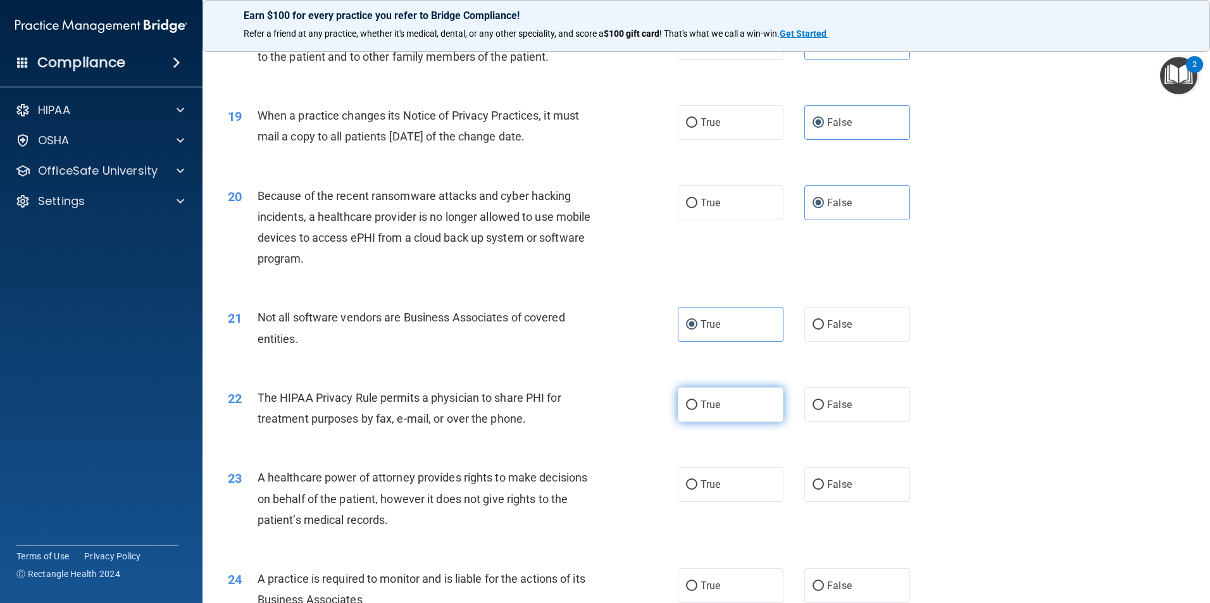
radio input "true"
click at [827, 482] on span "False" at bounding box center [839, 484] width 25 height 12
click at [824, 482] on input "False" at bounding box center [817, 484] width 11 height 9
radio input "true"
click at [840, 592] on label "False" at bounding box center [857, 585] width 106 height 35
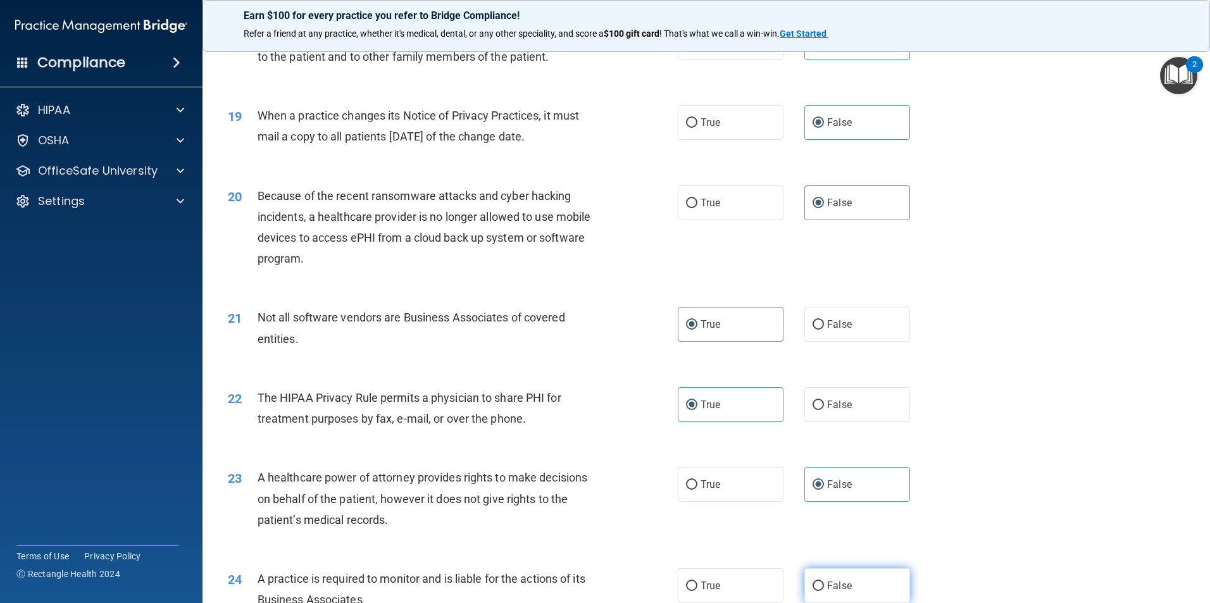
click at [824, 591] on input "False" at bounding box center [817, 585] width 11 height 9
radio input "true"
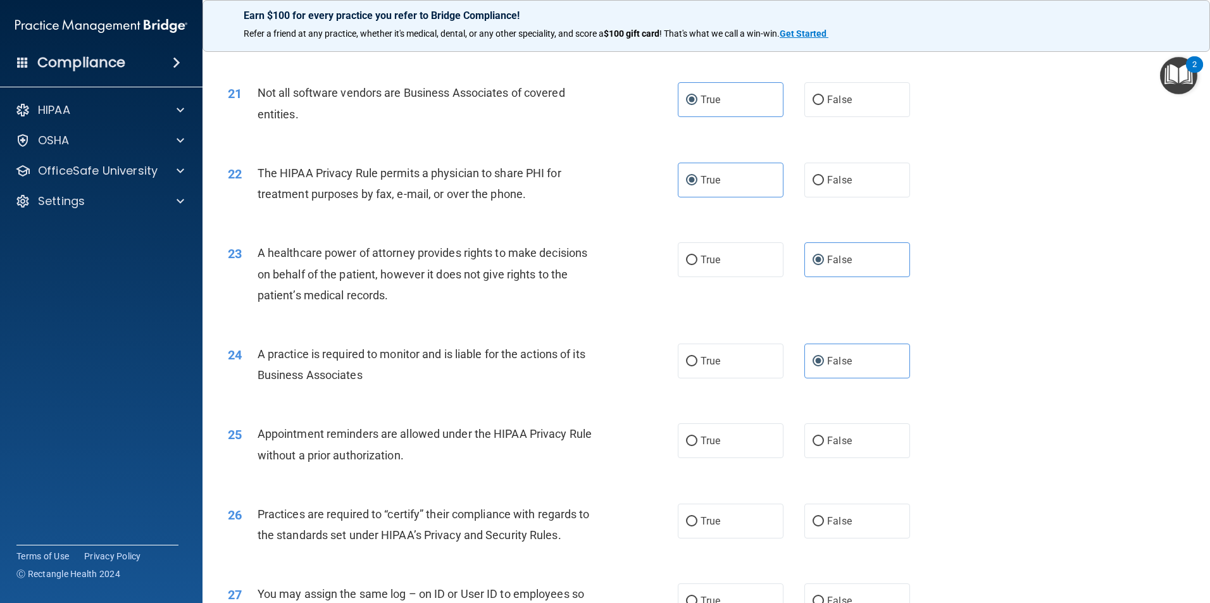
scroll to position [1961, 0]
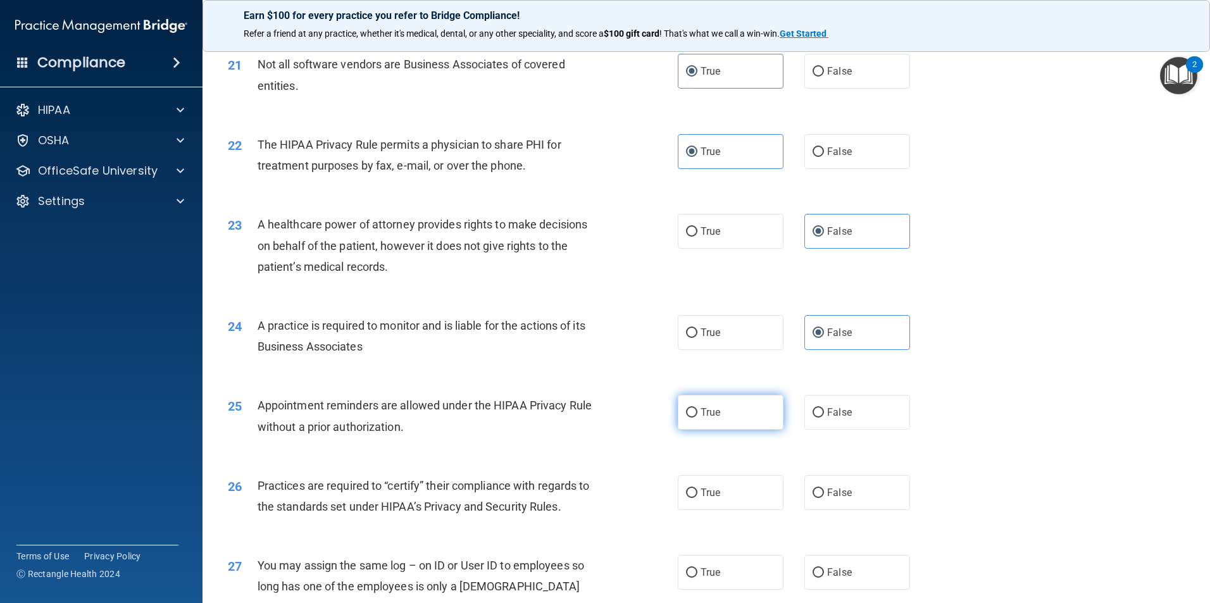
click at [746, 407] on label "True" at bounding box center [731, 412] width 106 height 35
click at [697, 408] on input "True" at bounding box center [691, 412] width 11 height 9
radio input "true"
click at [833, 494] on span "False" at bounding box center [839, 493] width 25 height 12
click at [824, 494] on input "False" at bounding box center [817, 492] width 11 height 9
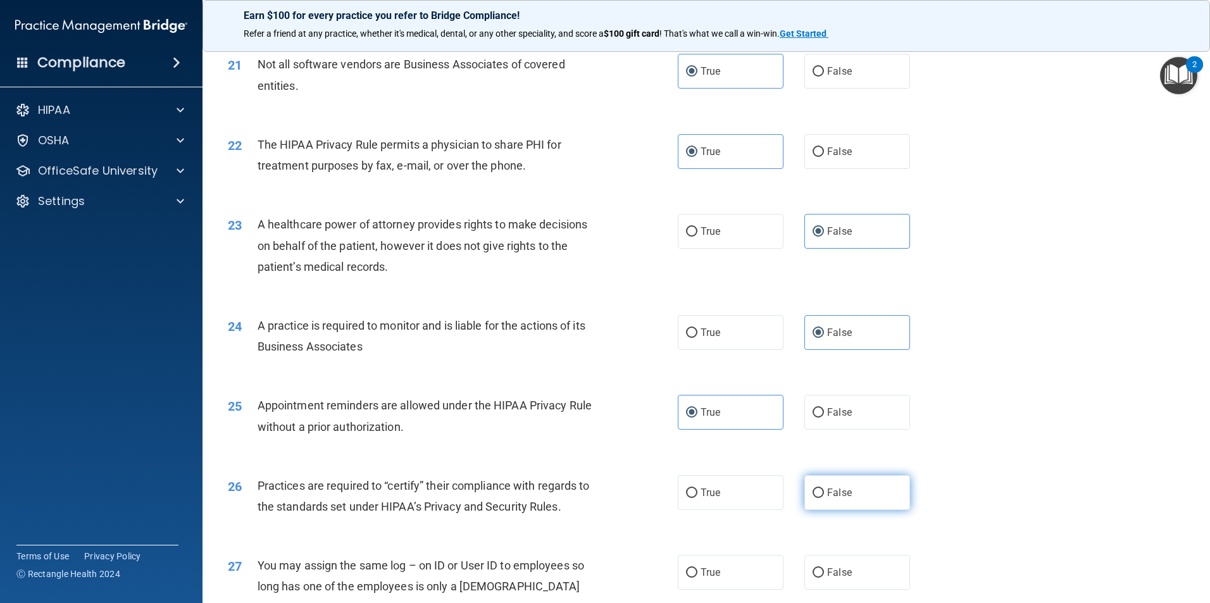
radio input "true"
click at [833, 571] on span "False" at bounding box center [839, 572] width 25 height 12
click at [824, 571] on input "False" at bounding box center [817, 572] width 11 height 9
radio input "true"
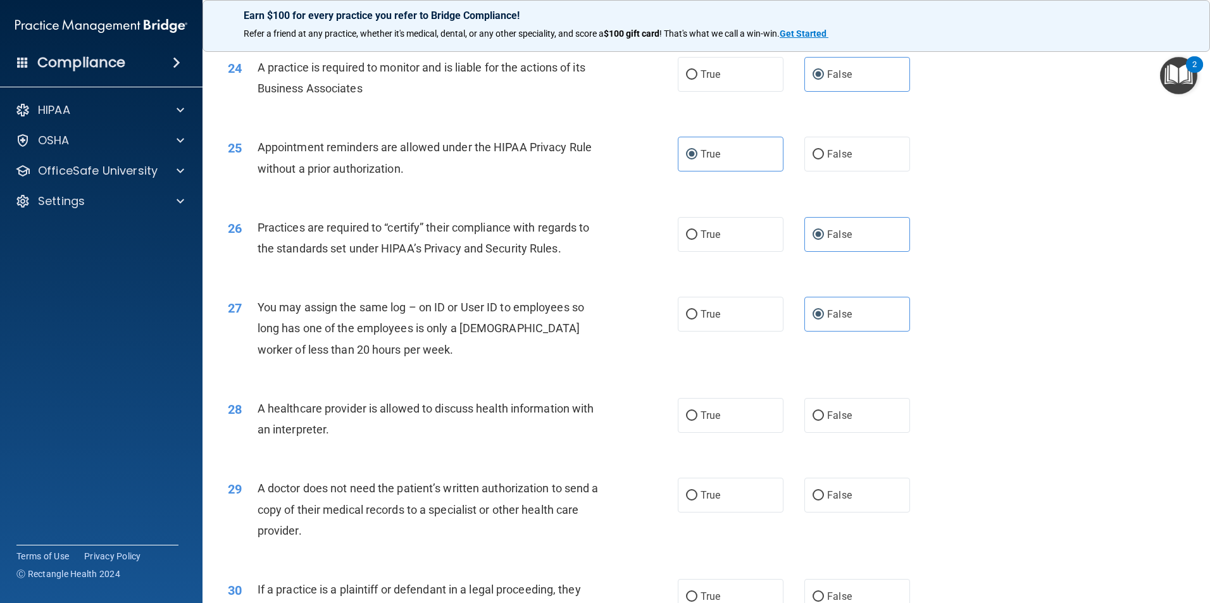
scroll to position [2278, 0]
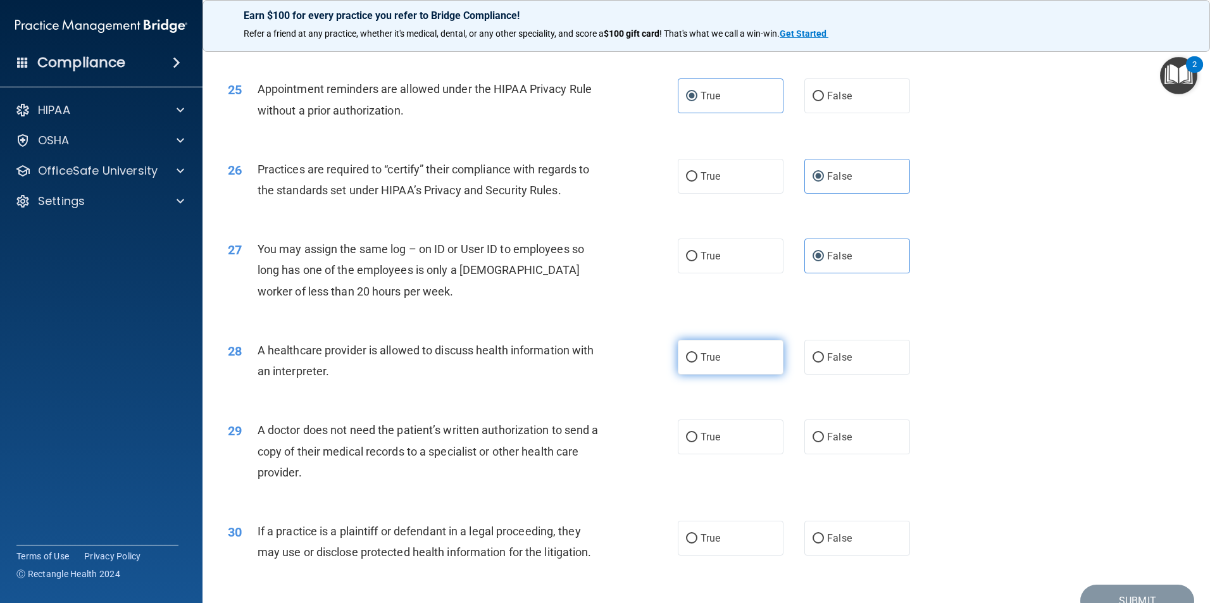
click at [736, 353] on label "True" at bounding box center [731, 357] width 106 height 35
click at [697, 353] on input "True" at bounding box center [691, 357] width 11 height 9
radio input "true"
click at [728, 438] on label "True" at bounding box center [731, 436] width 106 height 35
click at [697, 438] on input "True" at bounding box center [691, 437] width 11 height 9
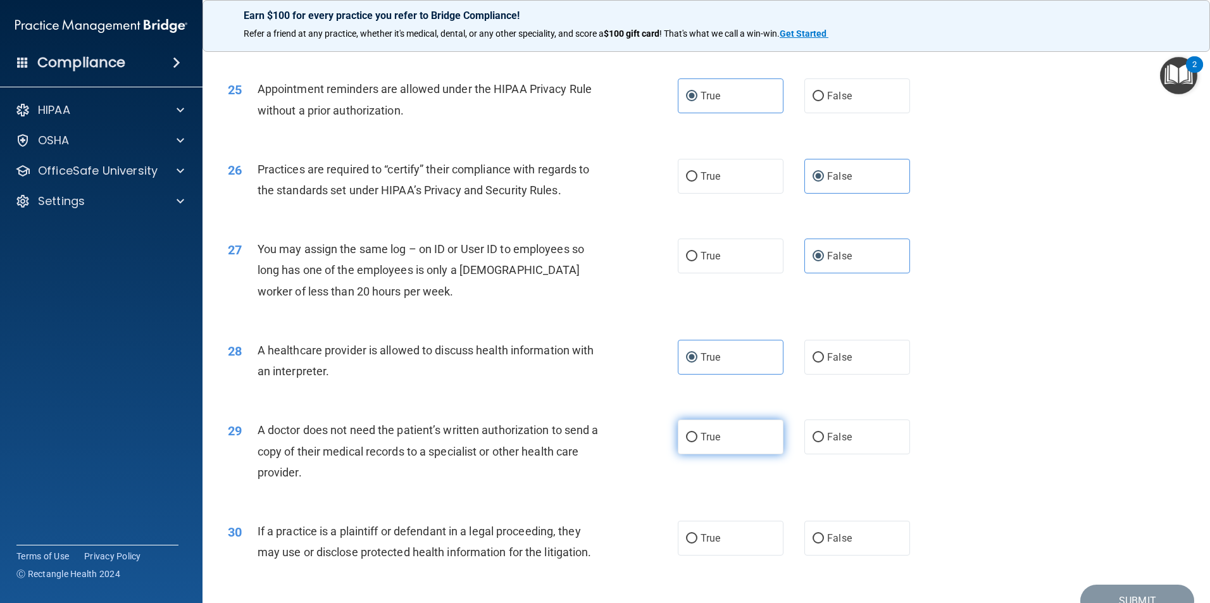
radio input "true"
click at [747, 560] on div "30 If a practice is a plaintiff or defendant in a legal proceeding, they may us…" at bounding box center [706, 545] width 976 height 80
click at [751, 540] on label "True" at bounding box center [731, 538] width 106 height 35
click at [697, 540] on input "True" at bounding box center [691, 538] width 11 height 9
radio input "true"
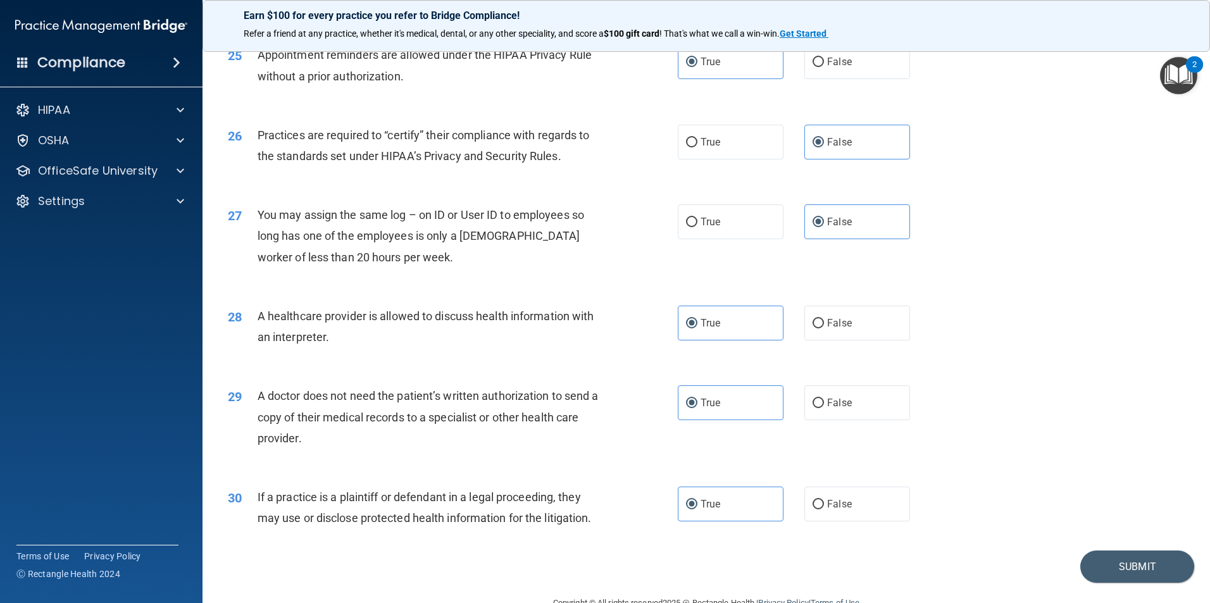
scroll to position [2342, 0]
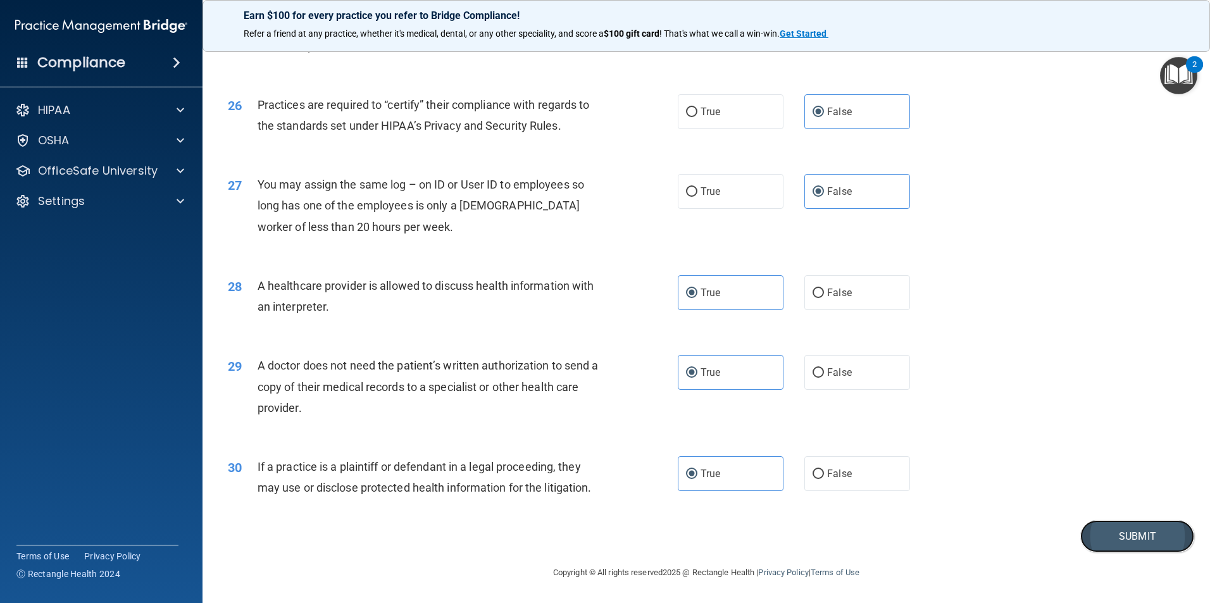
click at [1132, 536] on button "Submit" at bounding box center [1137, 536] width 114 height 32
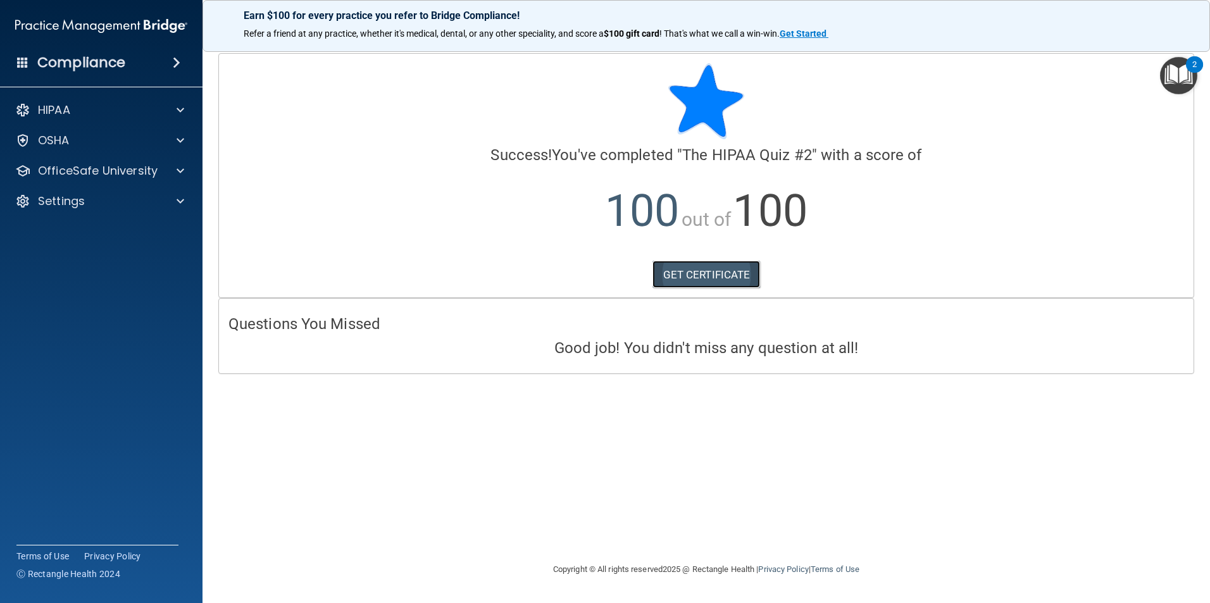
click at [733, 273] on link "GET CERTIFICATE" at bounding box center [706, 275] width 108 height 28
click at [131, 169] on p "OfficeSafe University" at bounding box center [98, 170] width 120 height 15
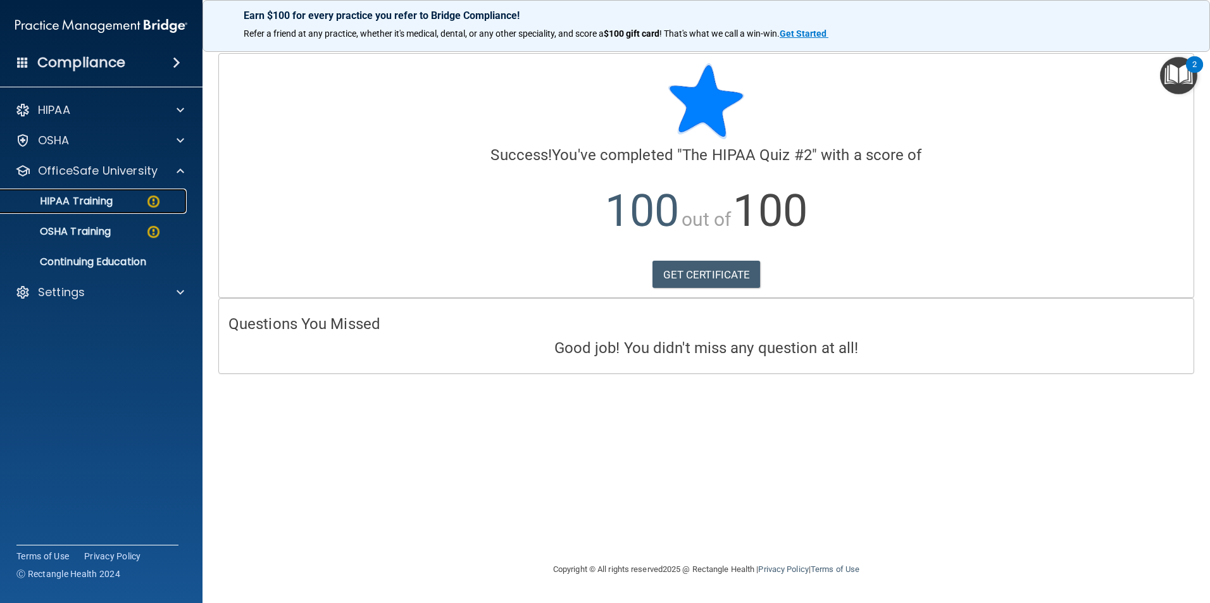
click at [115, 201] on div "HIPAA Training" at bounding box center [94, 201] width 173 height 13
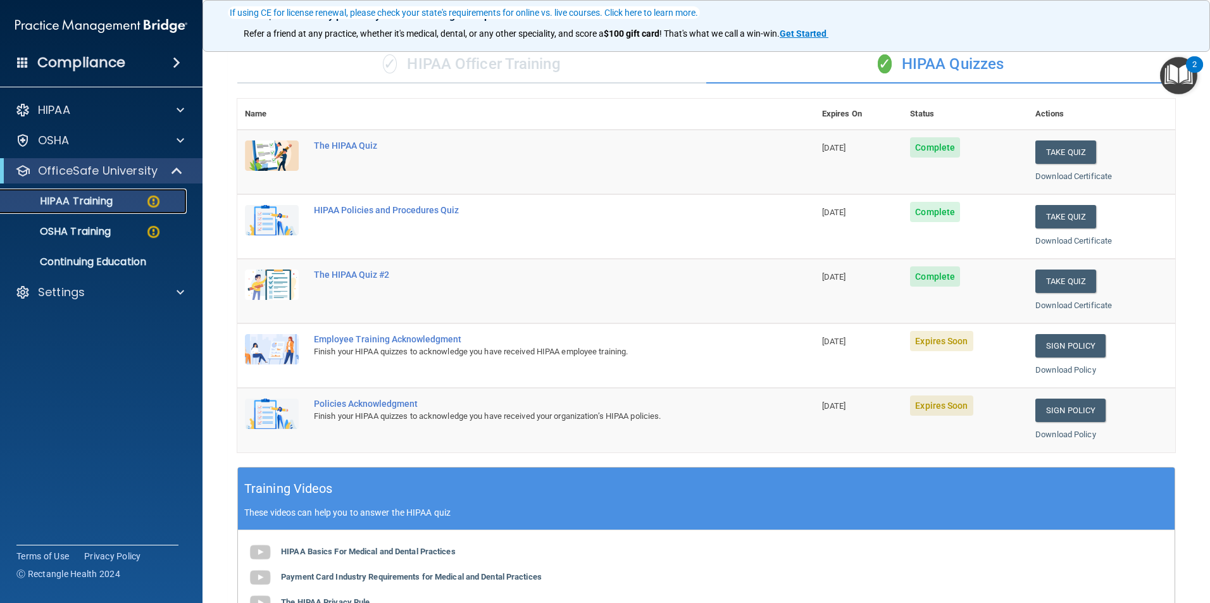
scroll to position [127, 0]
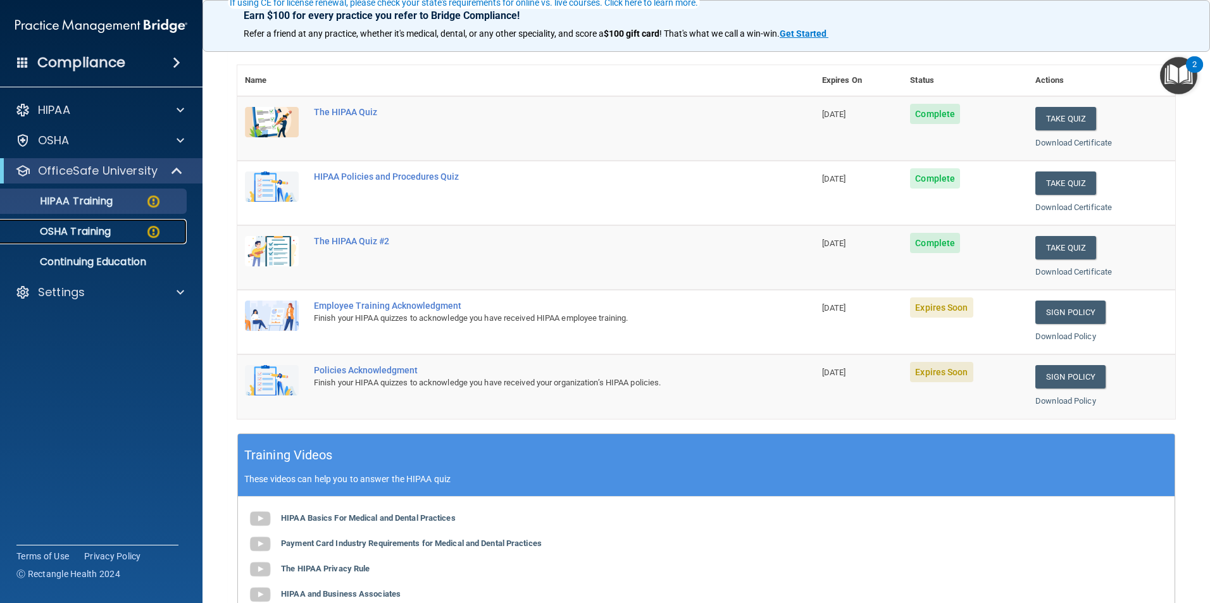
click at [120, 238] on link "OSHA Training" at bounding box center [86, 231] width 199 height 25
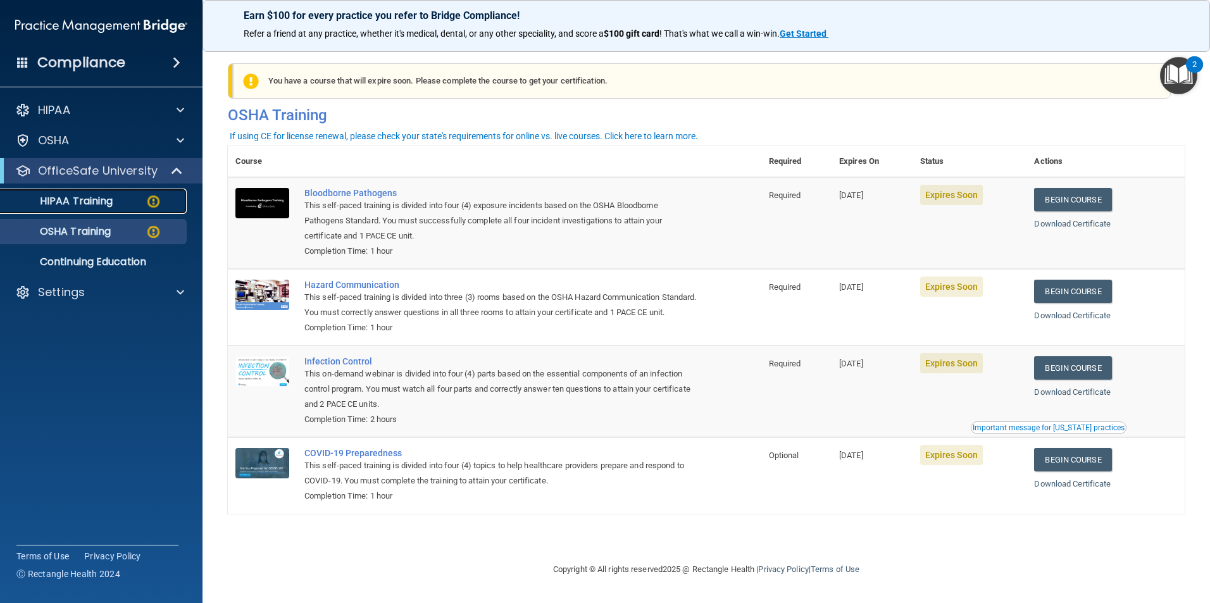
click at [105, 206] on p "HIPAA Training" at bounding box center [60, 201] width 104 height 13
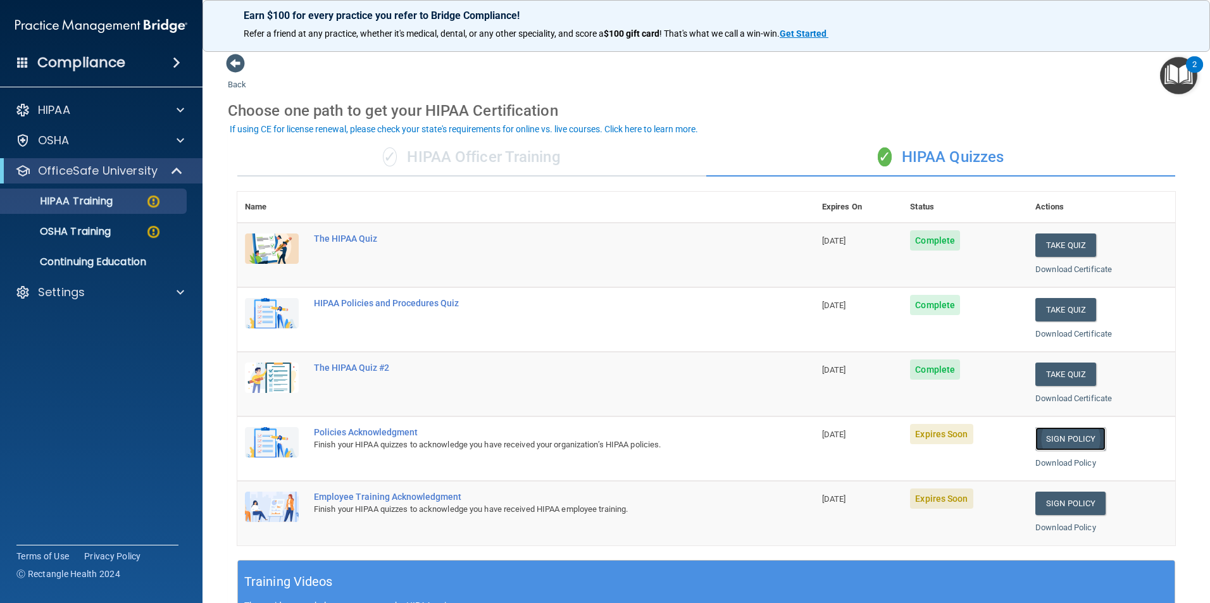
click at [1040, 438] on link "Sign Policy" at bounding box center [1070, 438] width 70 height 23
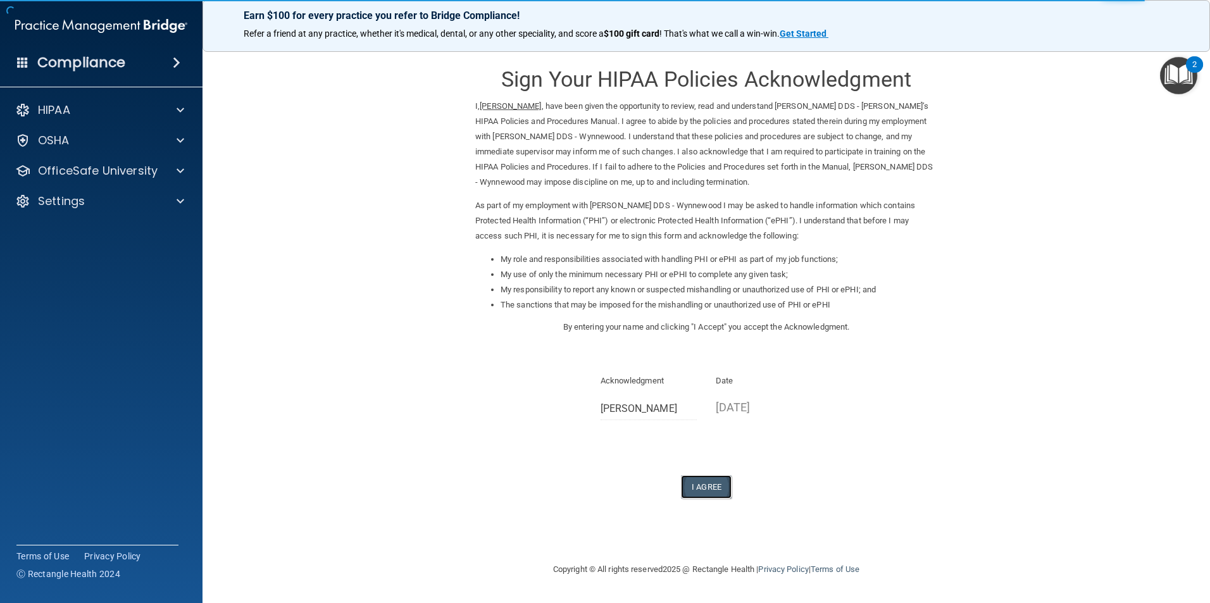
click at [719, 487] on button "I Agree" at bounding box center [706, 486] width 51 height 23
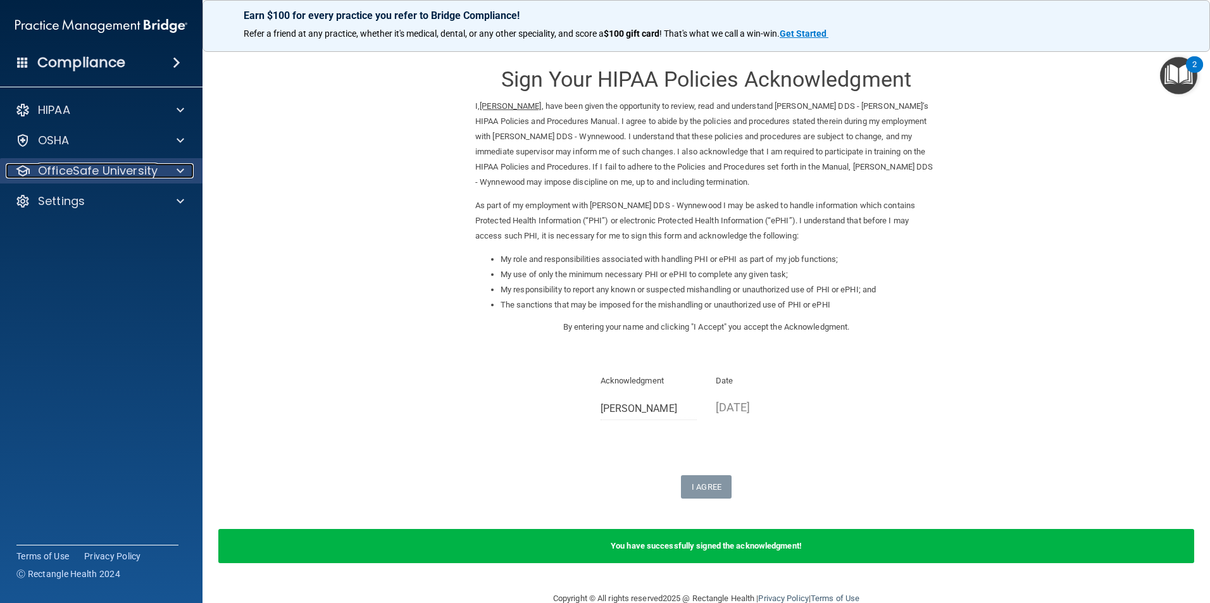
click at [124, 175] on p "OfficeSafe University" at bounding box center [98, 170] width 120 height 15
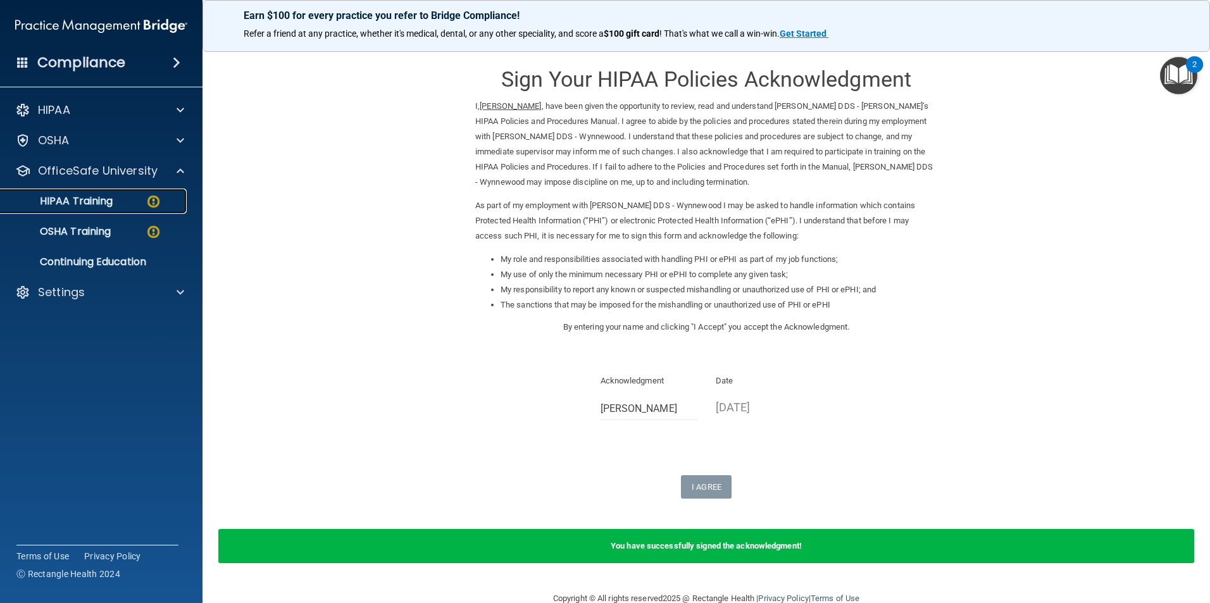
click at [127, 205] on div "HIPAA Training" at bounding box center [94, 201] width 173 height 13
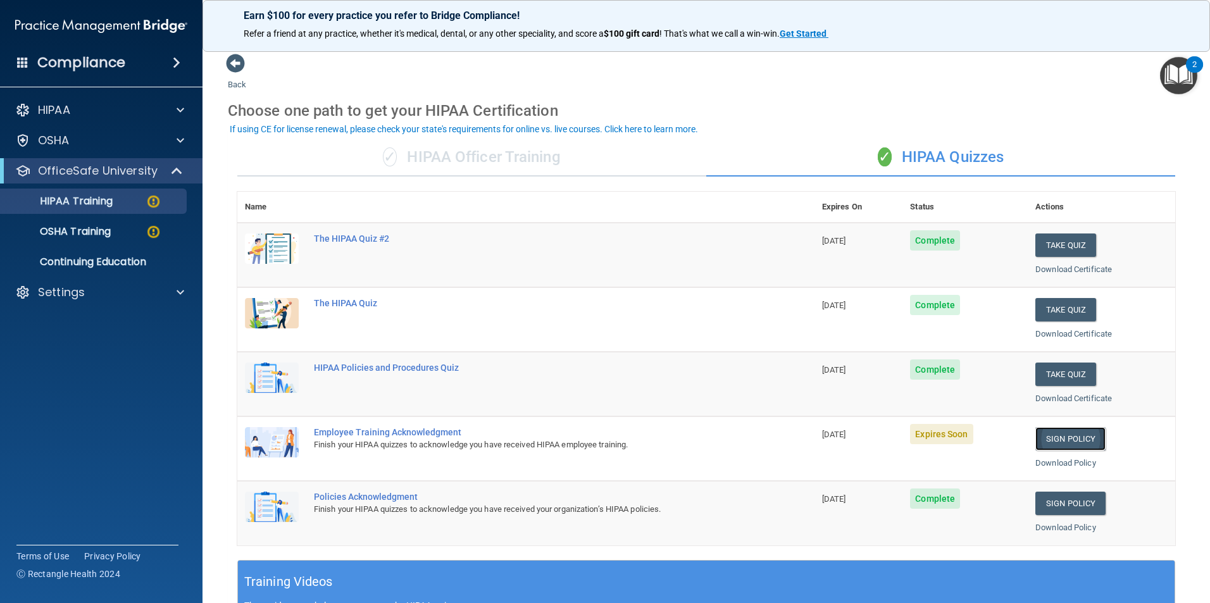
click at [1052, 440] on link "Sign Policy" at bounding box center [1070, 438] width 70 height 23
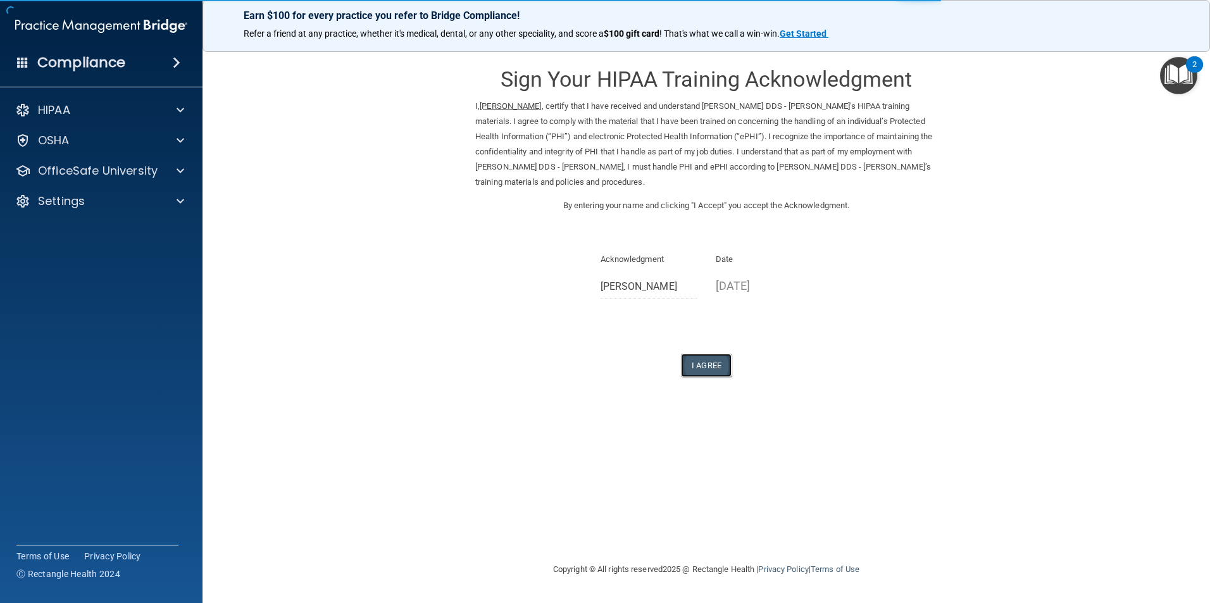
click at [720, 361] on button "I Agree" at bounding box center [706, 365] width 51 height 23
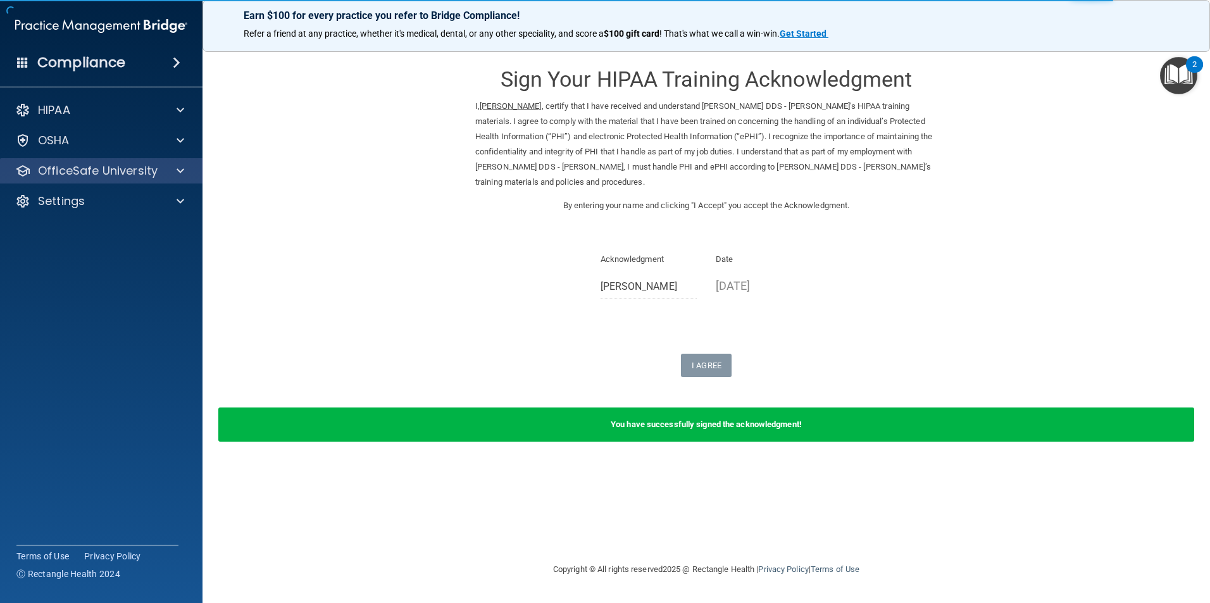
click at [160, 178] on div "OfficeSafe University" at bounding box center [101, 170] width 203 height 25
click at [166, 171] on div at bounding box center [179, 170] width 32 height 15
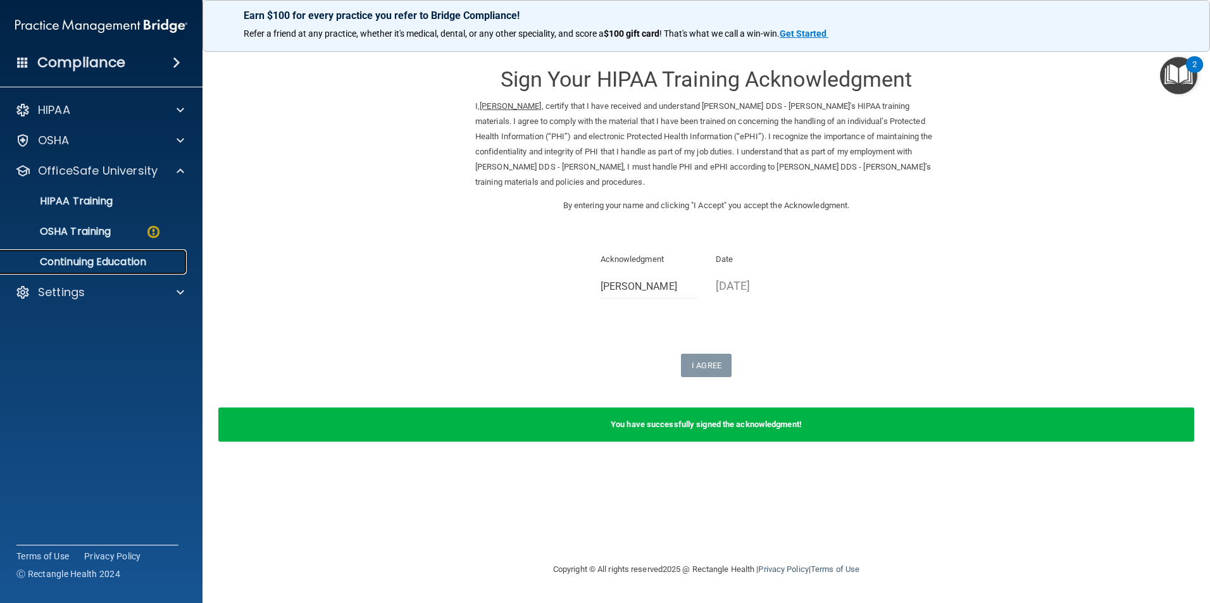
click at [142, 263] on p "Continuing Education" at bounding box center [94, 262] width 173 height 13
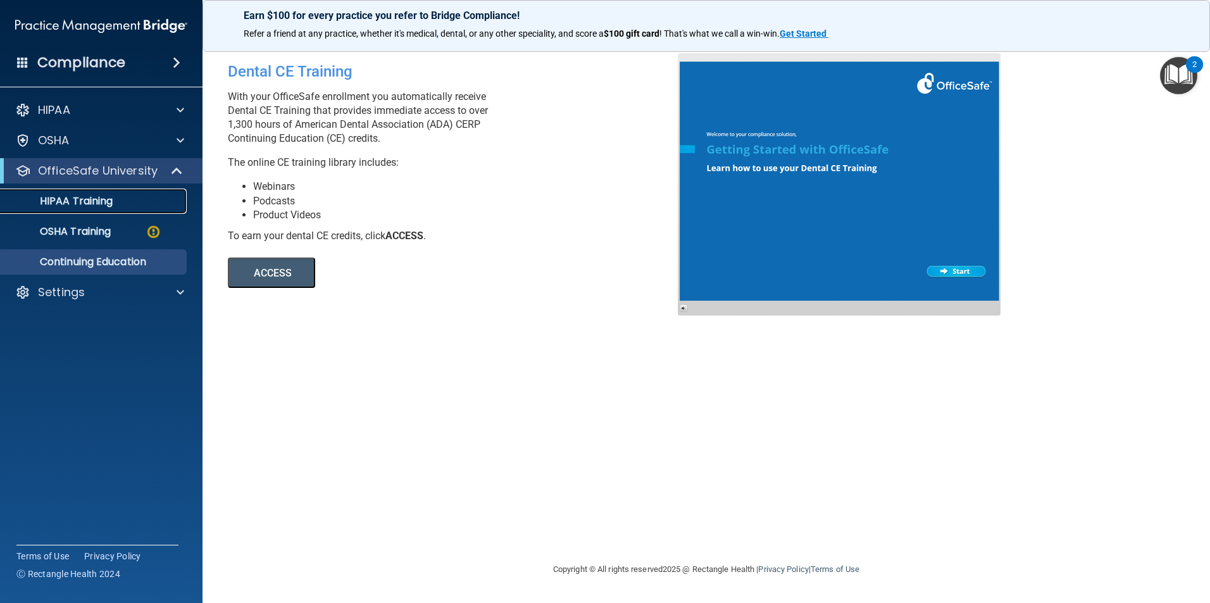
click at [129, 202] on div "HIPAA Training" at bounding box center [94, 201] width 173 height 13
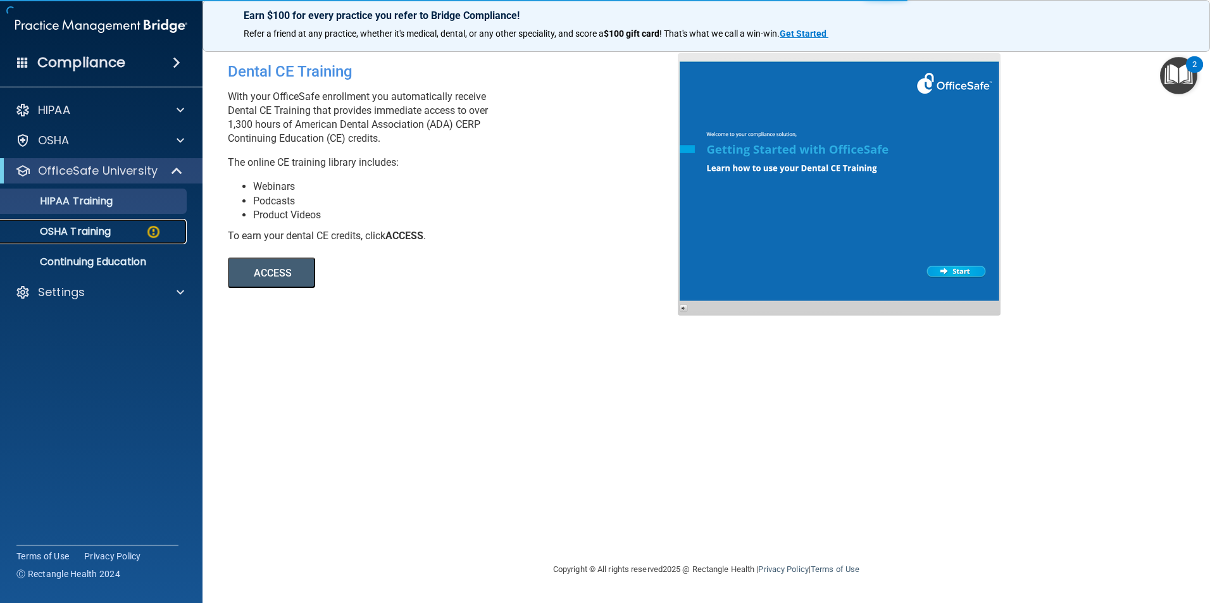
click at [129, 231] on div "OSHA Training" at bounding box center [94, 231] width 173 height 13
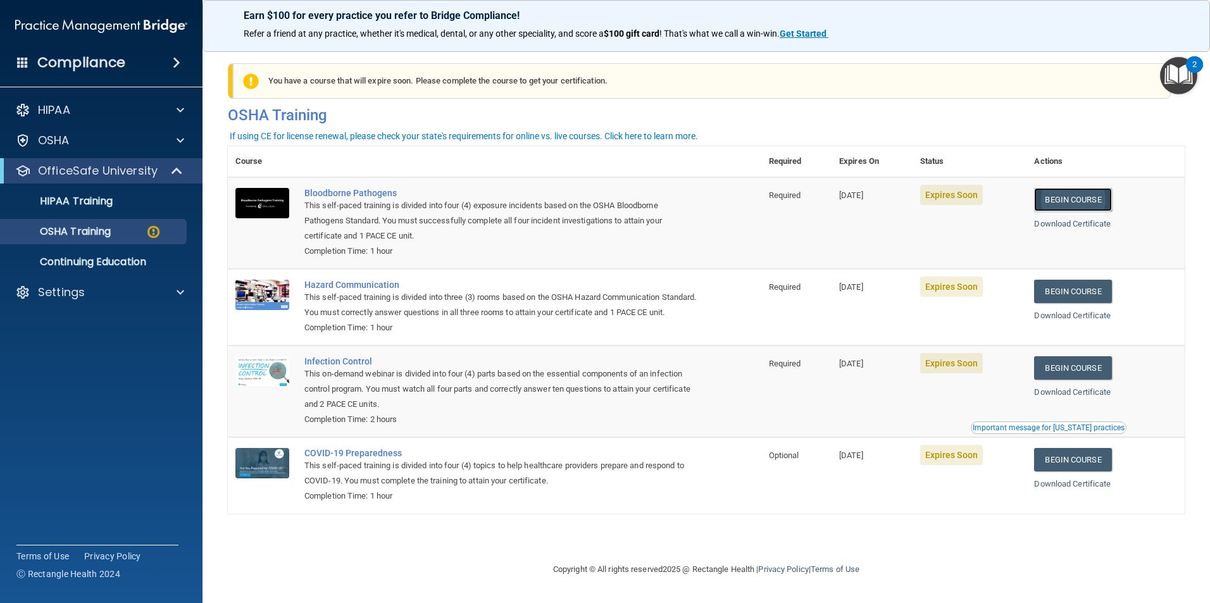
click at [1086, 203] on link "Begin Course" at bounding box center [1072, 199] width 77 height 23
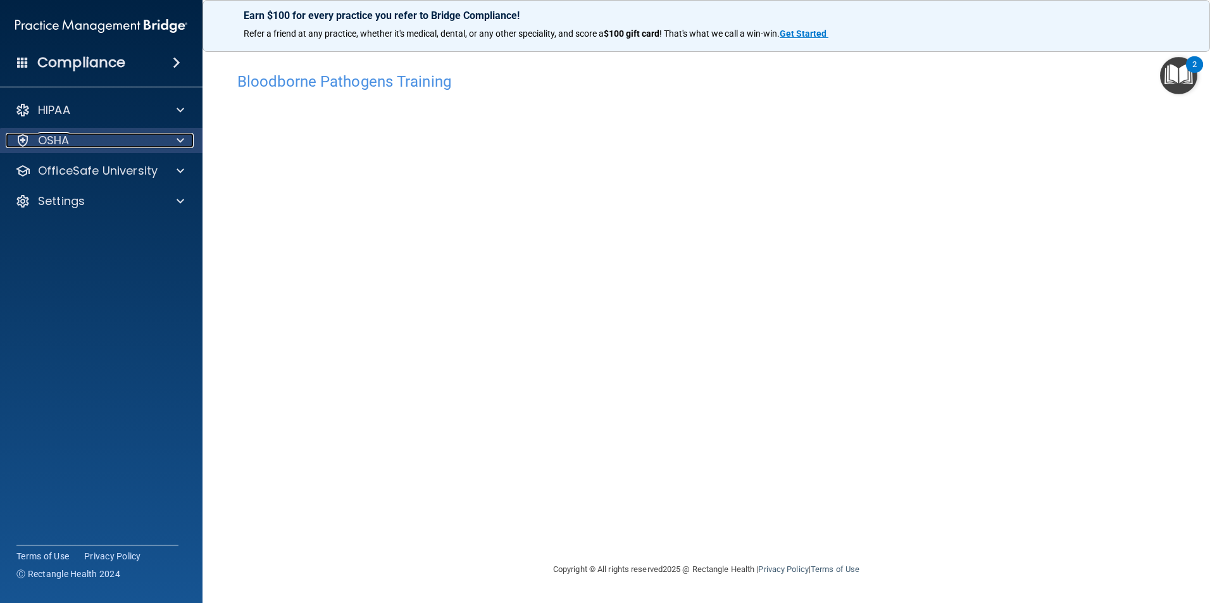
click at [168, 133] on div at bounding box center [179, 140] width 32 height 15
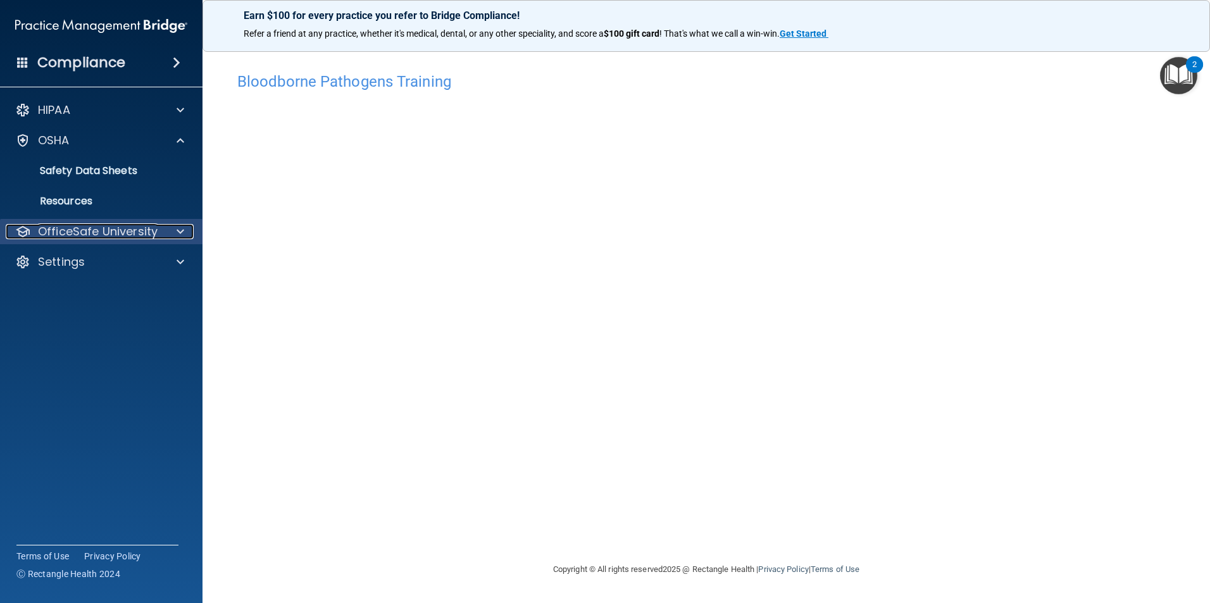
click at [155, 227] on p "OfficeSafe University" at bounding box center [98, 231] width 120 height 15
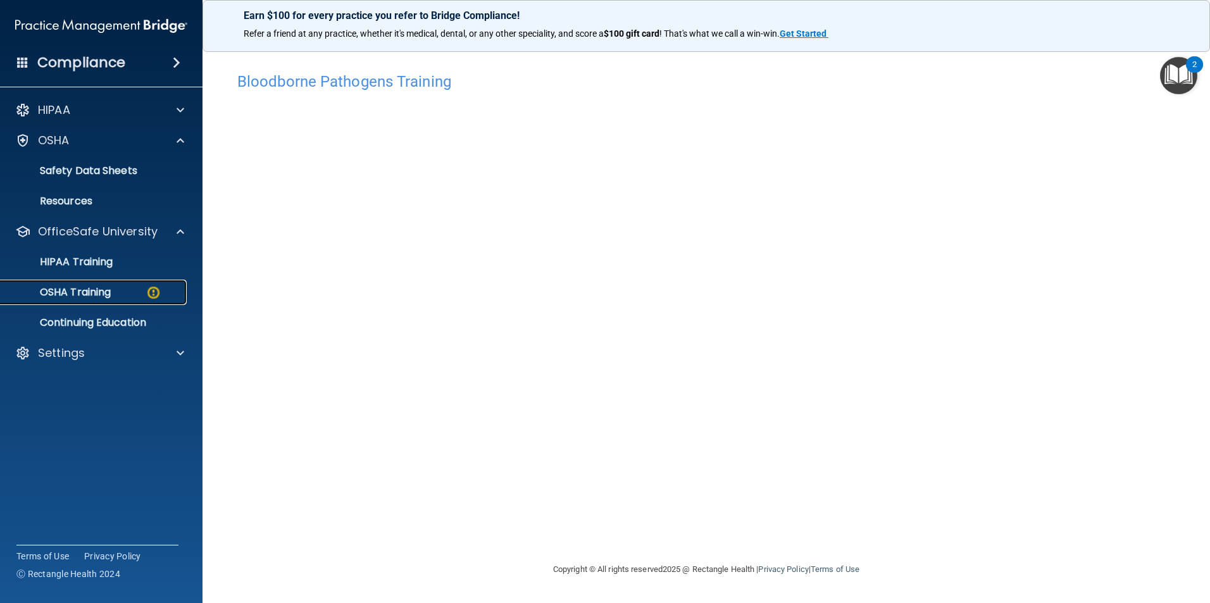
click at [146, 291] on img at bounding box center [154, 293] width 16 height 16
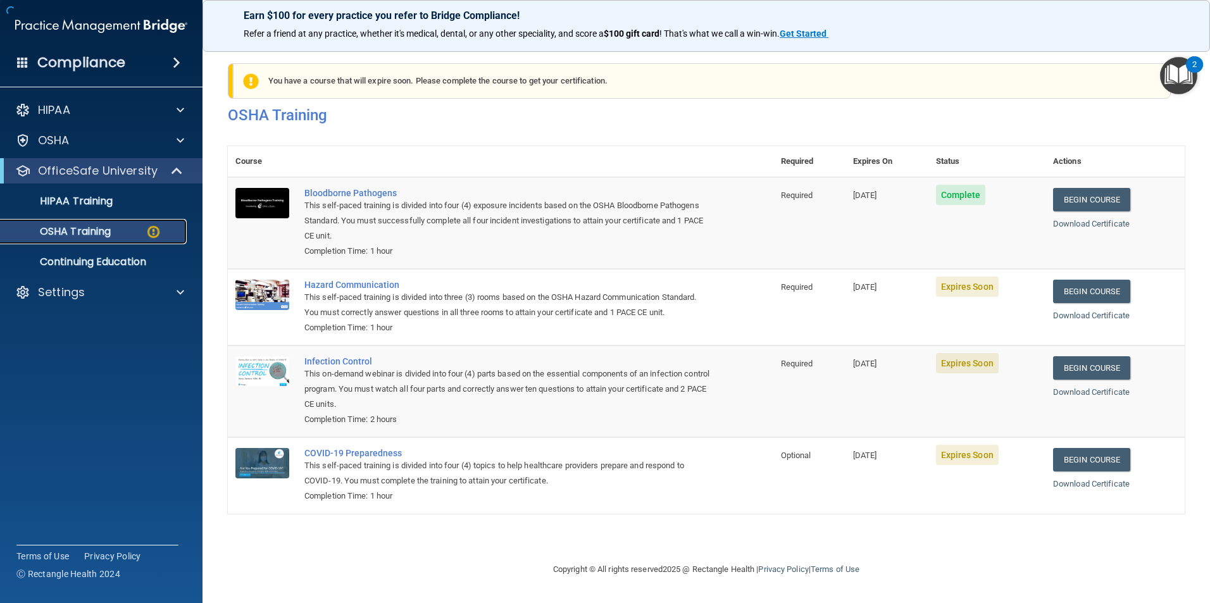
click at [157, 233] on img at bounding box center [154, 232] width 16 height 16
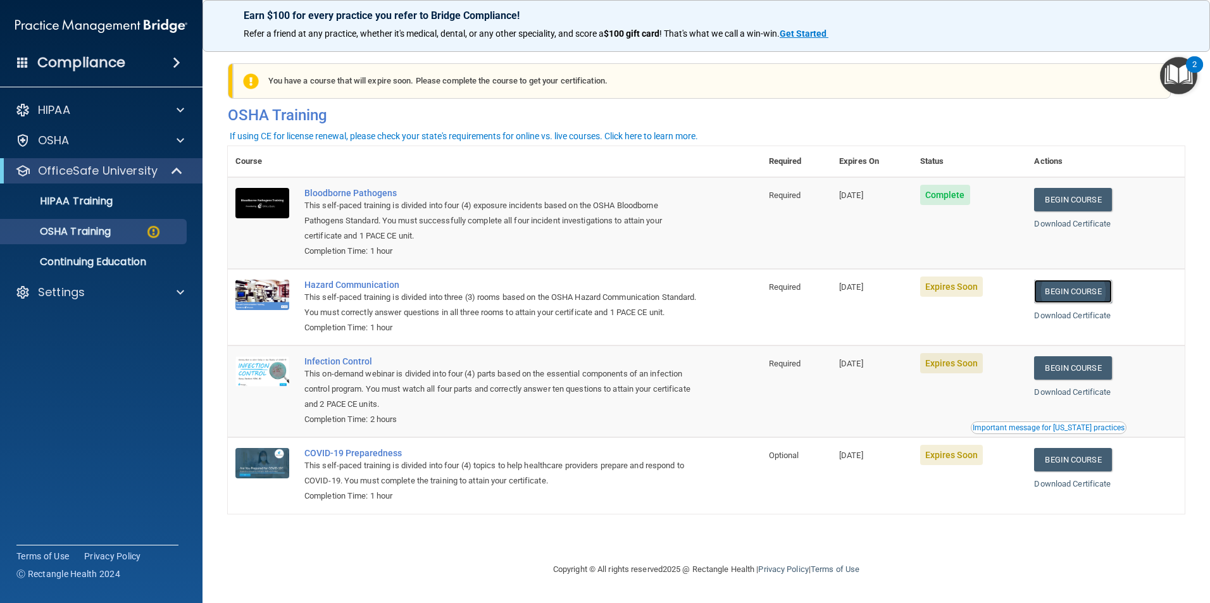
click at [1069, 291] on link "Begin Course" at bounding box center [1072, 291] width 77 height 23
click at [1066, 291] on link "Begin Course" at bounding box center [1072, 291] width 77 height 23
click at [1094, 380] on link "Begin Course" at bounding box center [1072, 367] width 77 height 23
click at [1076, 471] on link "Begin Course" at bounding box center [1072, 459] width 77 height 23
click at [1034, 431] on div "Important message for [US_STATE] practices" at bounding box center [1048, 428] width 152 height 8
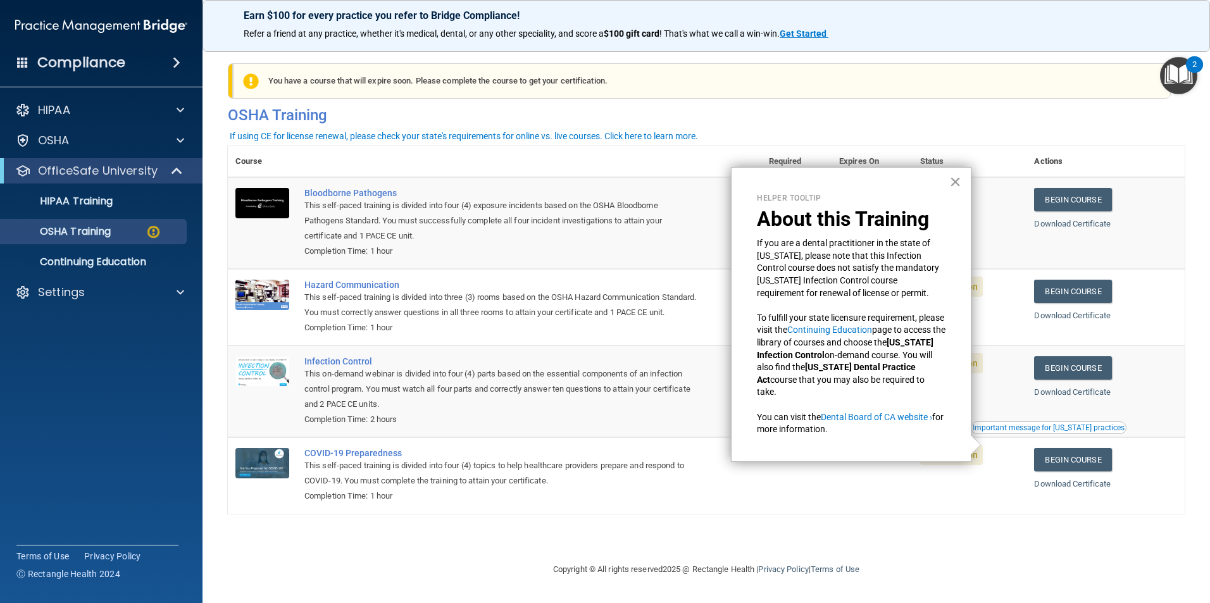
click at [956, 188] on button "×" at bounding box center [955, 181] width 12 height 20
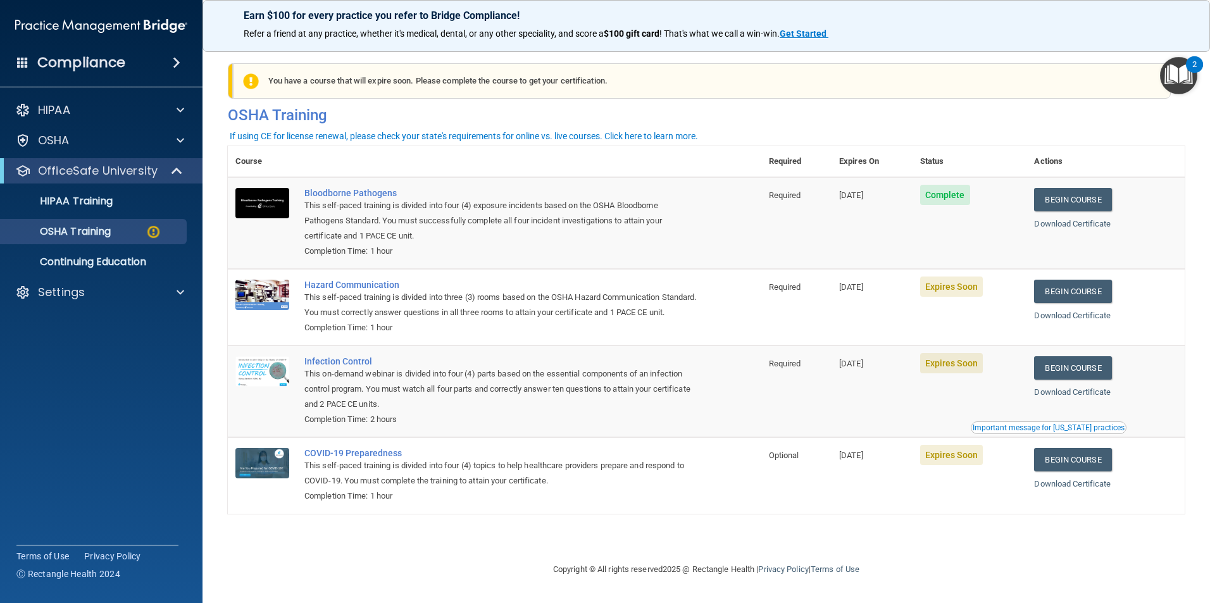
click at [1036, 431] on div "Important message for [US_STATE] practices" at bounding box center [1048, 428] width 152 height 8
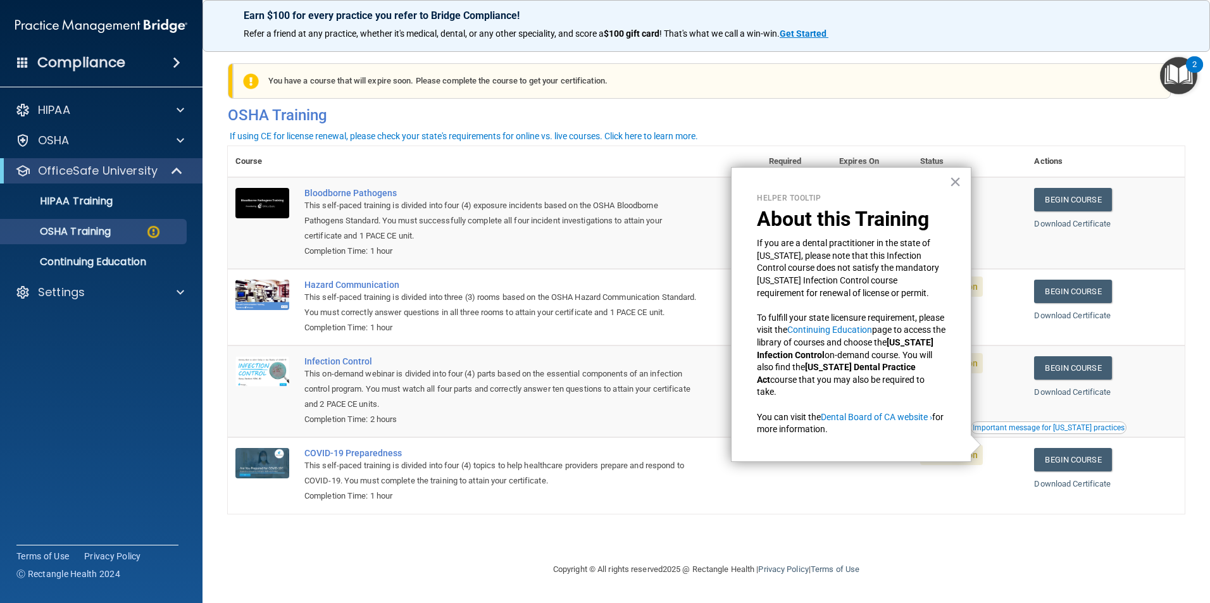
click at [1036, 431] on div "Important message for [US_STATE] practices" at bounding box center [1048, 428] width 152 height 8
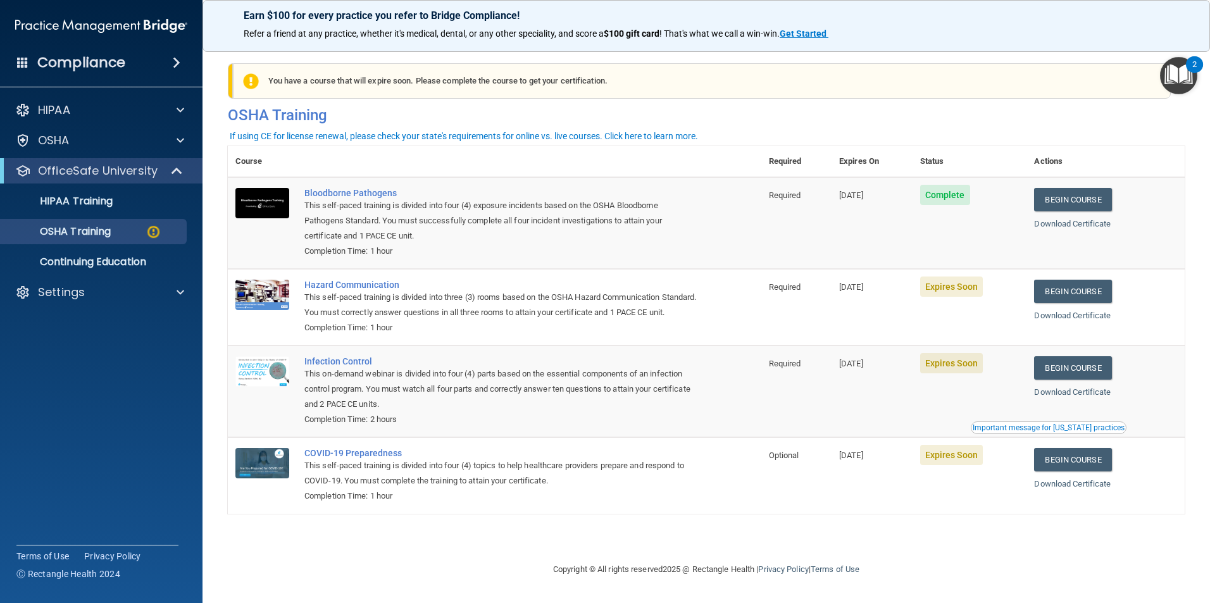
click at [1036, 431] on div "Important message for [US_STATE] practices" at bounding box center [1048, 428] width 152 height 8
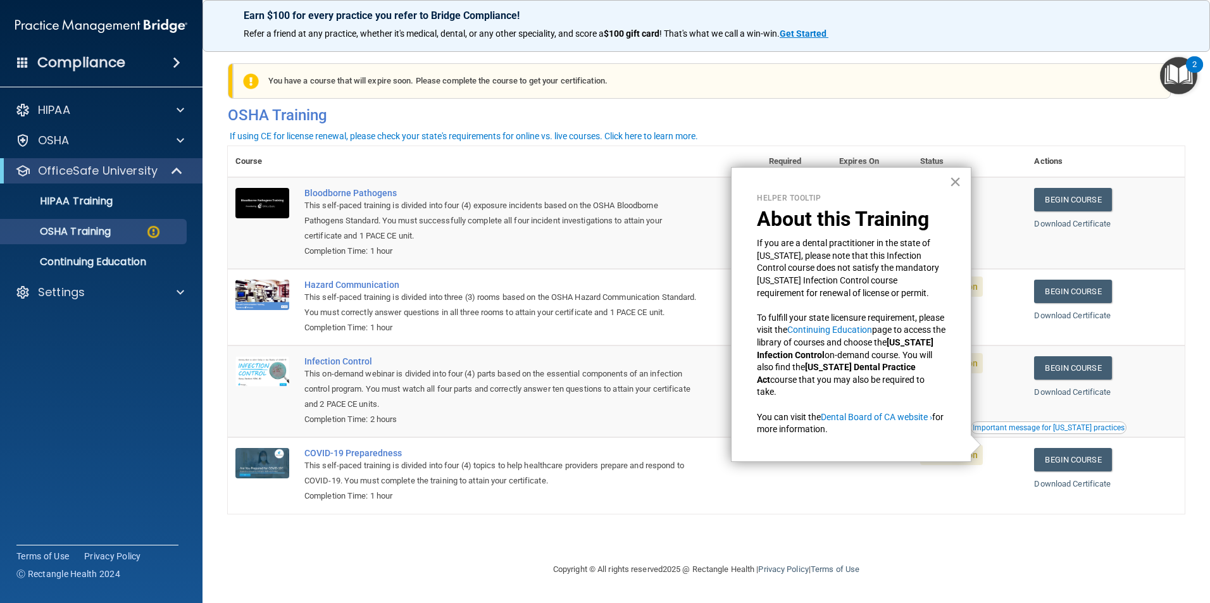
click at [952, 191] on button "×" at bounding box center [955, 181] width 12 height 20
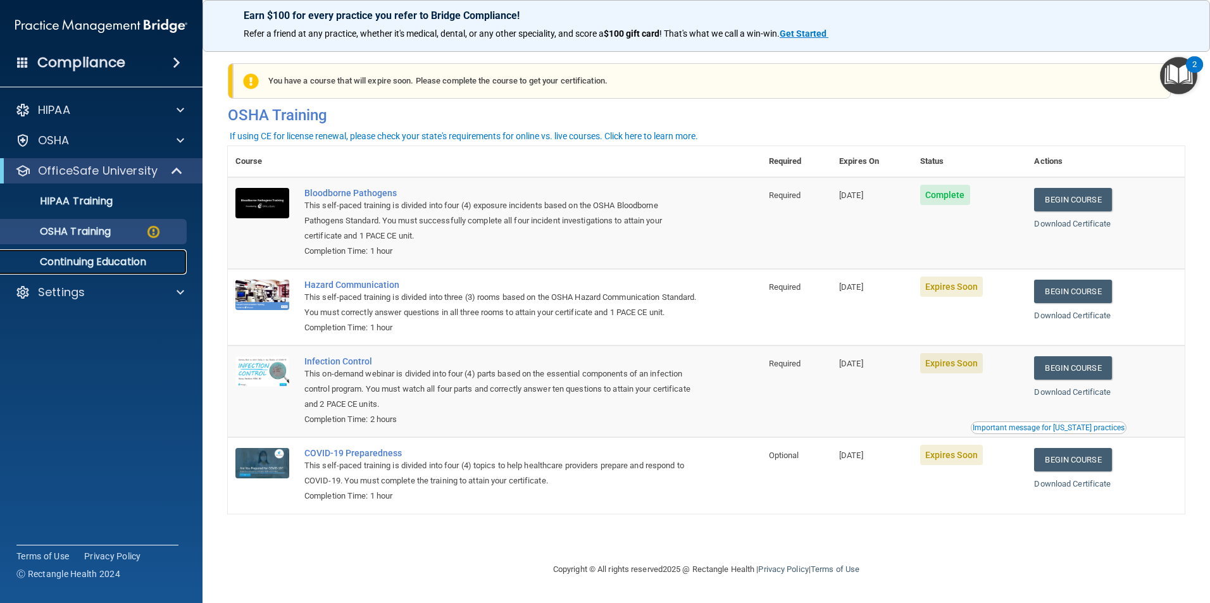
click at [104, 263] on p "Continuing Education" at bounding box center [94, 262] width 173 height 13
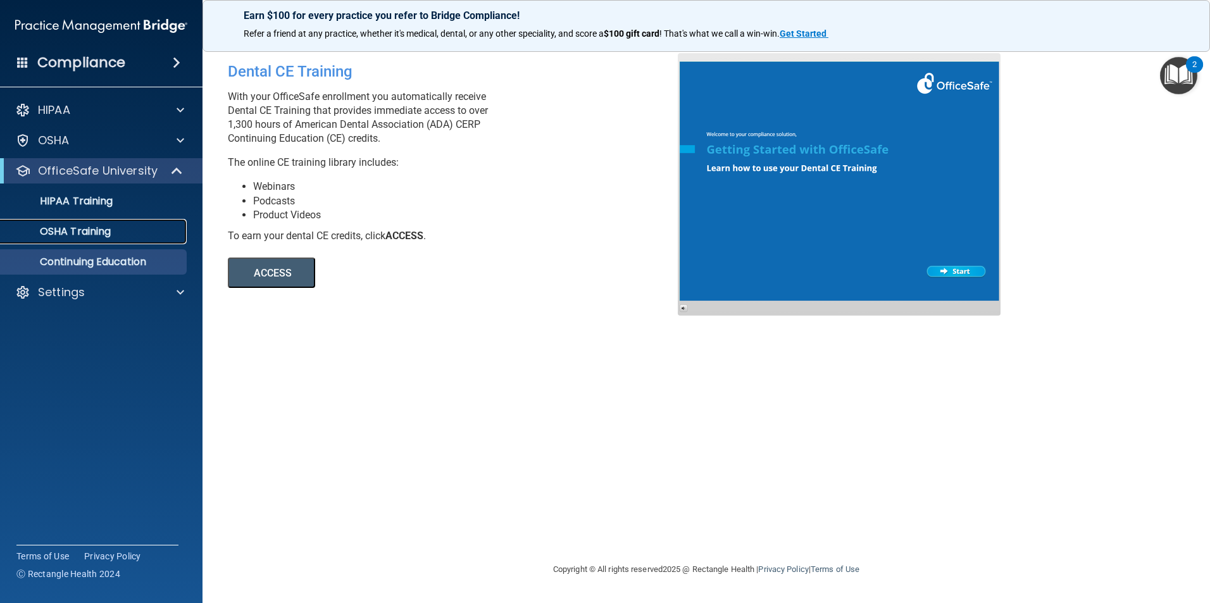
click at [99, 233] on p "OSHA Training" at bounding box center [59, 231] width 102 height 13
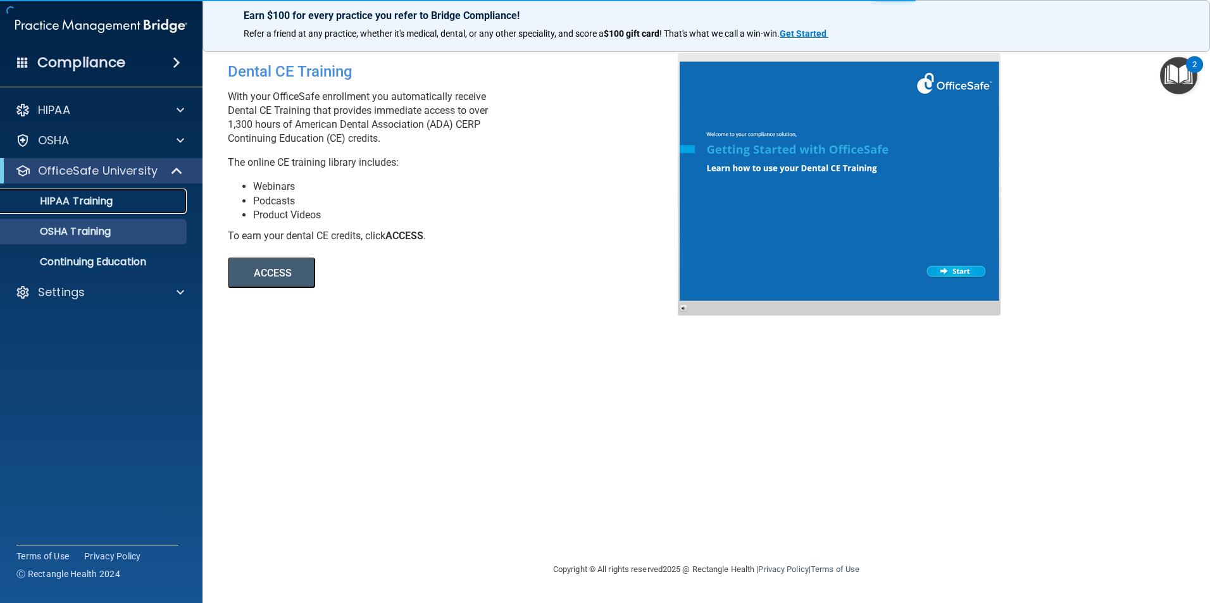
click at [99, 206] on p "HIPAA Training" at bounding box center [60, 201] width 104 height 13
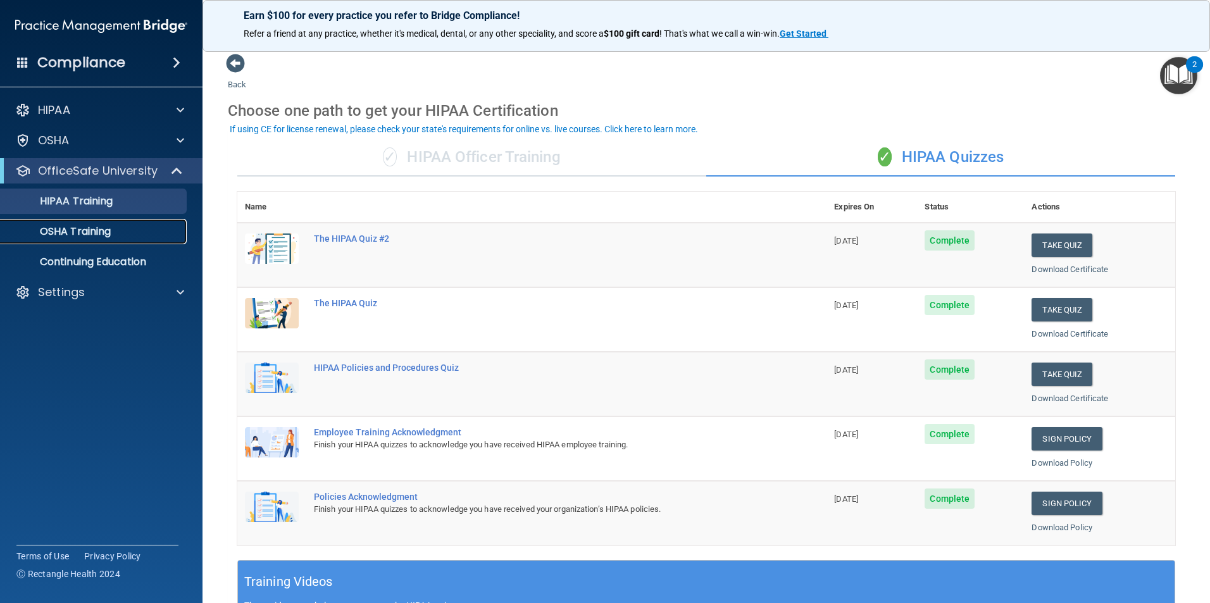
click at [101, 240] on link "OSHA Training" at bounding box center [86, 231] width 199 height 25
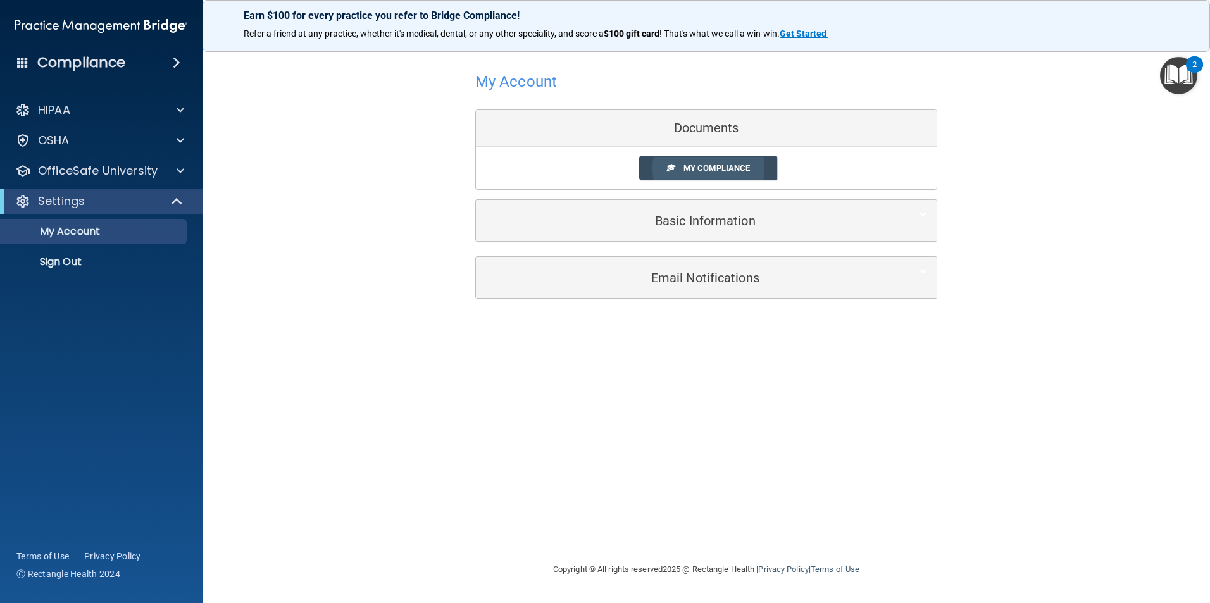
click at [719, 167] on span "My Compliance" at bounding box center [716, 167] width 66 height 9
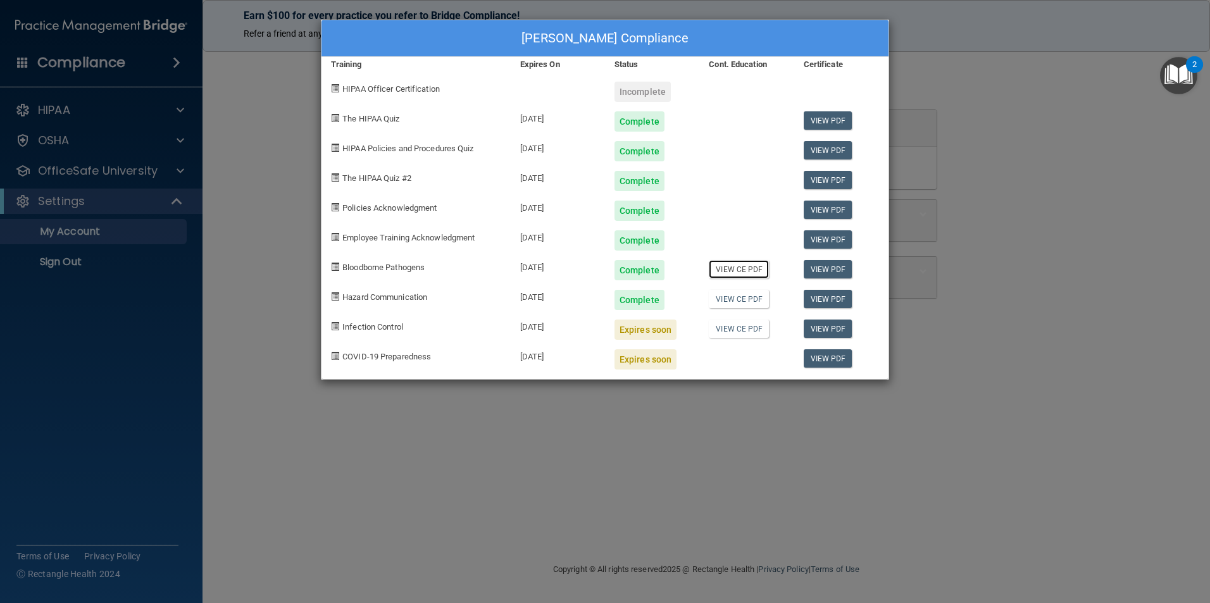
click at [732, 272] on link "View CE PDF" at bounding box center [739, 269] width 60 height 18
click at [742, 298] on link "View CE PDF" at bounding box center [739, 299] width 60 height 18
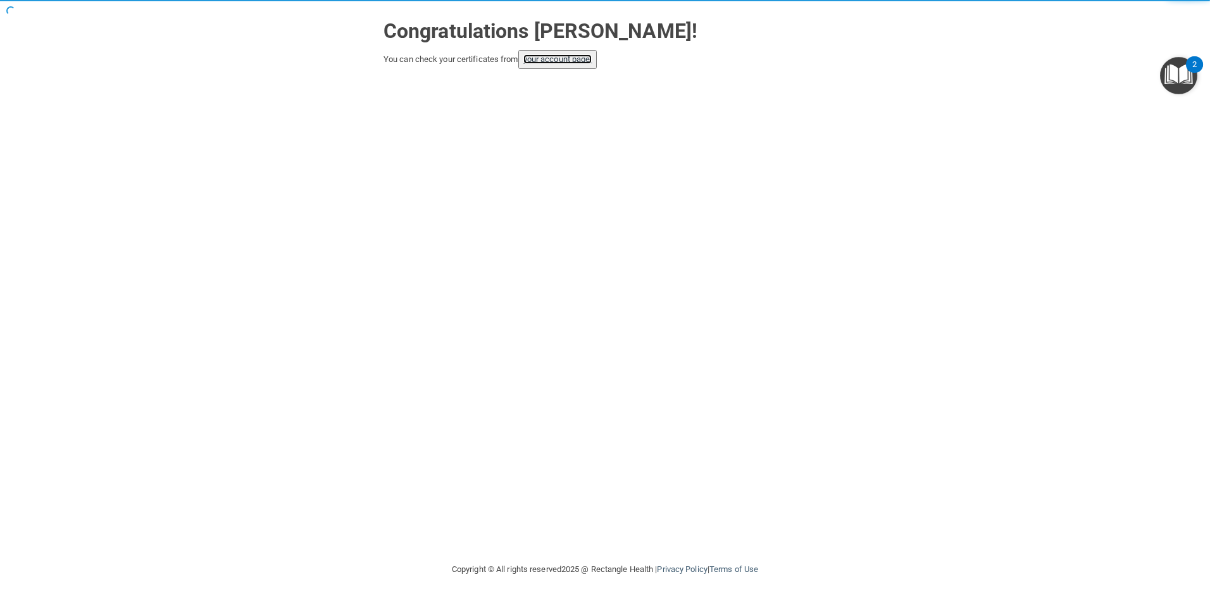
click at [557, 63] on link "your account page!" at bounding box center [557, 58] width 69 height 9
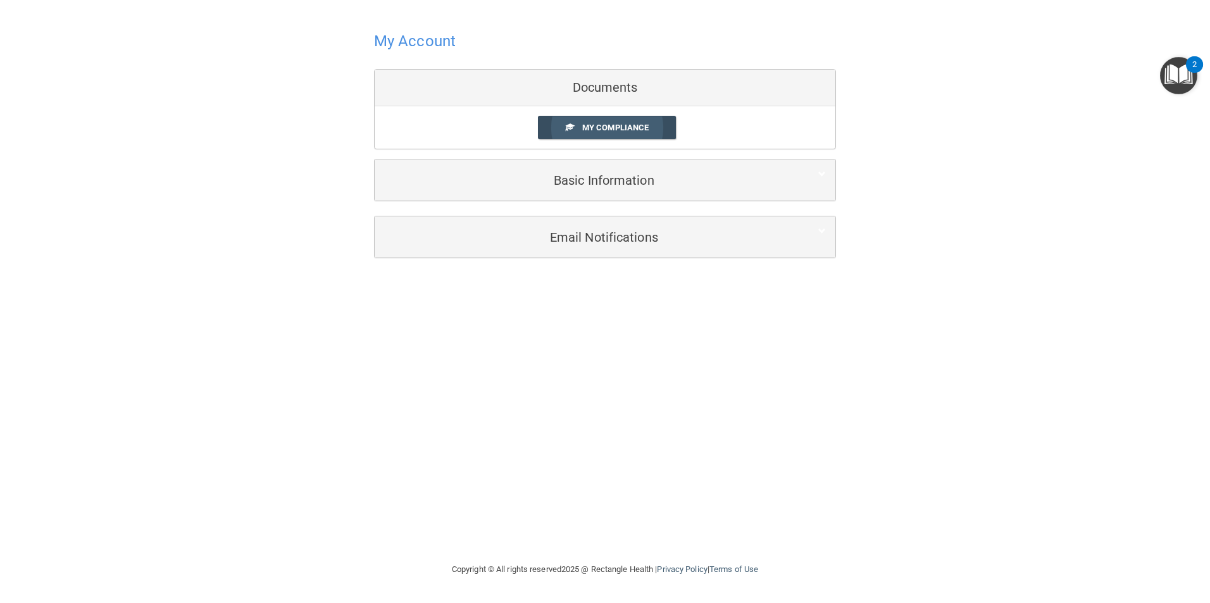
click at [632, 126] on span "My Compliance" at bounding box center [615, 127] width 66 height 9
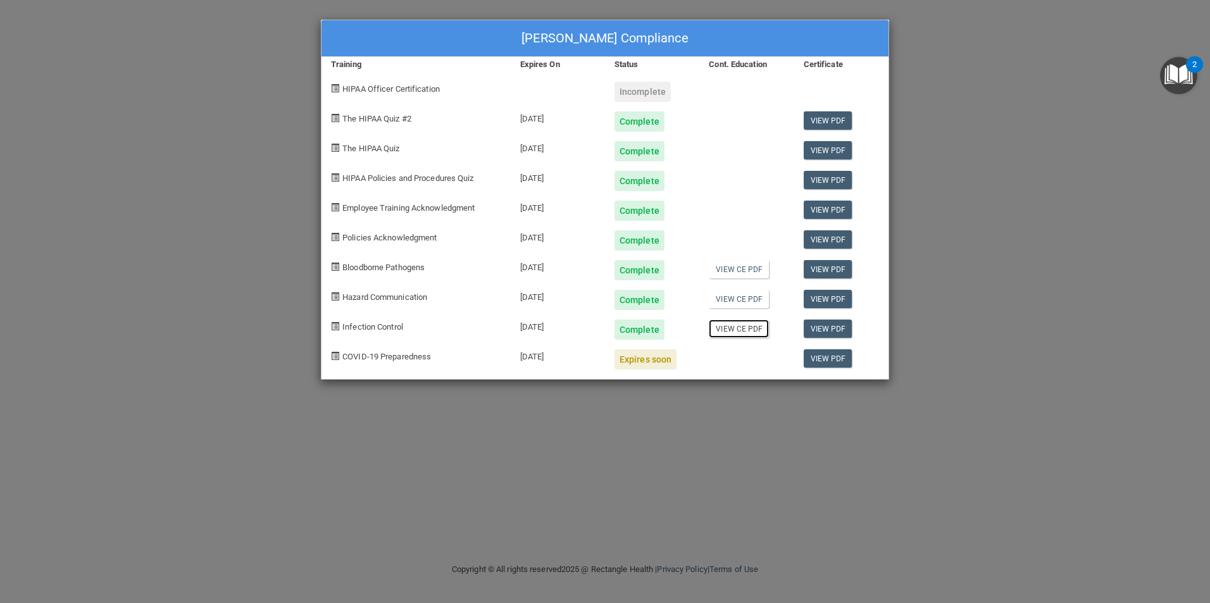
click at [738, 331] on link "View CE PDF" at bounding box center [739, 329] width 60 height 18
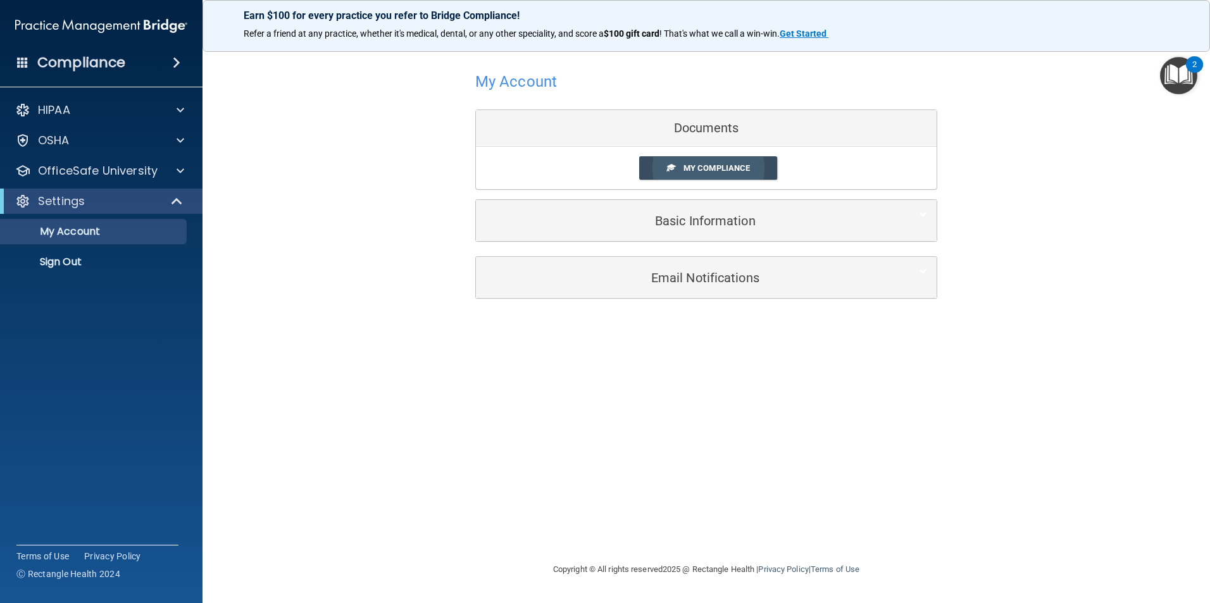
click at [722, 167] on span "My Compliance" at bounding box center [716, 167] width 66 height 9
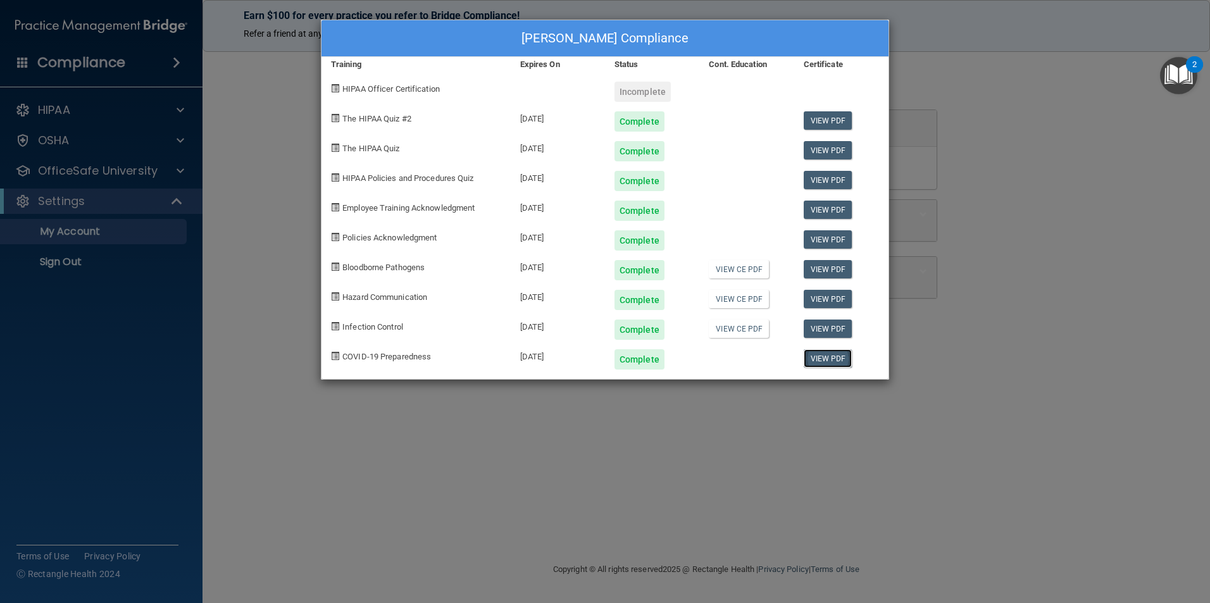
click at [830, 361] on link "View PDF" at bounding box center [828, 358] width 49 height 18
